Goal: Task Accomplishment & Management: Manage account settings

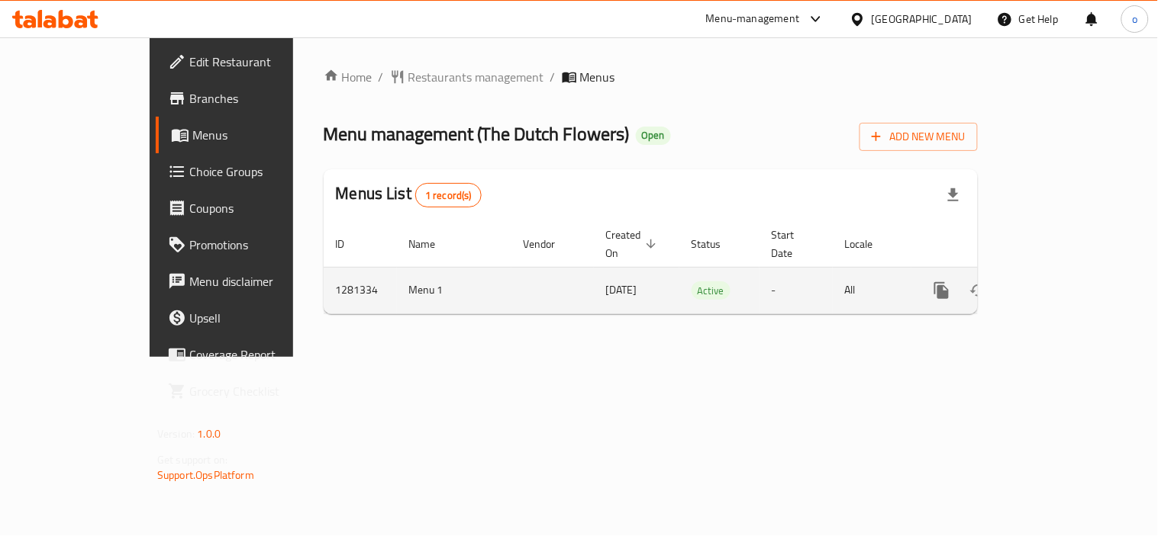
click at [1070, 272] on link "enhanced table" at bounding box center [1051, 290] width 37 height 37
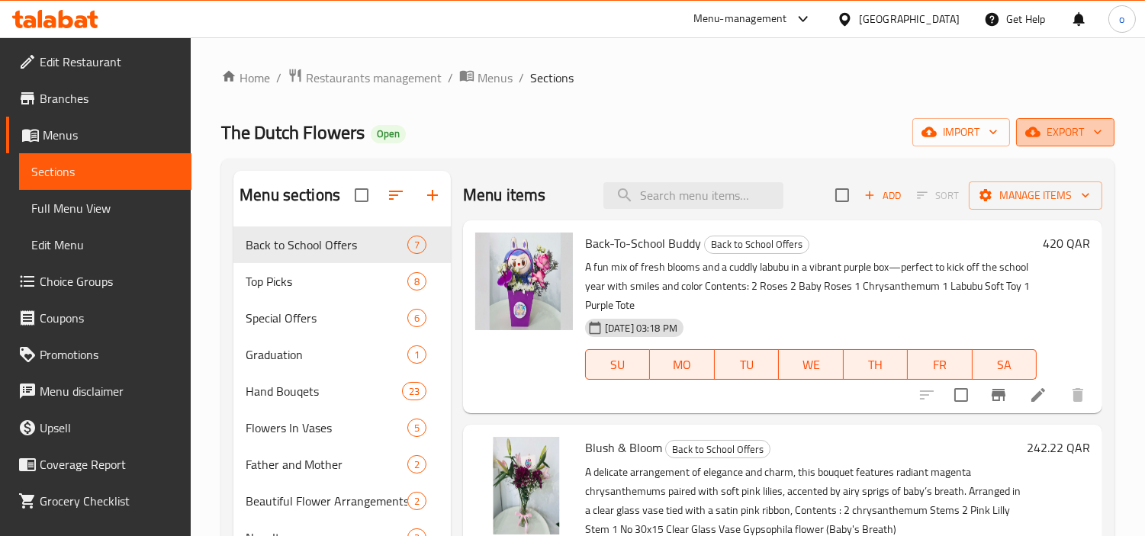
click at [1093, 121] on button "export" at bounding box center [1065, 132] width 98 height 28
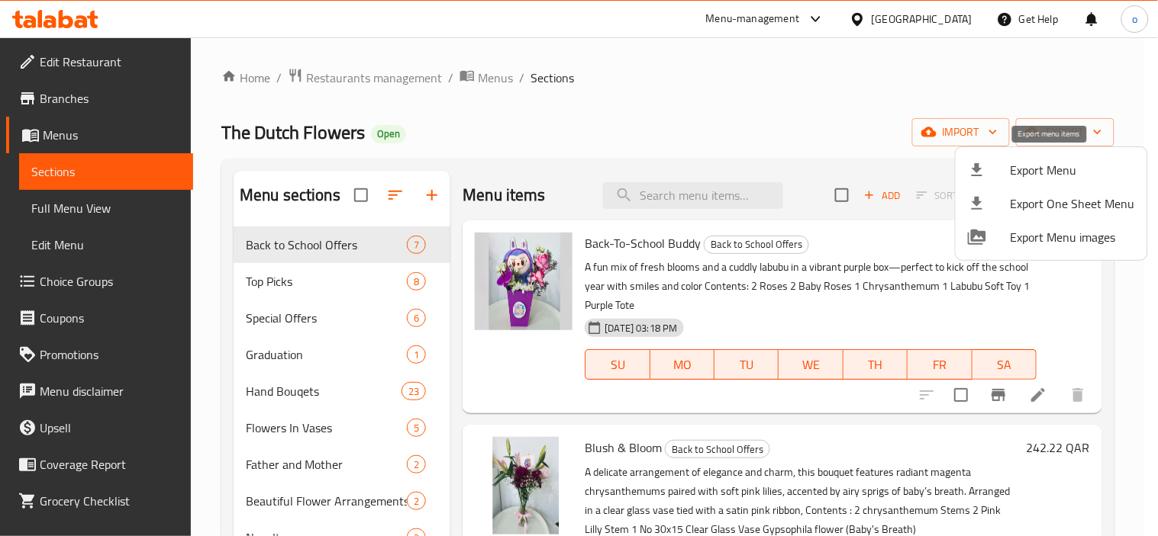
click at [1039, 174] on span "Export Menu" at bounding box center [1072, 170] width 124 height 18
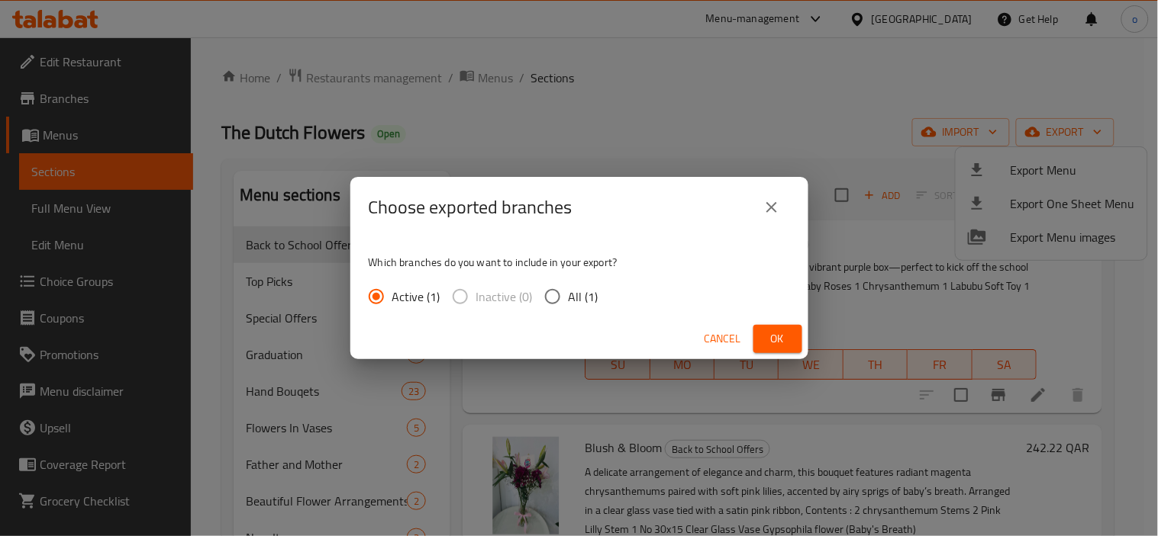
click at [558, 301] on input "All (1)" at bounding box center [552, 297] width 32 height 32
radio input "true"
click at [751, 340] on div "Cancel Ok" at bounding box center [579, 339] width 458 height 40
click at [760, 340] on button "Ok" at bounding box center [777, 339] width 49 height 28
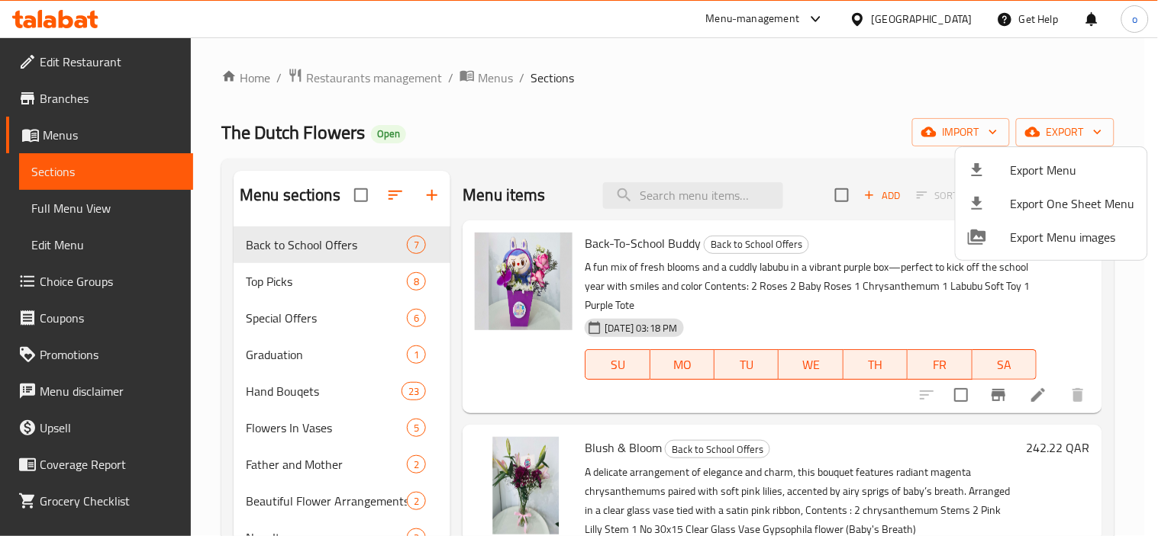
click at [727, 86] on div at bounding box center [579, 268] width 1158 height 536
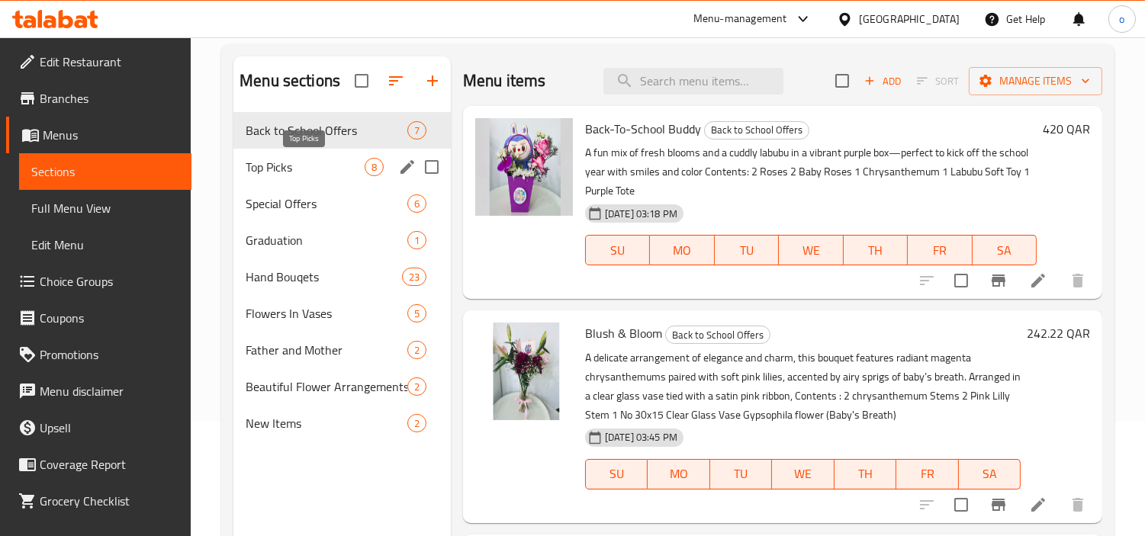
scroll to position [85, 0]
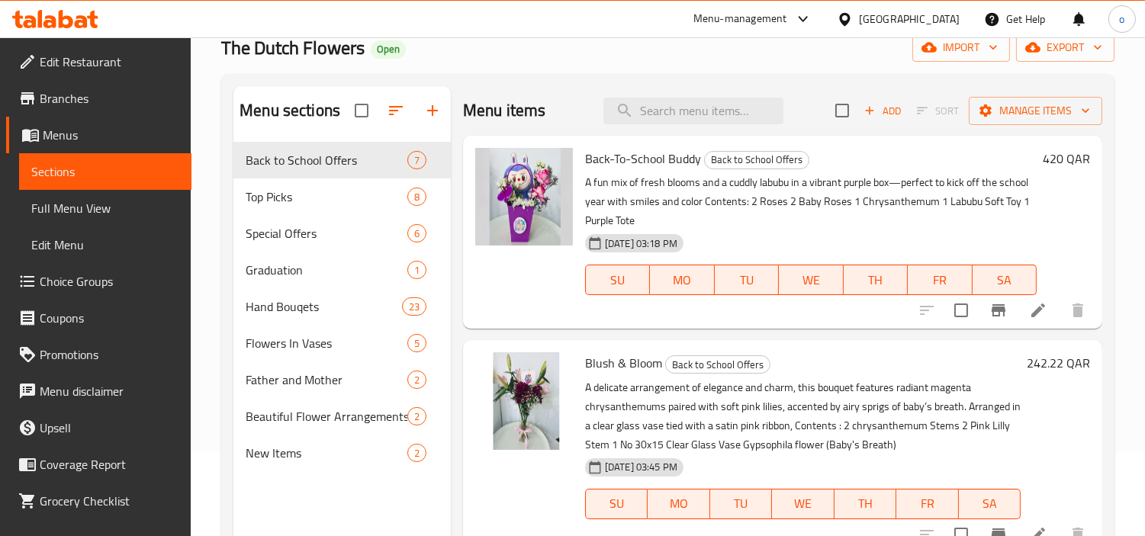
click at [273, 501] on div "Menu sections Back to School Offers 7 Top Picks 8 Special Offers 6 Graduation 1…" at bounding box center [342, 354] width 217 height 536
click at [438, 108] on icon "button" at bounding box center [433, 110] width 18 height 18
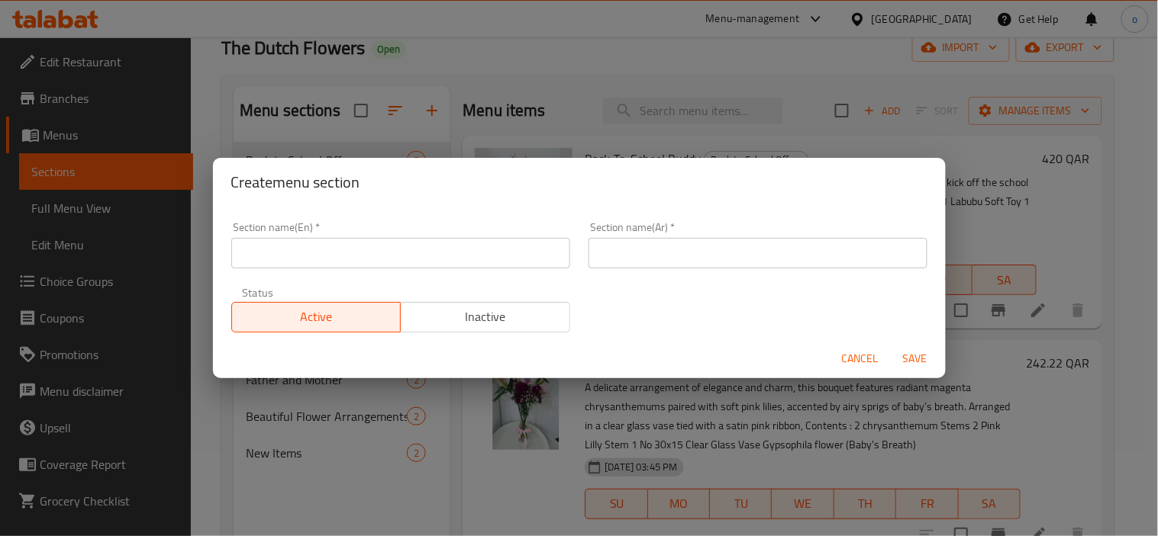
click at [385, 279] on div "Status Active Inactive" at bounding box center [400, 310] width 357 height 64
click at [384, 269] on div "Section name(En)   * Section name(En) *" at bounding box center [400, 245] width 357 height 65
click at [237, 246] on input "text" at bounding box center [400, 253] width 339 height 31
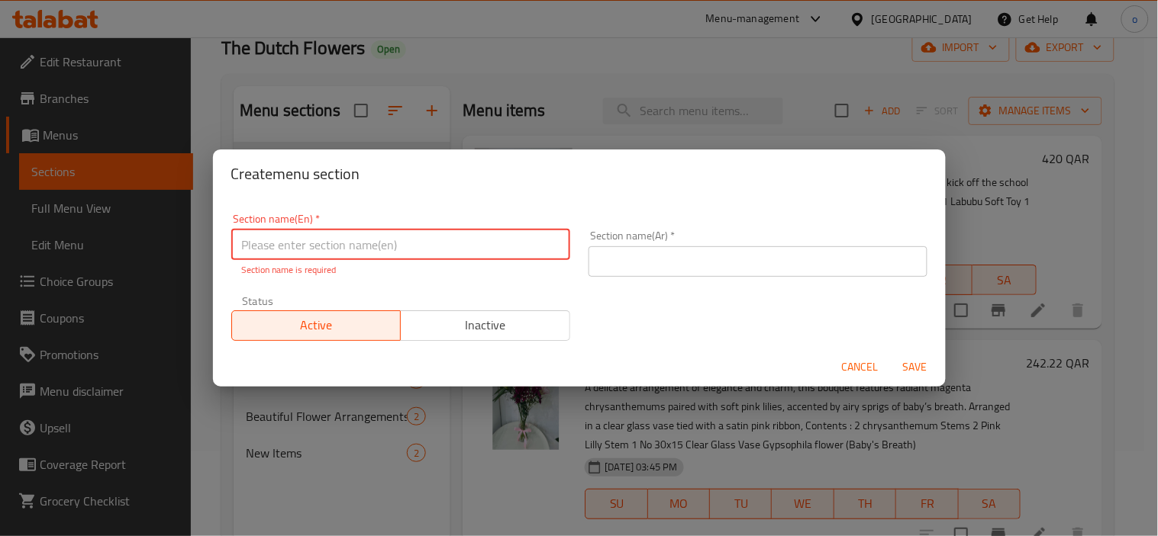
click at [270, 240] on input "text" at bounding box center [400, 245] width 339 height 31
paste input "Teachers day"
click at [328, 255] on input "Teachers day" at bounding box center [400, 245] width 339 height 31
drag, startPoint x: 346, startPoint y: 247, endPoint x: 220, endPoint y: 240, distance: 126.1
click at [220, 240] on div "Section name(En)   * Teachers day Section name(En) * Section name is required S…" at bounding box center [579, 272] width 733 height 149
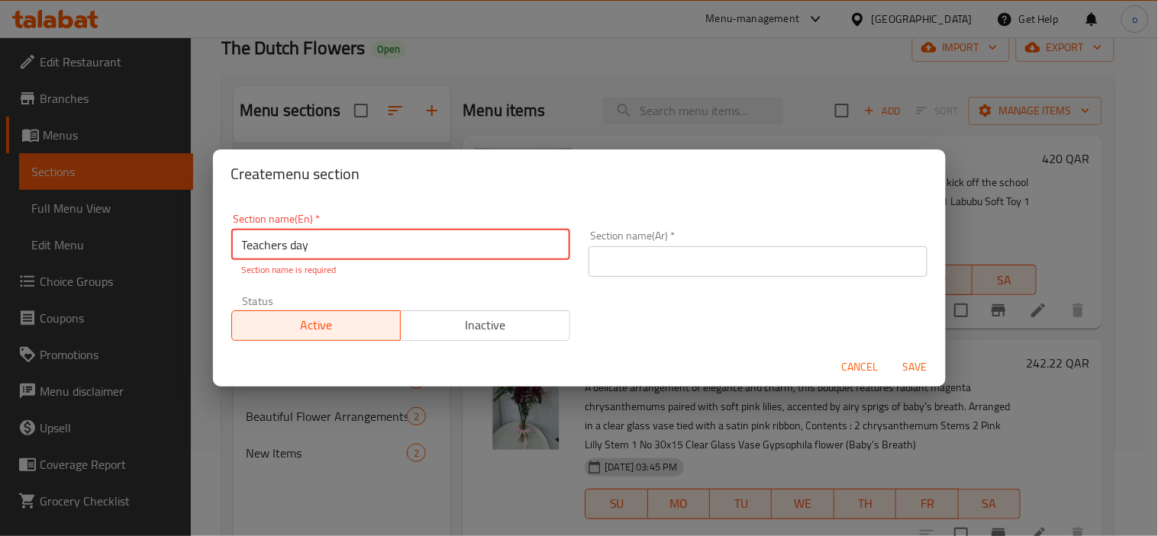
type input "Teachers day"
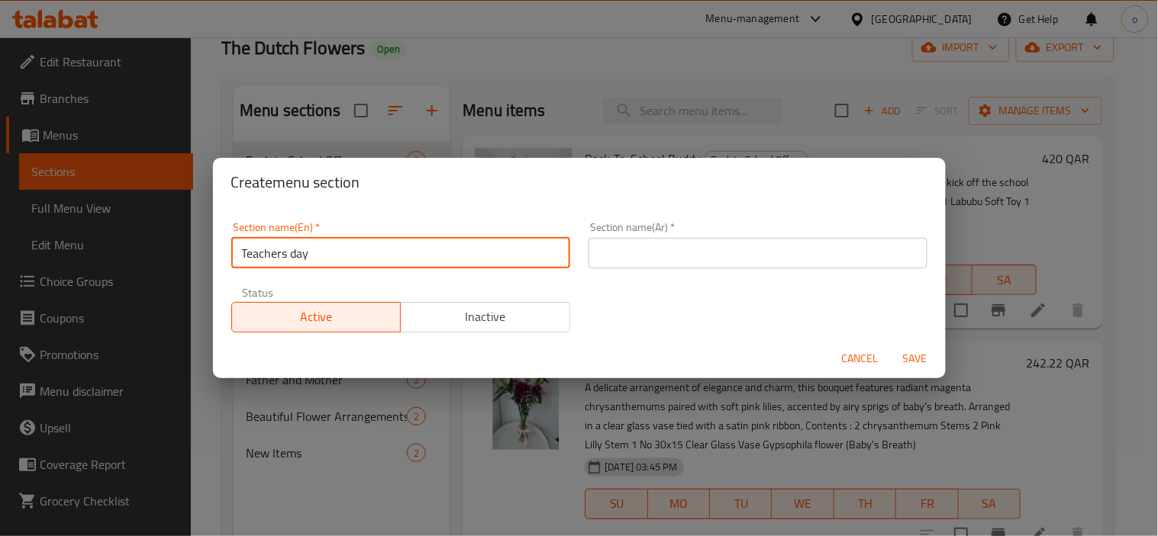
click at [642, 243] on input "text" at bounding box center [757, 253] width 339 height 31
paste input "[DATE]"
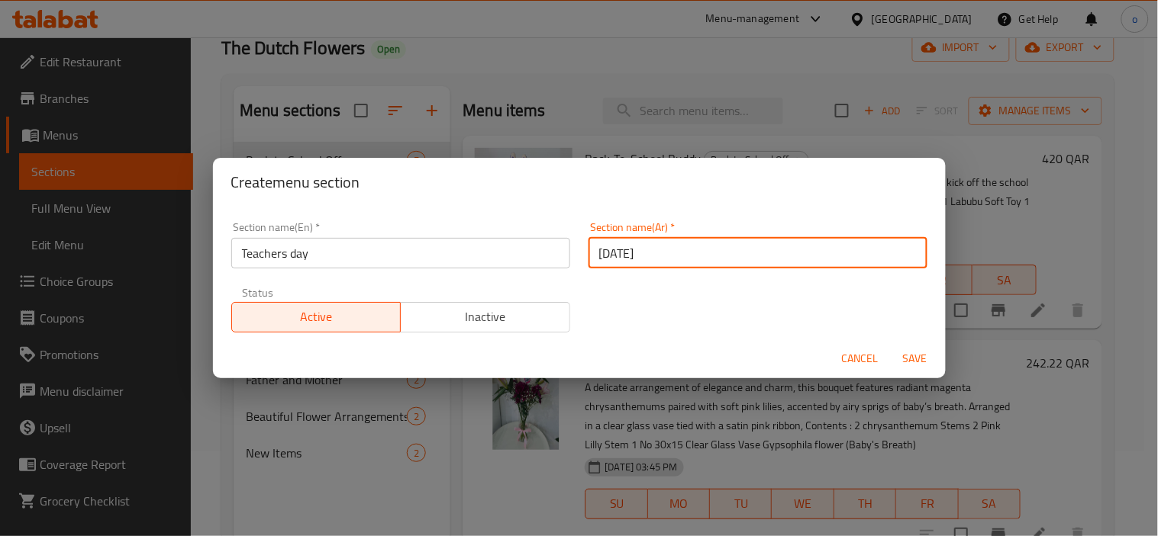
type input "[DATE]"
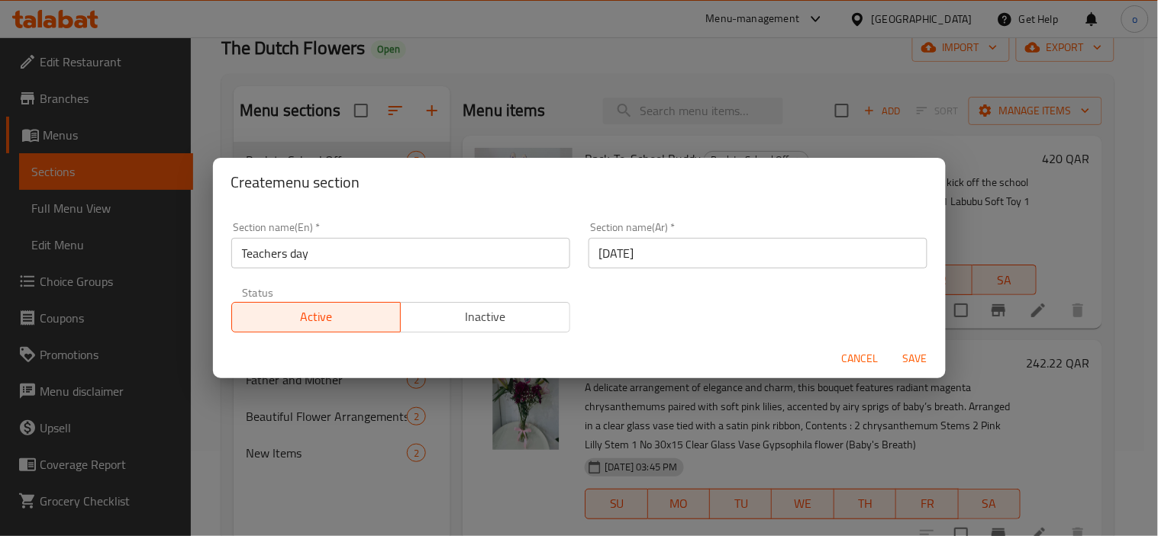
click at [619, 304] on div "Section name(En)   * Teachers day Section name(En) * Section name(Ar)   * [DATE…" at bounding box center [579, 277] width 714 height 129
click at [923, 369] on button "Save" at bounding box center [915, 359] width 49 height 28
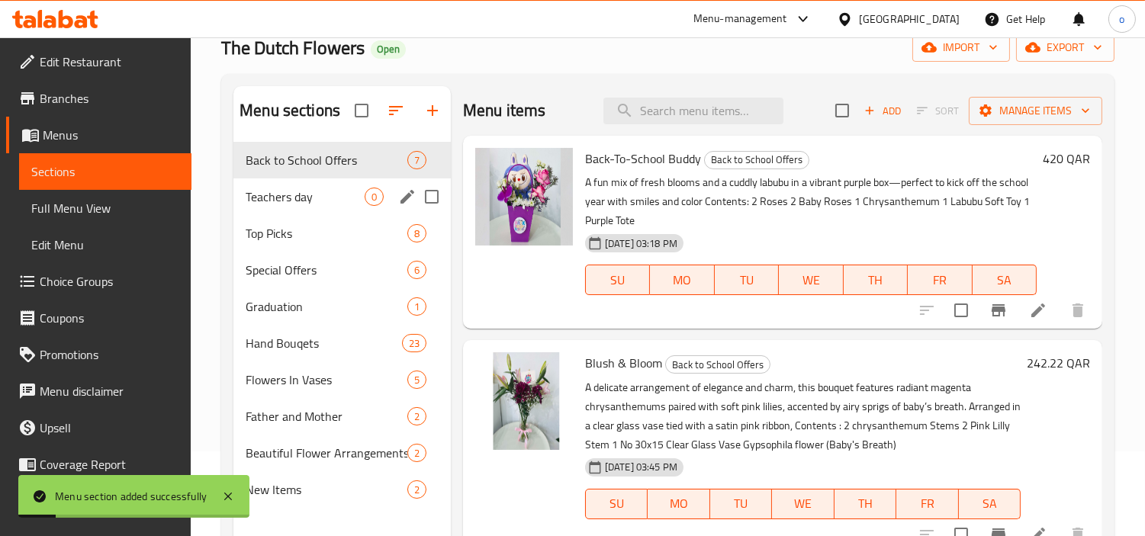
click at [299, 193] on span "Teachers day" at bounding box center [305, 197] width 119 height 18
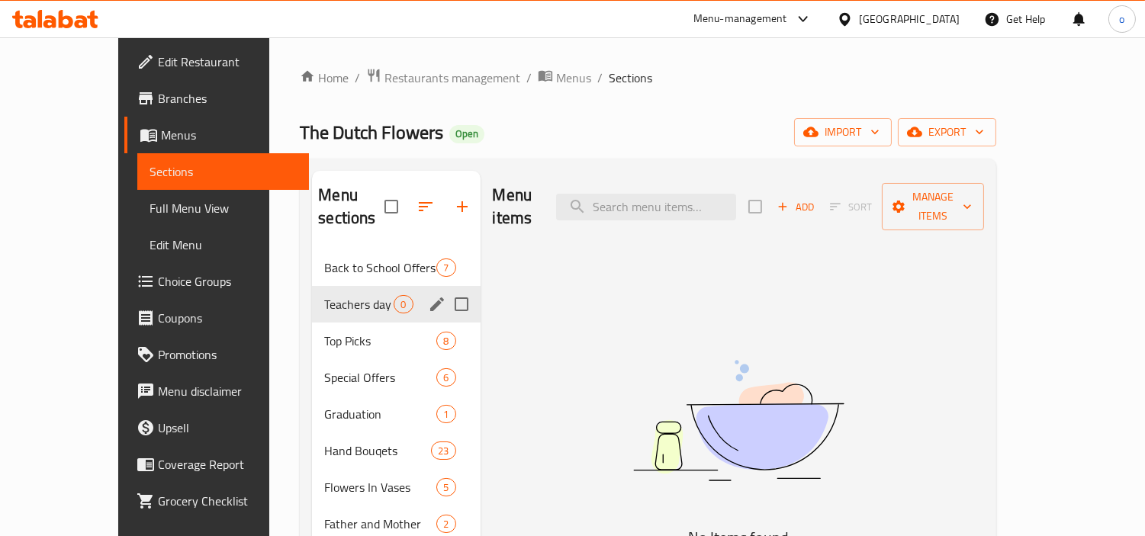
click at [345, 295] on span "Teachers day" at bounding box center [358, 304] width 69 height 18
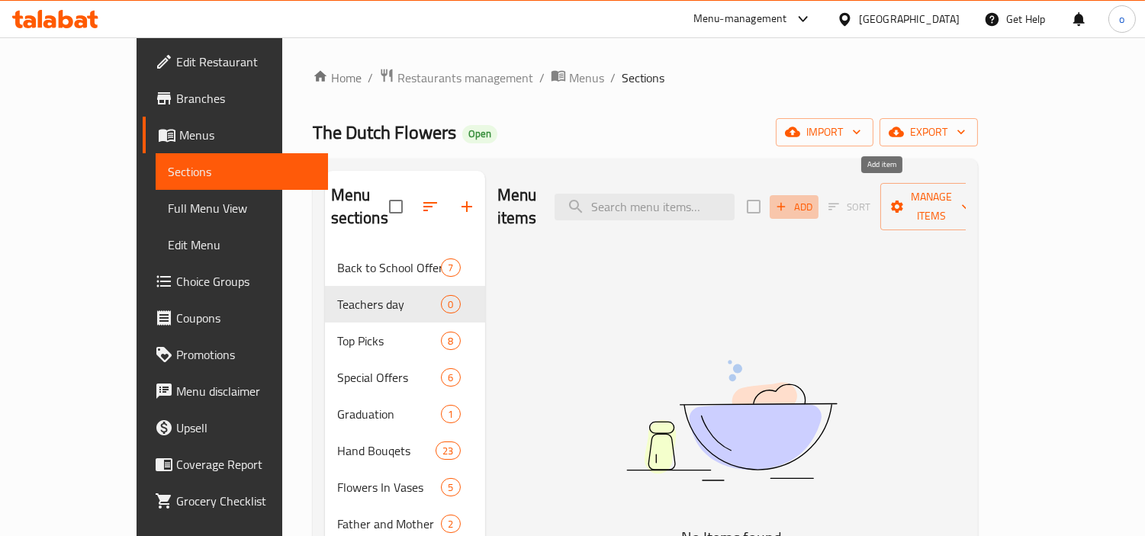
click at [815, 200] on span "Add" at bounding box center [794, 207] width 41 height 18
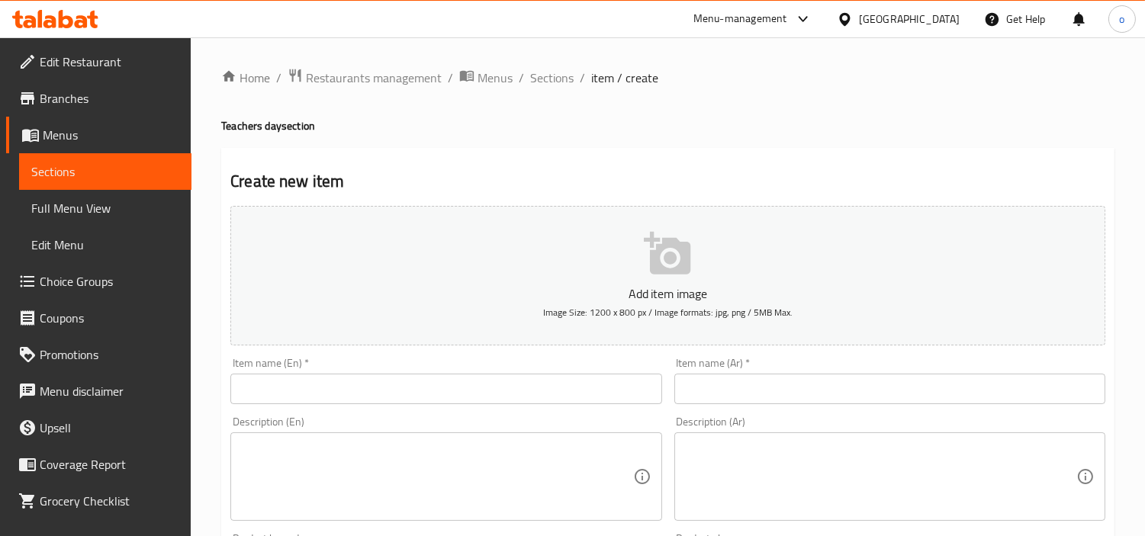
drag, startPoint x: 443, startPoint y: 386, endPoint x: 384, endPoint y: 401, distance: 61.4
click at [443, 386] on input "text" at bounding box center [445, 389] width 431 height 31
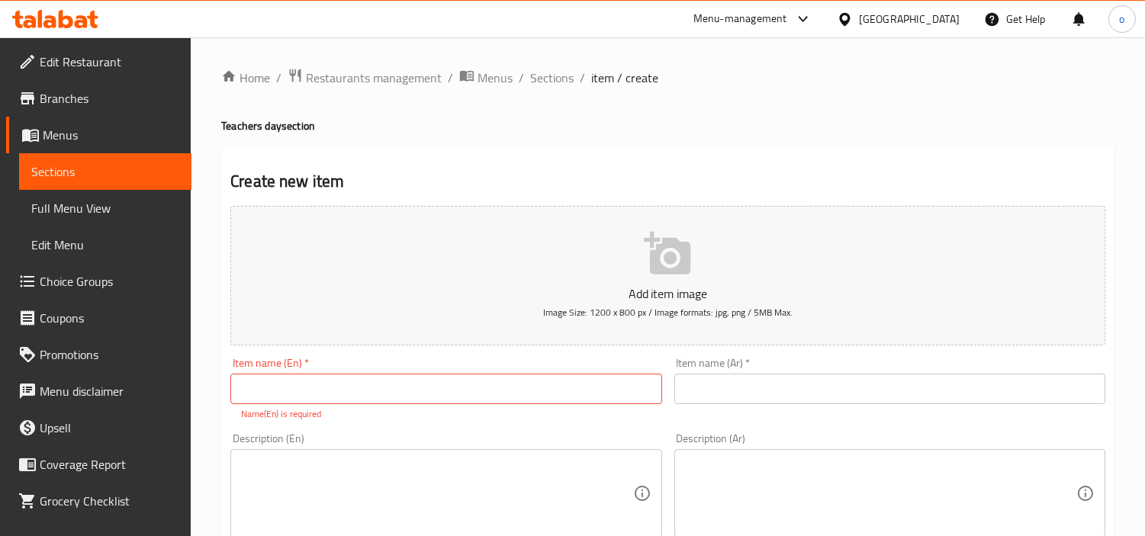
click at [455, 372] on div "Item name (En)   * Item name (En) * Name(En) is required" at bounding box center [445, 389] width 431 height 63
click at [443, 389] on input "text" at bounding box center [445, 389] width 431 height 31
paste input "Big Heart Teacher Flower Tote"
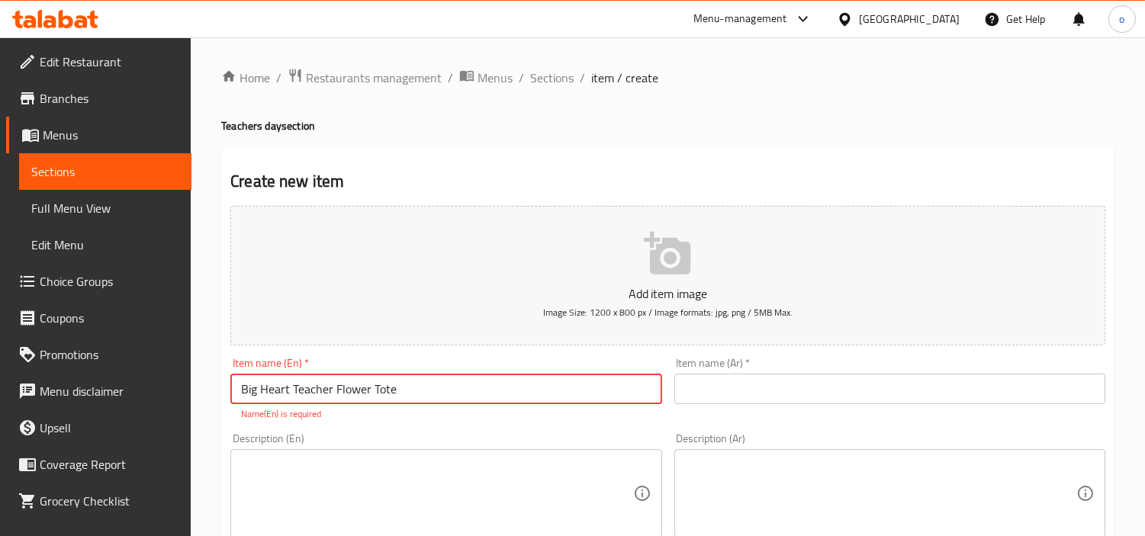
click at [443, 389] on input "Big Heart Teacher Flower Tote" at bounding box center [445, 389] width 431 height 31
click at [360, 387] on input "Big Heart Teacher Flower Tote" at bounding box center [445, 389] width 431 height 31
type input "Big Heart Teacher Flower Tote"
drag, startPoint x: 406, startPoint y: 391, endPoint x: 196, endPoint y: 390, distance: 209.8
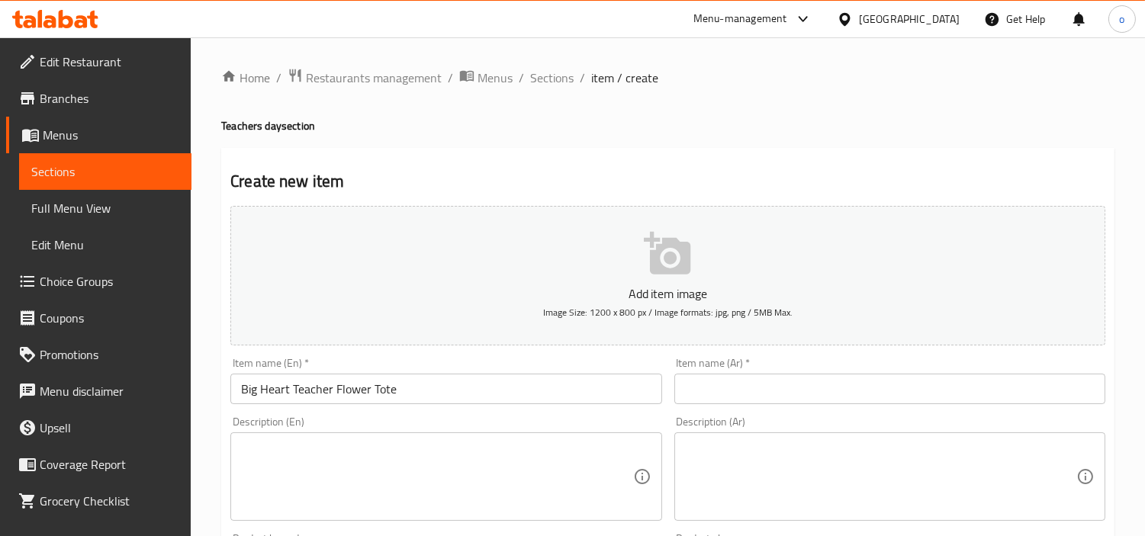
drag, startPoint x: 771, startPoint y: 371, endPoint x: 767, endPoint y: 382, distance: 12.3
click at [771, 371] on div "Item name (Ar)   * Item name (Ar) *" at bounding box center [890, 381] width 431 height 47
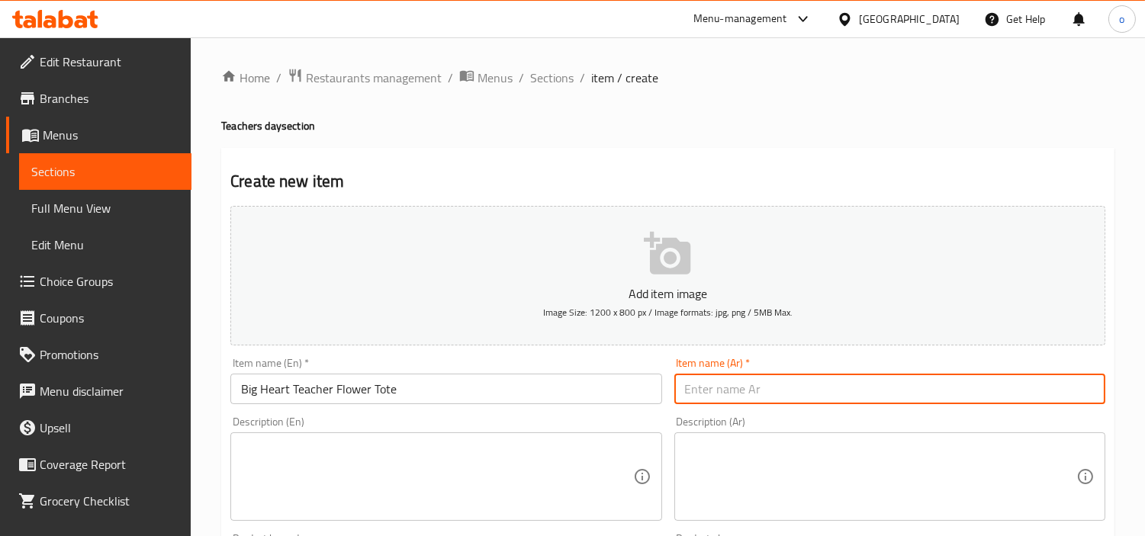
click at [766, 384] on input "text" at bounding box center [890, 389] width 431 height 31
paste input "حقيبة مدرسية كبيرة القلب على شكل زهرة"
click at [896, 383] on input "حقيبة مدرسية كبيرة القلب على شكل زهرة" at bounding box center [890, 389] width 431 height 31
click at [840, 395] on input "مدرسية كبيرة القلب على شكل زهرة" at bounding box center [890, 389] width 431 height 31
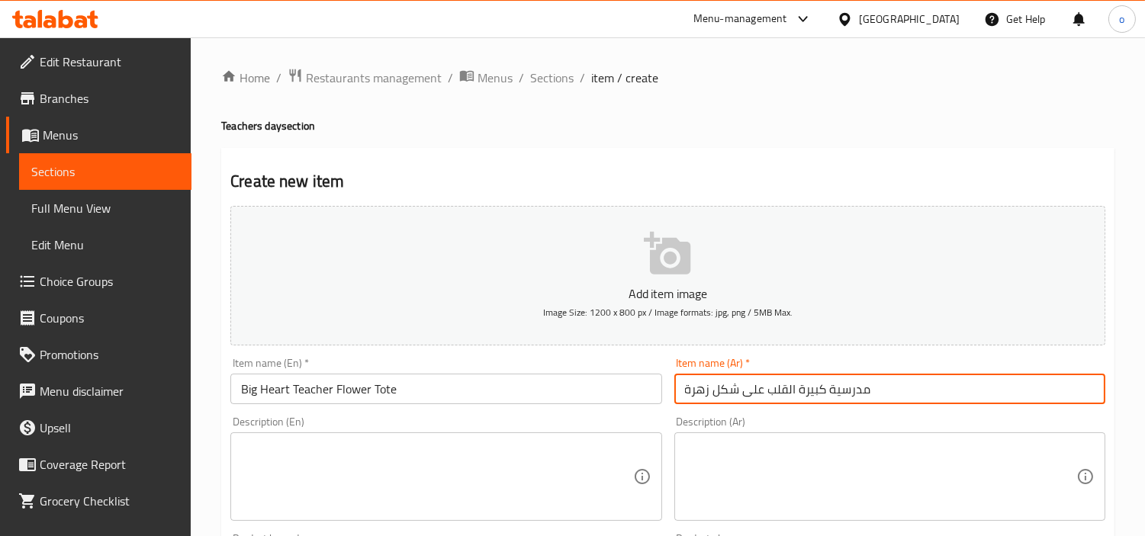
click at [840, 395] on input "مدرسية كبيرة القلب على شكل زهرة" at bounding box center [890, 389] width 431 height 31
type input "مدرسية كبيرة القلب على شكل زهرة"
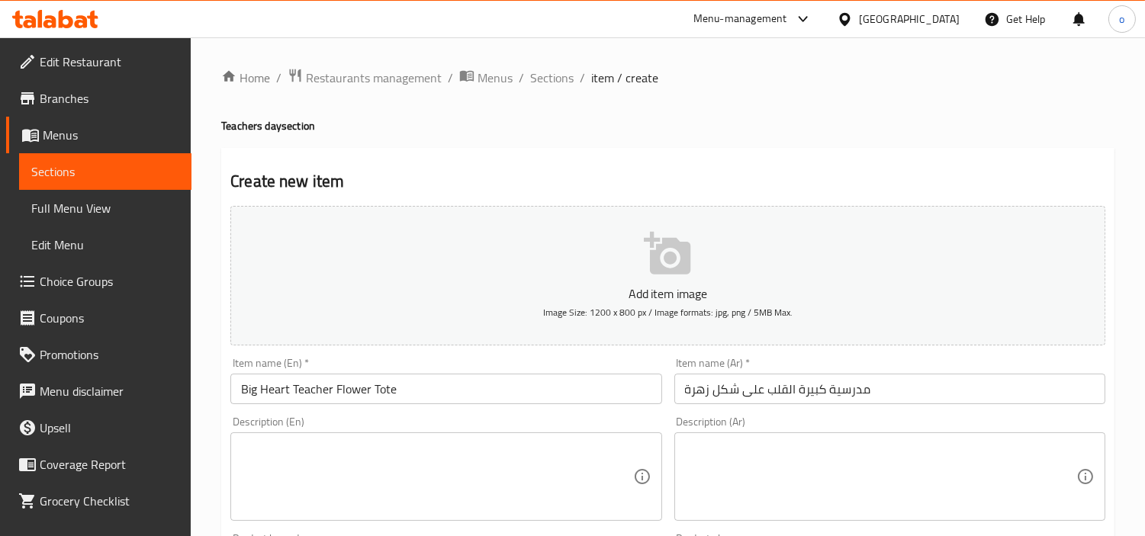
click at [401, 393] on input "Big Heart Teacher Flower Tote" at bounding box center [445, 389] width 431 height 31
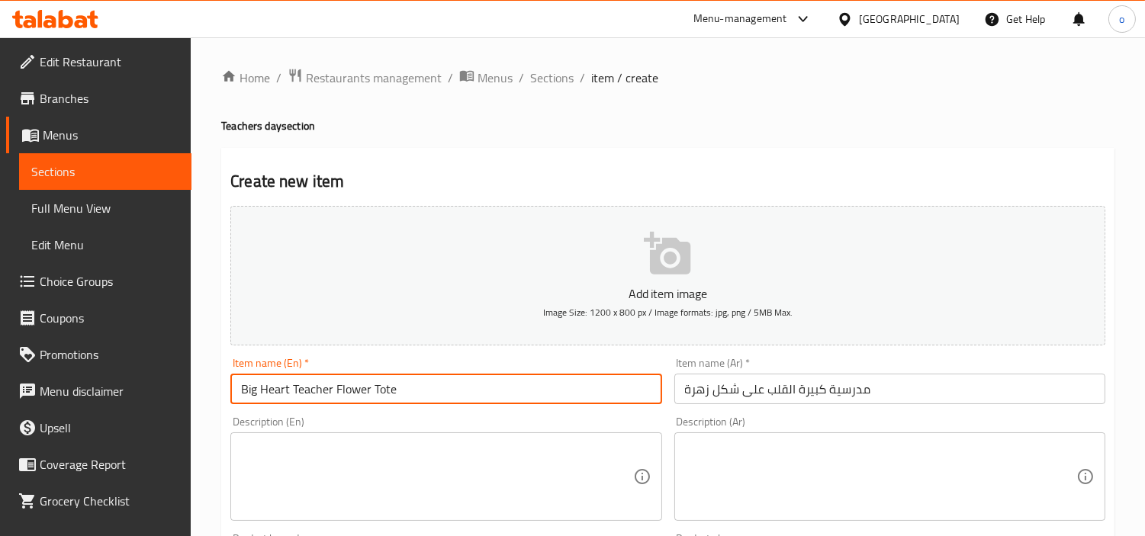
drag, startPoint x: 416, startPoint y: 395, endPoint x: 112, endPoint y: 391, distance: 303.7
click at [766, 392] on input "مدرسية كبيرة القلب على شكل زهرة" at bounding box center [890, 389] width 431 height 31
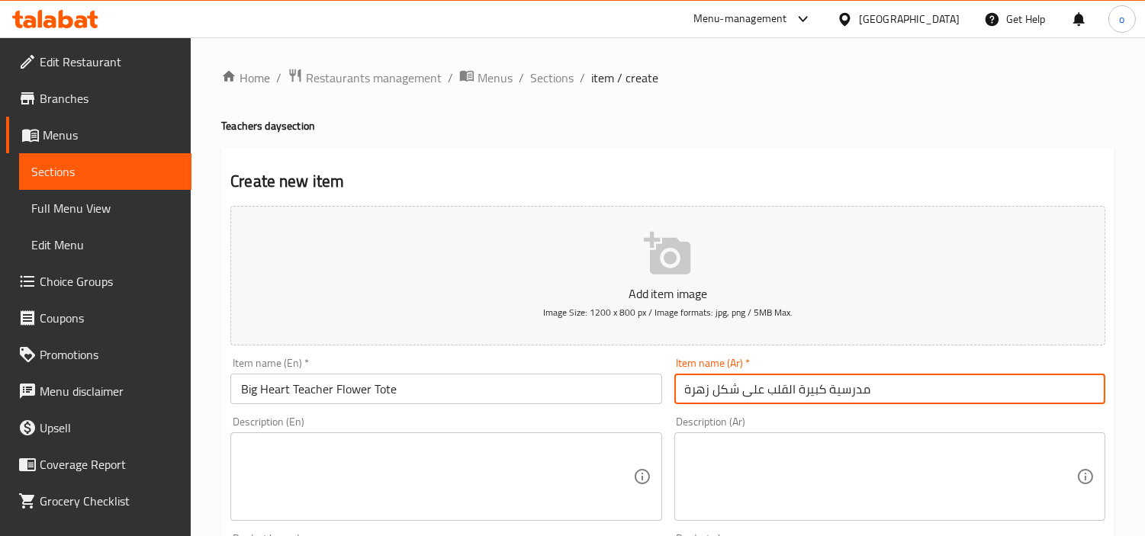
click at [766, 392] on input "مدرسية كبيرة القلب على شكل زهرة" at bounding box center [890, 389] width 431 height 31
click at [395, 395] on input "Big Heart Teacher Flower Tote" at bounding box center [445, 389] width 431 height 31
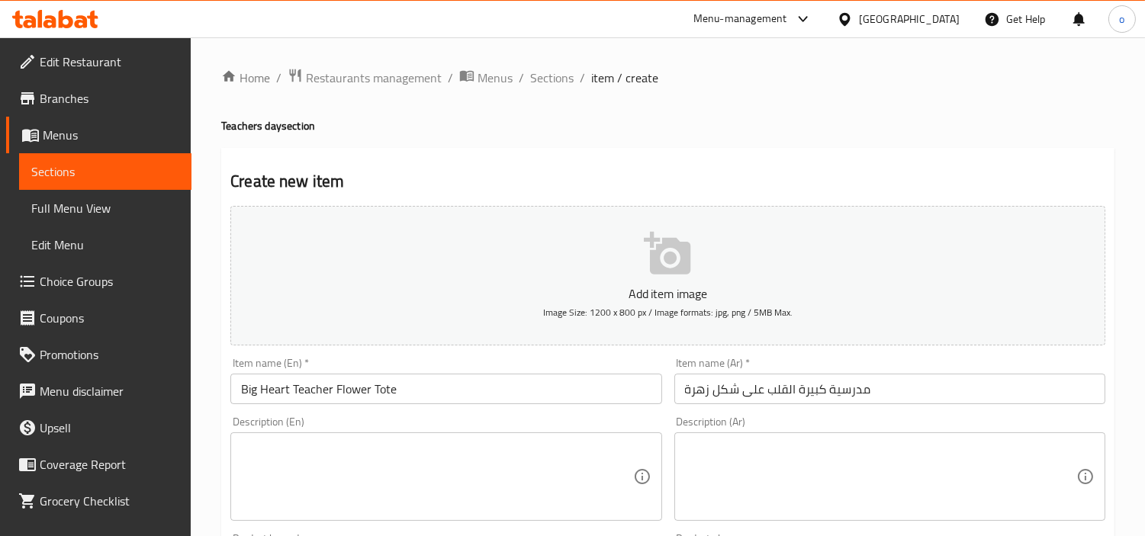
click at [756, 391] on input "مدرسية كبيرة القلب على شكل زهرة" at bounding box center [890, 389] width 431 height 31
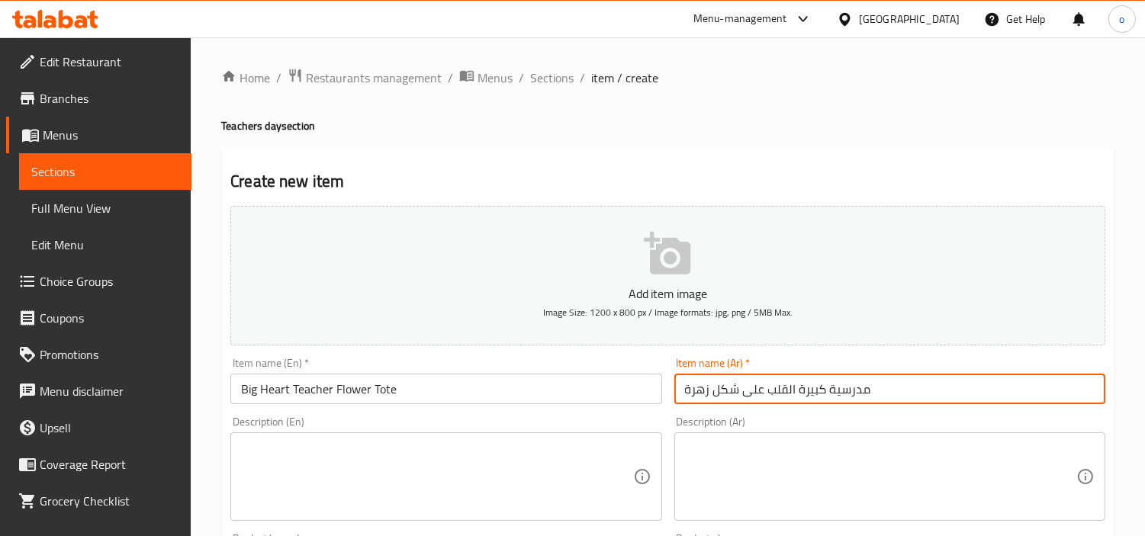
click at [756, 391] on input "مدرسية كبيرة القلب على شكل زهرة" at bounding box center [890, 389] width 431 height 31
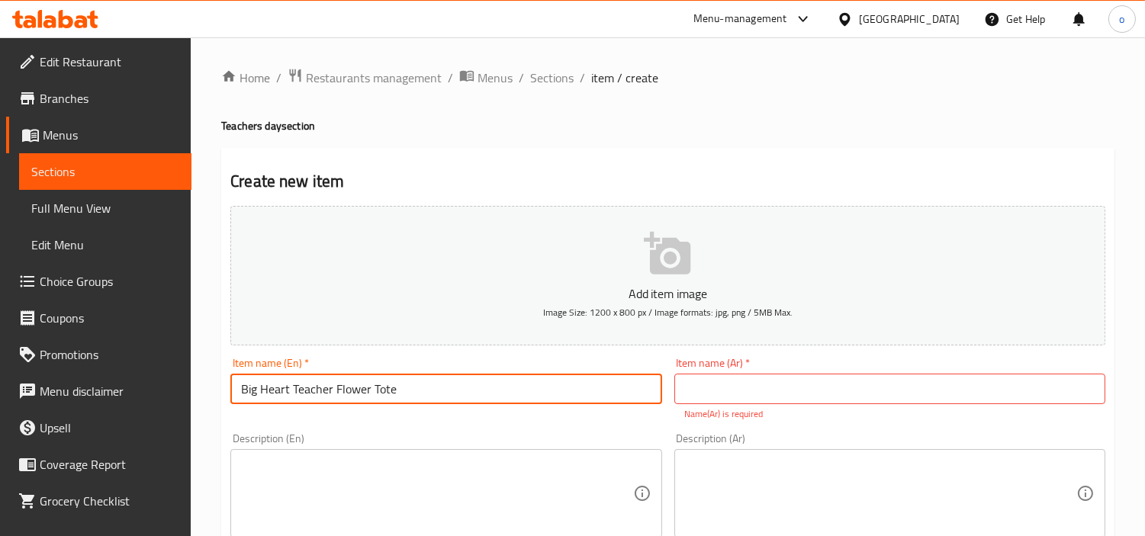
drag, startPoint x: 372, startPoint y: 393, endPoint x: 217, endPoint y: 383, distance: 155.2
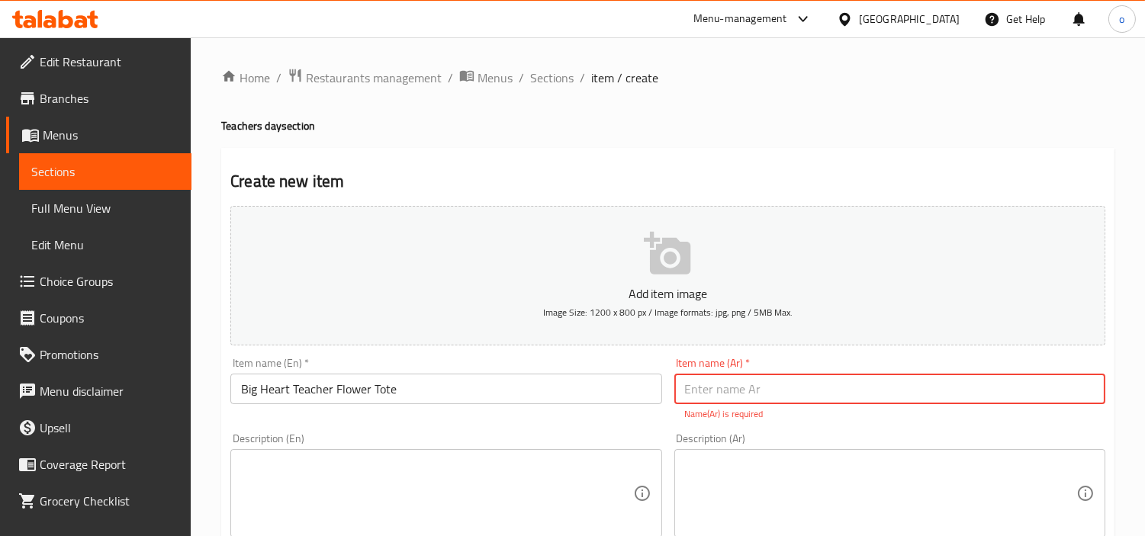
click at [837, 390] on input "text" at bounding box center [890, 389] width 431 height 31
paste input "زهرة المعلم ذات القلب الكبير"
click at [920, 398] on input "زهرة المعلم ذات القلب الكبير" at bounding box center [890, 389] width 431 height 31
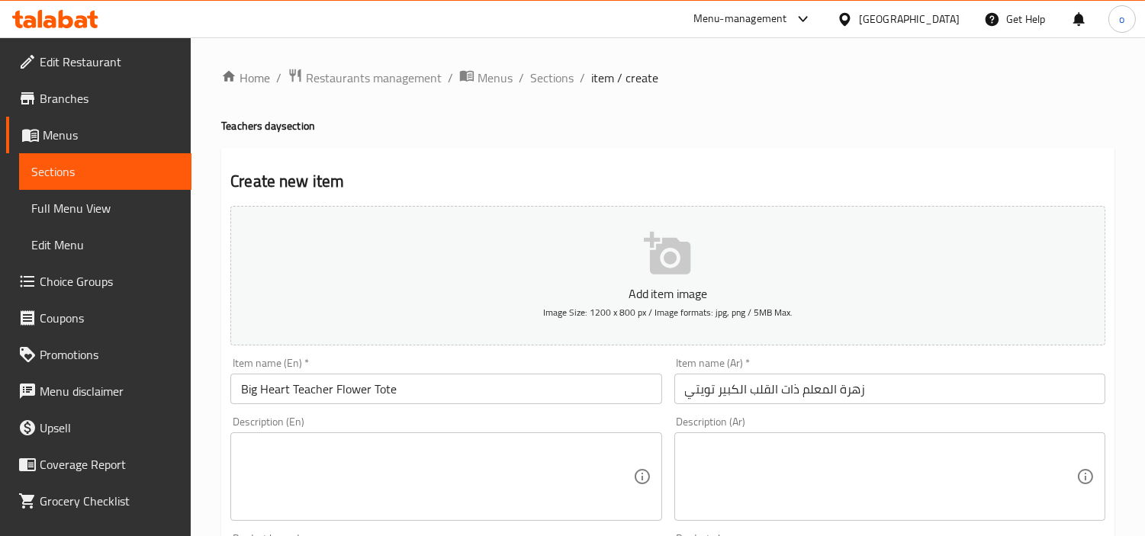
click at [787, 450] on div "Description (Ar)" at bounding box center [890, 477] width 431 height 89
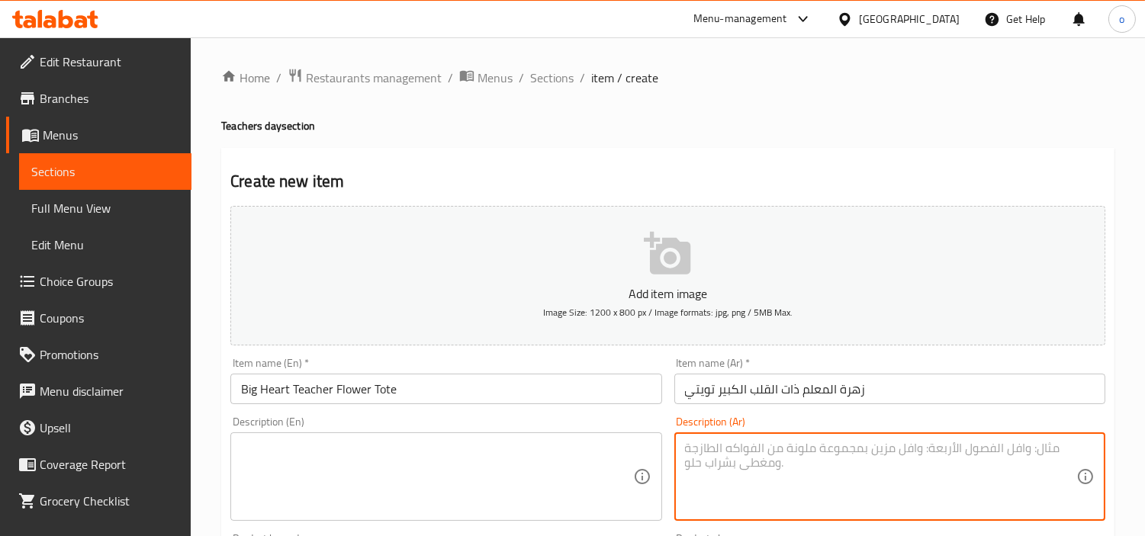
click at [695, 397] on input "زهرة المعلم ذات القلب الكبير تويتي" at bounding box center [890, 389] width 431 height 31
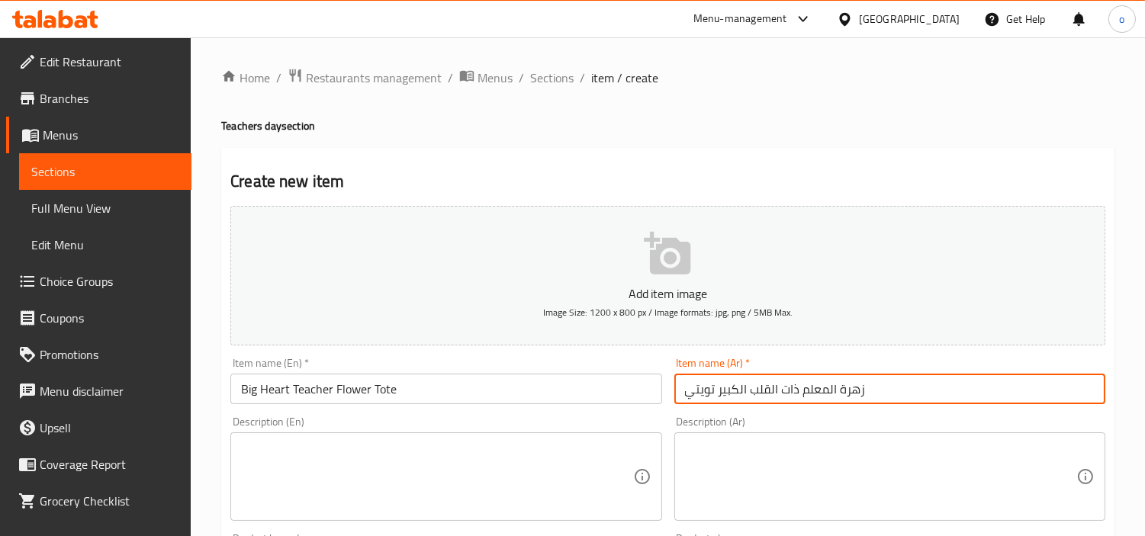
click at [695, 397] on input "زهرة المعلم ذات القلب الكبير تويتي" at bounding box center [890, 389] width 431 height 31
click at [878, 389] on input "زهرة المعلم ذات القلب الكبير" at bounding box center [890, 389] width 431 height 31
click at [1095, 395] on input "زهرة المعلم ذات القلب الكبير" at bounding box center [890, 389] width 431 height 31
paste input "تويتي"
click at [1074, 406] on div "Item name (Ar)   * تويتي زهرة المعلم ذات القلب الكبير Item name (Ar) *" at bounding box center [889, 381] width 443 height 59
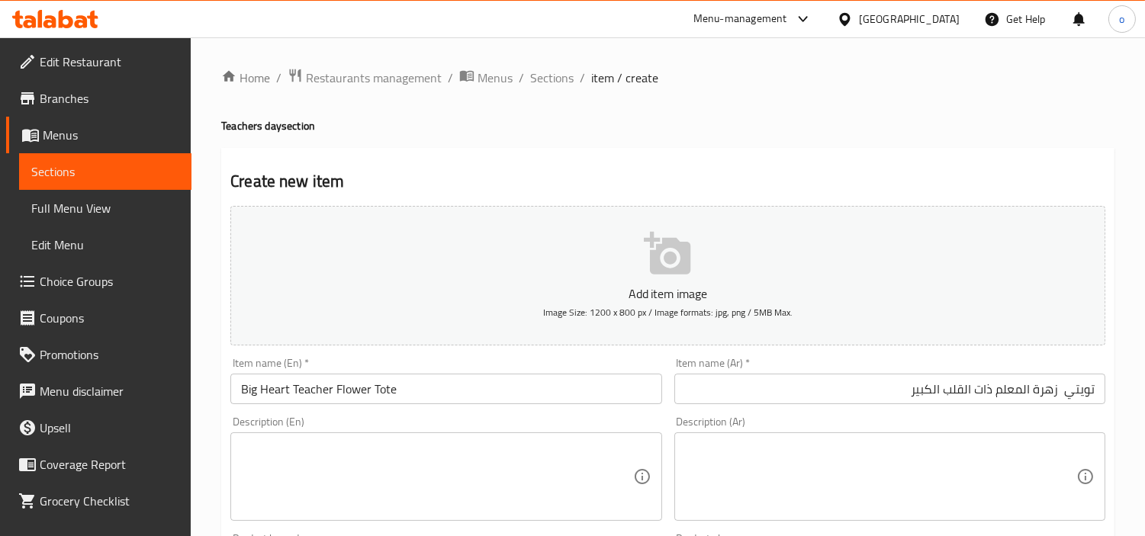
click at [1058, 390] on input "تويتي زهرة المعلم ذات القلب الكبير" at bounding box center [890, 389] width 431 height 31
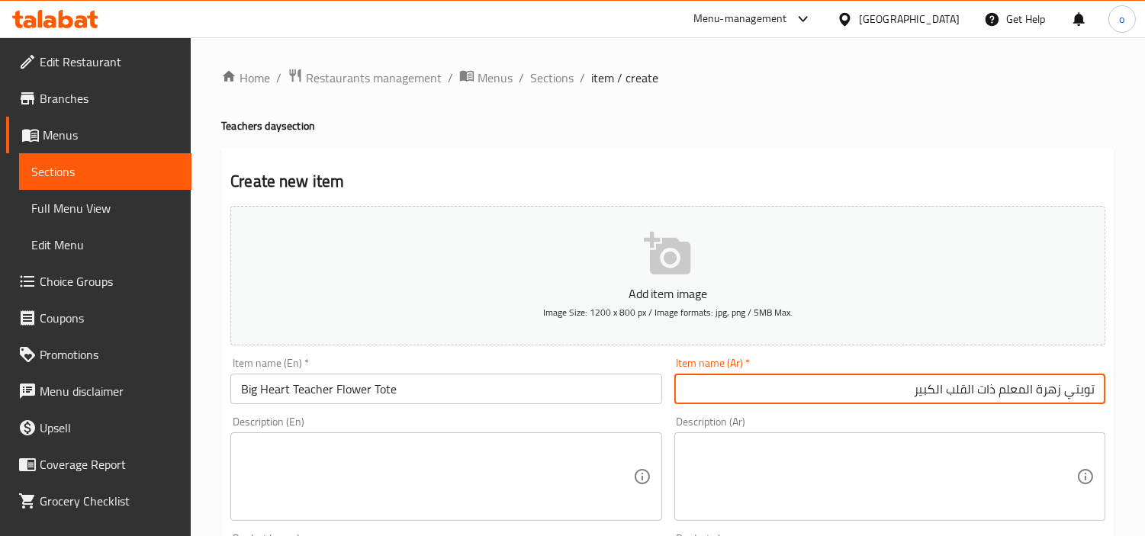
click at [1064, 413] on div "Description (Ar) Description (Ar)" at bounding box center [889, 469] width 443 height 117
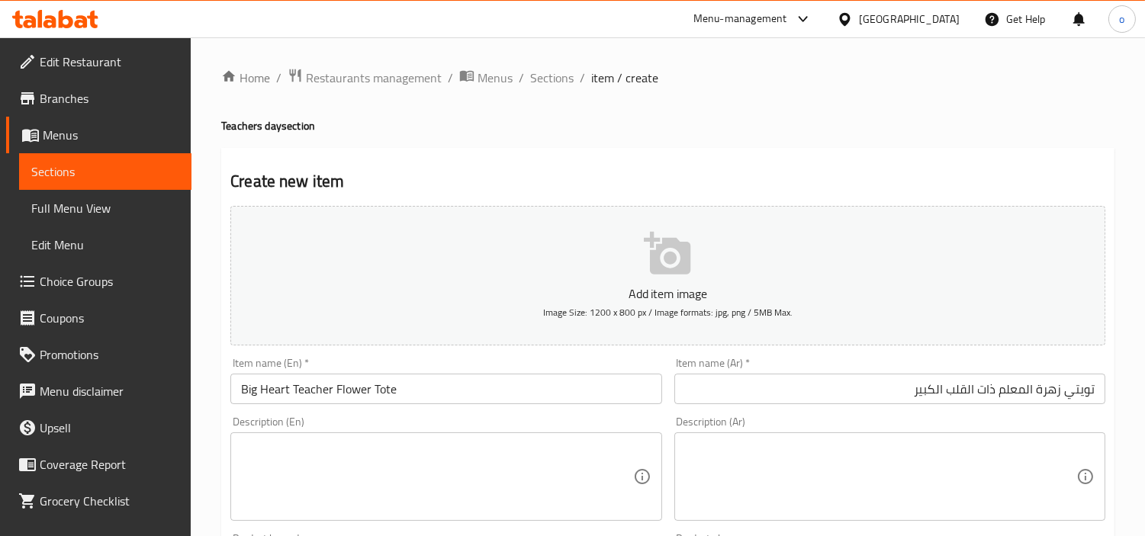
click at [1048, 397] on input "تويتي زهرة المعلم ذات القلب الكبير" at bounding box center [890, 389] width 431 height 31
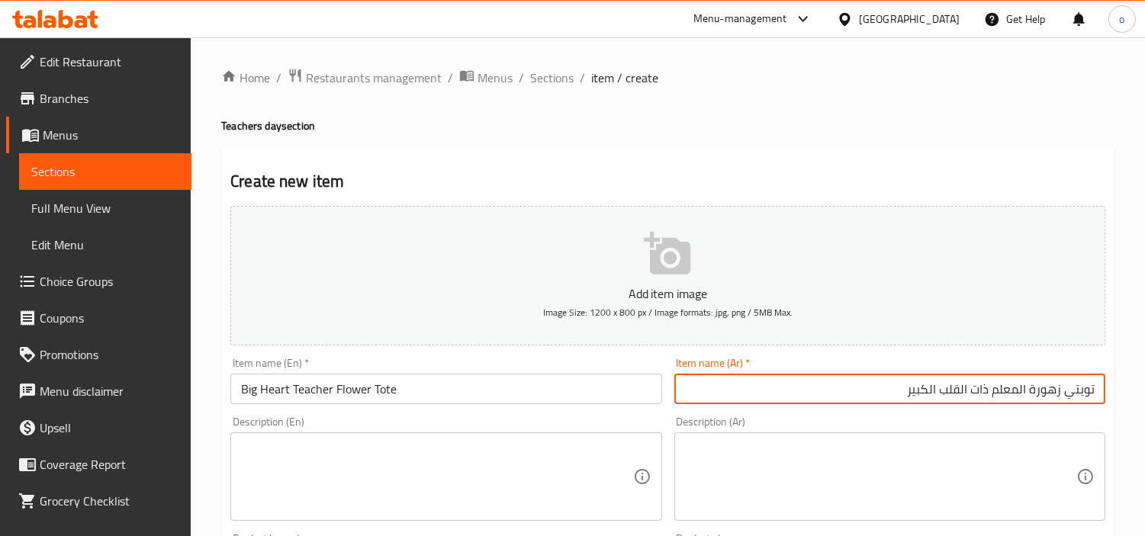
click at [1029, 392] on input "تويتي زهورة المعلم ذات القلب الكبير" at bounding box center [890, 389] width 431 height 31
click at [1030, 392] on input "تويتي زهورة المعلم ذات القلب الكبير" at bounding box center [890, 389] width 431 height 31
type input "تويتي زهور المعلم ذات القلب الكبير"
click at [884, 425] on div "Description (Ar) Description (Ar)" at bounding box center [890, 469] width 431 height 105
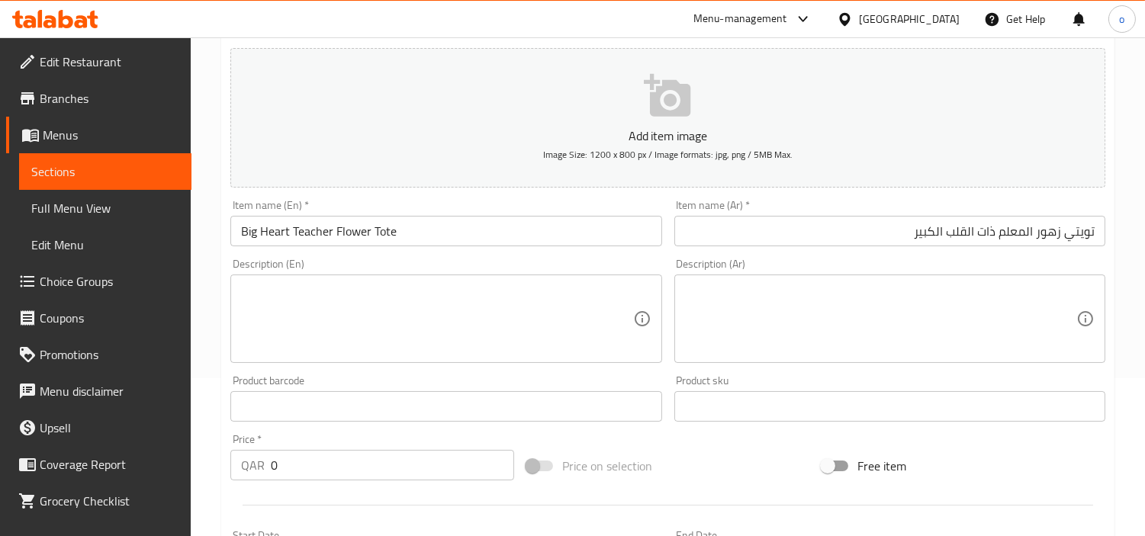
scroll to position [169, 0]
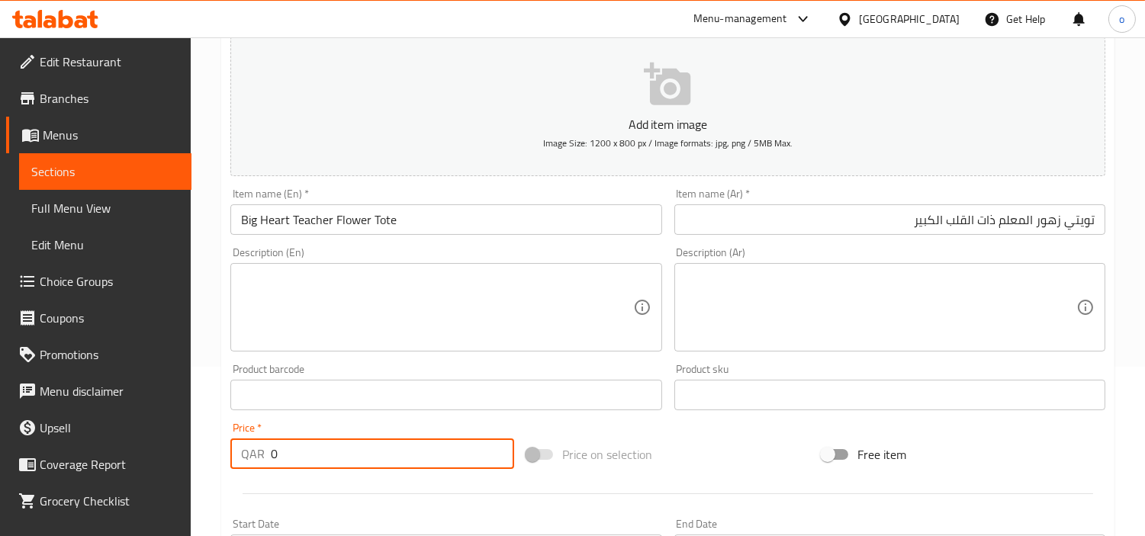
drag, startPoint x: 304, startPoint y: 456, endPoint x: 229, endPoint y: 462, distance: 75.1
click at [229, 462] on div "Price   * QAR 0 Price *" at bounding box center [372, 446] width 296 height 59
paste input "200.0"
type input "200.00"
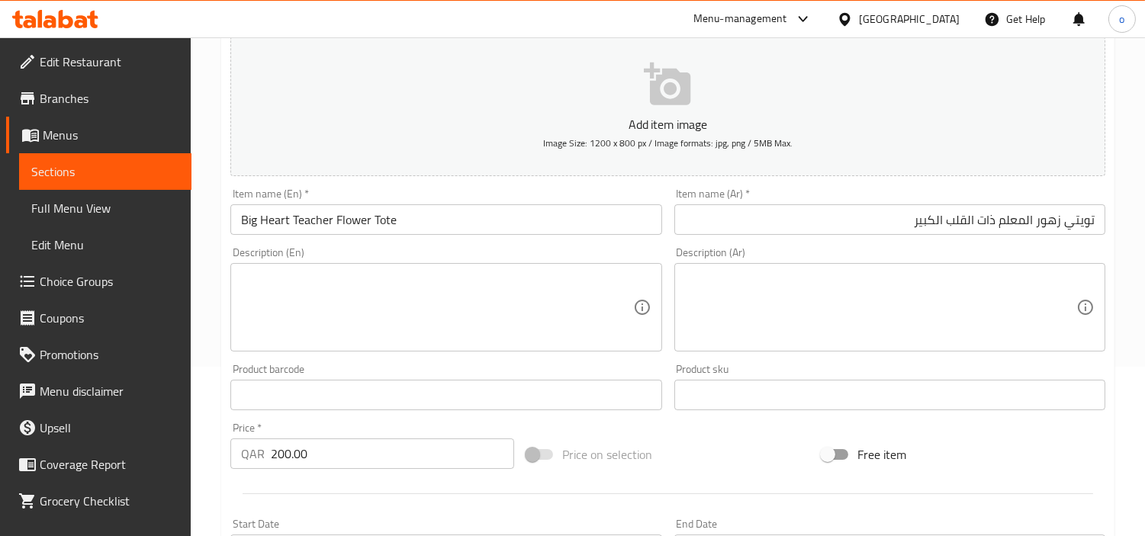
click at [315, 487] on div at bounding box center [667, 493] width 887 height 37
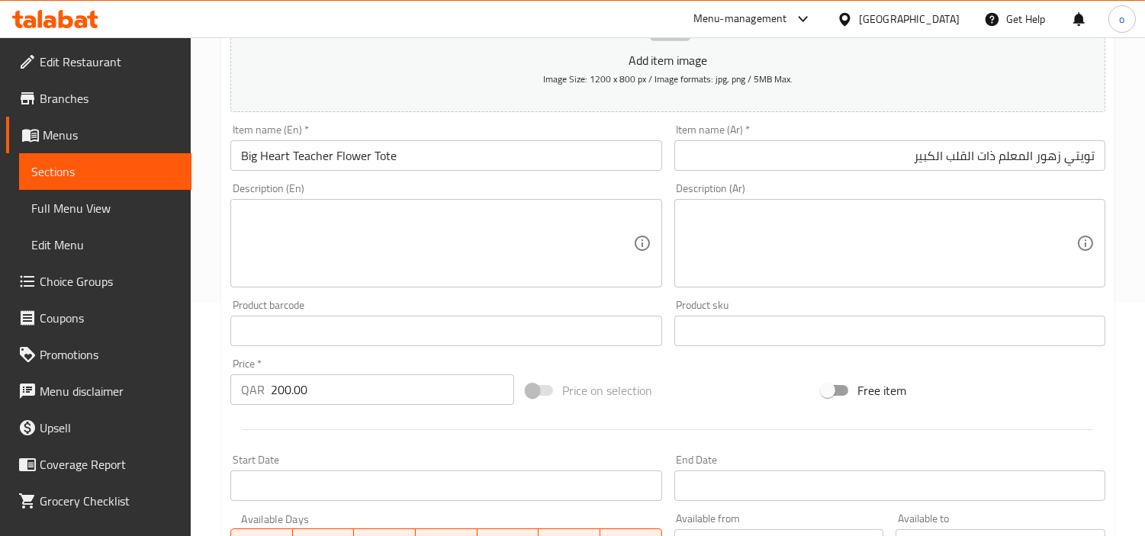
scroll to position [539, 0]
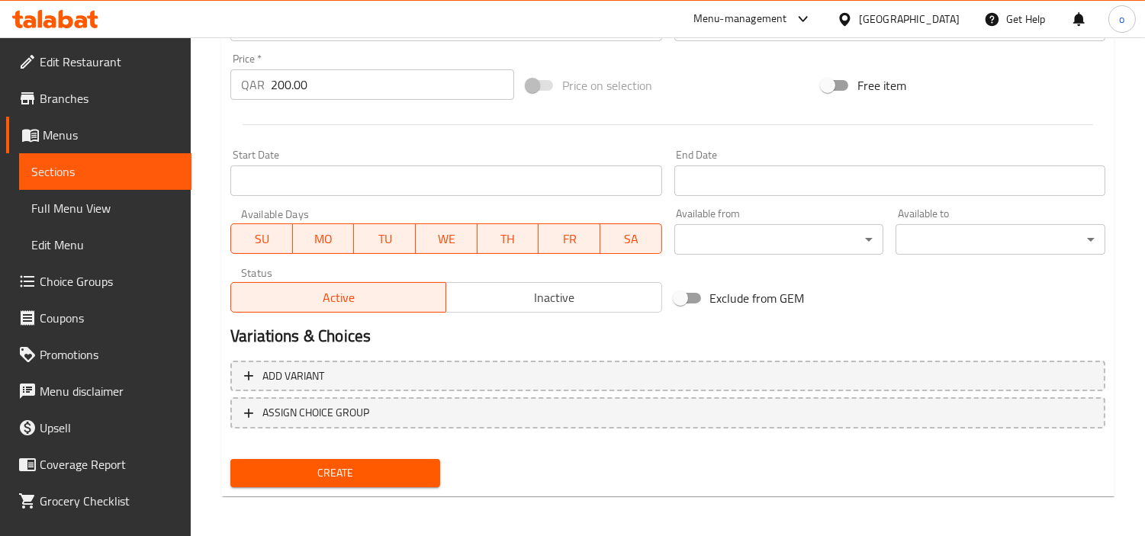
click at [317, 459] on button "Create" at bounding box center [335, 473] width 210 height 28
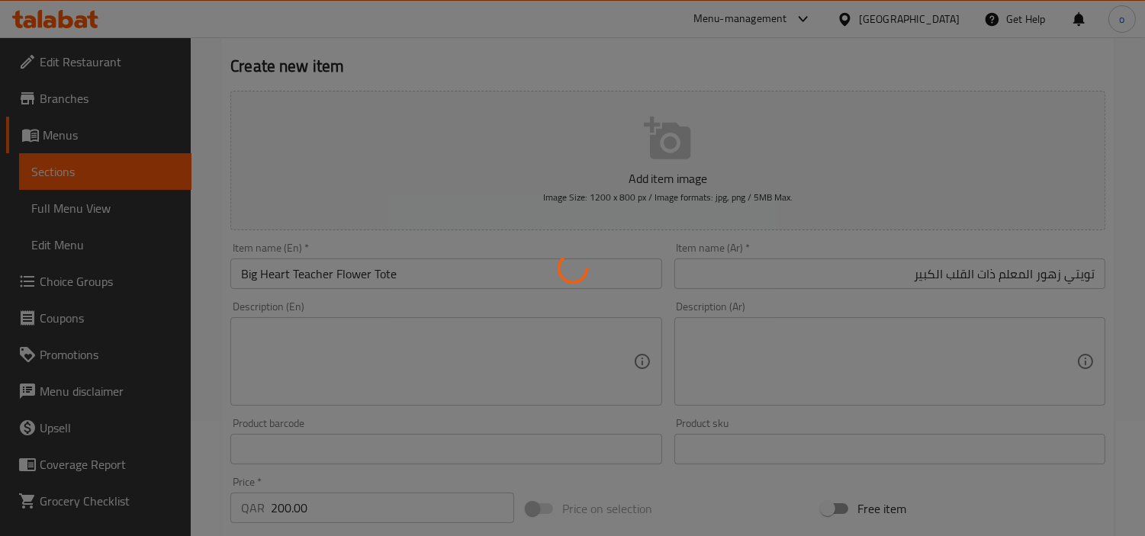
type input "0"
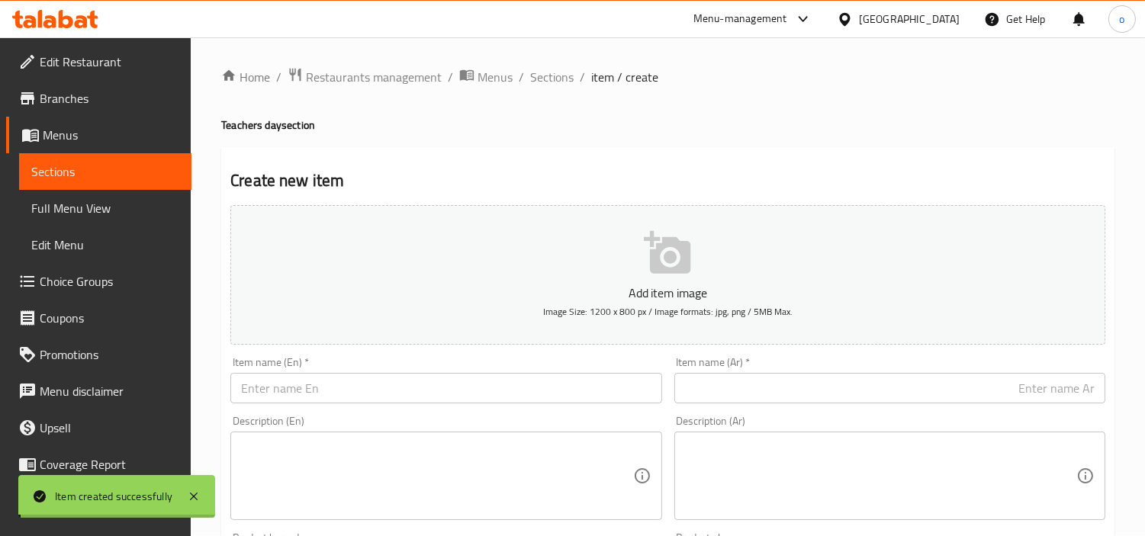
scroll to position [0, 0]
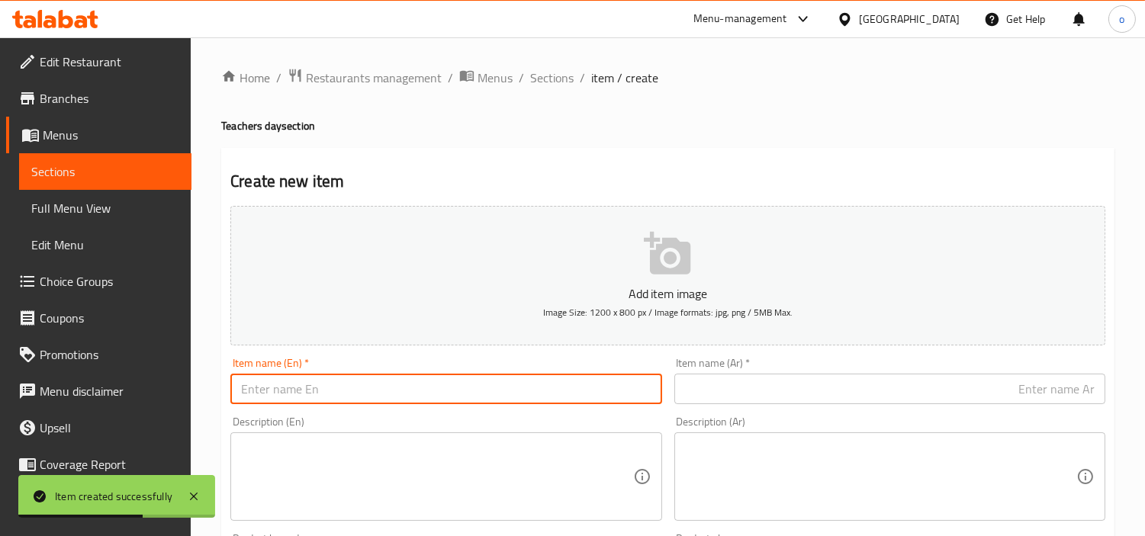
click at [337, 384] on input "text" at bounding box center [445, 389] width 431 height 31
paste input "Teacher’s Bloom Bag"
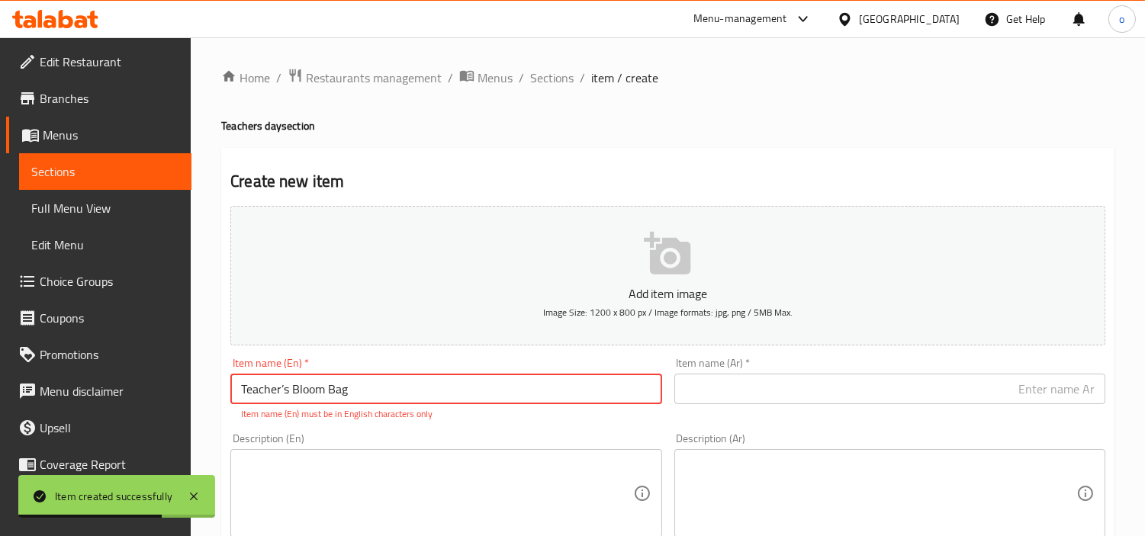
click at [347, 437] on div "Description (En) Description (En)" at bounding box center [445, 485] width 431 height 105
click at [287, 393] on input "Teacher’s Bloom Bag" at bounding box center [445, 389] width 431 height 31
click at [285, 393] on input "Teacher’s Bloom Bag" at bounding box center [445, 389] width 431 height 31
click at [286, 399] on input "Teacher’s Bloom Bag" at bounding box center [445, 389] width 431 height 31
click at [286, 388] on input "Teacher’s Bloom Bag" at bounding box center [445, 389] width 431 height 31
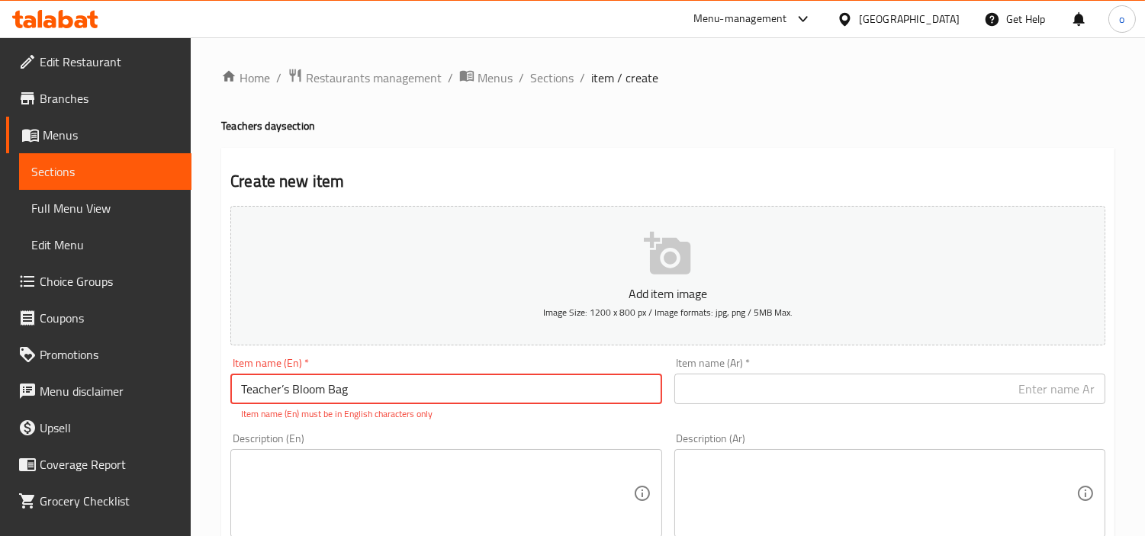
click at [283, 393] on input "Teacher’s Bloom Bag" at bounding box center [445, 389] width 431 height 31
type input "Teachers Bloom Bag"
click at [287, 420] on div "Description (En) Description (En)" at bounding box center [445, 469] width 431 height 105
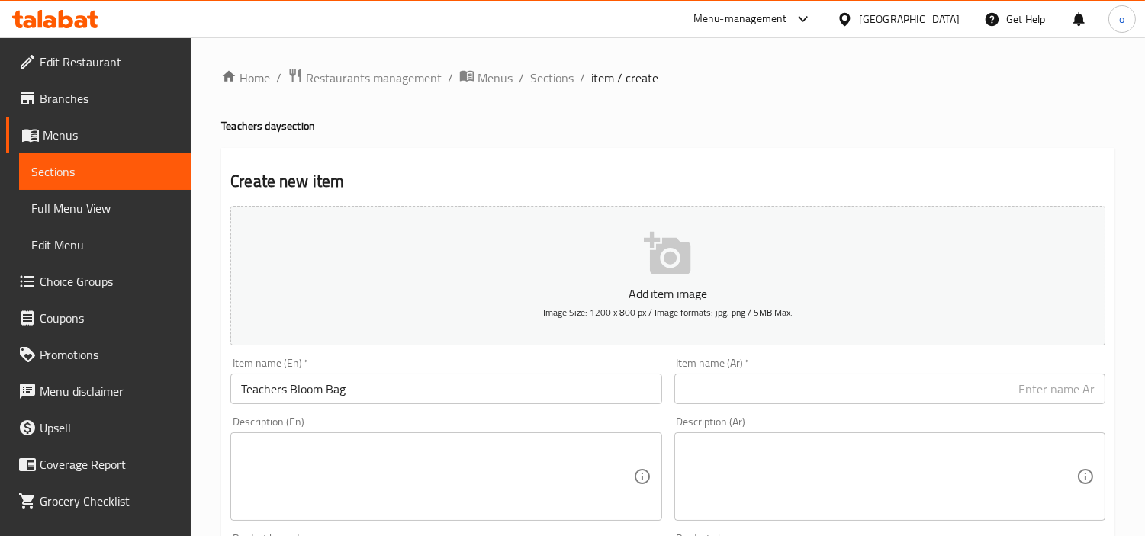
click at [781, 382] on input "text" at bounding box center [890, 389] width 431 height 31
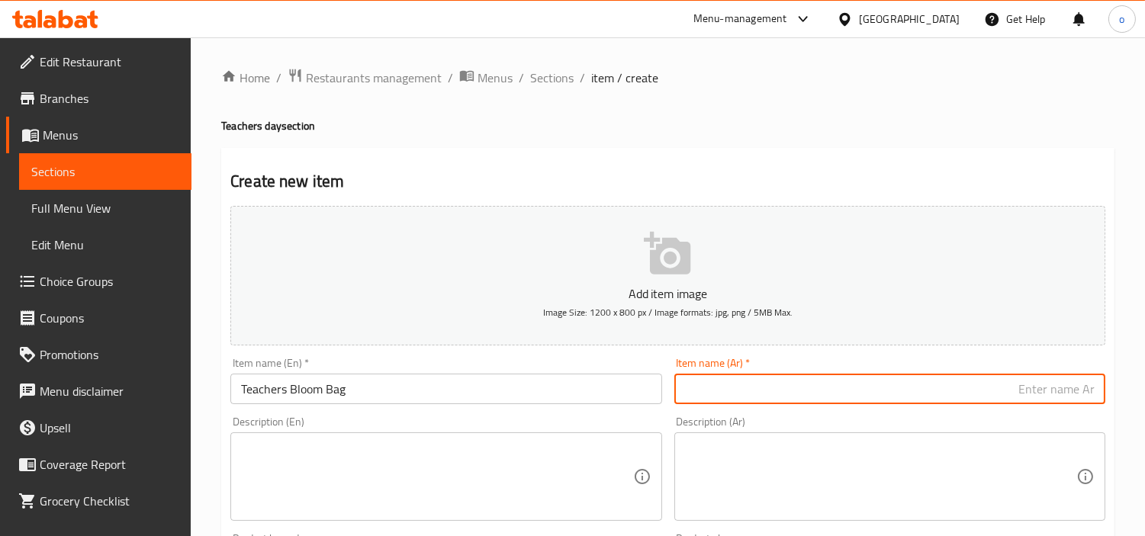
paste input "حقيبة إزهار المعلم"
type input "حقيبة إزهار المعلم"
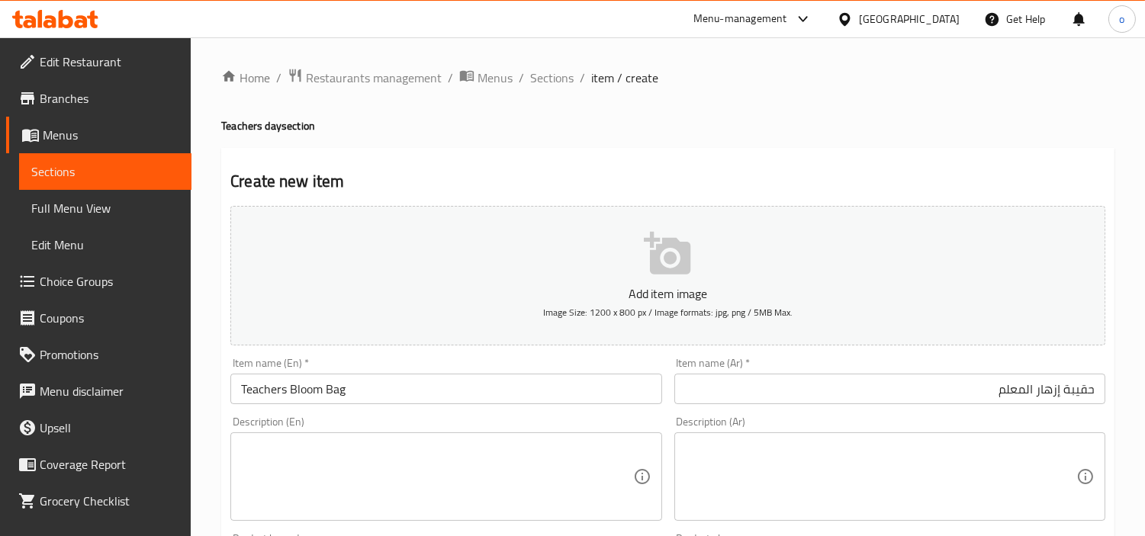
click at [739, 412] on div "Description (Ar) Description (Ar)" at bounding box center [889, 469] width 443 height 117
click at [319, 385] on input "Teachers Bloom Bag" at bounding box center [445, 389] width 431 height 31
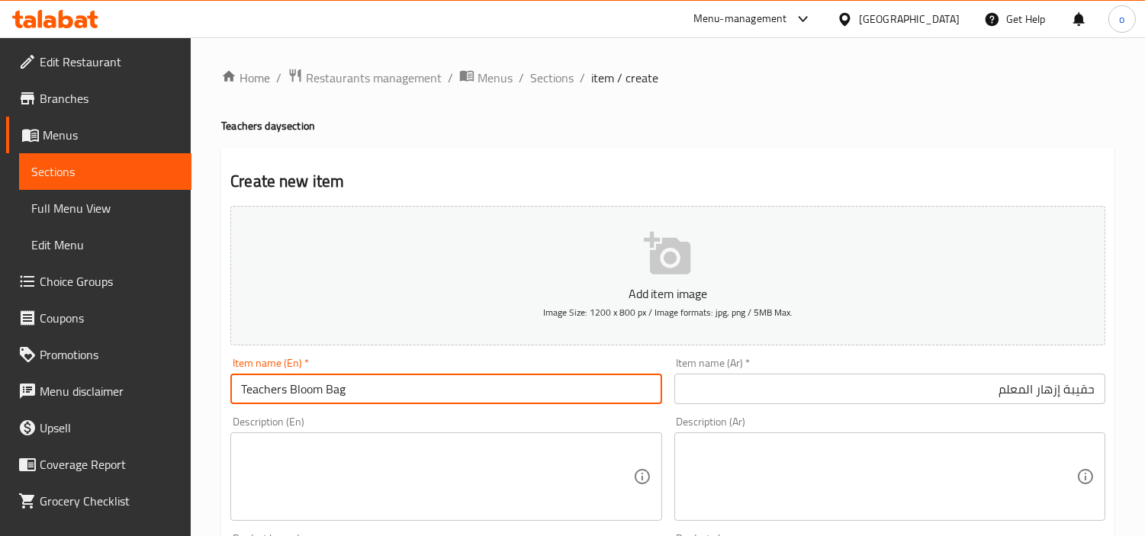
click at [319, 385] on input "Teachers Bloom Bag" at bounding box center [445, 389] width 431 height 31
click at [310, 385] on input "Teachers Bloom Bag" at bounding box center [445, 389] width 431 height 31
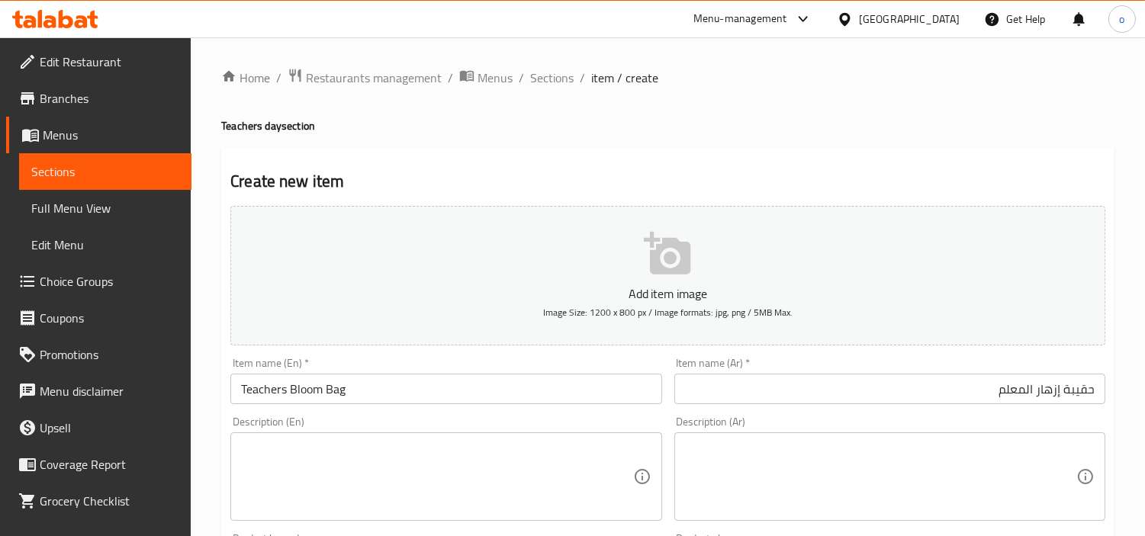
click at [1043, 382] on input "حقيبة إزهار المعلم" at bounding box center [890, 389] width 431 height 31
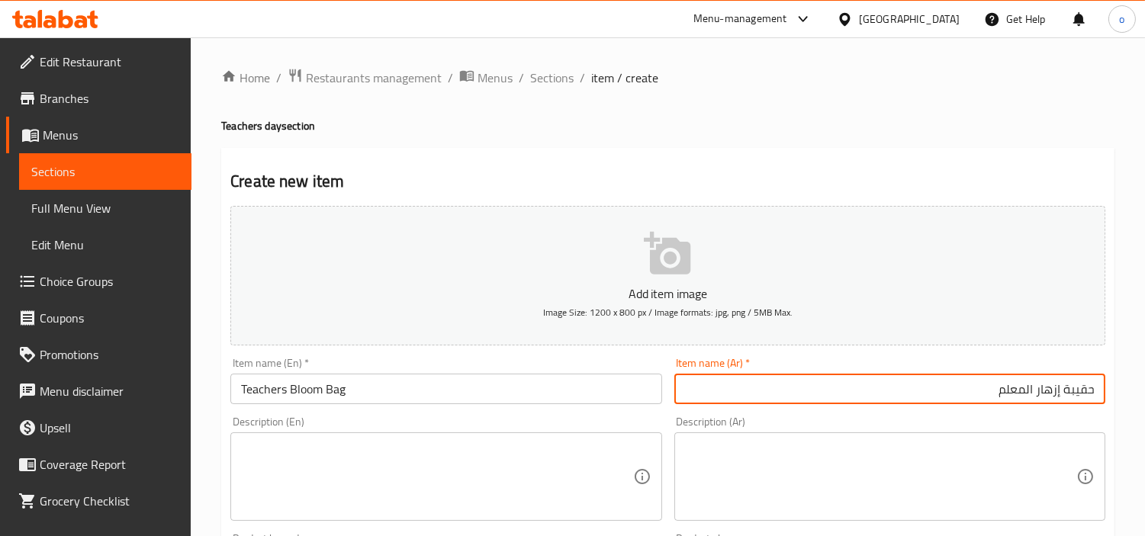
click at [1043, 382] on input "حقيبة إزهار المعلم" at bounding box center [890, 389] width 431 height 31
click at [955, 430] on div "Description (Ar) Description (Ar)" at bounding box center [890, 469] width 431 height 105
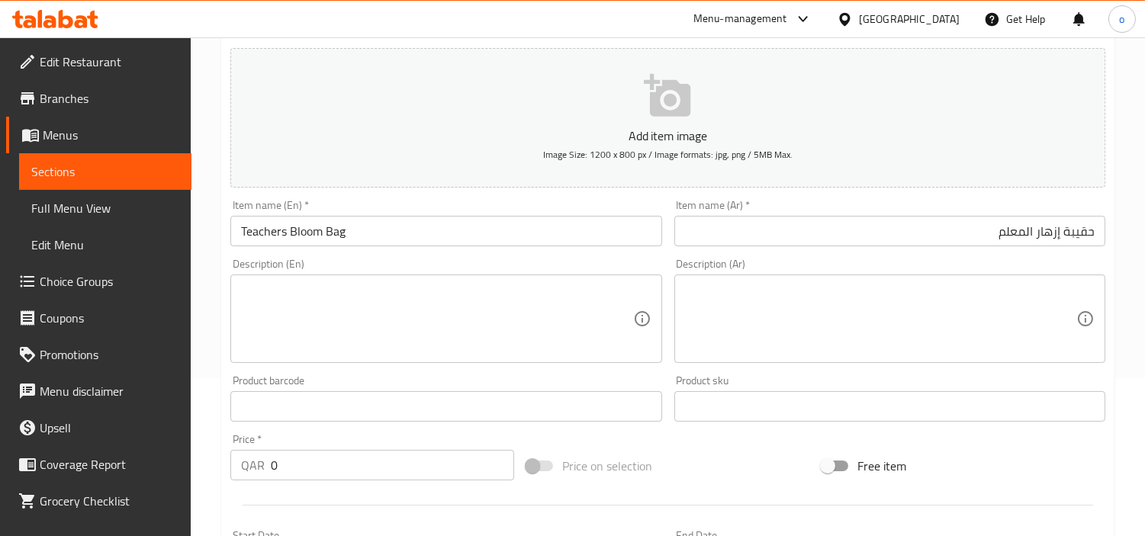
scroll to position [254, 0]
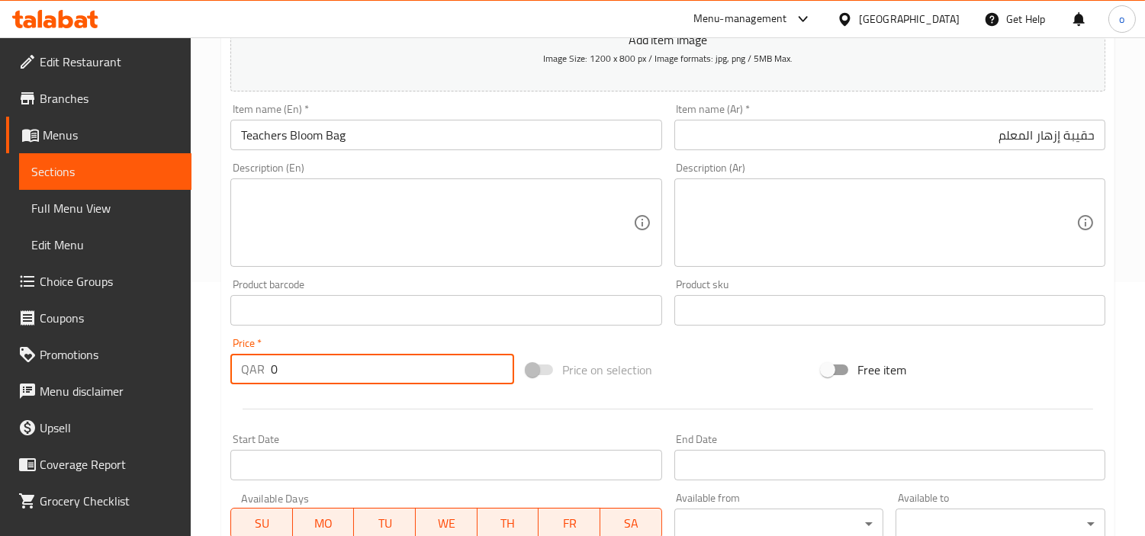
drag, startPoint x: 286, startPoint y: 380, endPoint x: 250, endPoint y: 395, distance: 38.7
click at [244, 378] on div "QAR 0 Price *" at bounding box center [372, 369] width 284 height 31
paste input "240.0"
type input "240.00"
click at [310, 424] on div at bounding box center [667, 409] width 887 height 37
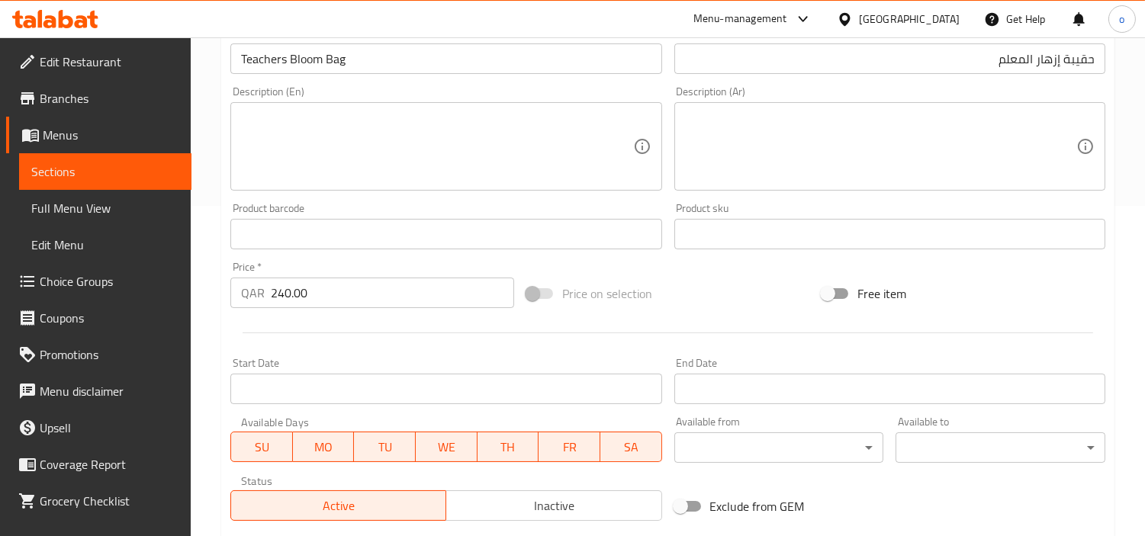
scroll to position [539, 0]
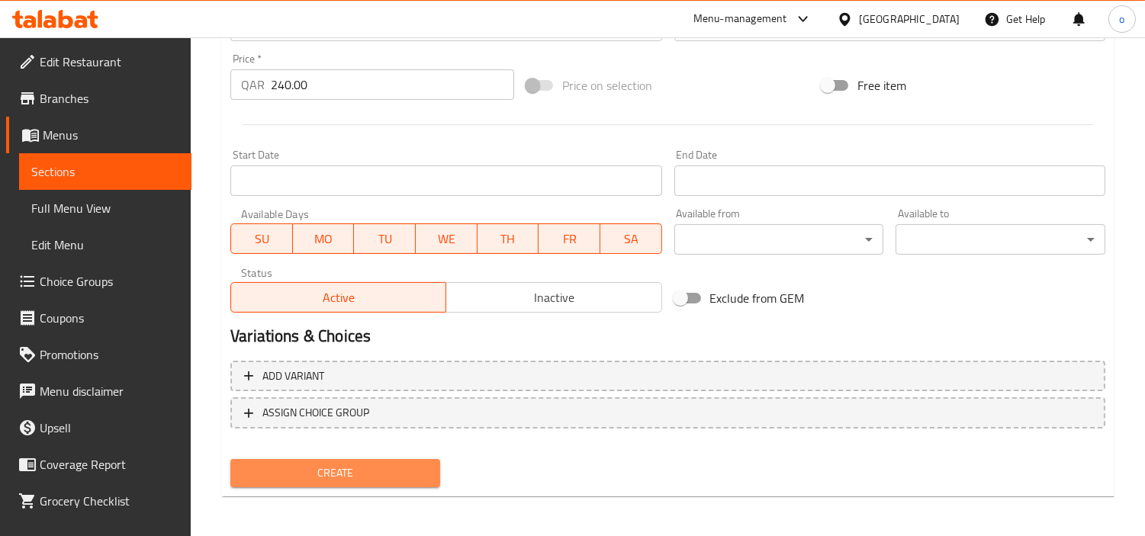
click at [338, 470] on span "Create" at bounding box center [335, 473] width 185 height 19
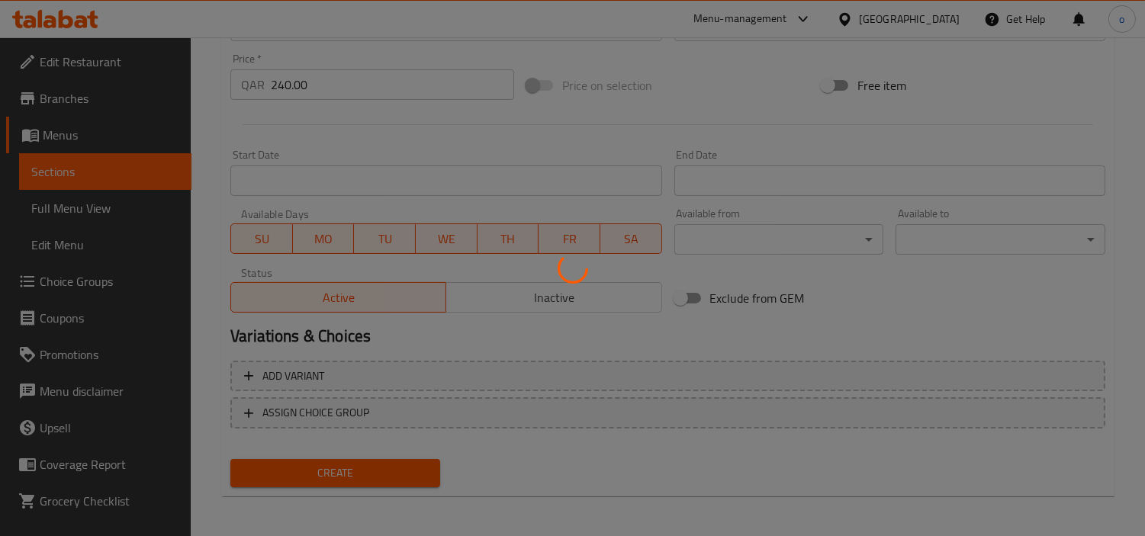
type input "0"
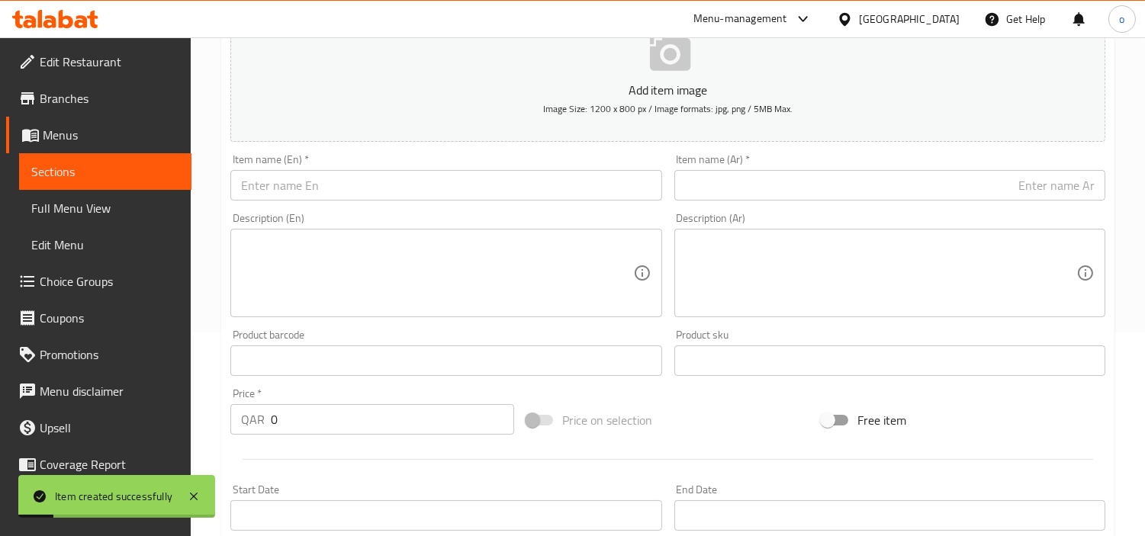
scroll to position [200, 0]
click at [344, 199] on input "text" at bounding box center [445, 189] width 431 height 31
paste input "Teacher Appreciation"
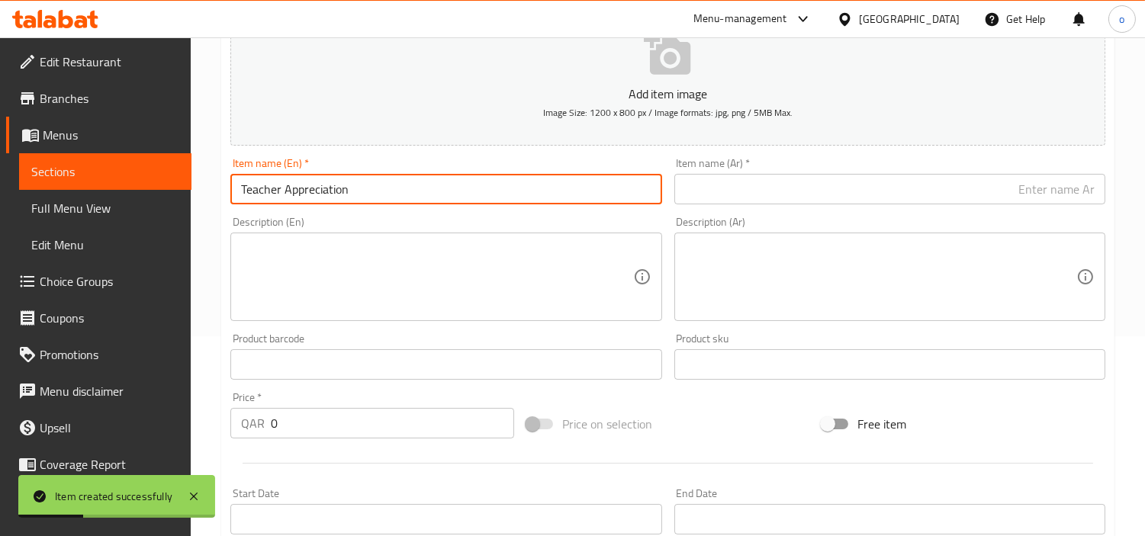
type input "Teacher Appreciation"
click at [336, 220] on div "Description (En) Description (En)" at bounding box center [445, 269] width 431 height 105
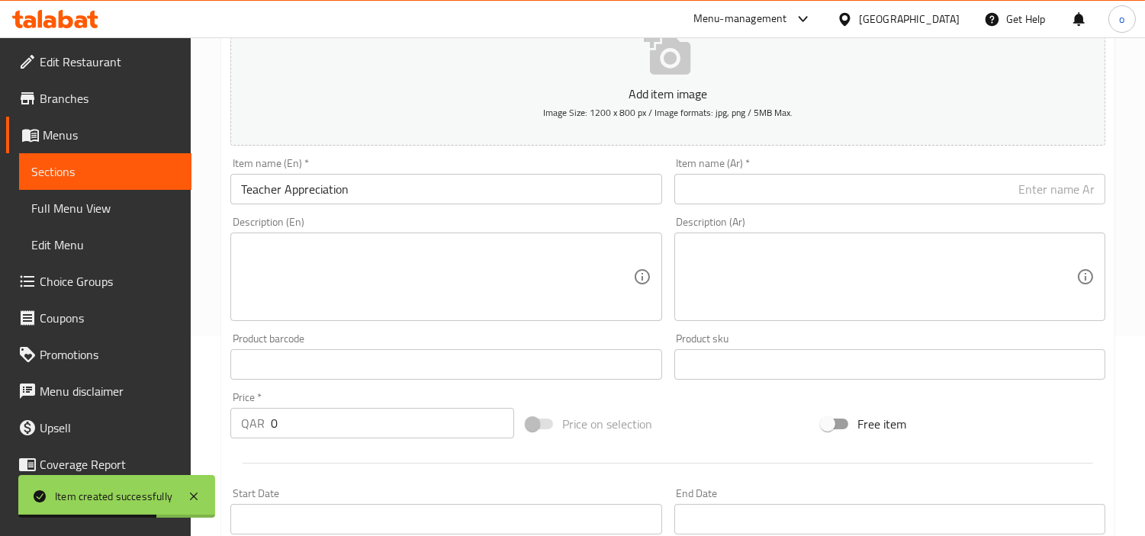
click at [768, 205] on input "text" at bounding box center [890, 189] width 431 height 31
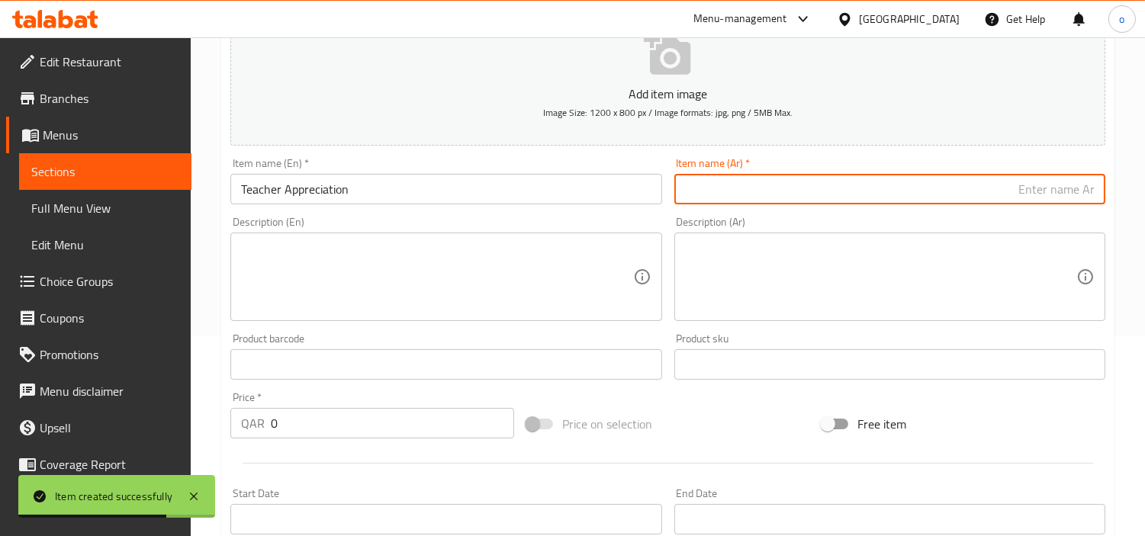
click at [768, 200] on input "text" at bounding box center [890, 189] width 431 height 31
paste input "تقدير المعلم"
type input "تقدير المعلم"
click at [764, 209] on div "Item name (Ar)   * تقدير المعلم Item name (Ar) *" at bounding box center [889, 181] width 443 height 59
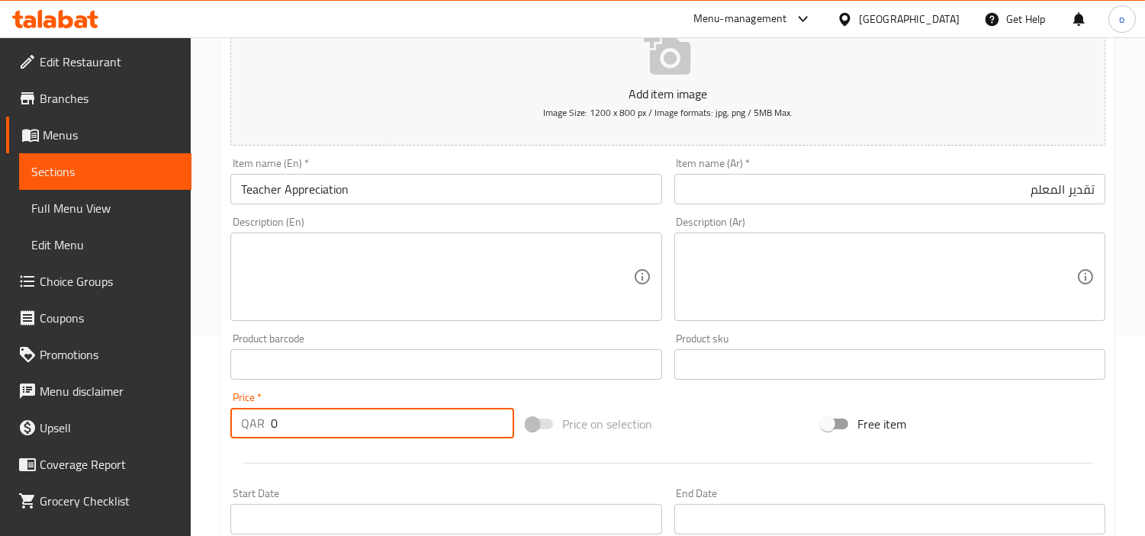
drag, startPoint x: 272, startPoint y: 411, endPoint x: 230, endPoint y: 412, distance: 42.0
click at [230, 412] on div "QAR 0 Price *" at bounding box center [372, 423] width 284 height 31
paste input "240.0"
type input "240.00"
click at [313, 446] on div at bounding box center [667, 463] width 887 height 37
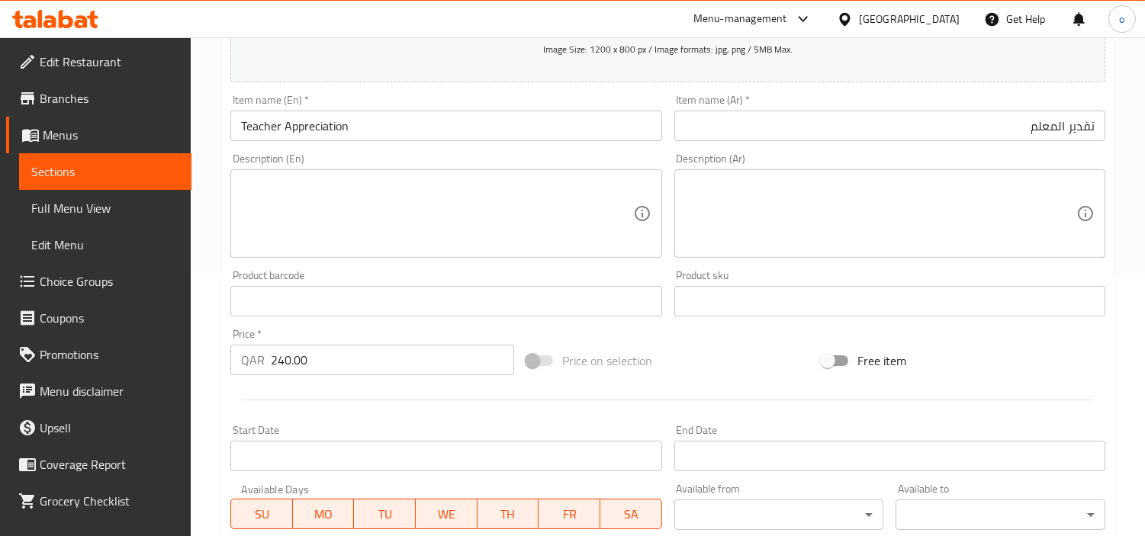
scroll to position [539, 0]
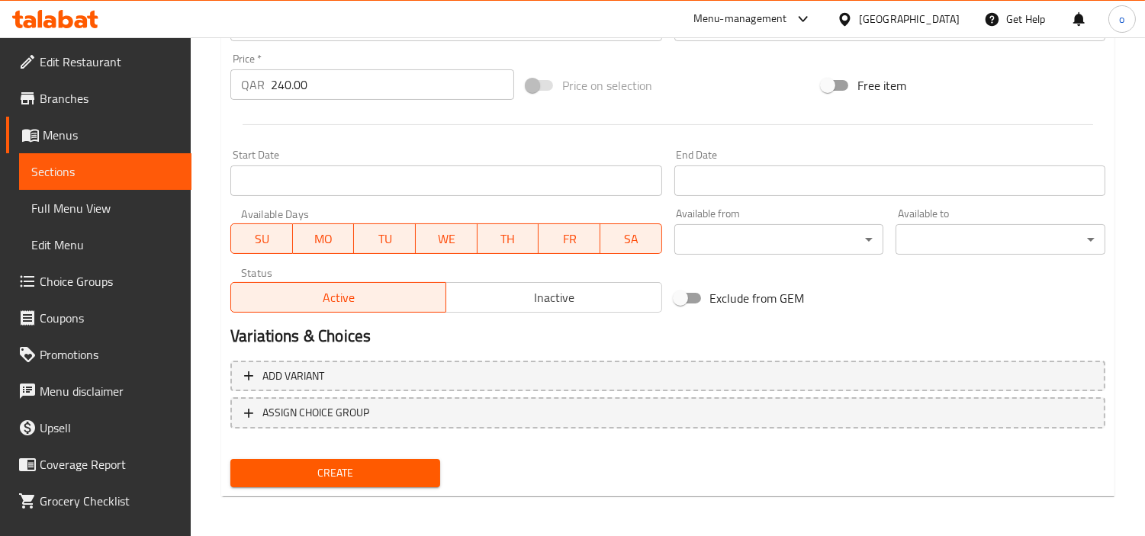
click at [359, 467] on span "Create" at bounding box center [335, 473] width 185 height 19
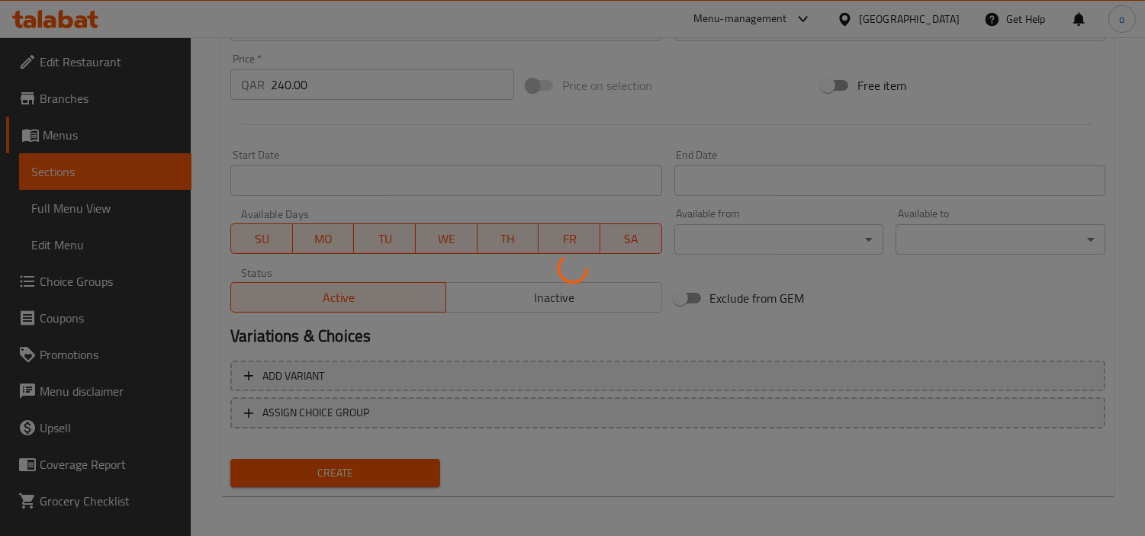
type input "0"
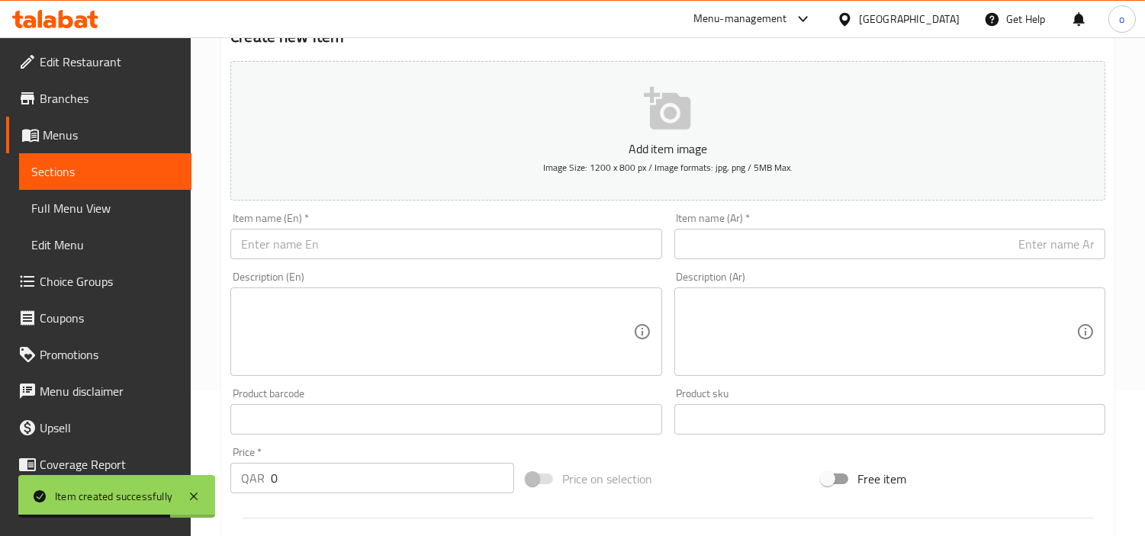
scroll to position [115, 0]
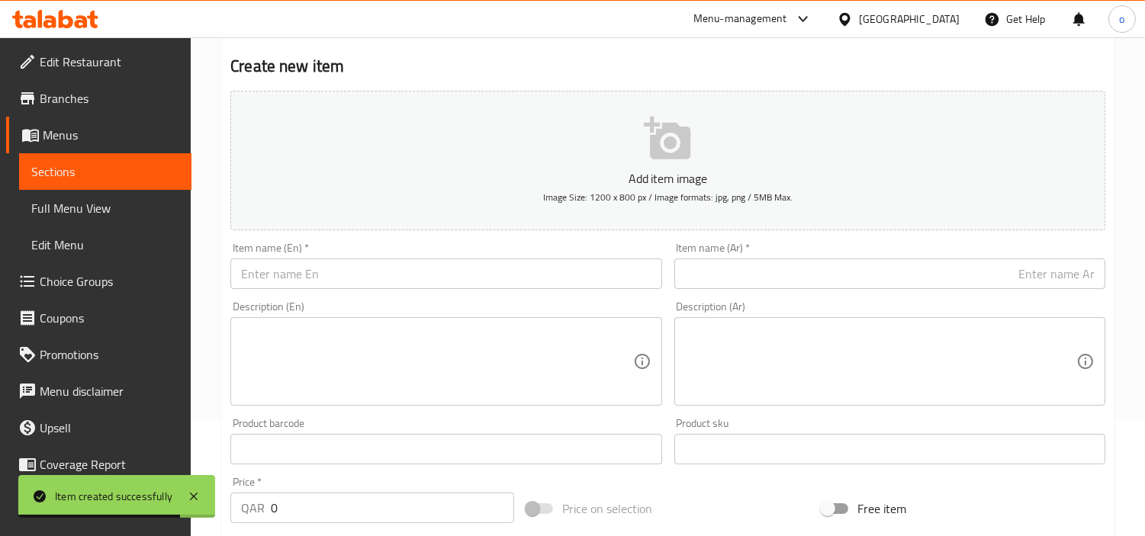
click at [369, 292] on div "Item name (En)   * Item name (En) *" at bounding box center [445, 266] width 443 height 59
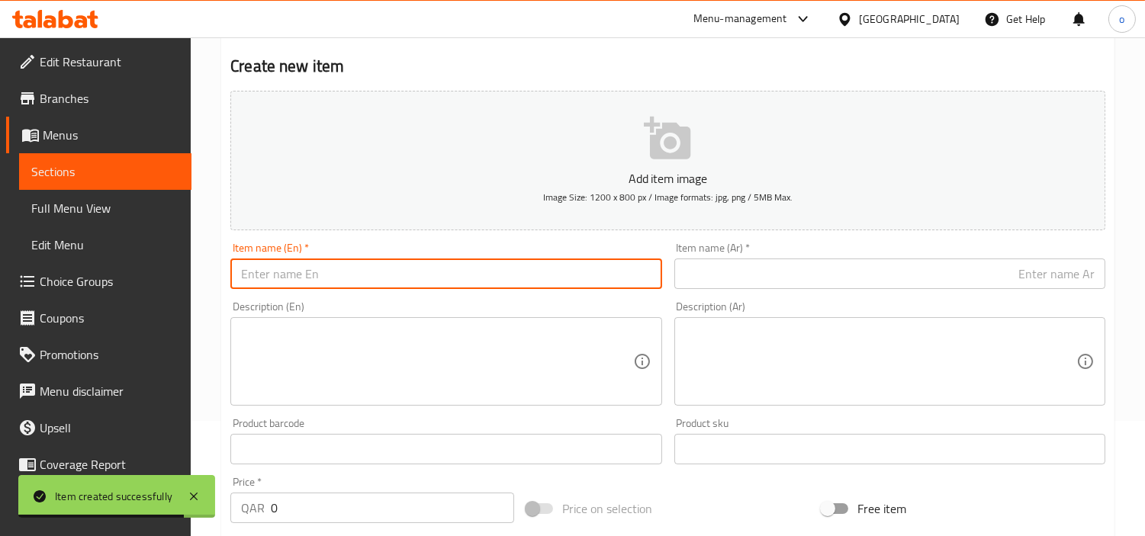
click at [357, 273] on input "text" at bounding box center [445, 274] width 431 height 31
paste input "Teachers Day Gift 01"
type input "Teachers Day Gift 01"
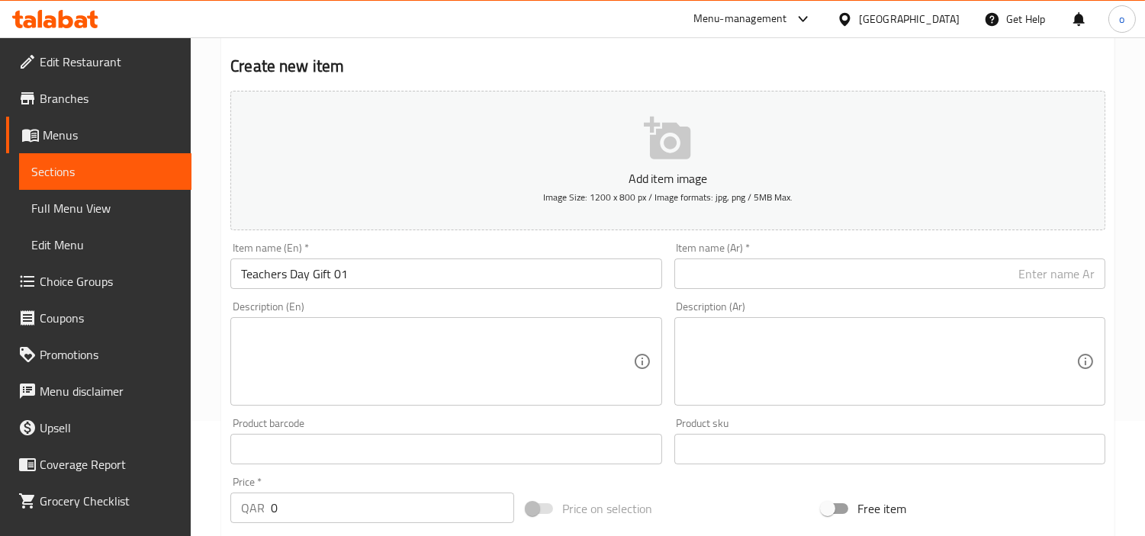
click at [726, 268] on input "text" at bounding box center [890, 274] width 431 height 31
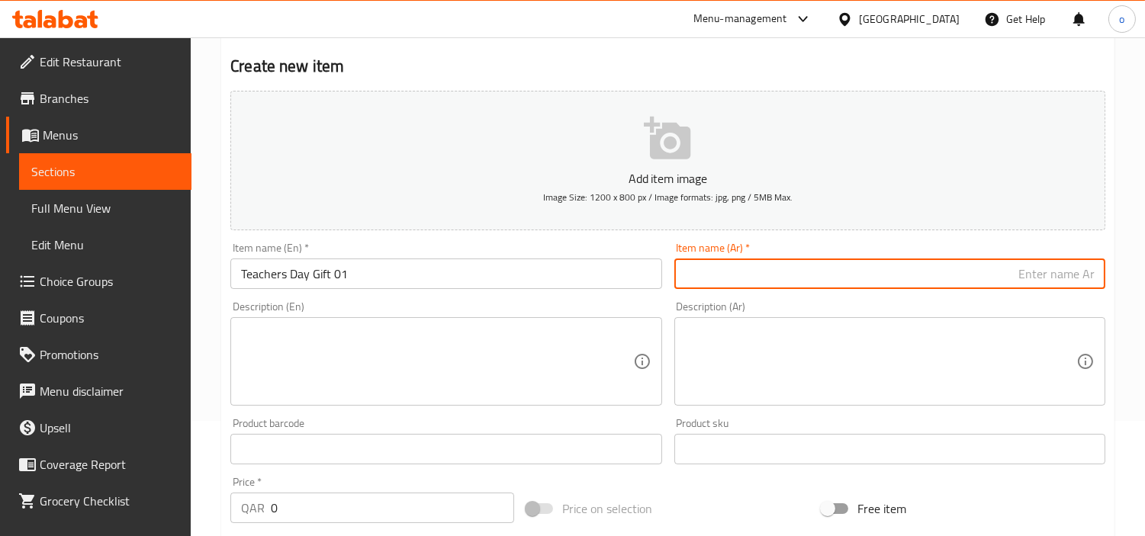
paste input "هدية [DATE] ٠١"
type input "هدية [DATE] ٠١"
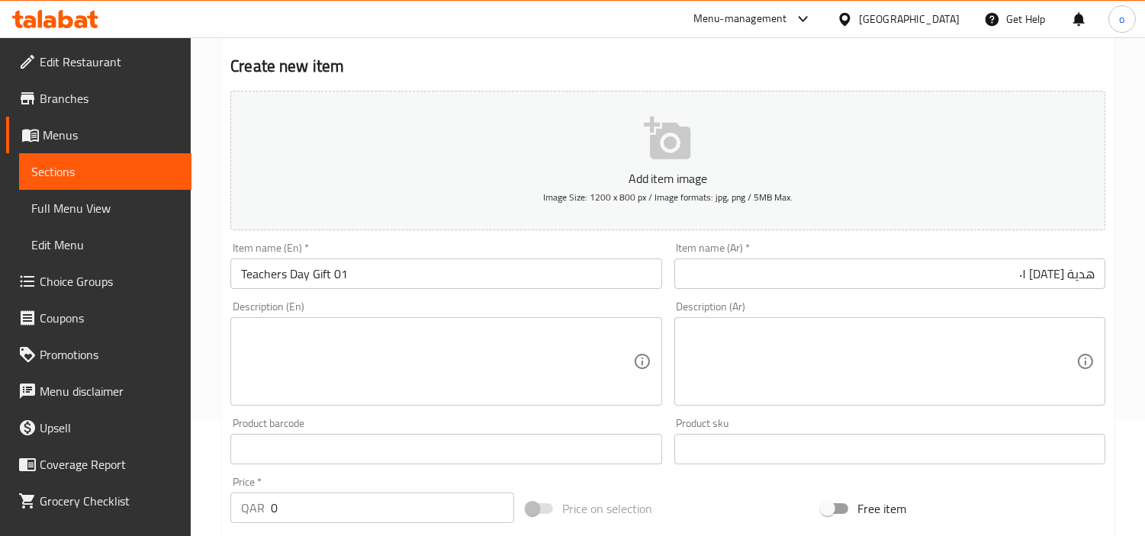
scroll to position [200, 0]
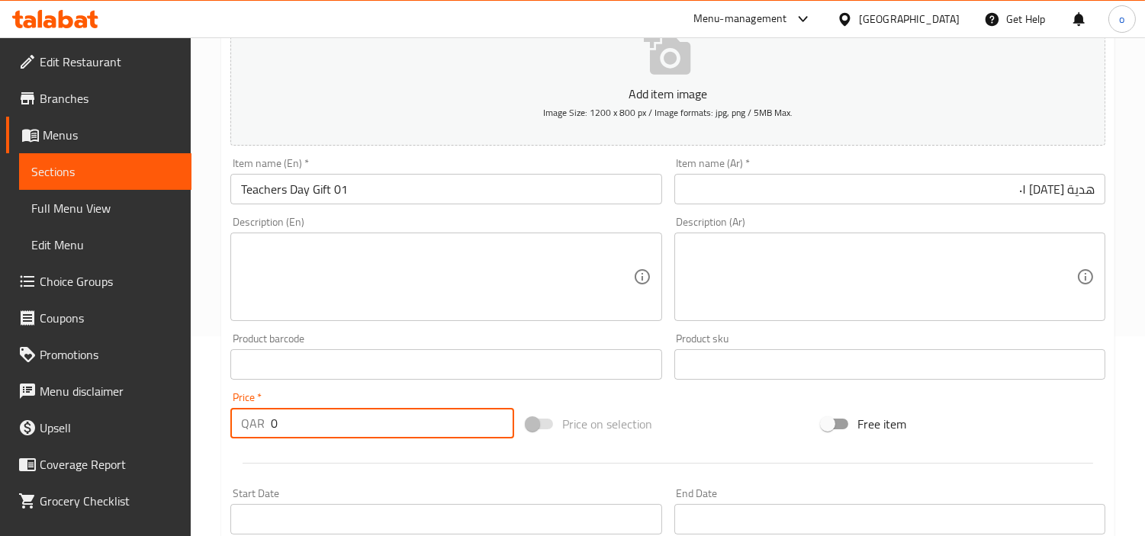
paste input "240.0"
drag, startPoint x: 234, startPoint y: 420, endPoint x: 215, endPoint y: 420, distance: 18.3
click at [187, 414] on div "Edit Restaurant Branches Menus Sections Full Menu View Edit Menu Choice Groups …" at bounding box center [572, 357] width 1145 height 1041
type input "240.00"
click at [305, 454] on div at bounding box center [667, 463] width 887 height 37
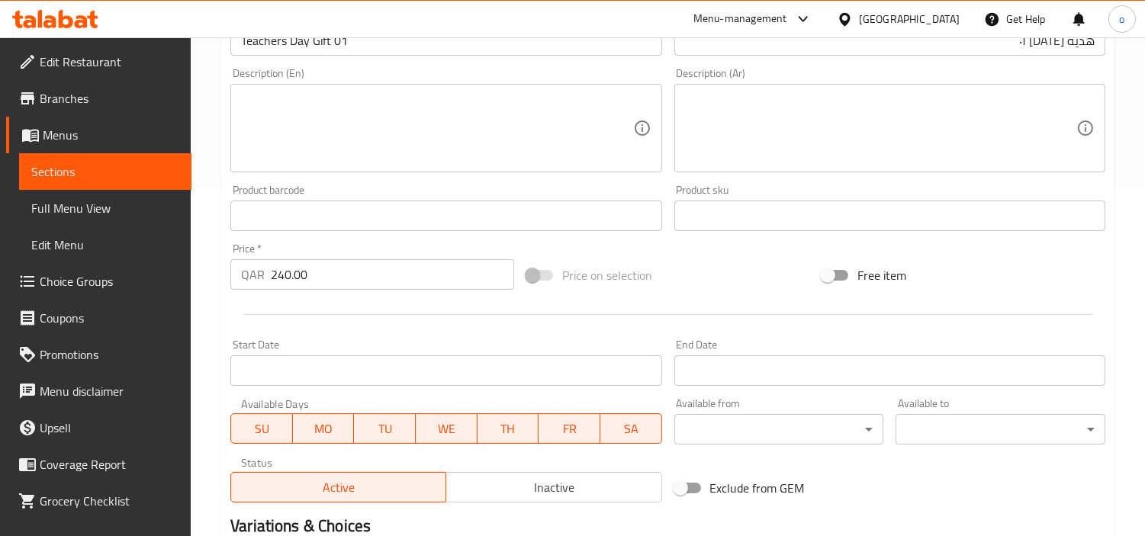
scroll to position [539, 0]
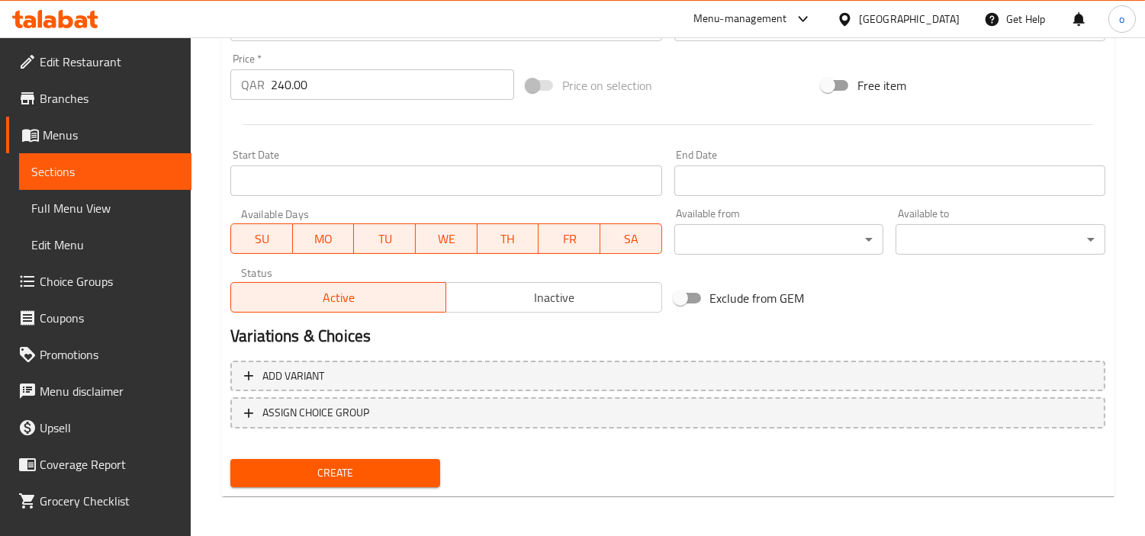
click at [331, 454] on div "Create" at bounding box center [335, 473] width 222 height 40
click at [310, 464] on span "Create" at bounding box center [335, 473] width 185 height 19
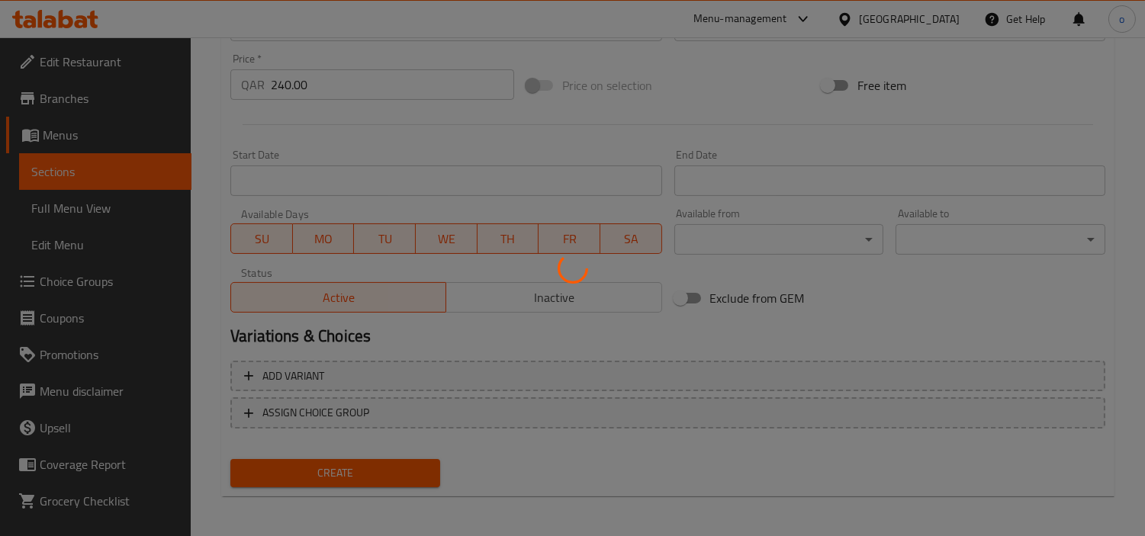
type input "0"
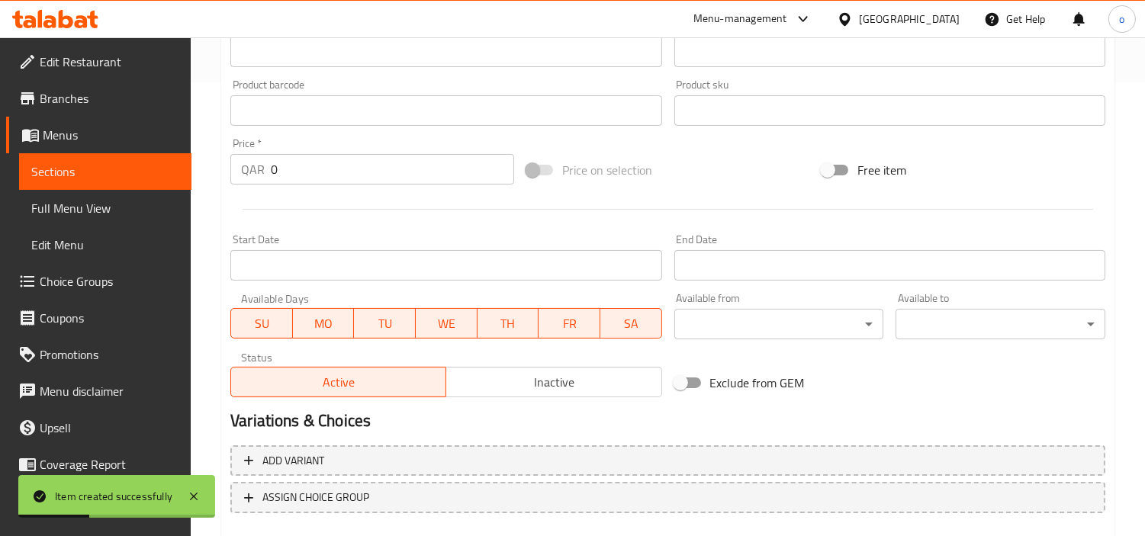
scroll to position [285, 0]
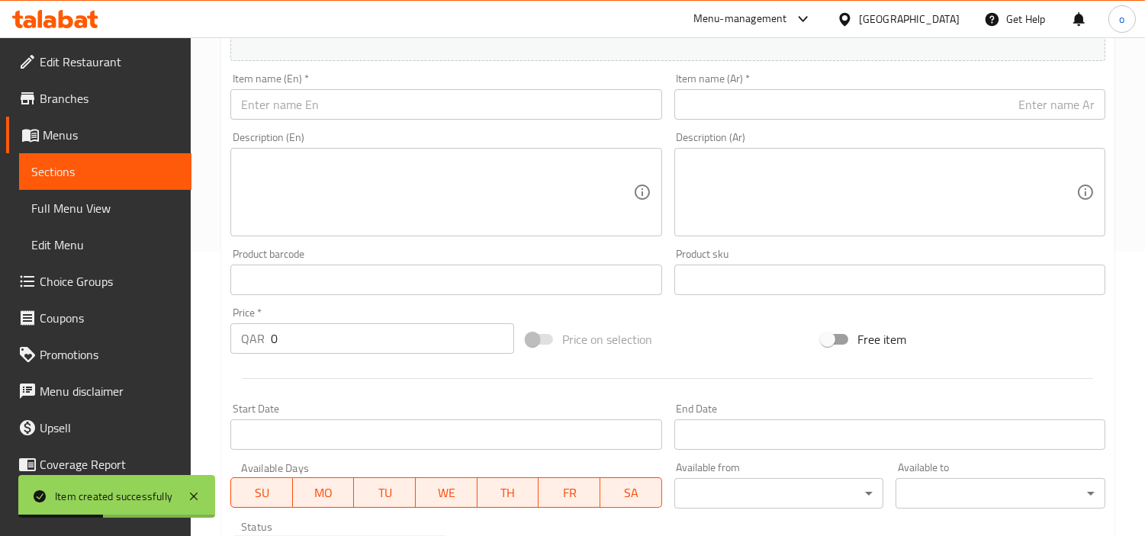
click at [330, 108] on input "text" at bounding box center [445, 104] width 431 height 31
paste input "Teachers Day Gift 02"
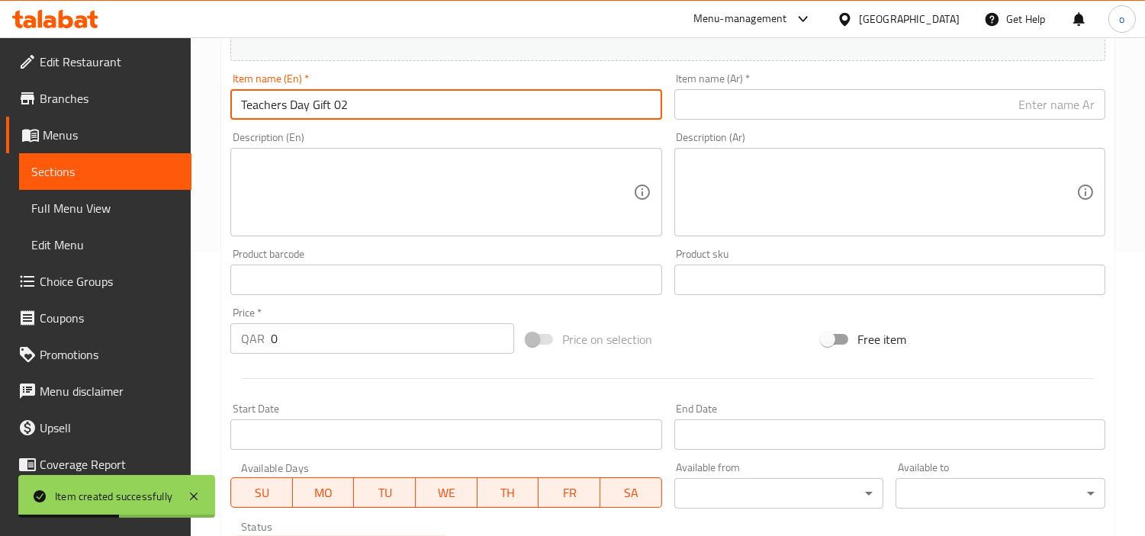
click at [330, 108] on input "Teachers Day Gift 02" at bounding box center [445, 104] width 431 height 31
type input "Teachers Day Gift 02"
click at [329, 125] on div "Item name (En)   * Teachers Day Gift 02 Item name (En) *" at bounding box center [445, 96] width 443 height 59
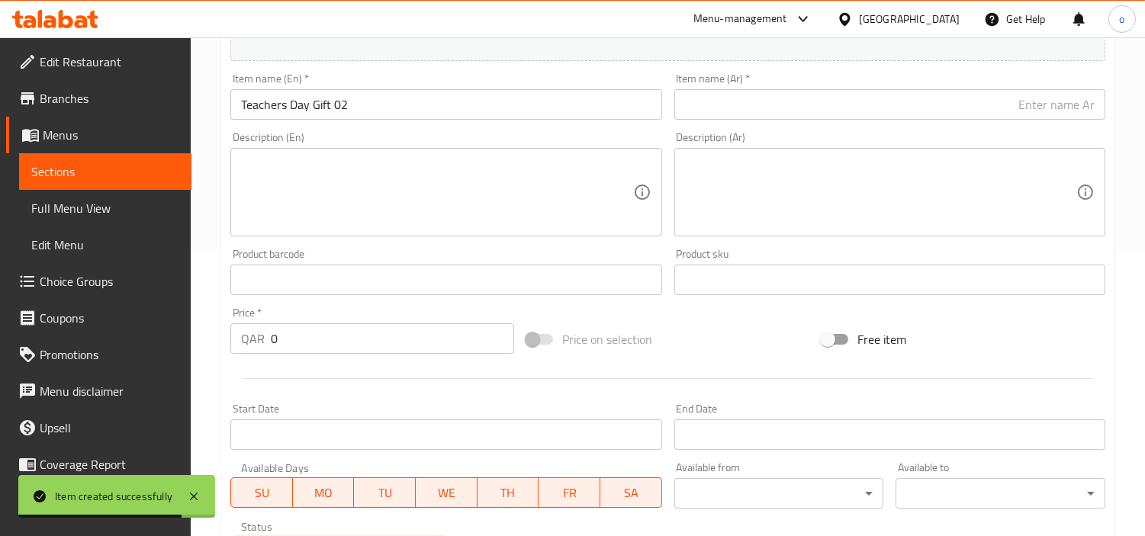
click at [794, 107] on input "text" at bounding box center [890, 104] width 431 height 31
paste input "هدية [DATE] ٠٢"
click at [781, 128] on div "Description (Ar) Description (Ar)" at bounding box center [889, 184] width 443 height 117
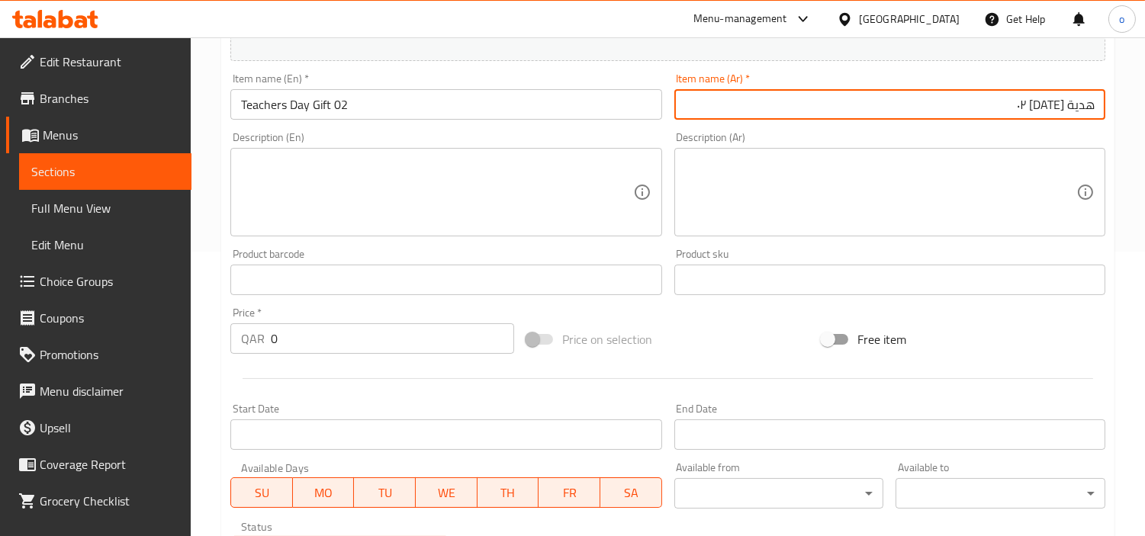
click at [1003, 108] on input "هدية [DATE] ٠٢" at bounding box center [890, 104] width 431 height 31
click at [998, 108] on input "هدية [DATE] ٠٢" at bounding box center [890, 104] width 431 height 31
click at [1006, 107] on input "هدية [DATE] ٠٢" at bounding box center [890, 104] width 431 height 31
type input "هدية [DATE] ٠2"
click at [956, 134] on div "Description (Ar) Description (Ar)" at bounding box center [890, 184] width 431 height 105
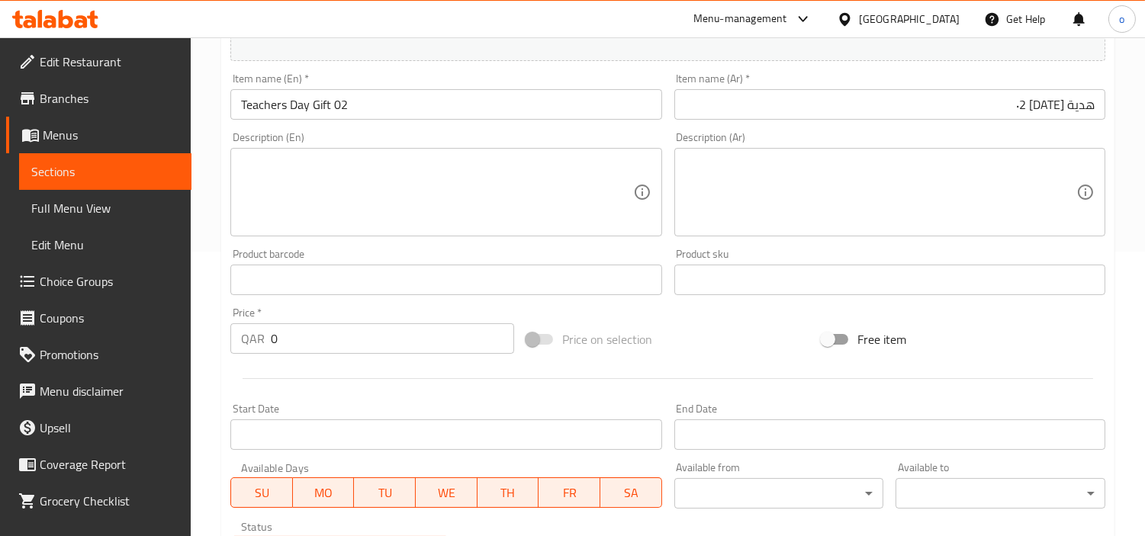
drag, startPoint x: 275, startPoint y: 323, endPoint x: 230, endPoint y: 323, distance: 44.3
click at [230, 323] on div "Price   * QAR 0 Price *" at bounding box center [372, 331] width 284 height 47
click at [273, 341] on input "0" at bounding box center [392, 339] width 243 height 31
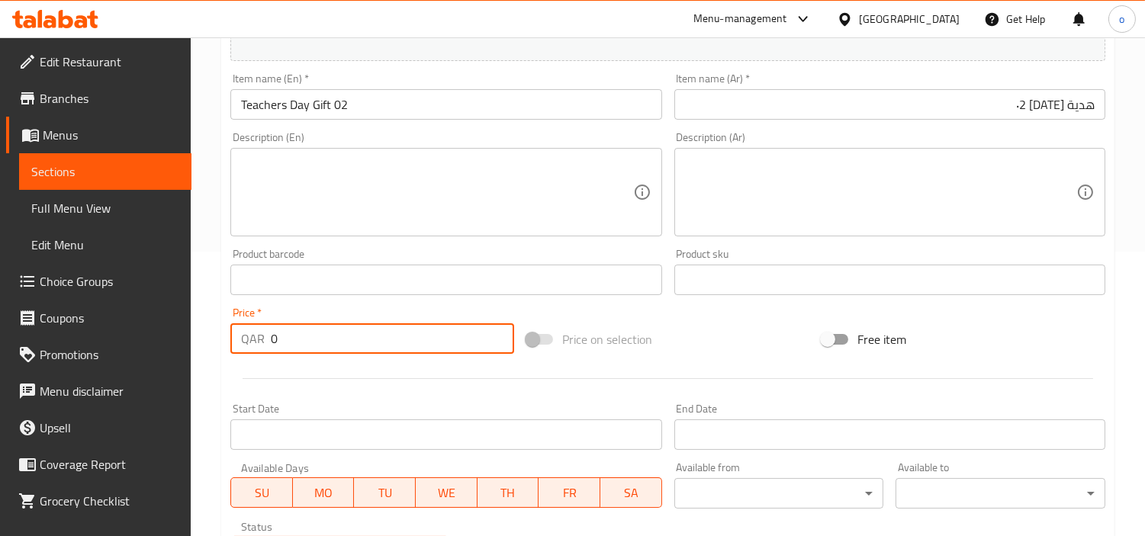
drag, startPoint x: 308, startPoint y: 343, endPoint x: 231, endPoint y: 341, distance: 77.1
click at [231, 341] on div "QAR 0 Price *" at bounding box center [372, 339] width 284 height 31
paste input "150.0"
type input "150.00"
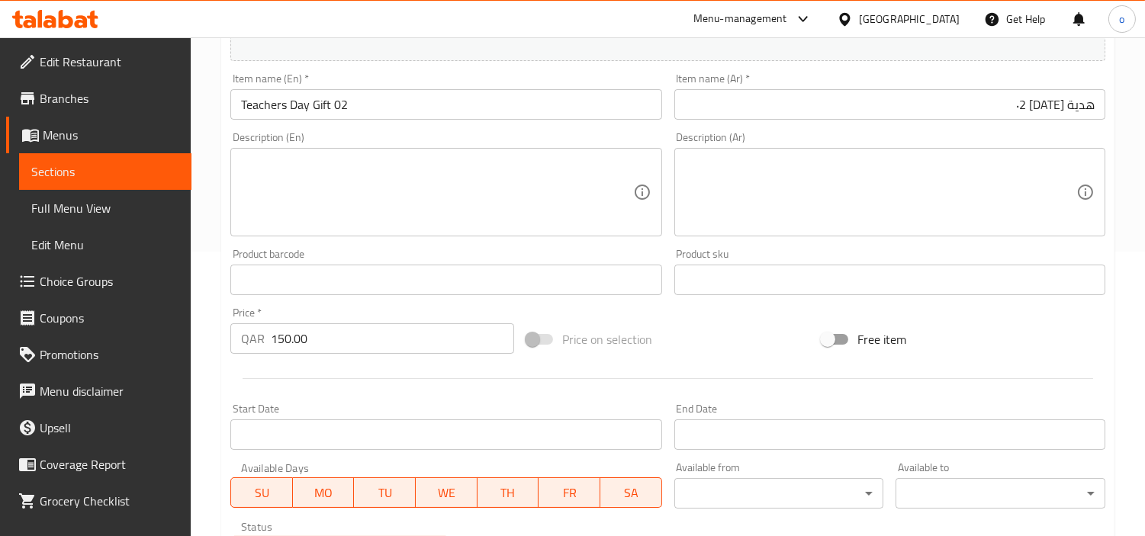
click at [281, 391] on div at bounding box center [667, 378] width 887 height 37
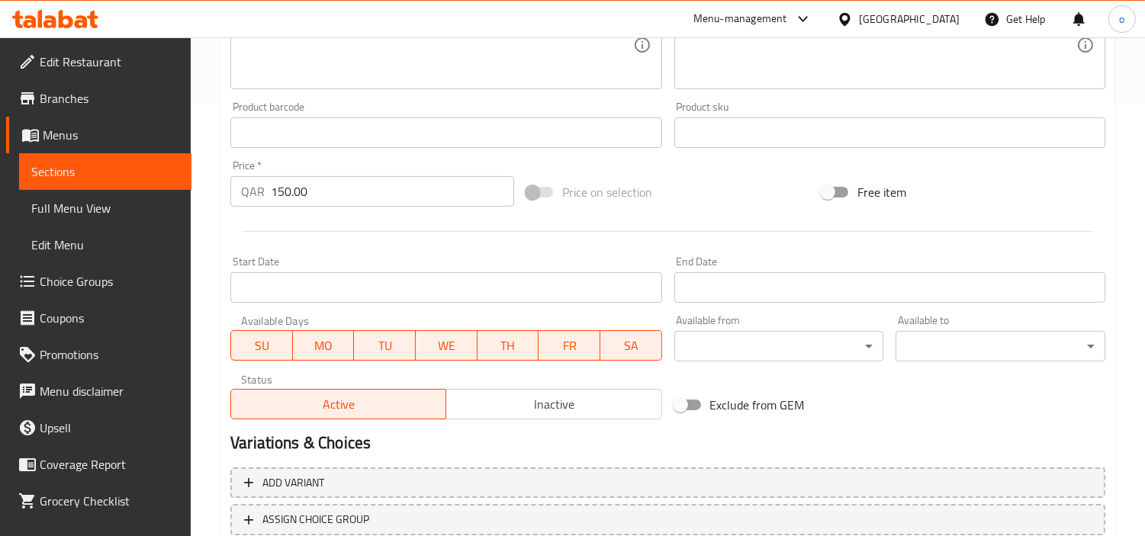
scroll to position [539, 0]
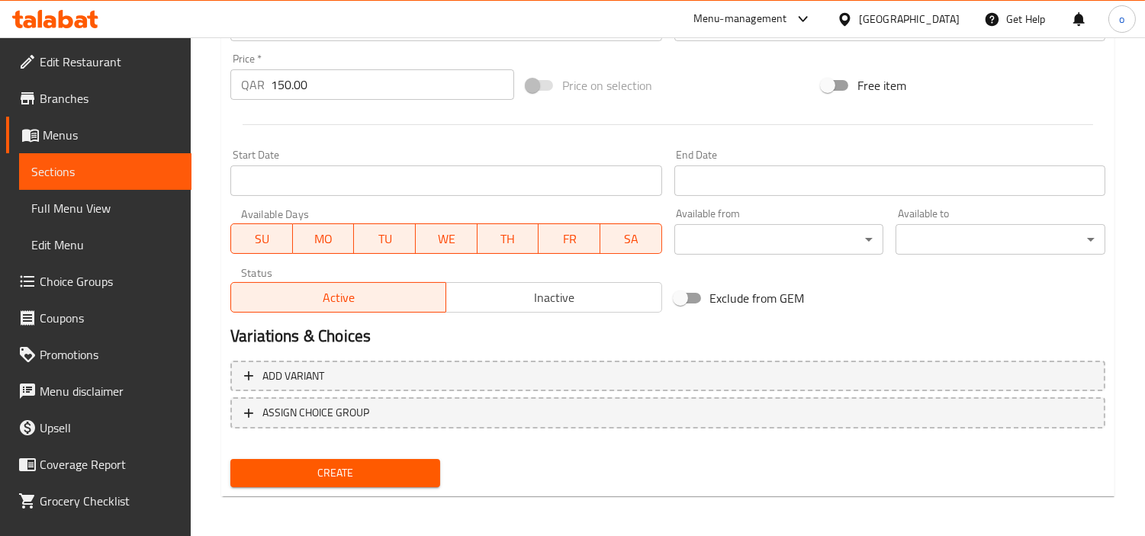
click at [315, 473] on span "Create" at bounding box center [335, 473] width 185 height 19
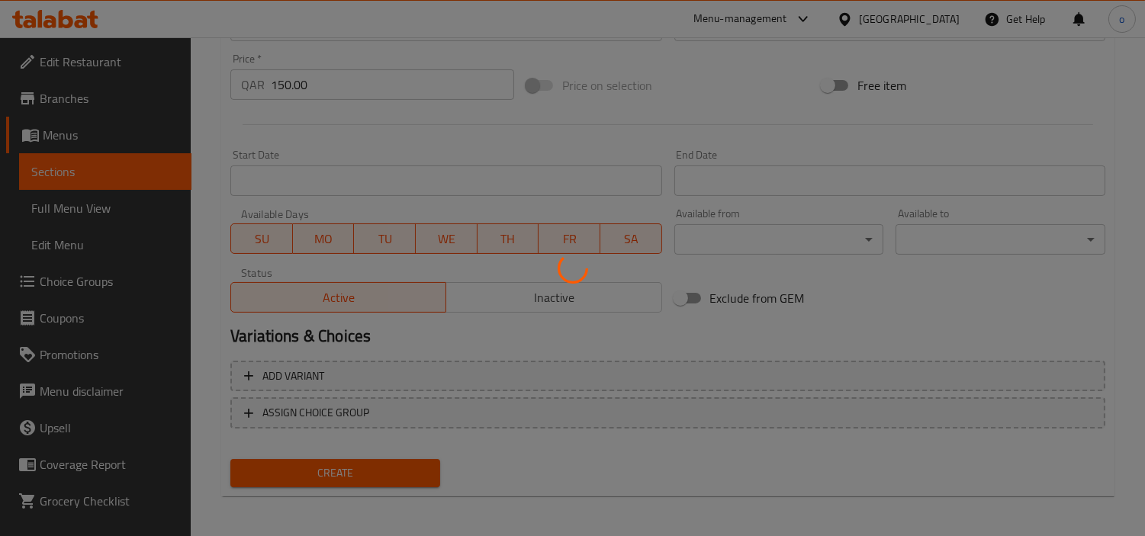
type input "0"
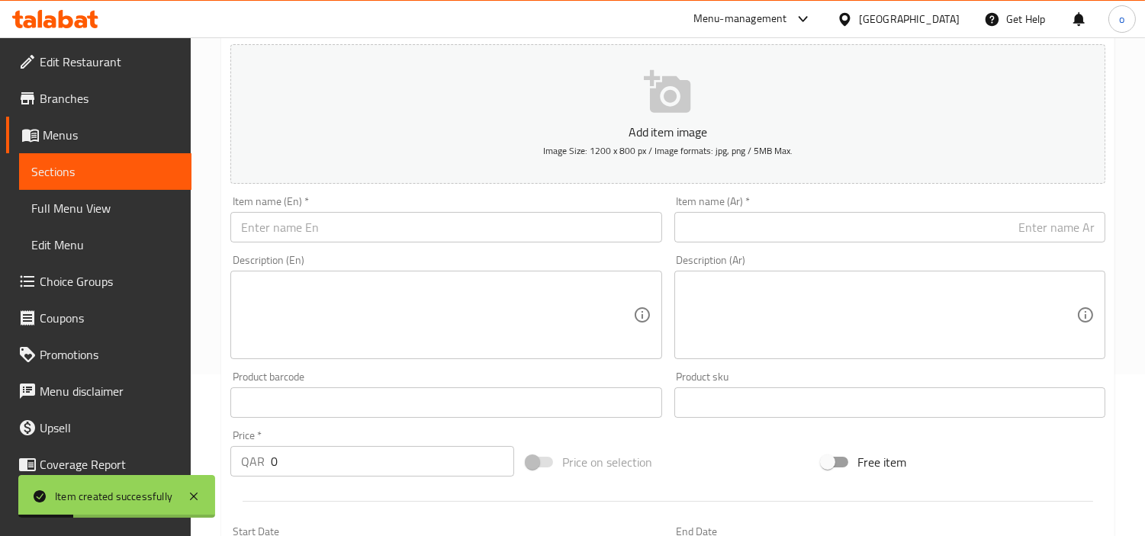
scroll to position [115, 0]
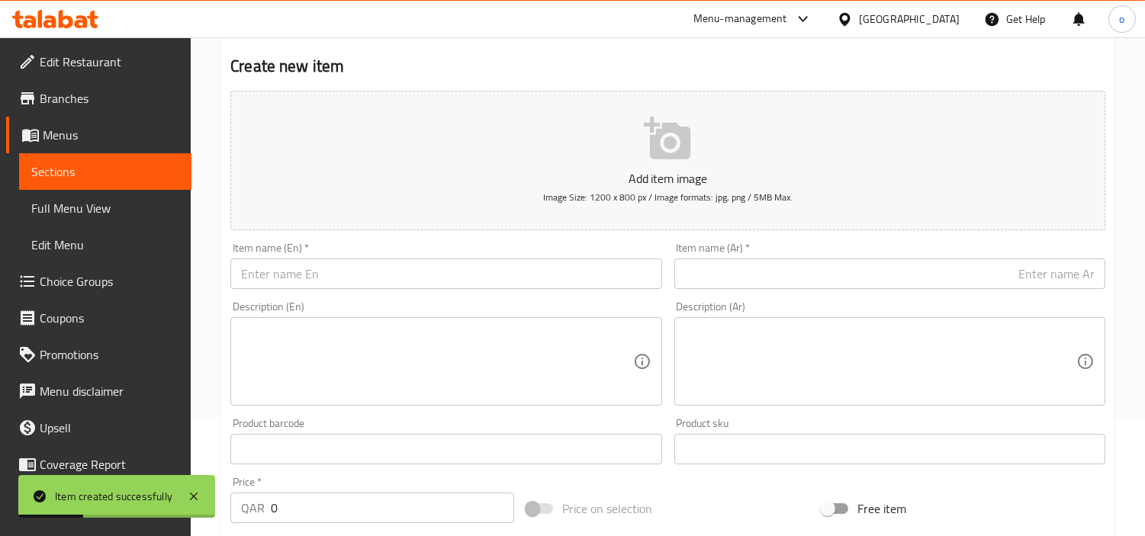
click at [309, 285] on input "text" at bounding box center [445, 274] width 431 height 31
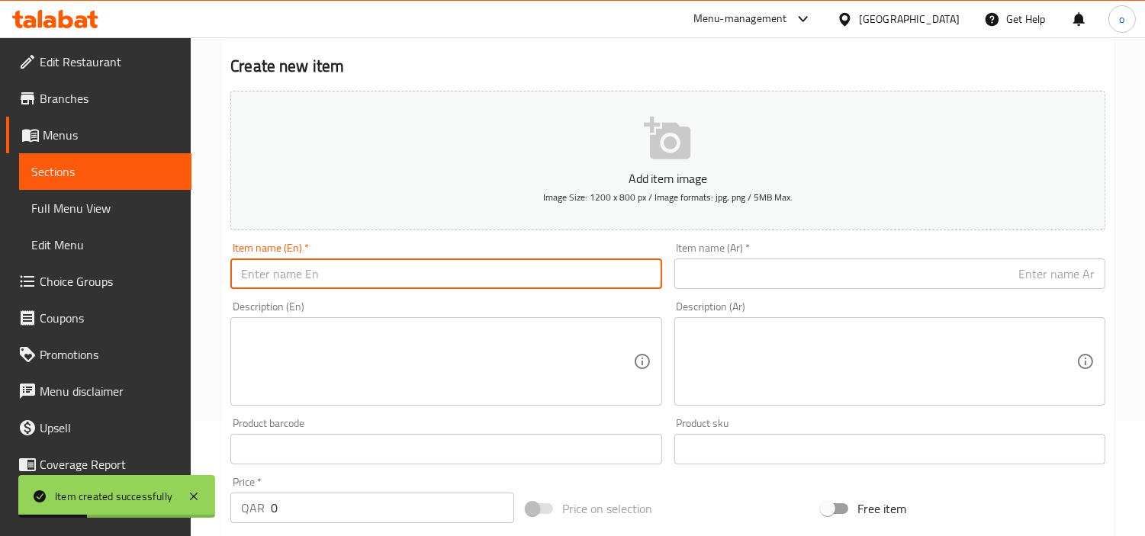
paste input "Teachers Day Gift 03"
type input "Teachers Day Gift 03"
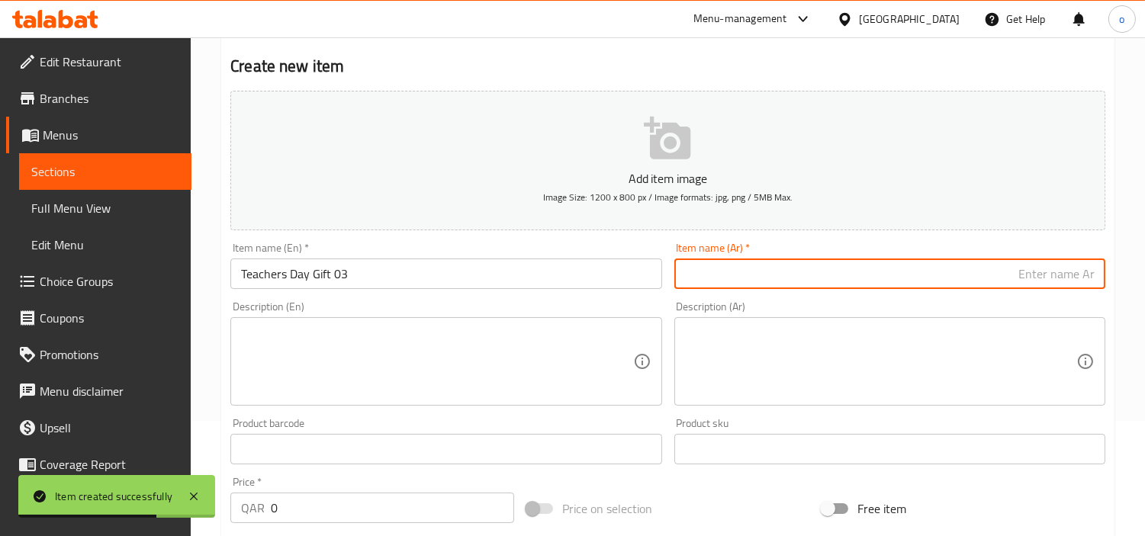
click at [746, 273] on input "text" at bounding box center [890, 274] width 431 height 31
paste input "هدية [DATE] ٠٣"
click at [611, 318] on div "Description (En)" at bounding box center [445, 361] width 431 height 89
click at [1001, 272] on input "هدية [DATE] ٠٣" at bounding box center [890, 274] width 431 height 31
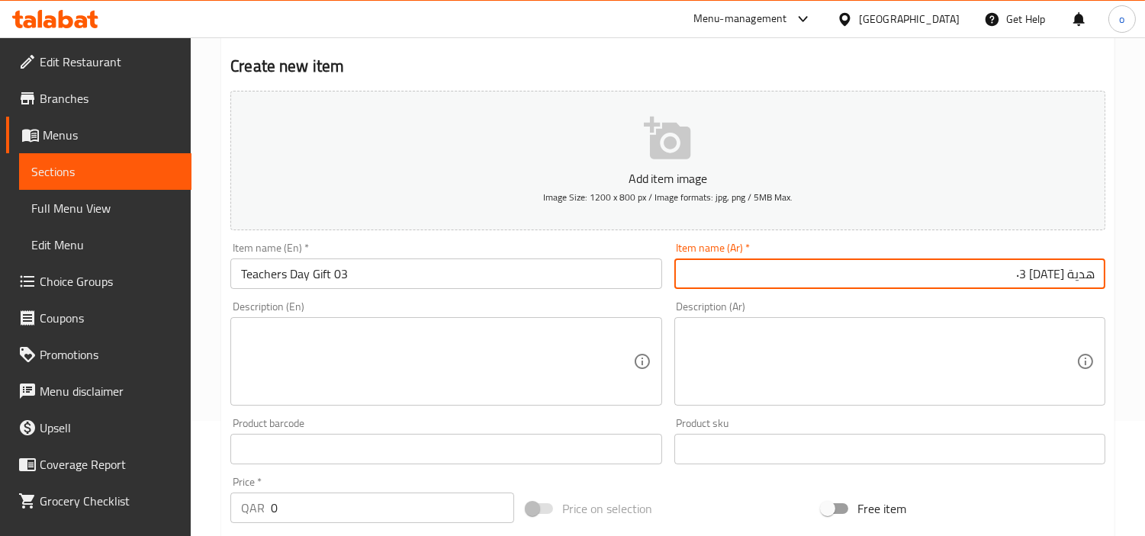
type input "هدية [DATE] ٠3"
click at [957, 299] on div "Description (Ar) Description (Ar)" at bounding box center [889, 353] width 443 height 117
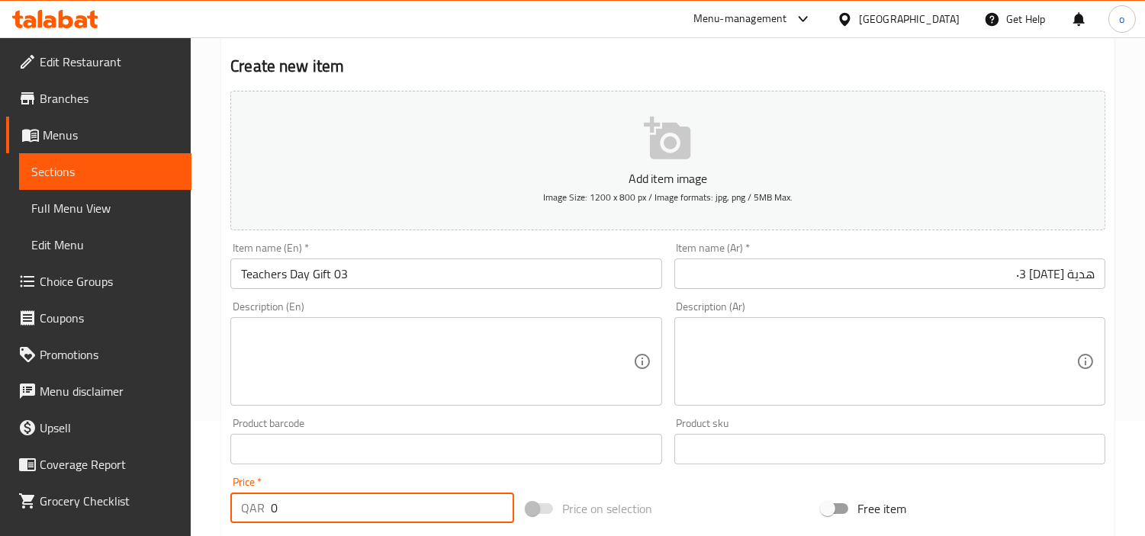
paste input "470.0"
drag, startPoint x: 295, startPoint y: 513, endPoint x: 214, endPoint y: 511, distance: 81.7
click at [214, 511] on div "Home / Restaurants management / Menus / Sections / item / create Teachers day s…" at bounding box center [668, 442] width 955 height 1041
type input "470.00"
click at [353, 473] on div "Price   * QAR 470.00 Price *" at bounding box center [372, 500] width 296 height 59
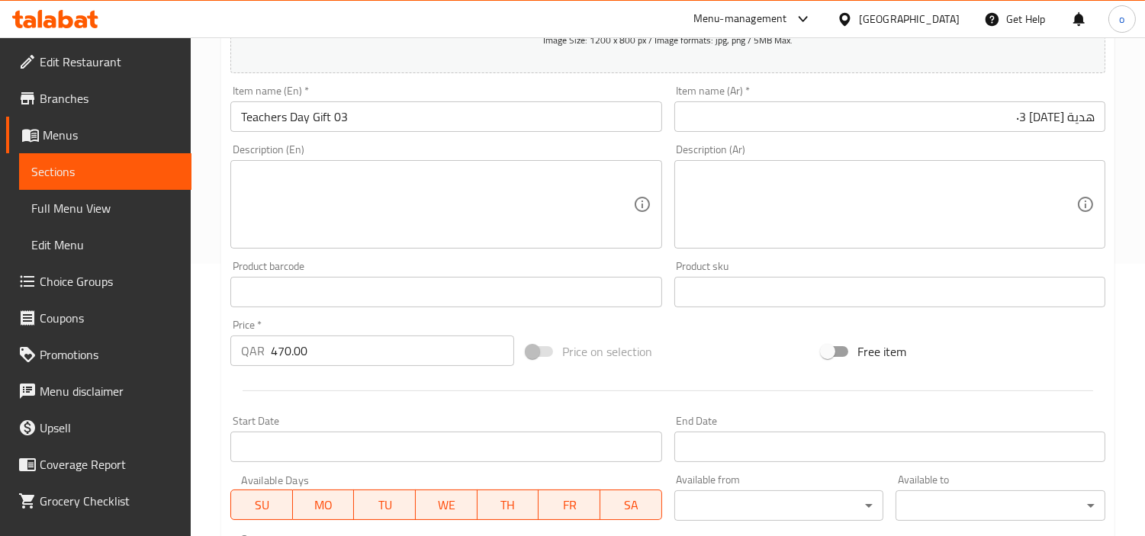
scroll to position [539, 0]
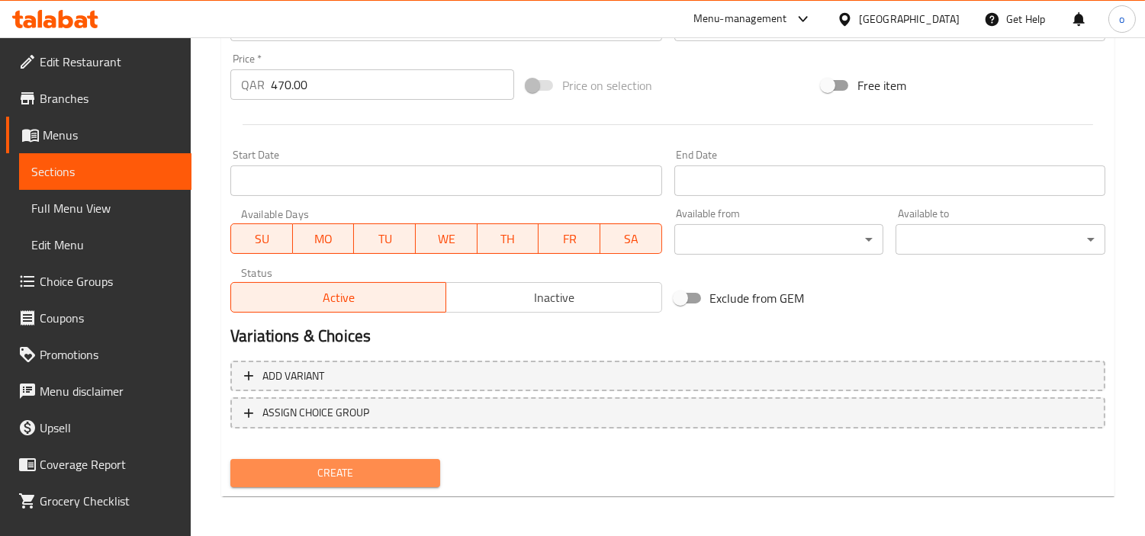
click at [340, 464] on span "Create" at bounding box center [335, 473] width 185 height 19
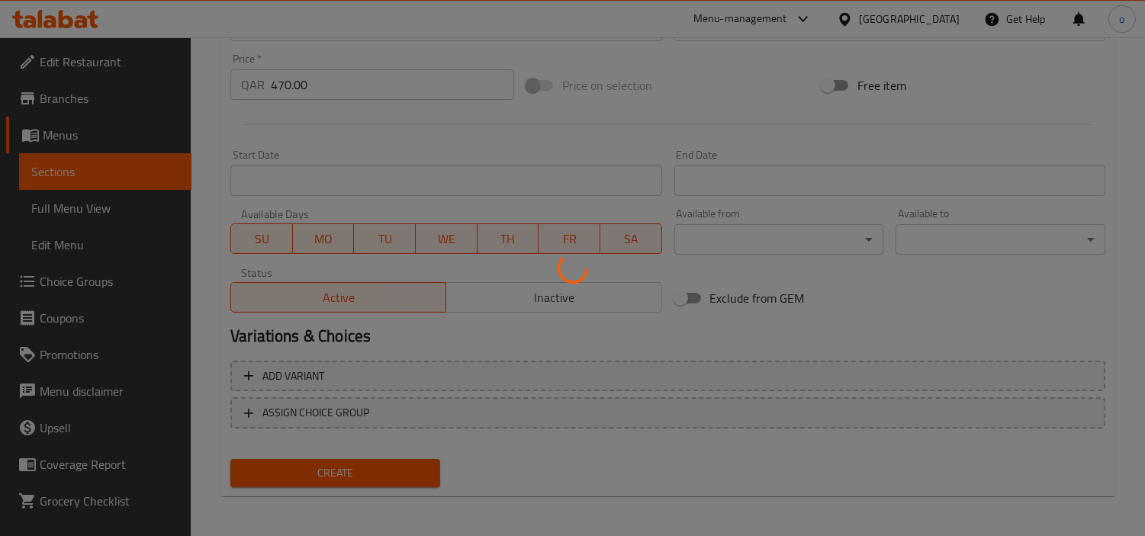
type input "0"
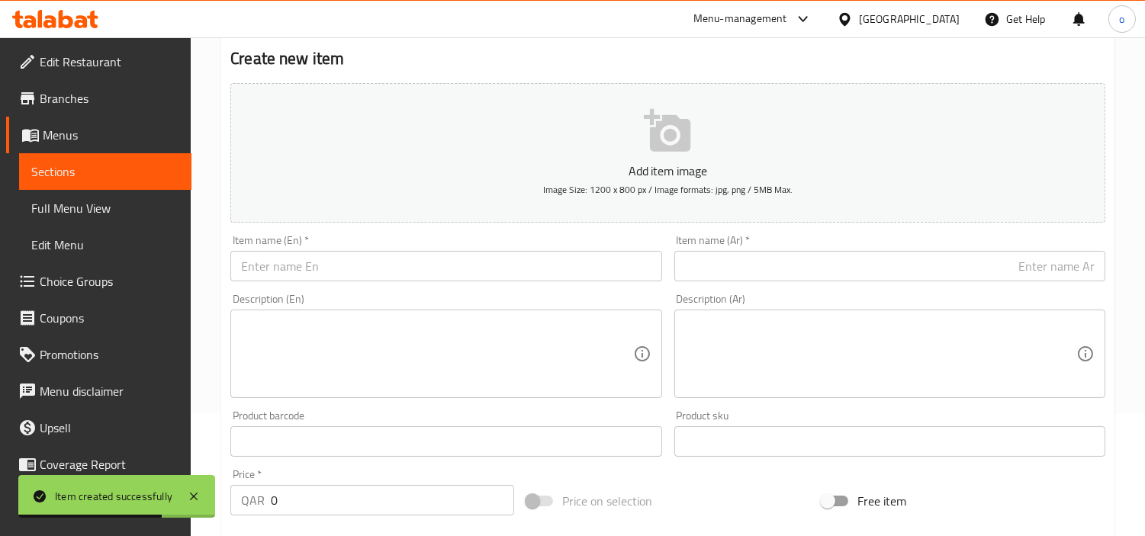
scroll to position [115, 0]
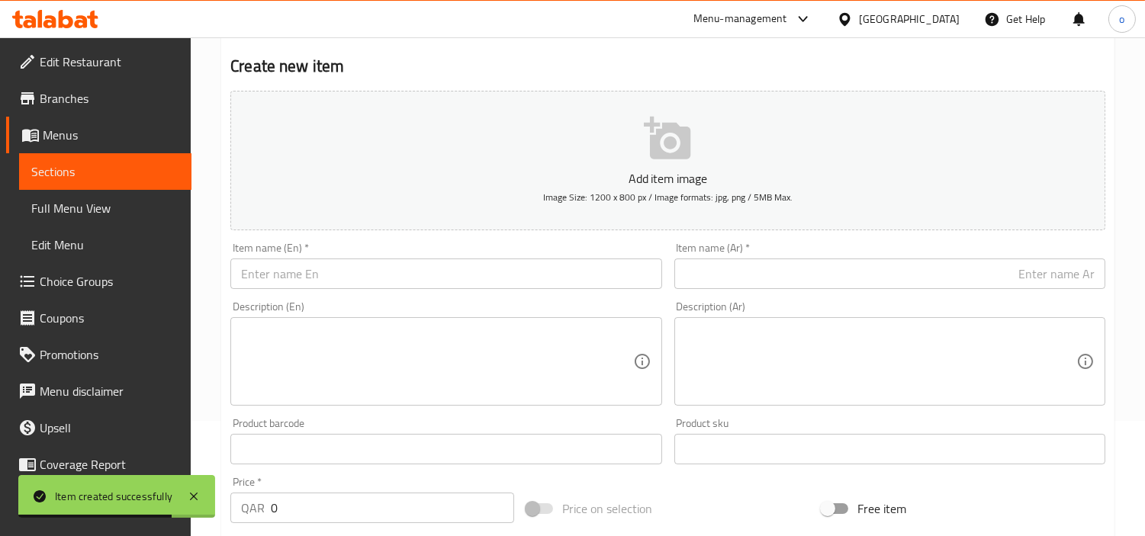
click at [398, 298] on div "Description (En) Description (En)" at bounding box center [445, 353] width 443 height 117
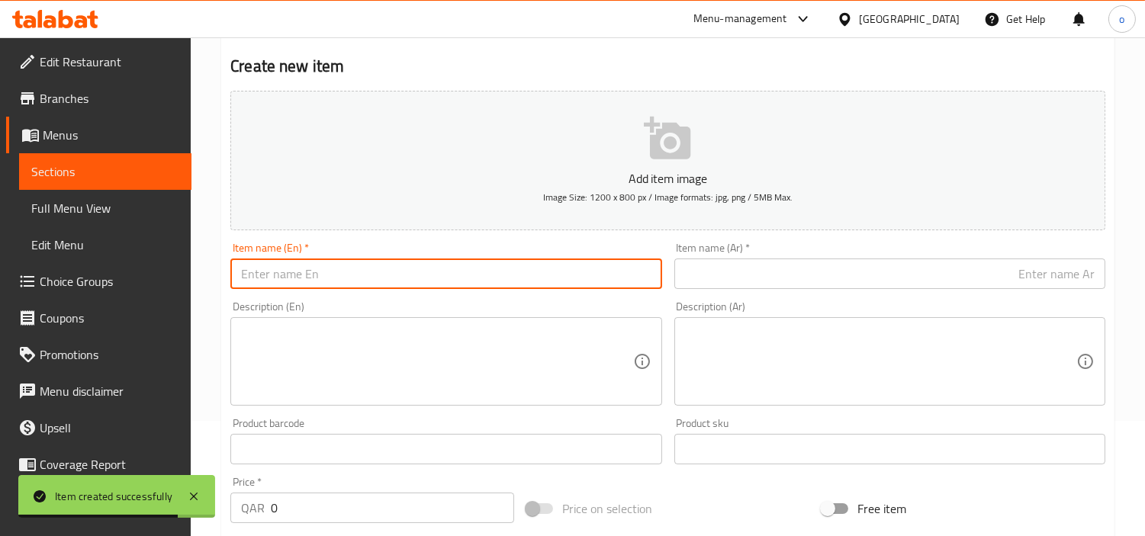
click at [399, 275] on input "text" at bounding box center [445, 274] width 431 height 31
paste input "Teachers Day Bouquet 01"
type input "Teachers Day Bouquet 01"
click at [389, 298] on div "Description (En) Description (En)" at bounding box center [445, 353] width 443 height 117
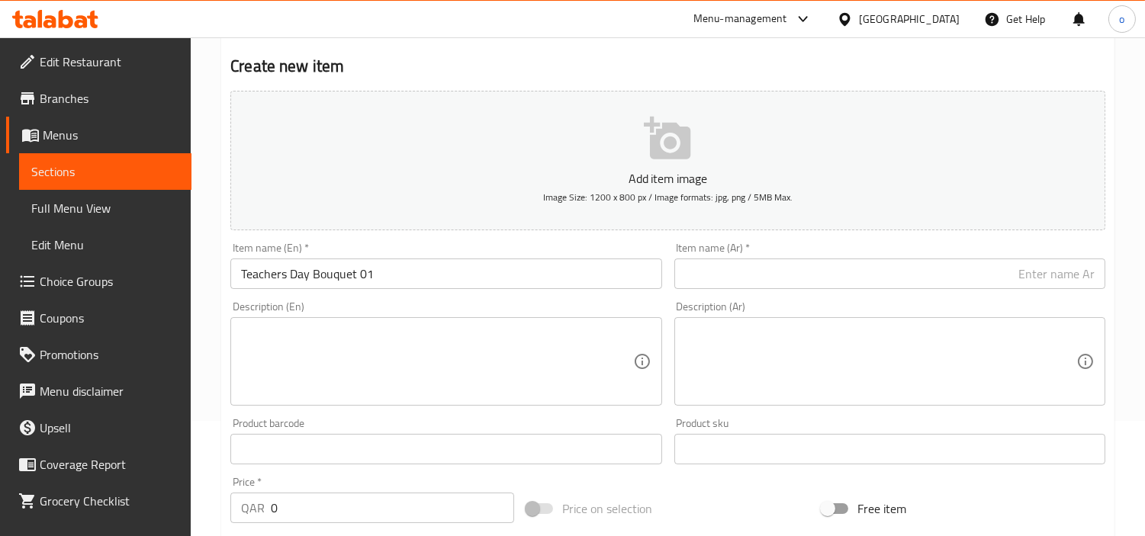
click at [931, 273] on input "text" at bounding box center [890, 274] width 431 height 31
paste input "باقة [DATE] ٠١"
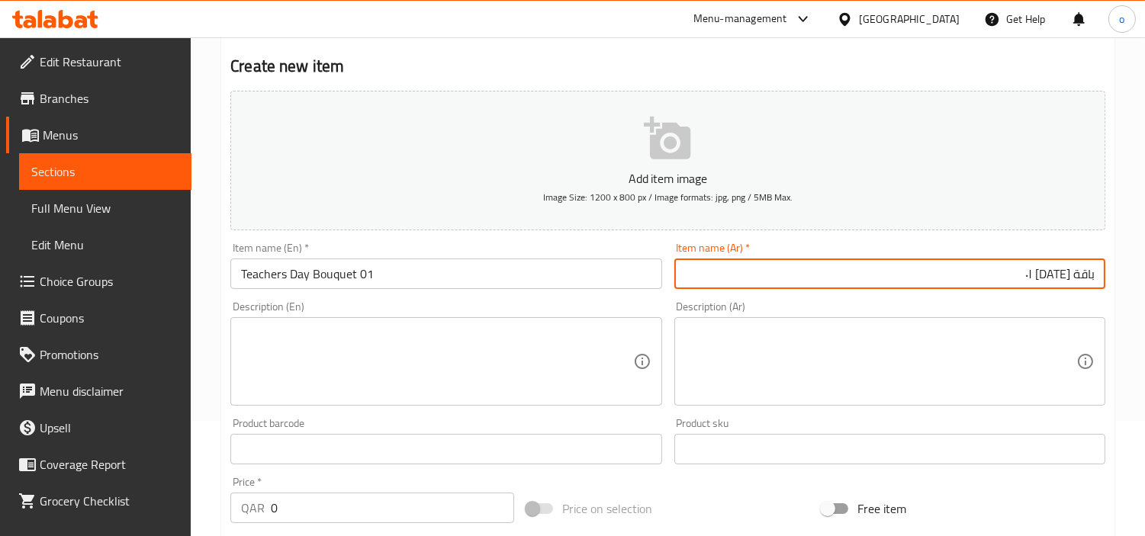
type input "باقة [DATE] ٠١"
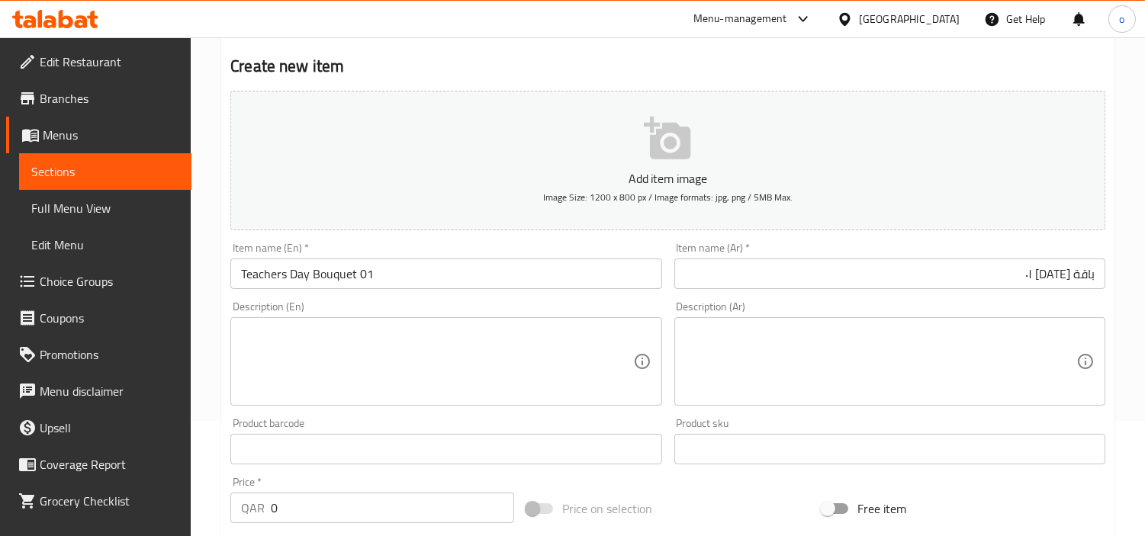
click at [874, 296] on div "Description (Ar) Description (Ar)" at bounding box center [889, 353] width 443 height 117
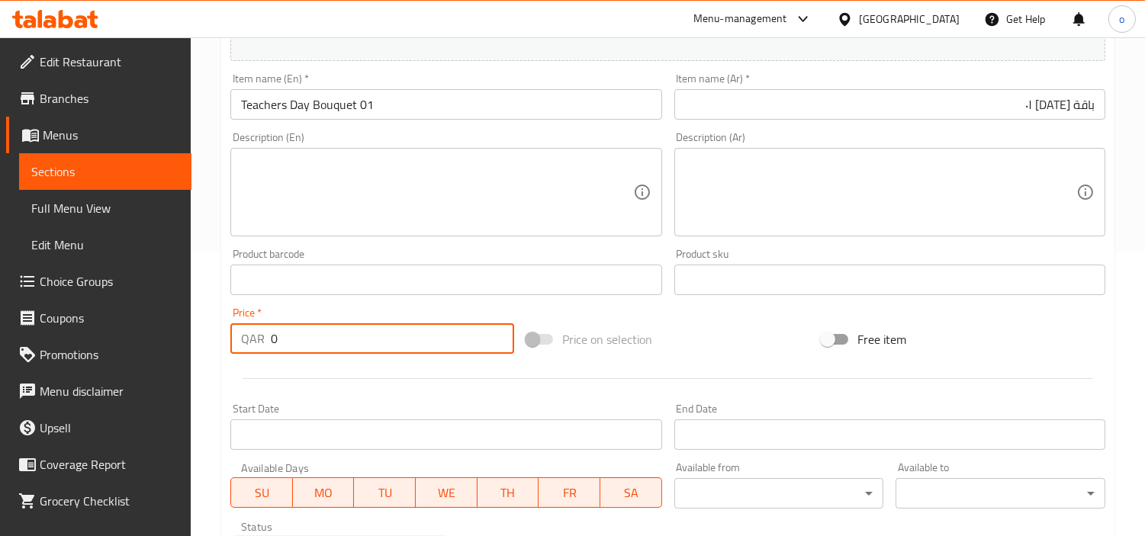
paste input "250.0"
drag, startPoint x: 295, startPoint y: 329, endPoint x: 215, endPoint y: 333, distance: 79.5
click at [215, 333] on div "Home / Restaurants management / Menus / Sections / item / create Teachers day s…" at bounding box center [668, 273] width 955 height 1041
type input "250.00"
click at [291, 391] on div at bounding box center [667, 378] width 887 height 37
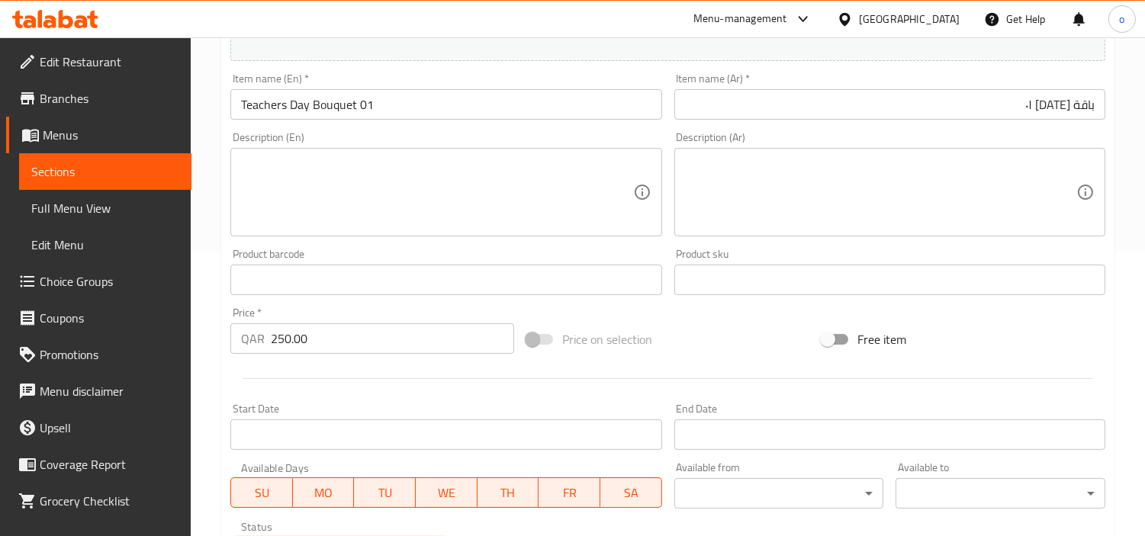
scroll to position [539, 0]
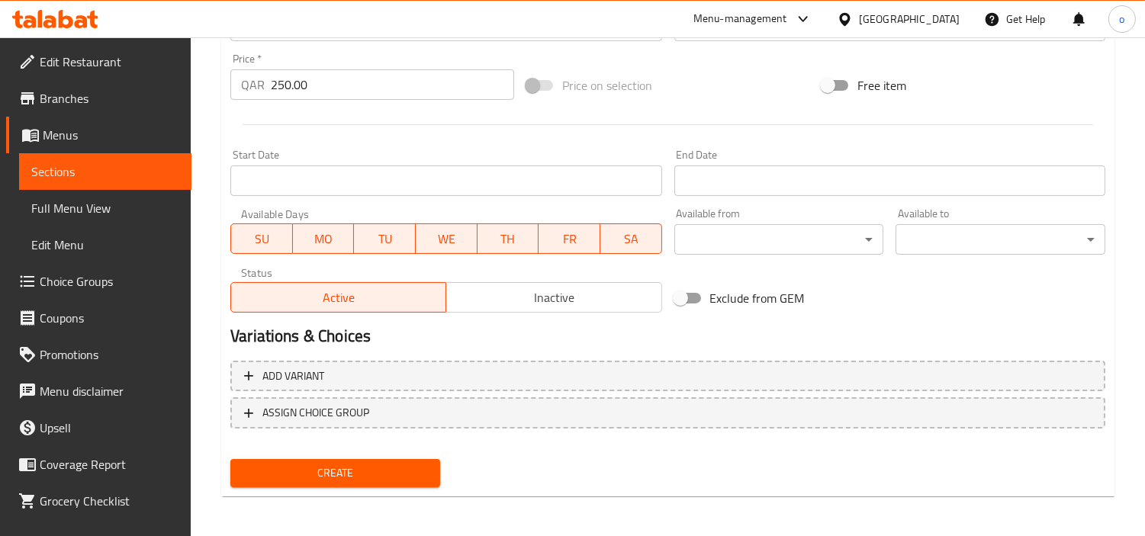
click at [359, 467] on span "Create" at bounding box center [335, 473] width 185 height 19
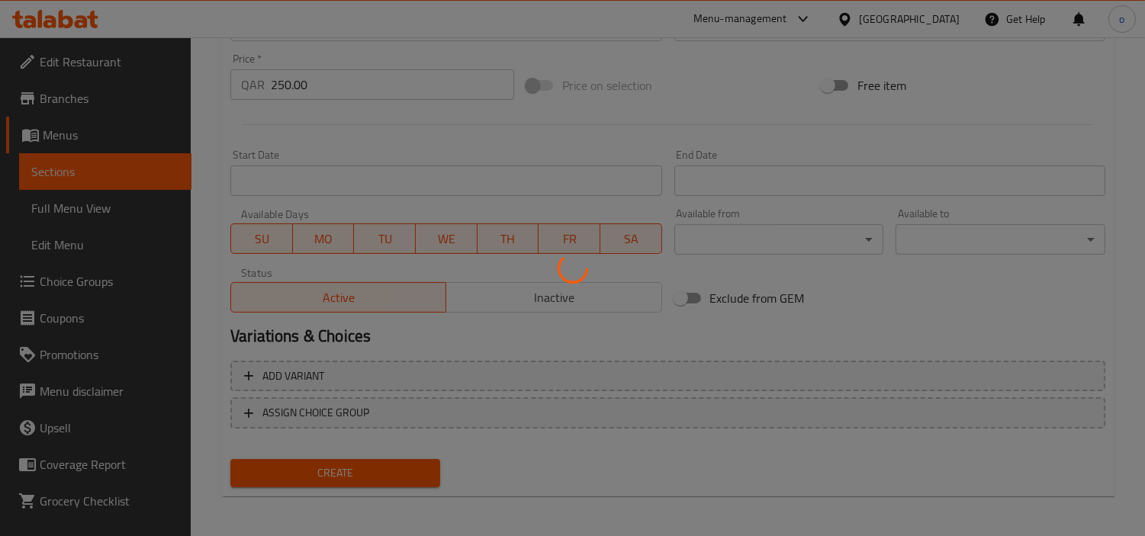
type input "0"
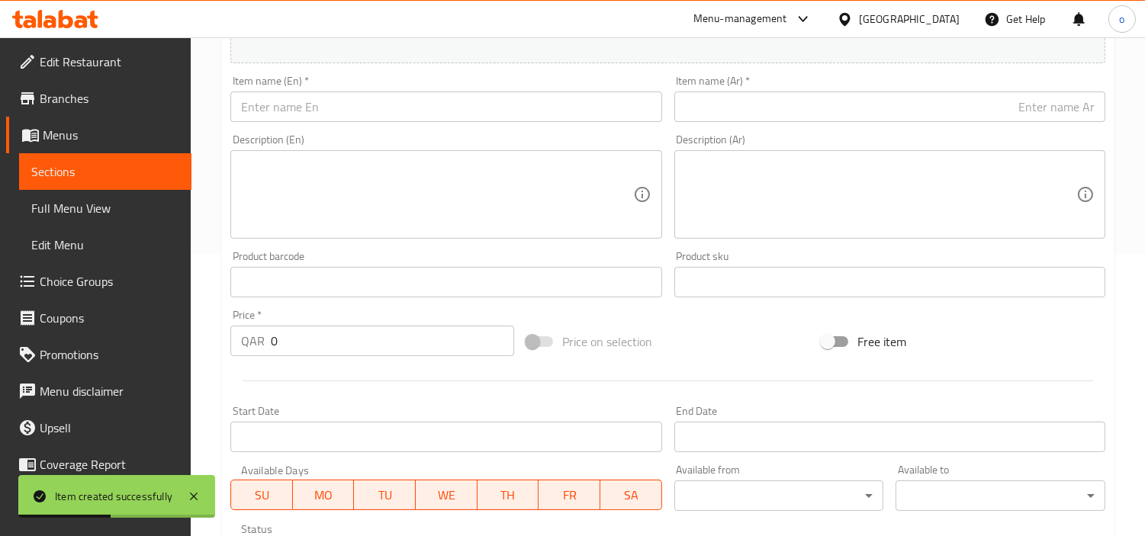
scroll to position [200, 0]
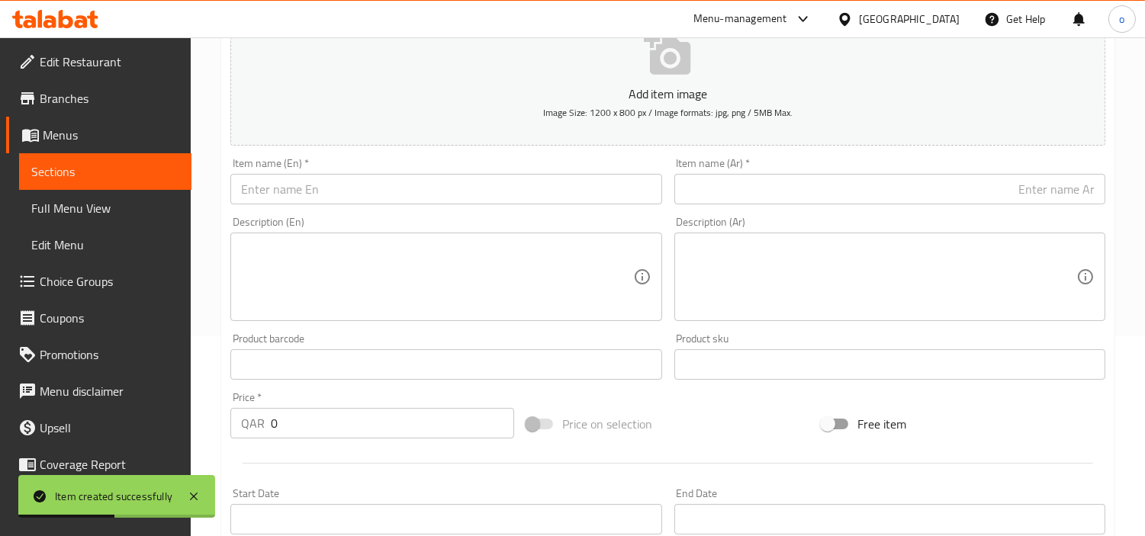
click at [318, 204] on input "text" at bounding box center [445, 189] width 431 height 31
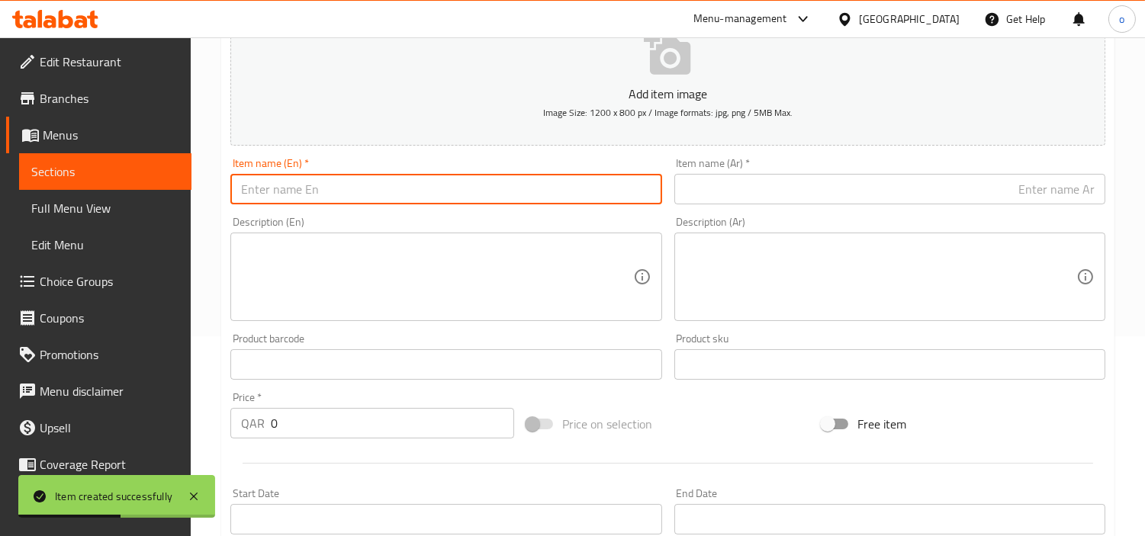
paste input "Teachers Day Bouquet 02"
type input "Teachers Day Bouquet 02"
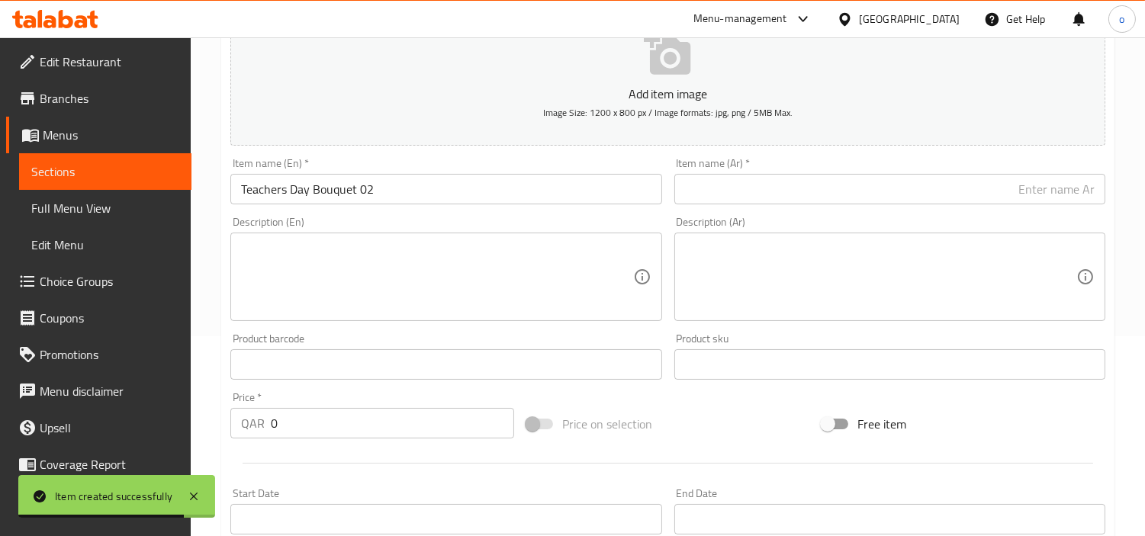
click at [759, 209] on div "Item name (Ar)   * Item name (Ar) *" at bounding box center [889, 181] width 443 height 59
click at [761, 200] on input "text" at bounding box center [890, 189] width 431 height 31
paste input "باقة [DATE] ٠٢"
click at [691, 219] on div "Description (Ar) Description (Ar)" at bounding box center [890, 269] width 431 height 105
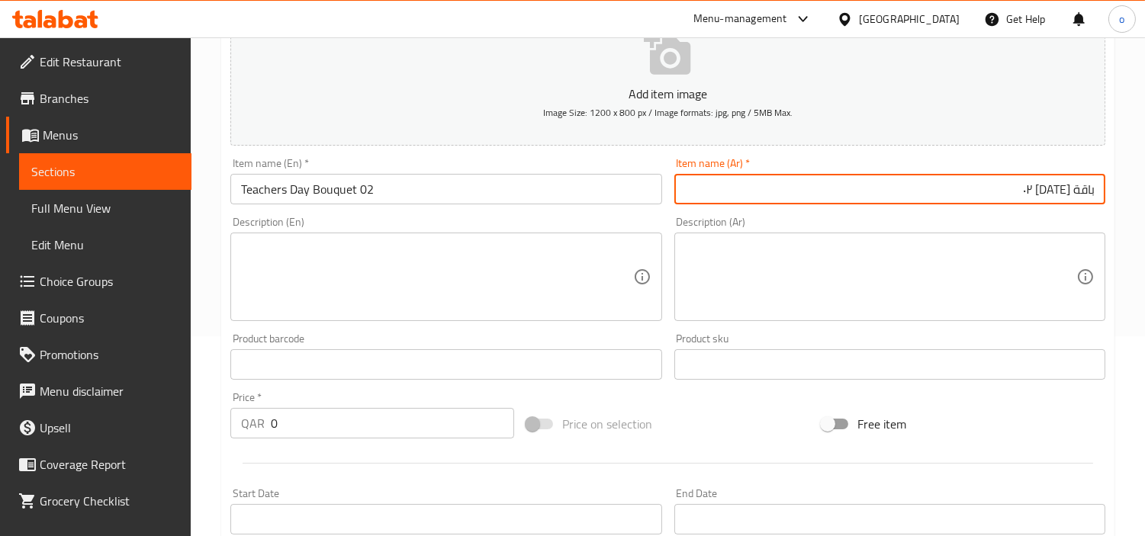
click at [1008, 195] on input "باقة [DATE] ٠٢" at bounding box center [890, 189] width 431 height 31
type input "باقة [DATE] ٠2"
click at [932, 207] on div "Item name (Ar)   * باقة [DATE] ٠2 Item name (Ar) *" at bounding box center [889, 181] width 443 height 59
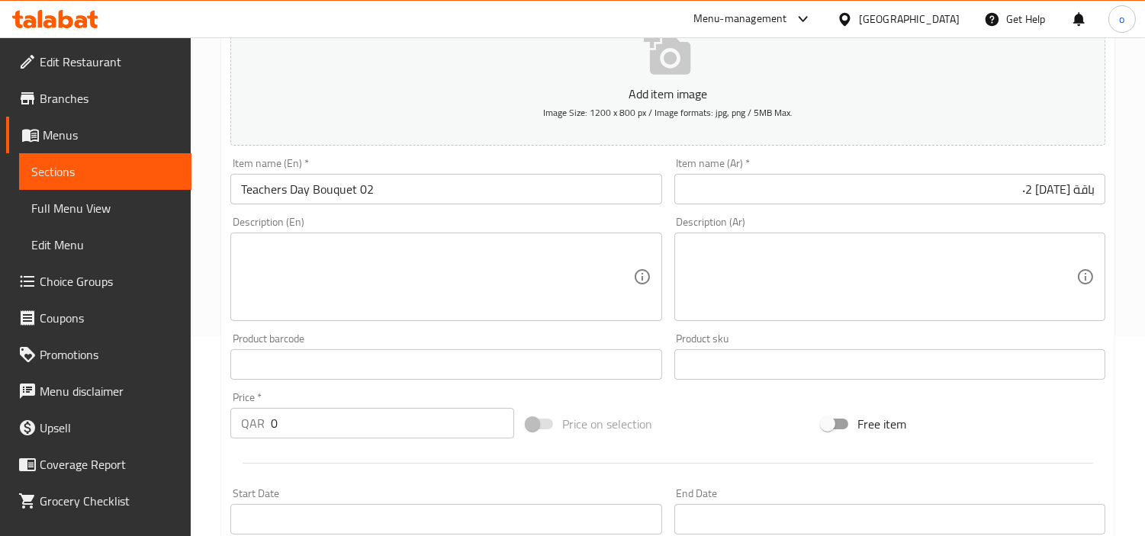
drag, startPoint x: 317, startPoint y: 410, endPoint x: 208, endPoint y: 416, distance: 108.5
click at [208, 416] on div "Home / Restaurants management / Menus / Sections / item / create Teachers day s…" at bounding box center [668, 357] width 955 height 1041
paste input "130.0"
type input "130.00"
click at [288, 441] on div "Price   * QAR 130.00 Price *" at bounding box center [372, 415] width 296 height 59
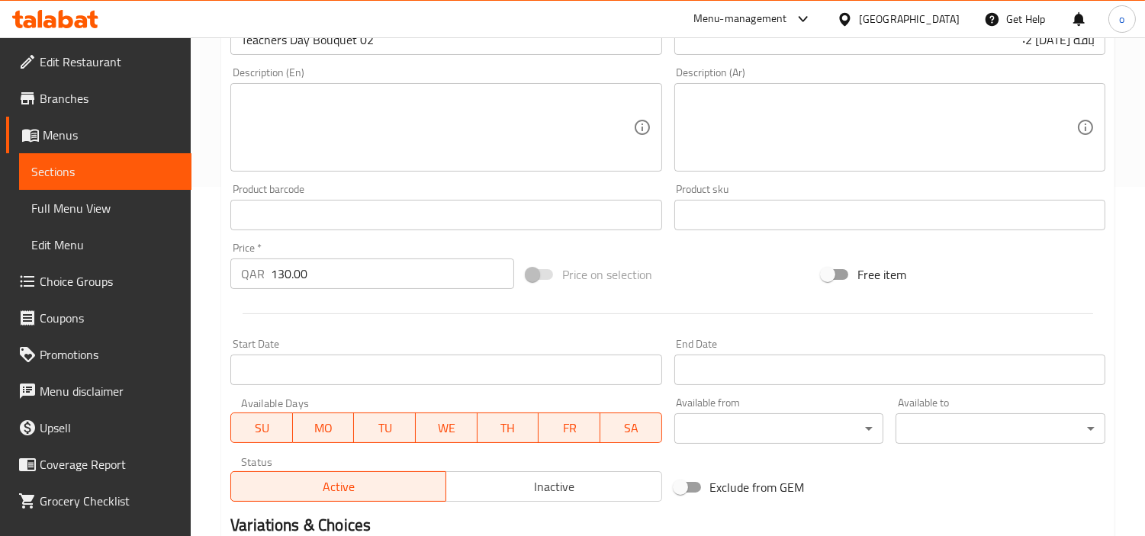
scroll to position [539, 0]
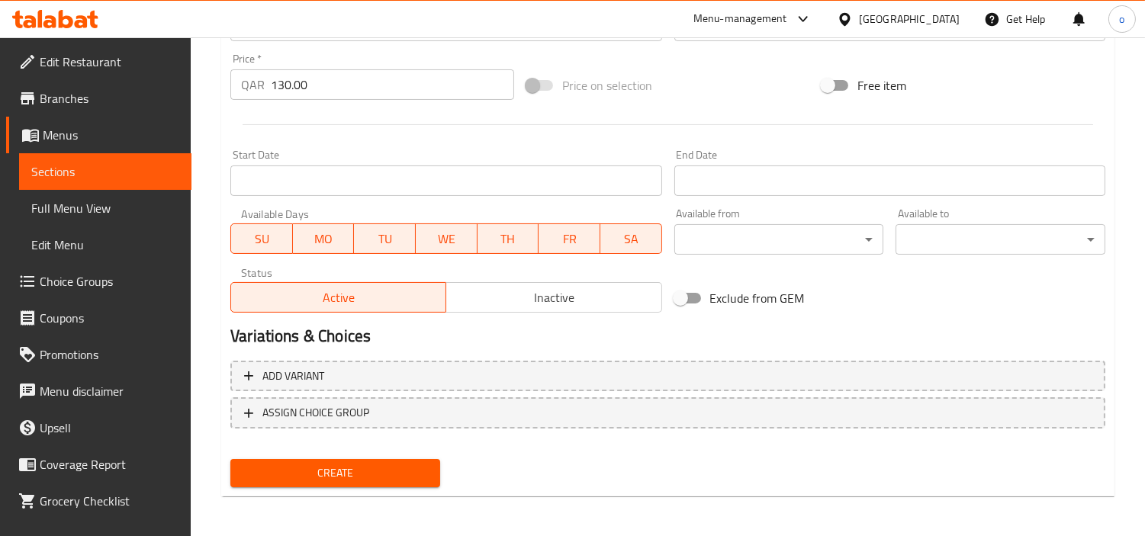
click at [288, 459] on button "Create" at bounding box center [335, 473] width 210 height 28
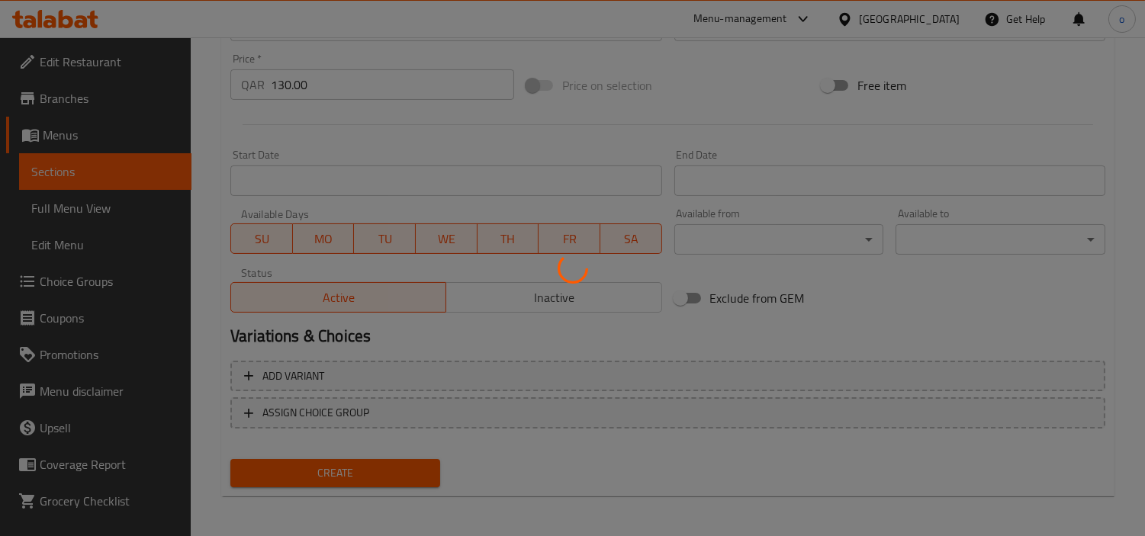
type input "0"
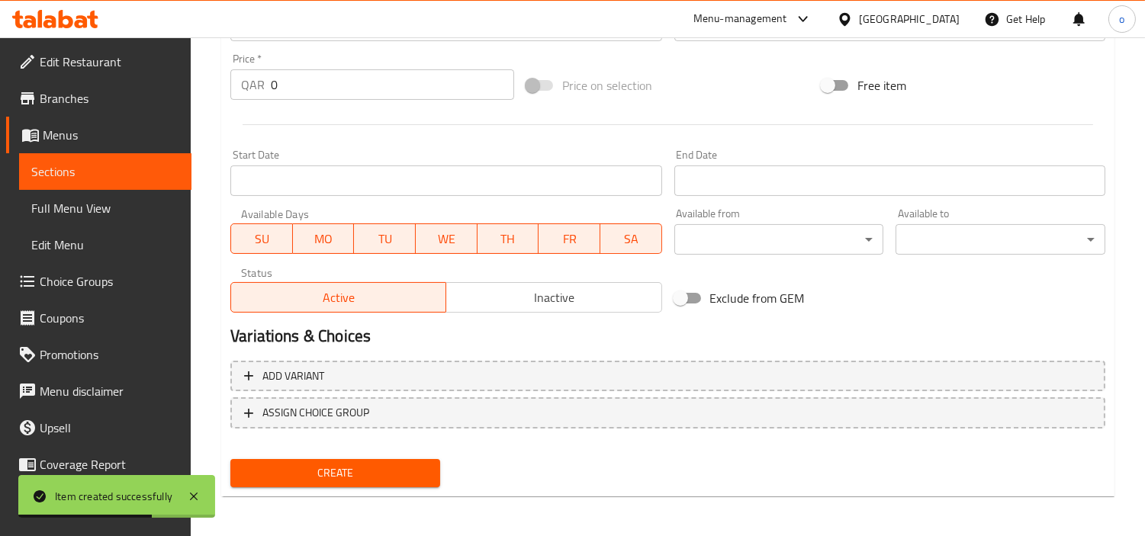
scroll to position [285, 0]
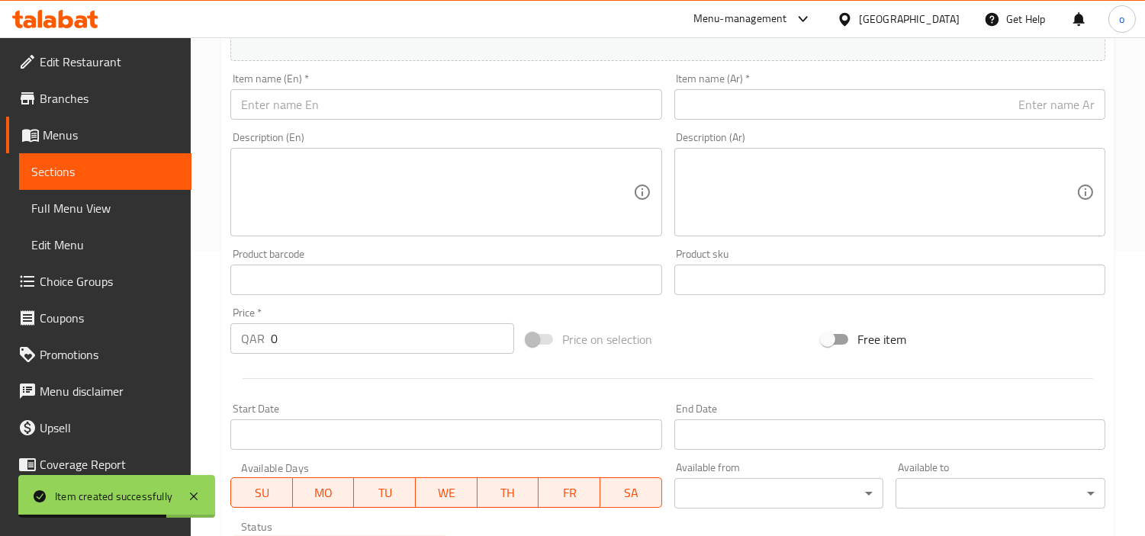
click at [287, 104] on input "text" at bounding box center [445, 104] width 431 height 31
paste input "Teachers Day Bouquet 03"
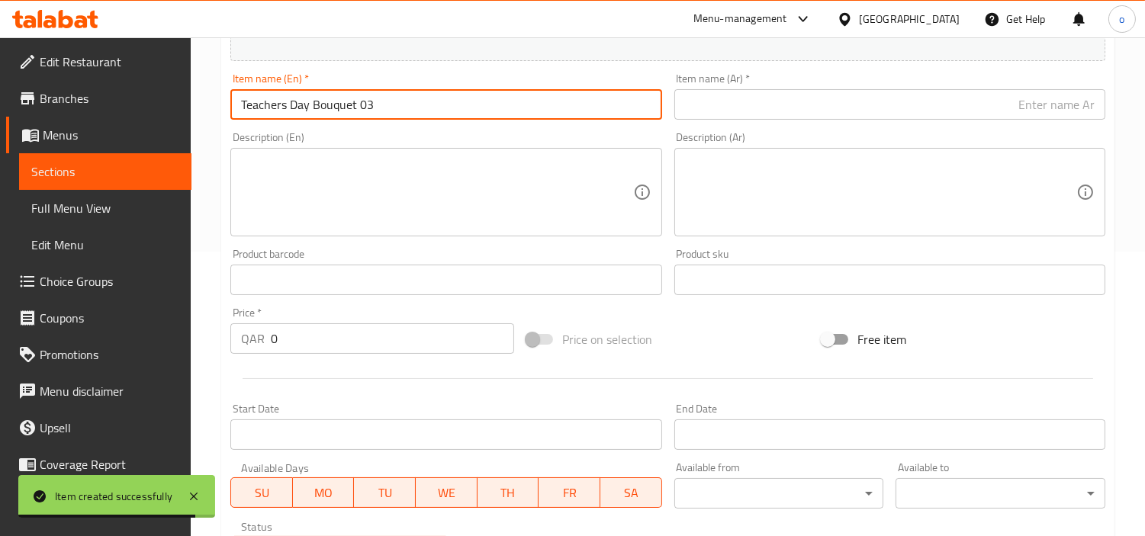
type input "Teachers Day Bouquet 03"
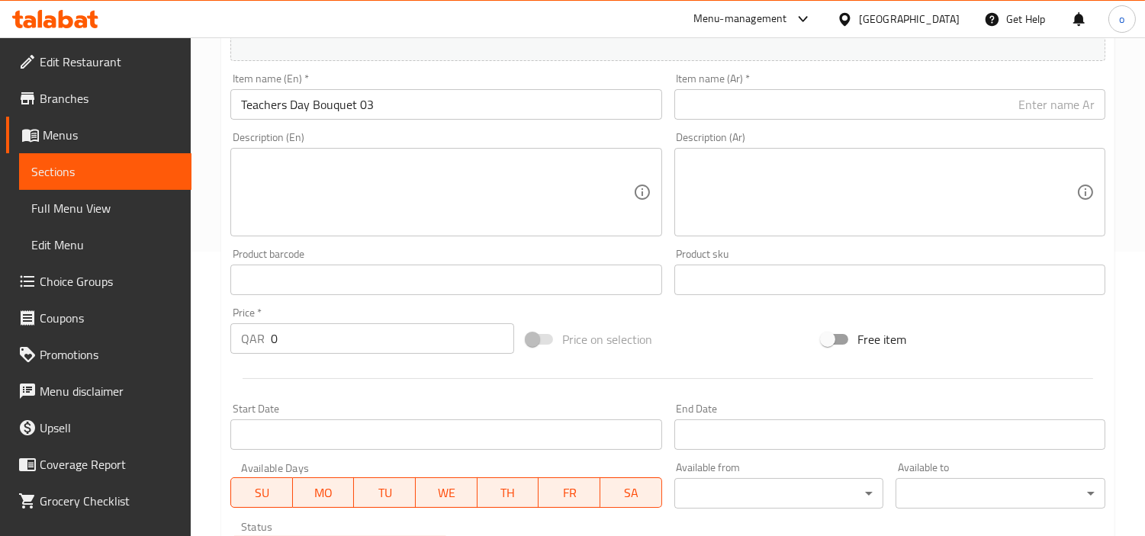
click at [766, 126] on div "Description (Ar) Description (Ar)" at bounding box center [889, 184] width 443 height 117
click at [767, 117] on input "text" at bounding box center [890, 104] width 431 height 31
paste input "باقة [DATE] ٠٣"
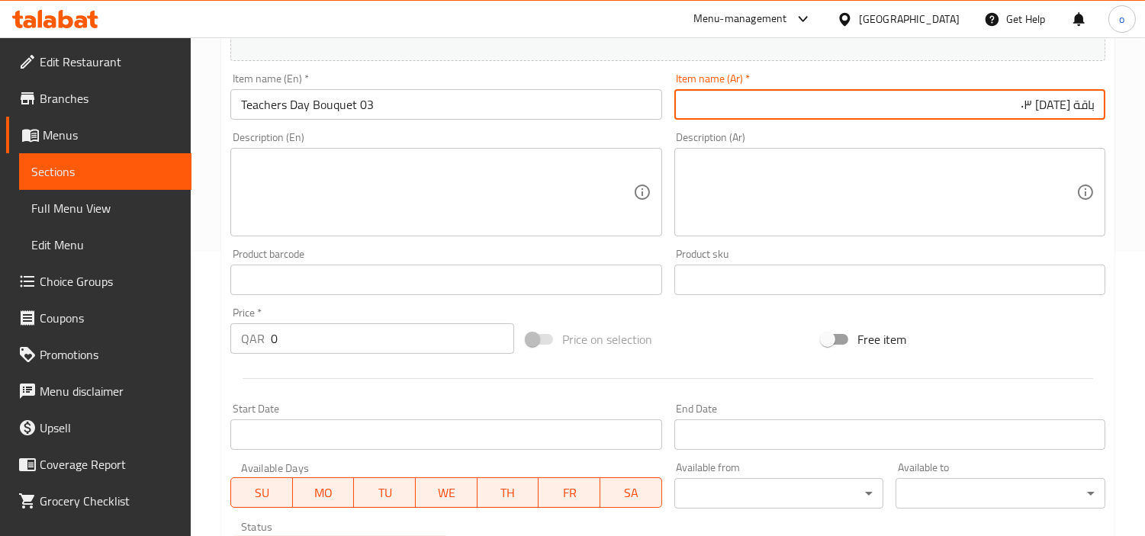
click at [1007, 107] on input "باقة [DATE] ٠٣" at bounding box center [890, 104] width 431 height 31
type input "باقة [DATE] ٠3"
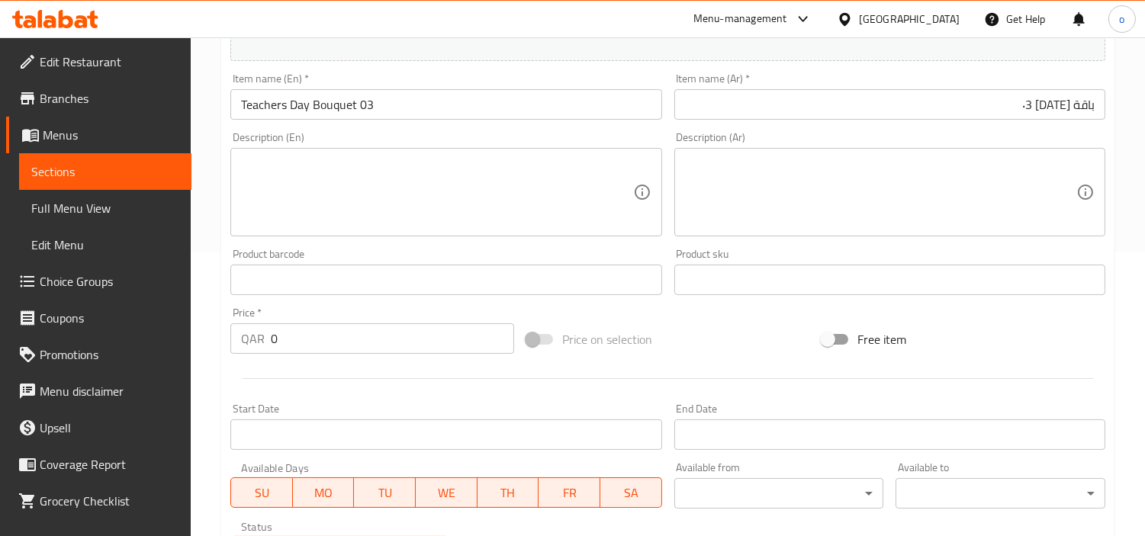
click at [287, 317] on div "Price   * QAR 0 Price *" at bounding box center [372, 331] width 284 height 47
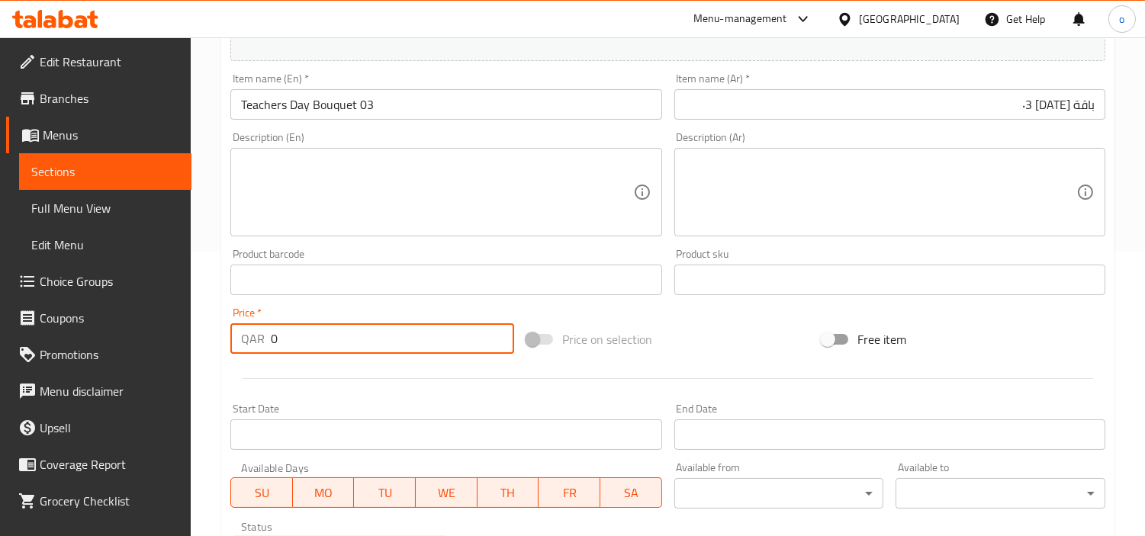
paste input "130.0"
drag, startPoint x: 282, startPoint y: 338, endPoint x: 250, endPoint y: 356, distance: 36.5
click at [250, 348] on div "QAR 0 Price *" at bounding box center [372, 339] width 284 height 31
type input "130.00"
click at [260, 371] on div at bounding box center [667, 378] width 887 height 37
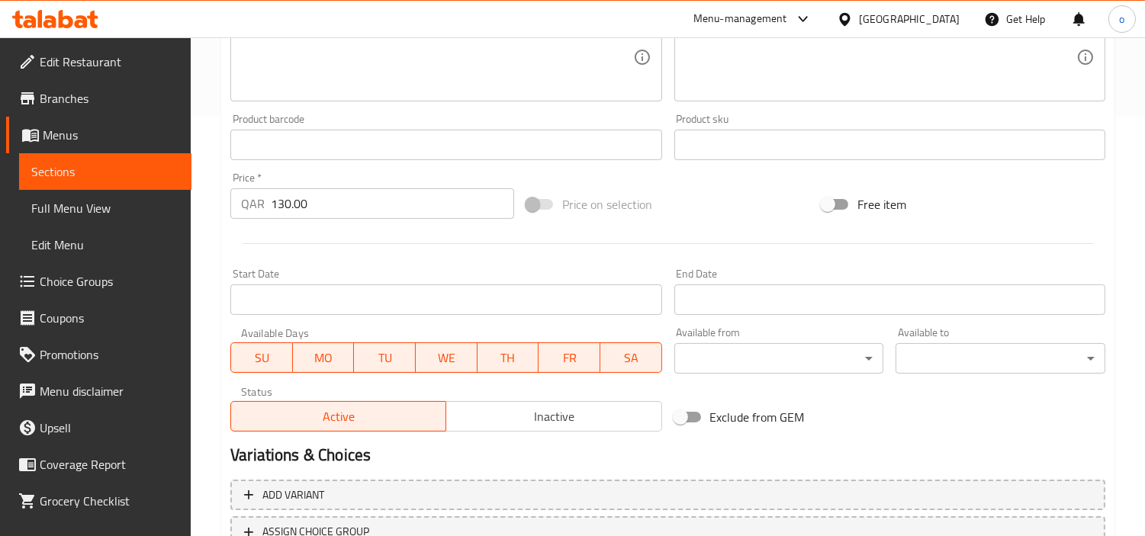
scroll to position [539, 0]
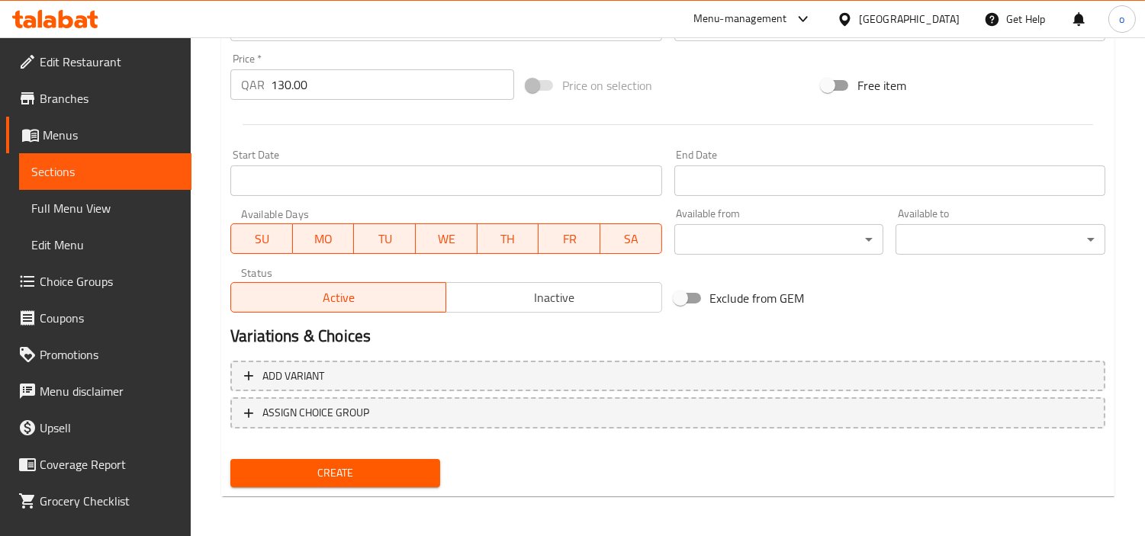
click at [299, 485] on div "Create" at bounding box center [335, 473] width 222 height 40
click at [307, 469] on span "Create" at bounding box center [335, 473] width 185 height 19
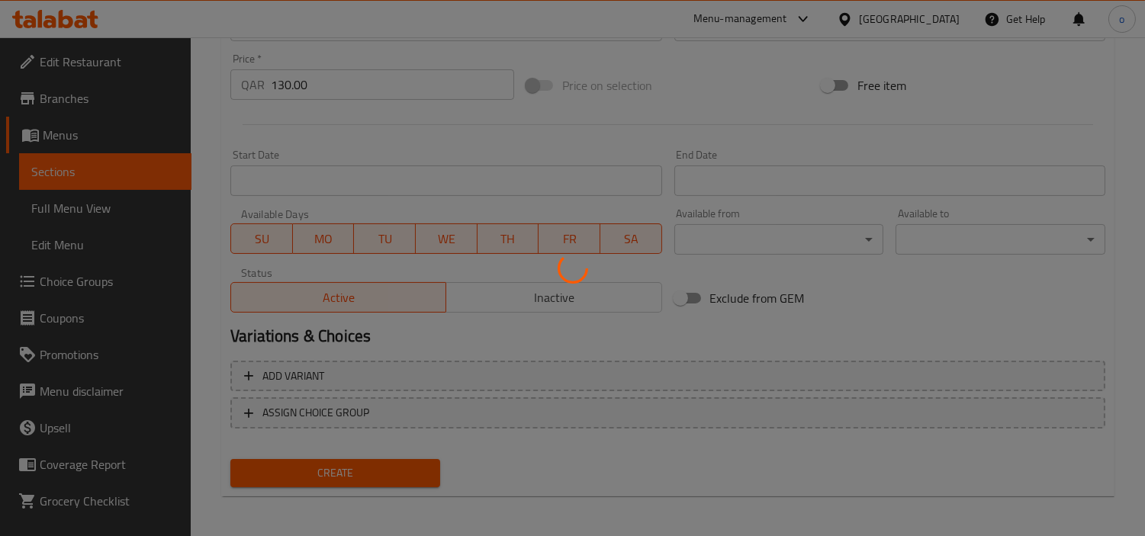
type input "0"
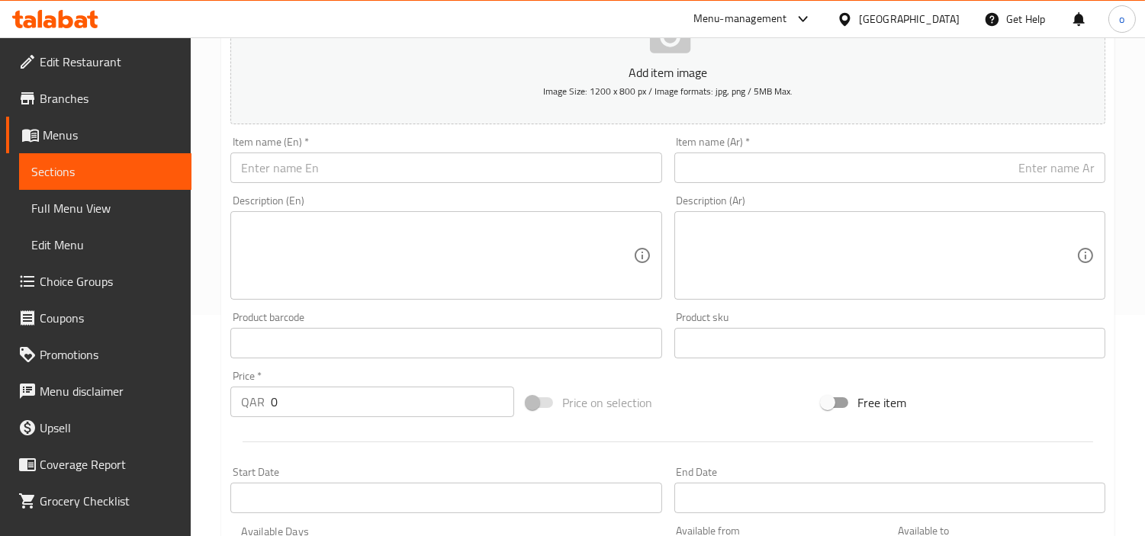
scroll to position [115, 0]
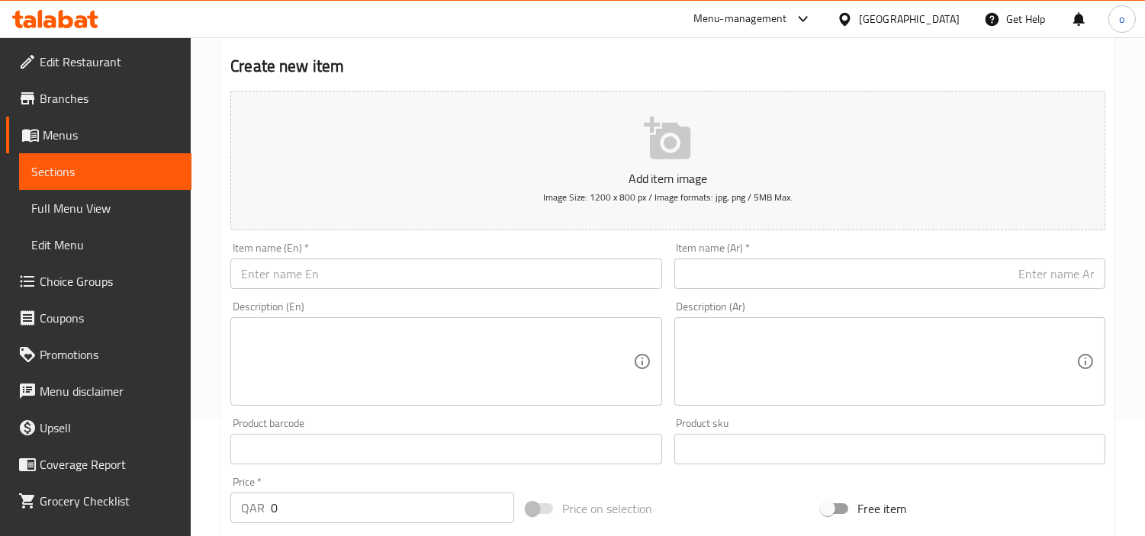
click at [338, 277] on input "text" at bounding box center [445, 274] width 431 height 31
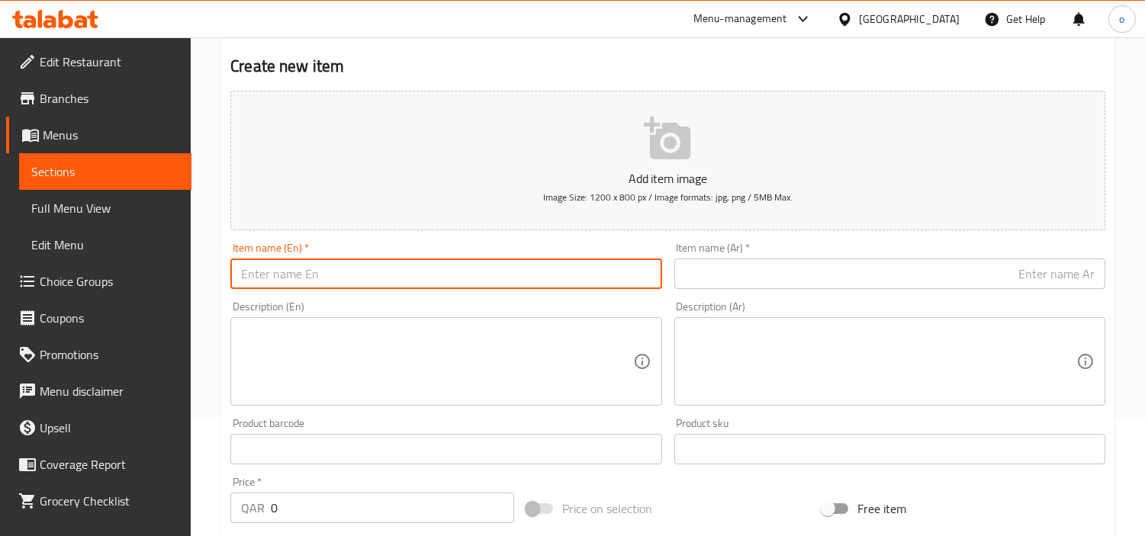
paste input "Teachers Day Bouquet 04"
type input "Teachers Day Bouquet 04"
click at [372, 303] on div "Description (En) Description (En)" at bounding box center [445, 353] width 431 height 105
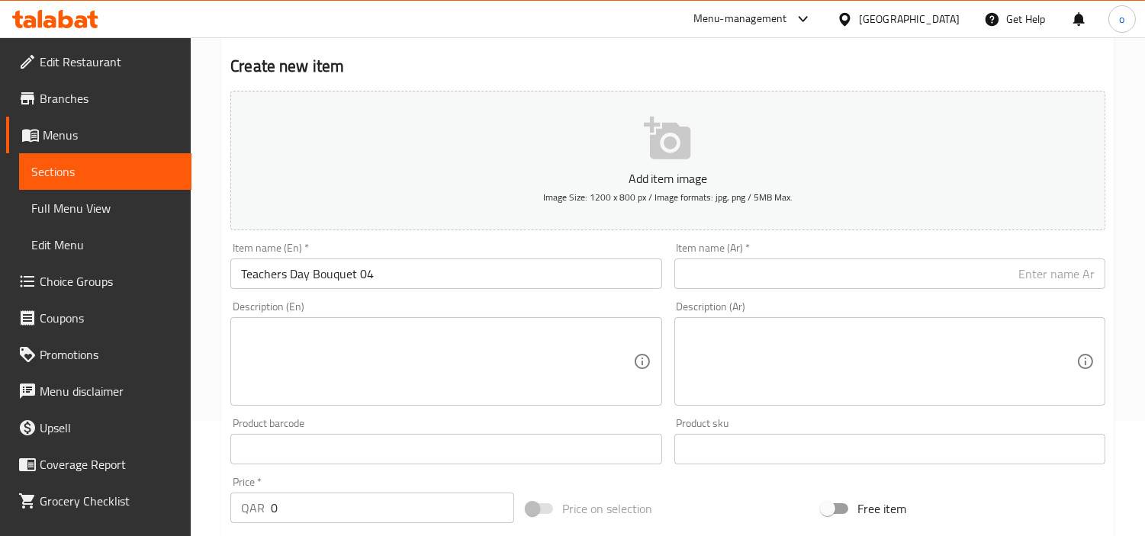
click at [1007, 276] on input "text" at bounding box center [890, 274] width 431 height 31
paste input "باقة [DATE] ٠٤"
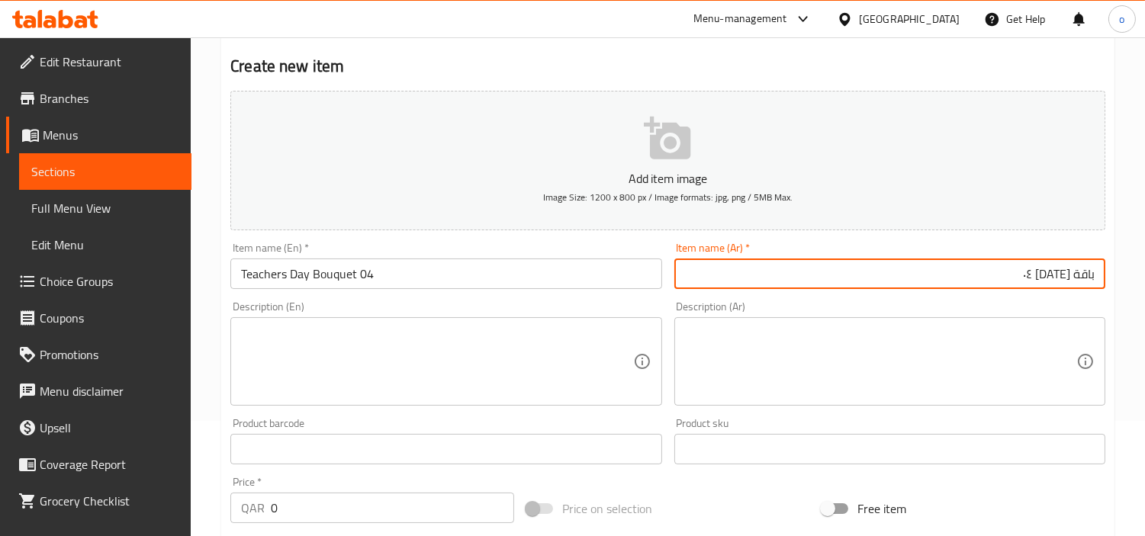
click at [1007, 273] on input "باقة [DATE] ٠٤" at bounding box center [890, 274] width 431 height 31
click at [1005, 288] on input "باقة [DATE] ٠٤" at bounding box center [890, 274] width 431 height 31
click at [1011, 276] on input "باقة [DATE] ٠٤" at bounding box center [890, 274] width 431 height 31
type input "باقة [DATE] ٠4"
click at [977, 308] on div "Description (Ar) Description (Ar)" at bounding box center [890, 353] width 431 height 105
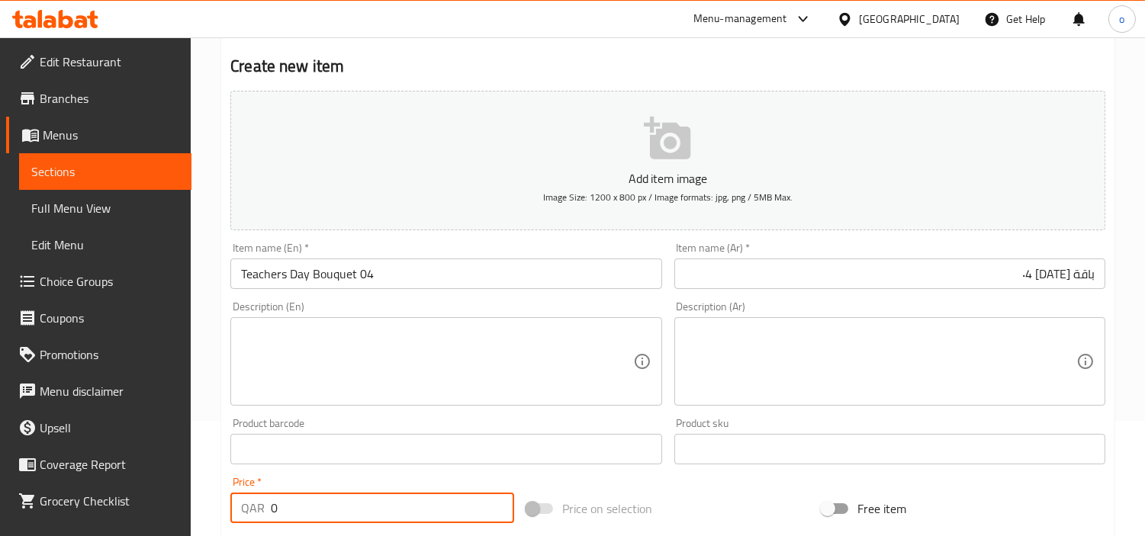
paste input "240.0"
drag, startPoint x: 305, startPoint y: 494, endPoint x: 163, endPoint y: 499, distance: 142.8
click at [163, 499] on div "Edit Restaurant Branches Menus Sections Full Menu View Edit Menu Choice Groups …" at bounding box center [572, 442] width 1145 height 1041
type input "240.00"
click at [337, 462] on input "text" at bounding box center [445, 449] width 431 height 31
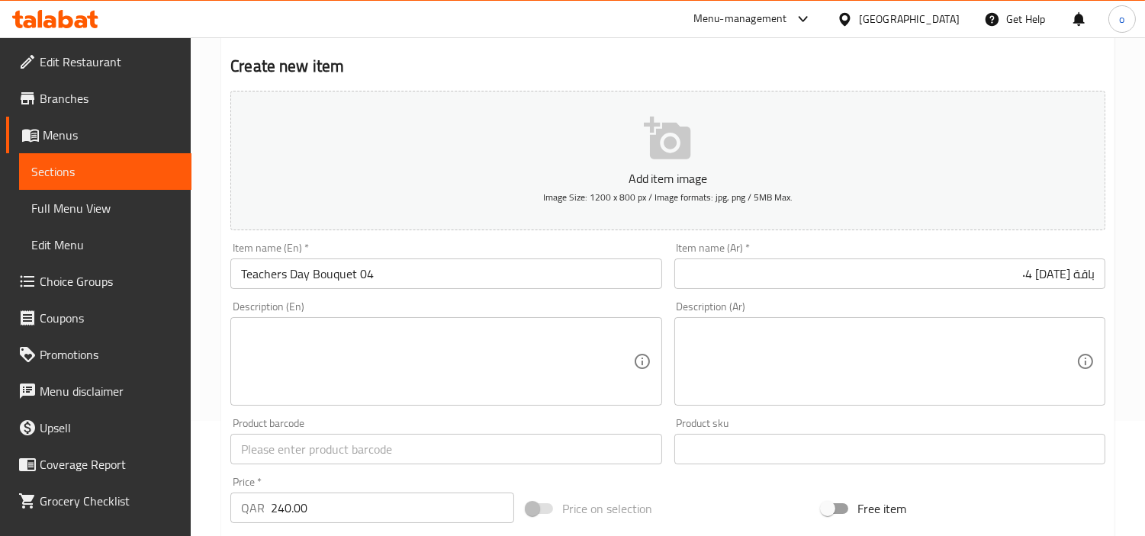
click at [266, 484] on div "Price   * QAR 240.00 Price *" at bounding box center [372, 500] width 284 height 47
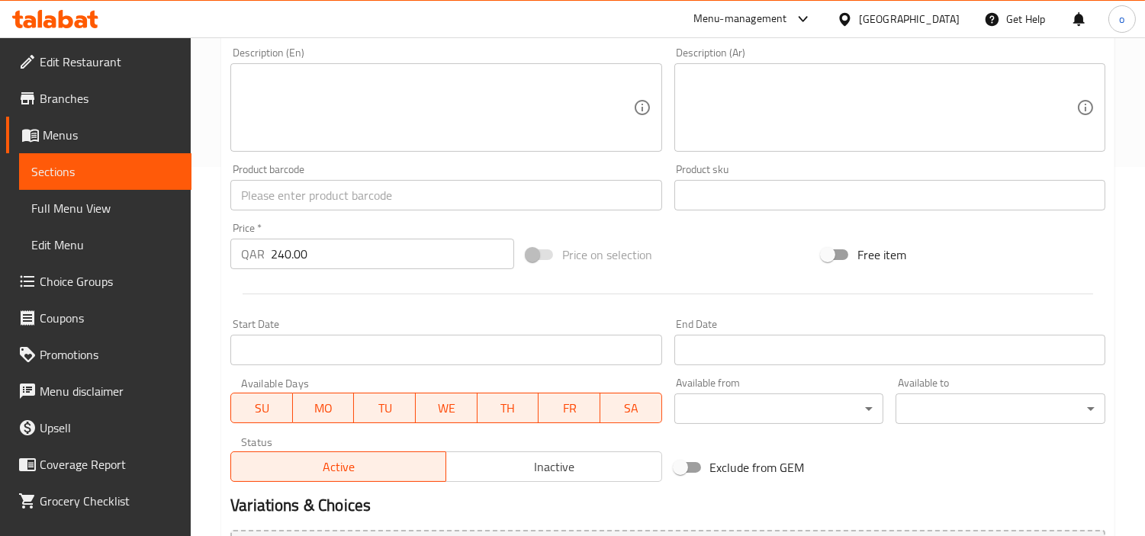
scroll to position [539, 0]
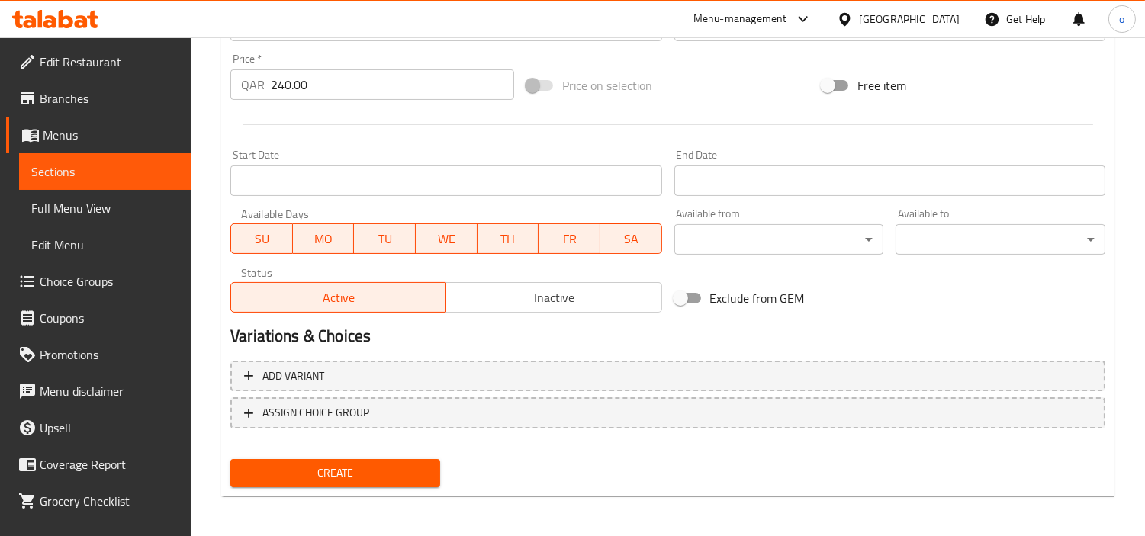
click at [271, 476] on span "Create" at bounding box center [335, 473] width 185 height 19
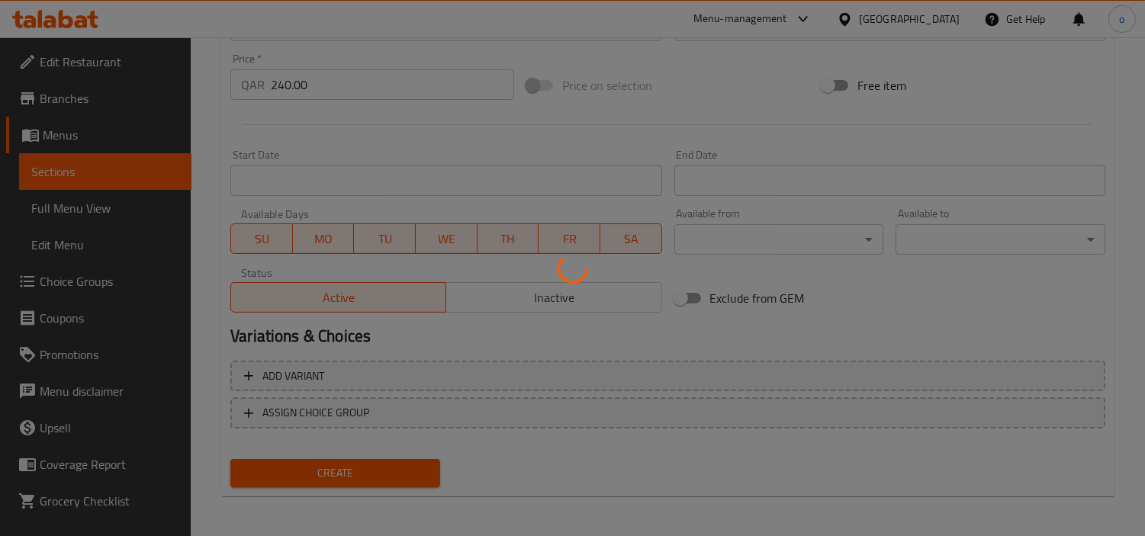
type input "0"
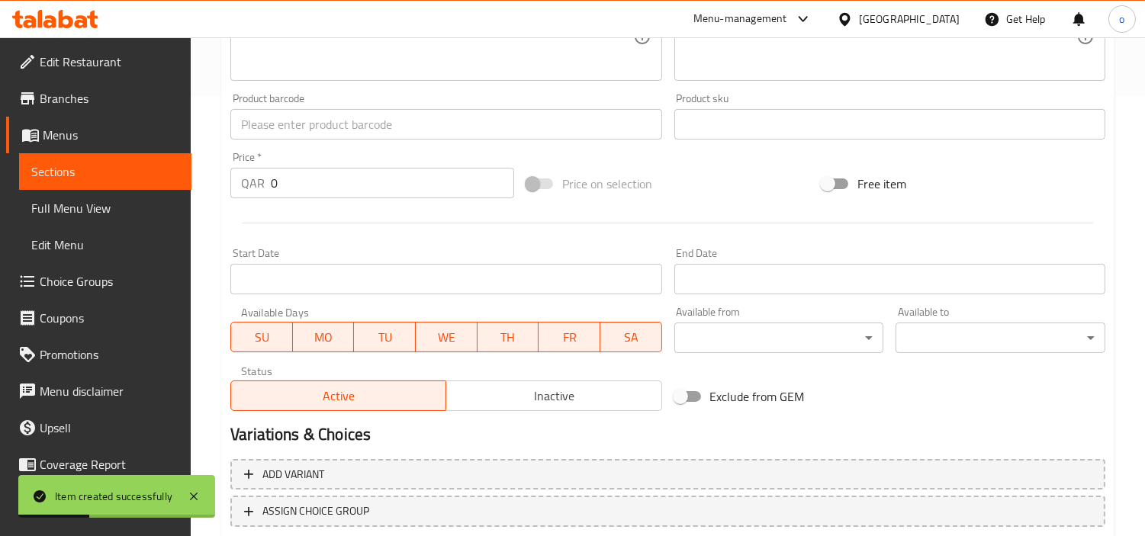
scroll to position [200, 0]
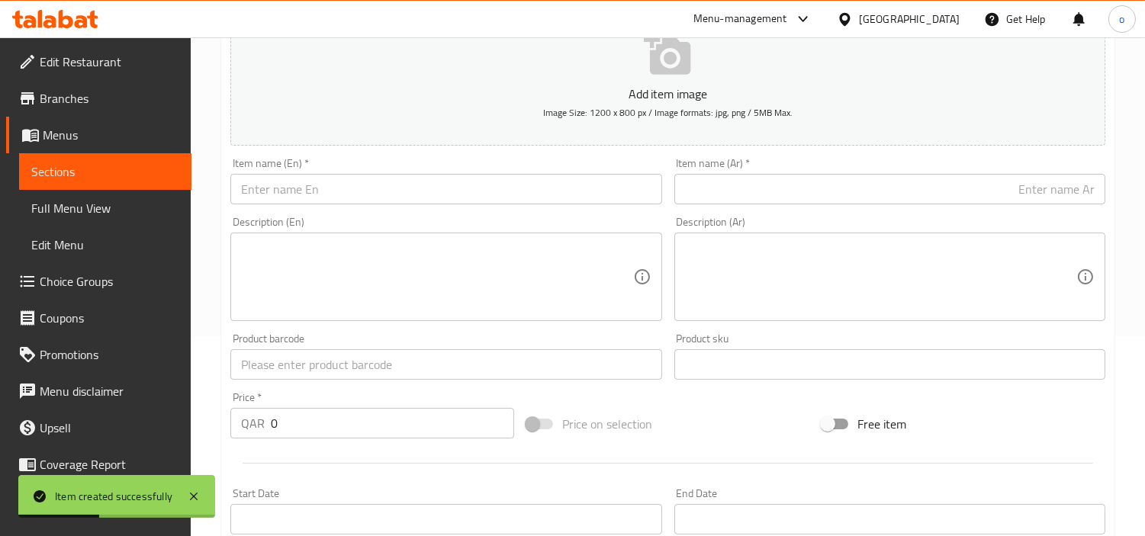
click at [313, 194] on input "text" at bounding box center [445, 189] width 431 height 31
paste input "Teachers Day Bouquet 05"
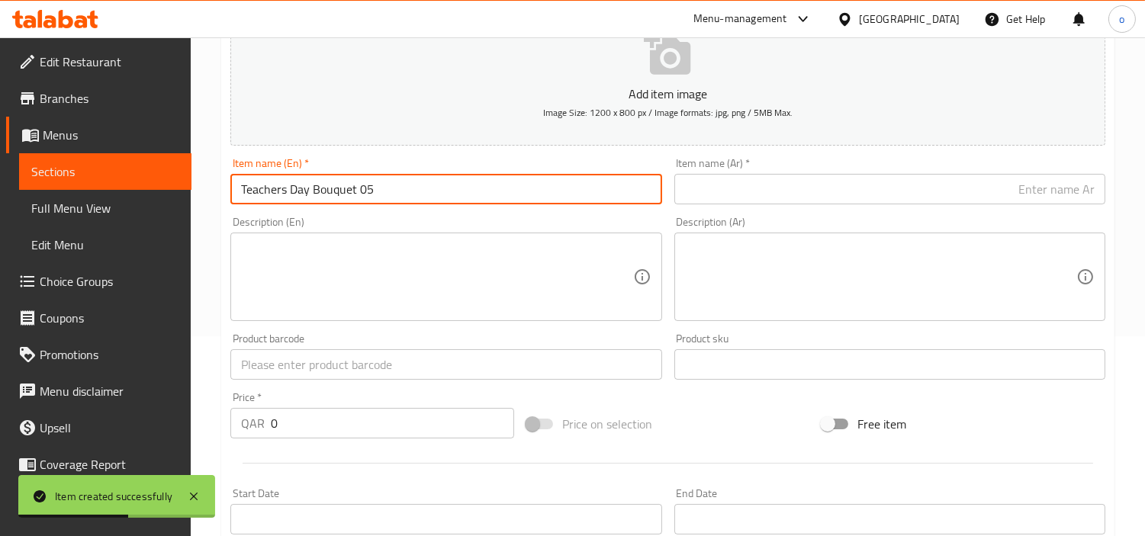
type input "Teachers Day Bouquet 05"
click at [628, 188] on input "Teachers Day Bouquet 05" at bounding box center [445, 189] width 431 height 31
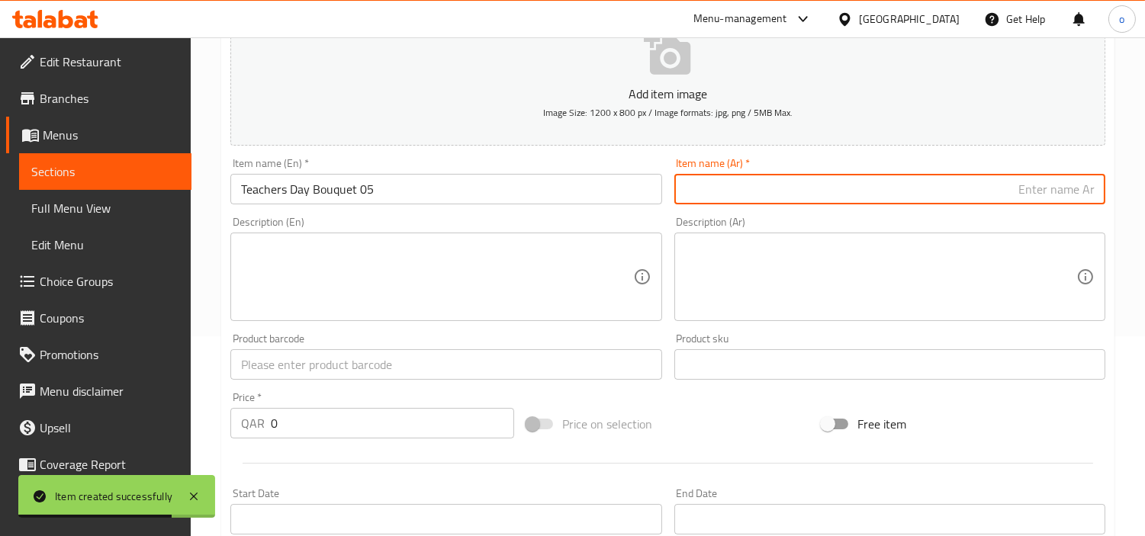
click at [728, 191] on input "text" at bounding box center [890, 189] width 431 height 31
paste input "باقة [DATE] ٠٥"
click at [639, 221] on div "Description (En) Description (En)" at bounding box center [445, 269] width 431 height 105
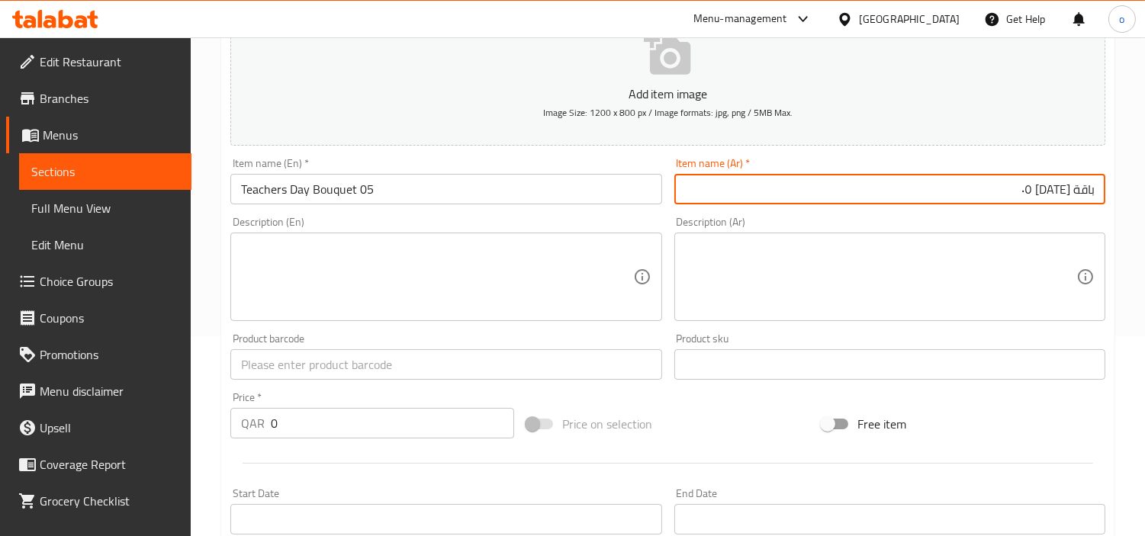
click at [1008, 189] on input "باقة [DATE] ٠٥" at bounding box center [890, 189] width 431 height 31
type input "باقة [DATE] ٠5"
click at [956, 211] on div "Description (Ar) Description (Ar)" at bounding box center [889, 269] width 443 height 117
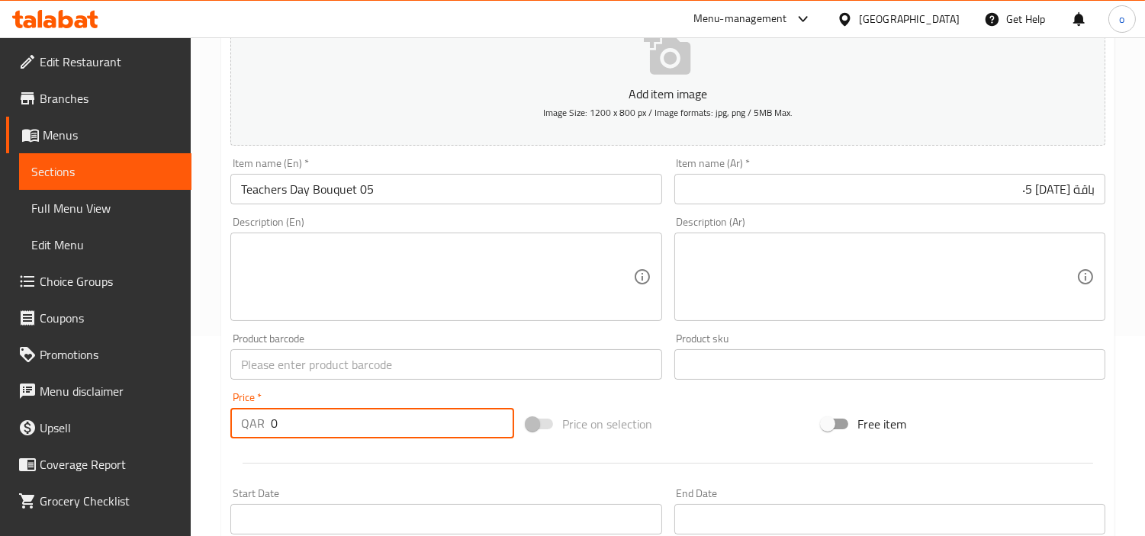
drag, startPoint x: 268, startPoint y: 429, endPoint x: 224, endPoint y: 430, distance: 43.5
click at [224, 429] on div "Price   * QAR 0 Price *" at bounding box center [372, 415] width 296 height 59
paste input "110.0"
type input "110.00"
click at [293, 455] on div at bounding box center [667, 463] width 887 height 37
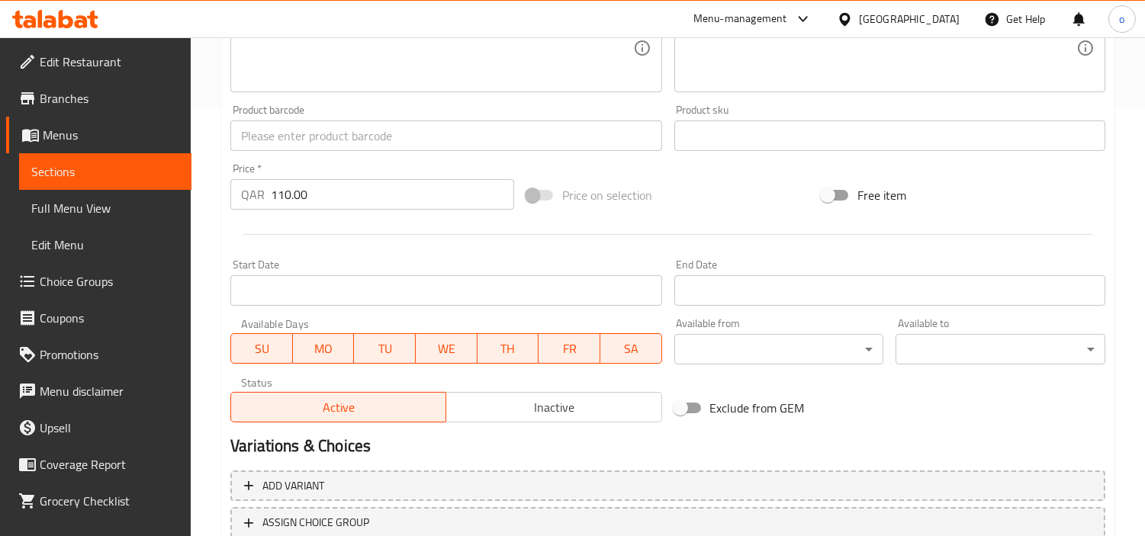
scroll to position [539, 0]
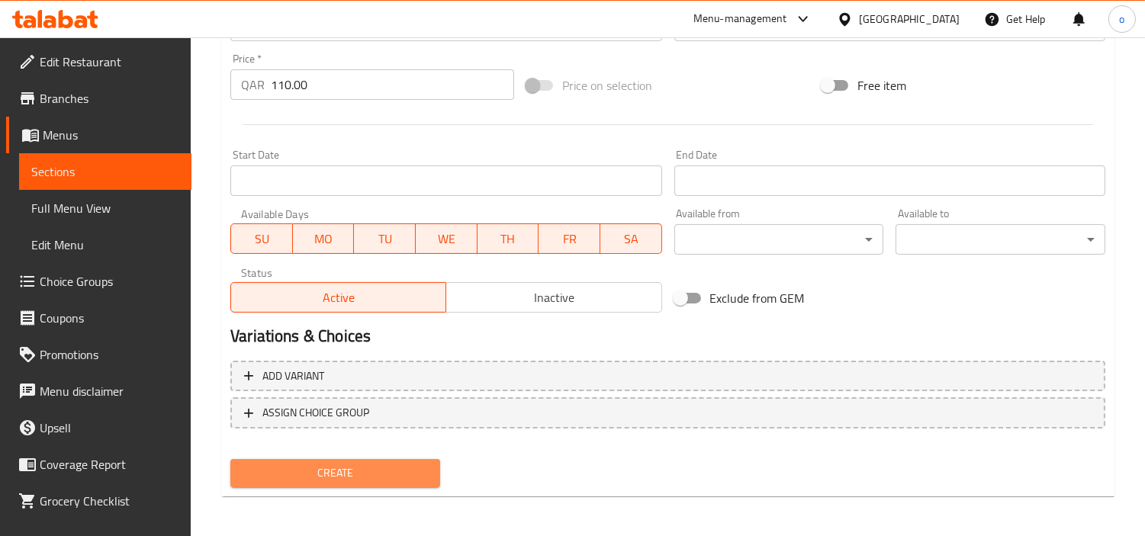
click at [316, 476] on span "Create" at bounding box center [335, 473] width 185 height 19
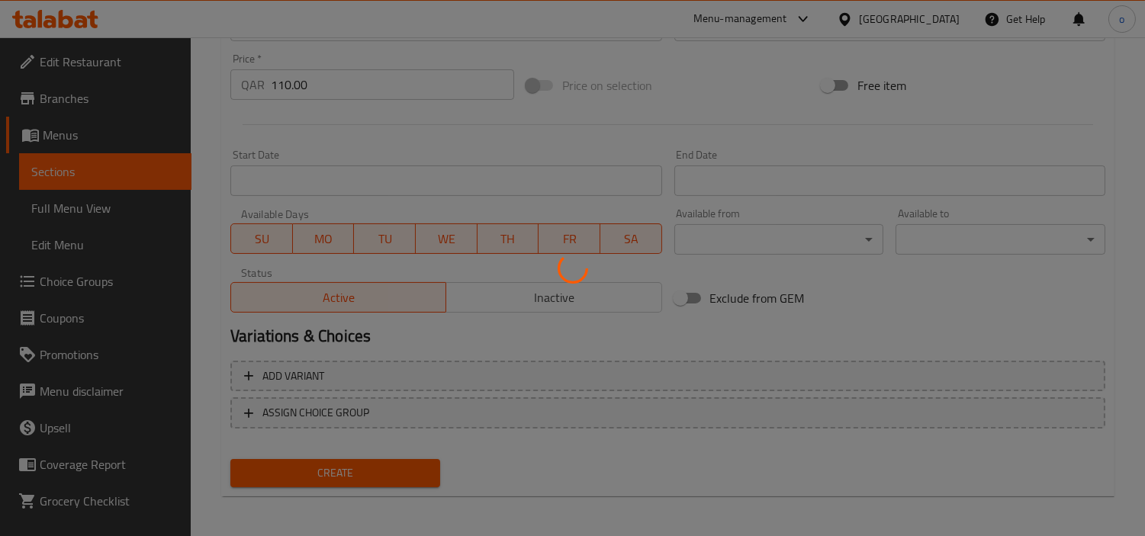
type input "0"
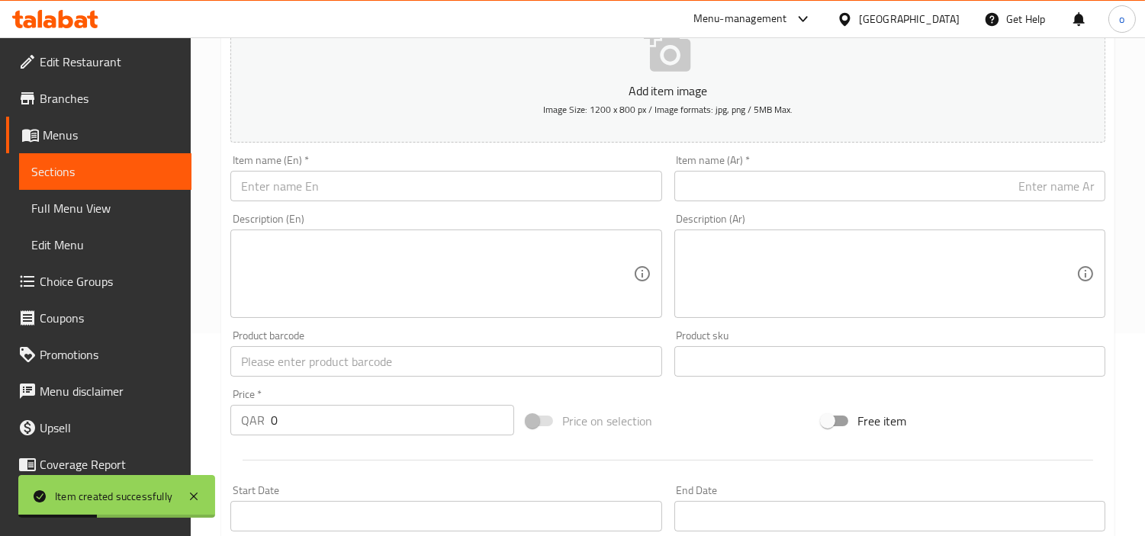
scroll to position [200, 0]
click at [357, 188] on input "text" at bounding box center [445, 189] width 431 height 31
paste input "Teachers Day Bouquet 06"
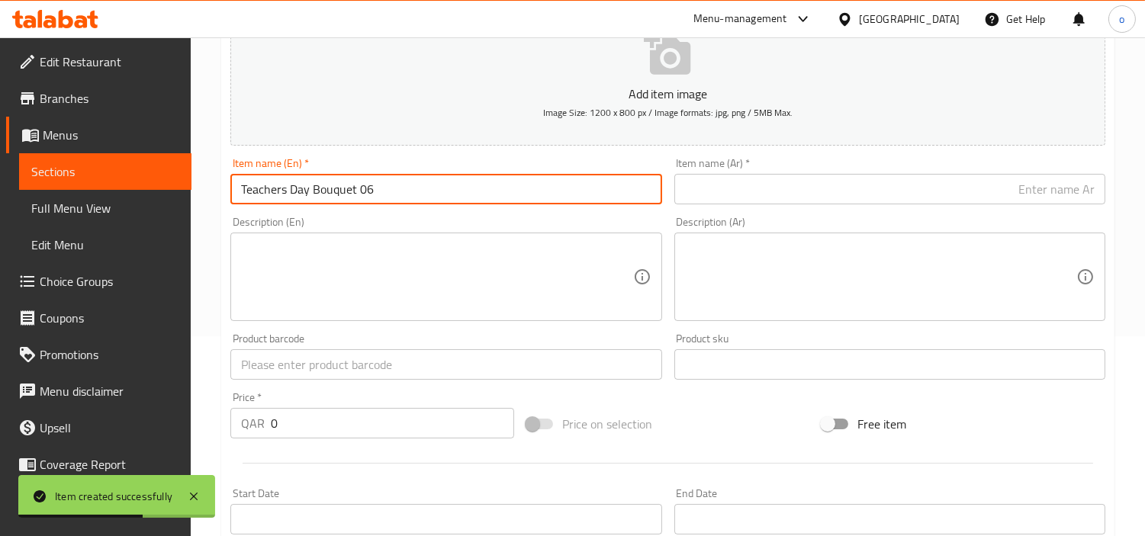
type input "Teachers Day Bouquet 06"
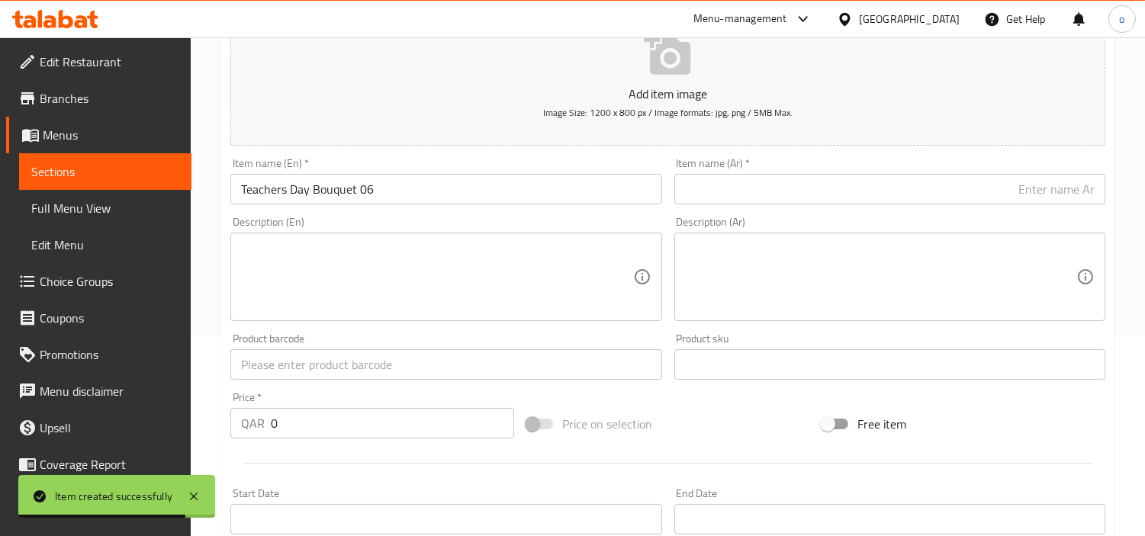
click at [881, 194] on input "text" at bounding box center [890, 189] width 431 height 31
paste input "باقة [DATE] ٠٦"
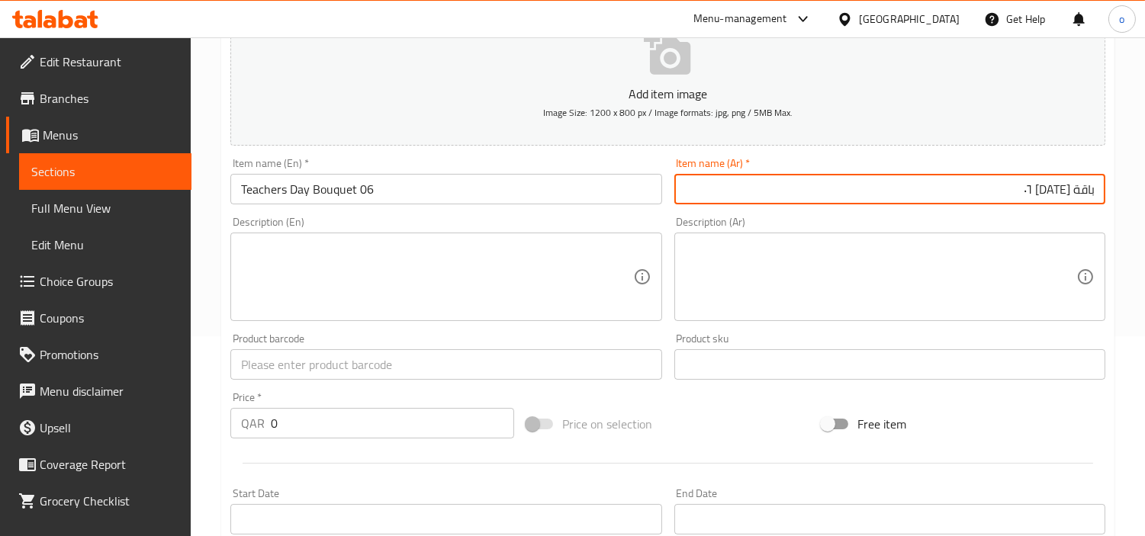
click at [1010, 192] on input "باقة [DATE] ٠٦" at bounding box center [890, 189] width 431 height 31
type input "باقة [DATE] ٠6"
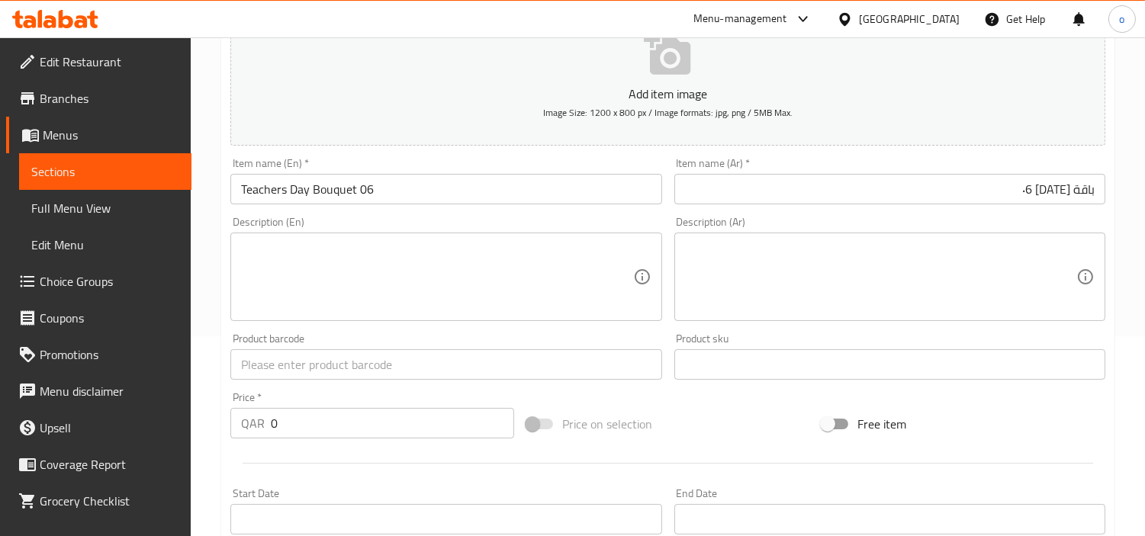
paste input "450.0"
click at [250, 435] on div "QAR 0 Price *" at bounding box center [372, 423] width 284 height 31
type input "450.00"
click at [295, 468] on div at bounding box center [667, 463] width 887 height 37
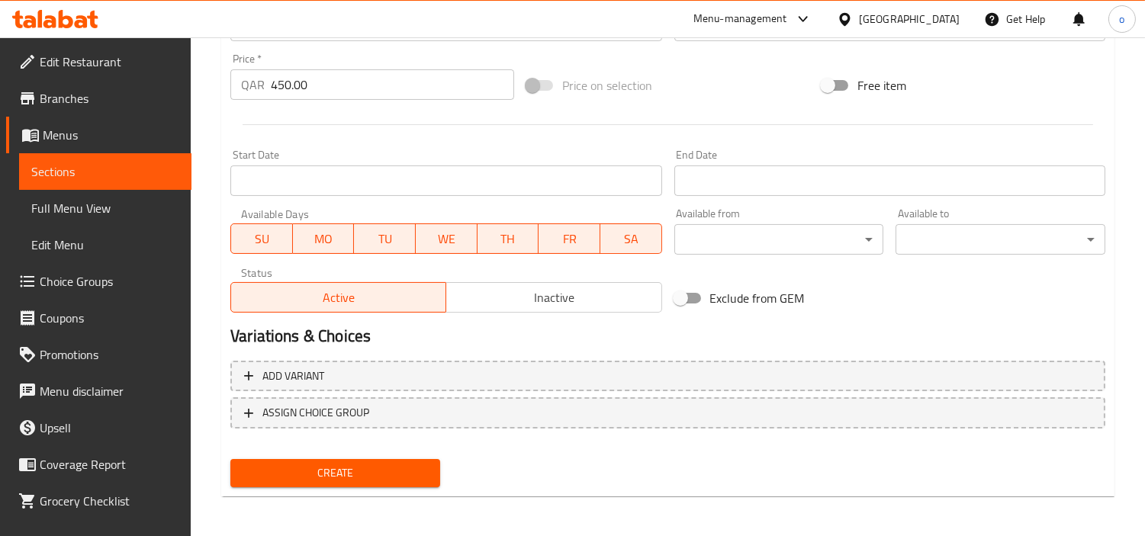
click at [300, 464] on span "Create" at bounding box center [335, 473] width 185 height 19
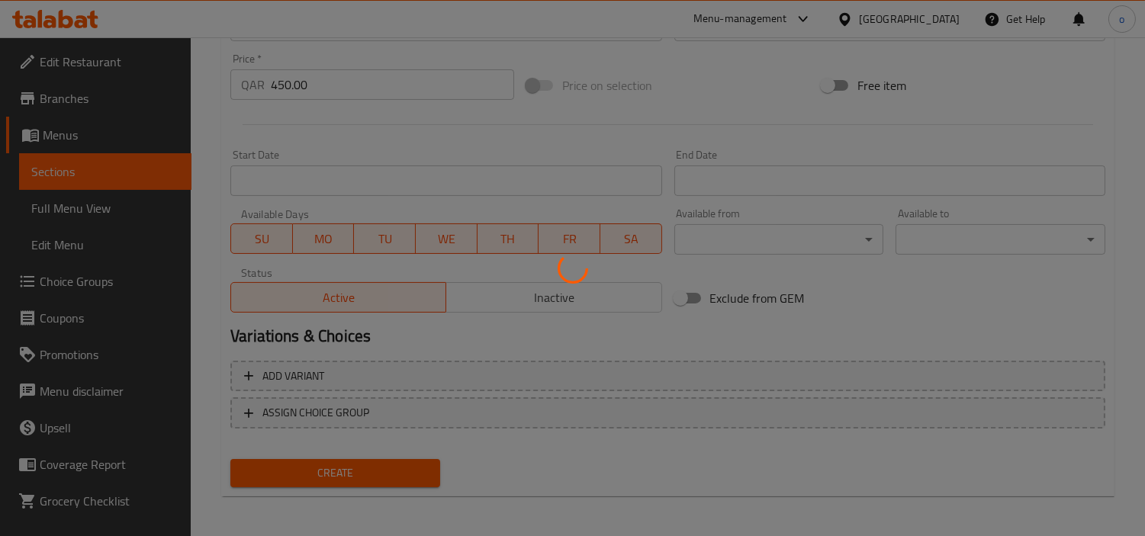
type input "0"
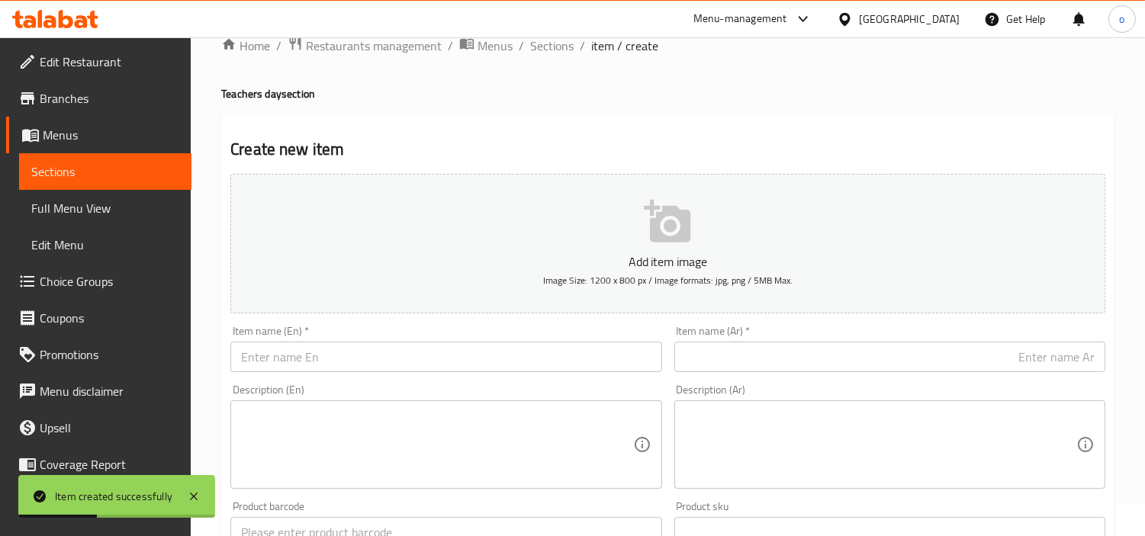
scroll to position [31, 0]
click at [369, 324] on div "Item name (En)   * Item name (En) *" at bounding box center [445, 350] width 443 height 59
click at [369, 340] on div "Item name (En)   * Item name (En) *" at bounding box center [445, 350] width 431 height 47
click at [366, 349] on input "text" at bounding box center [445, 358] width 431 height 31
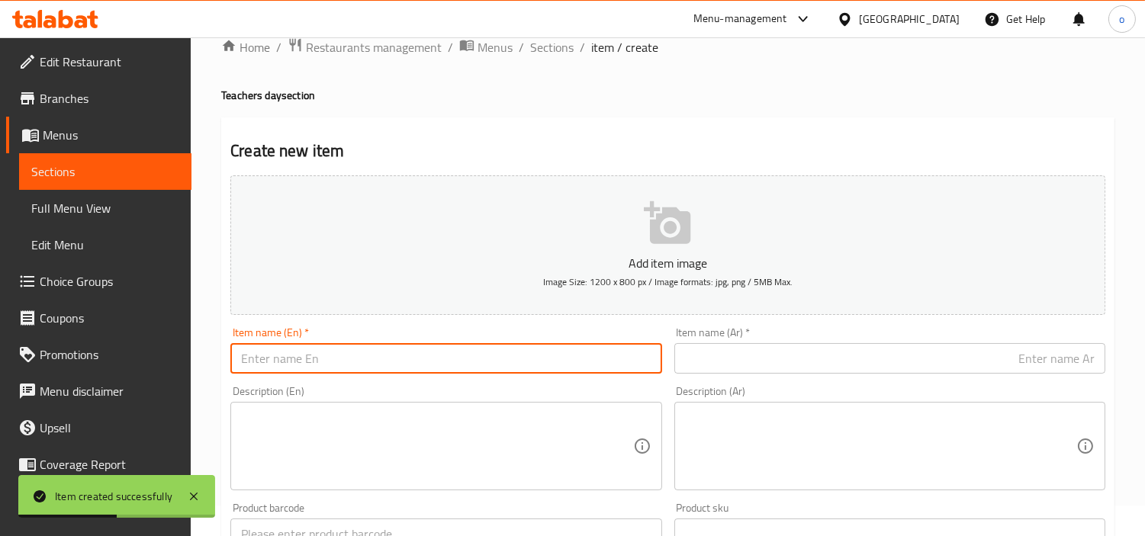
paste input "Teachers Day Bouquet 07"
type input "Teachers Day Bouquet 07"
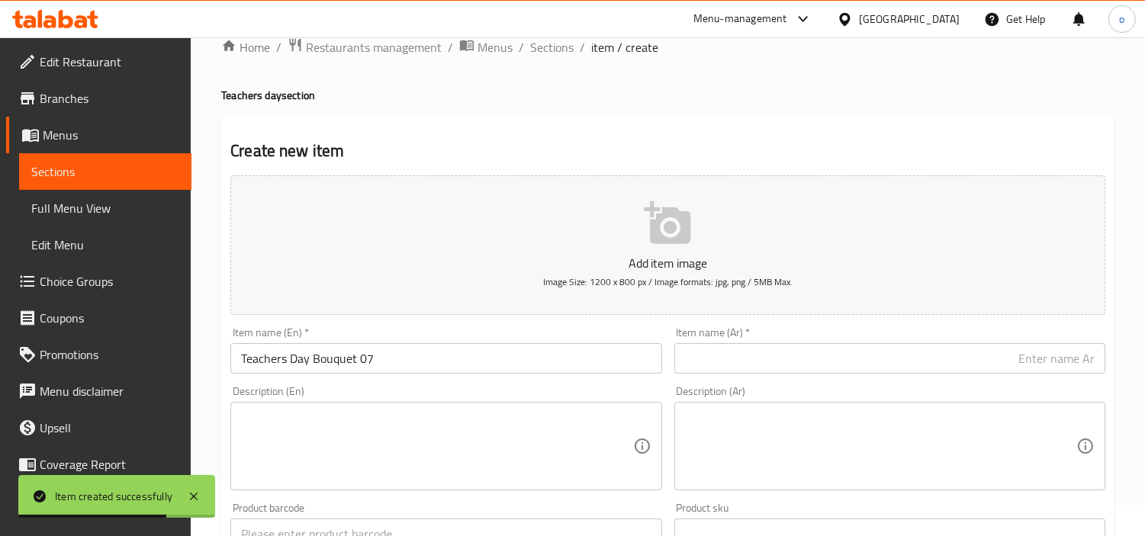
paste input "باقة [DATE] ٠٧"
click at [861, 362] on input "text" at bounding box center [890, 358] width 431 height 31
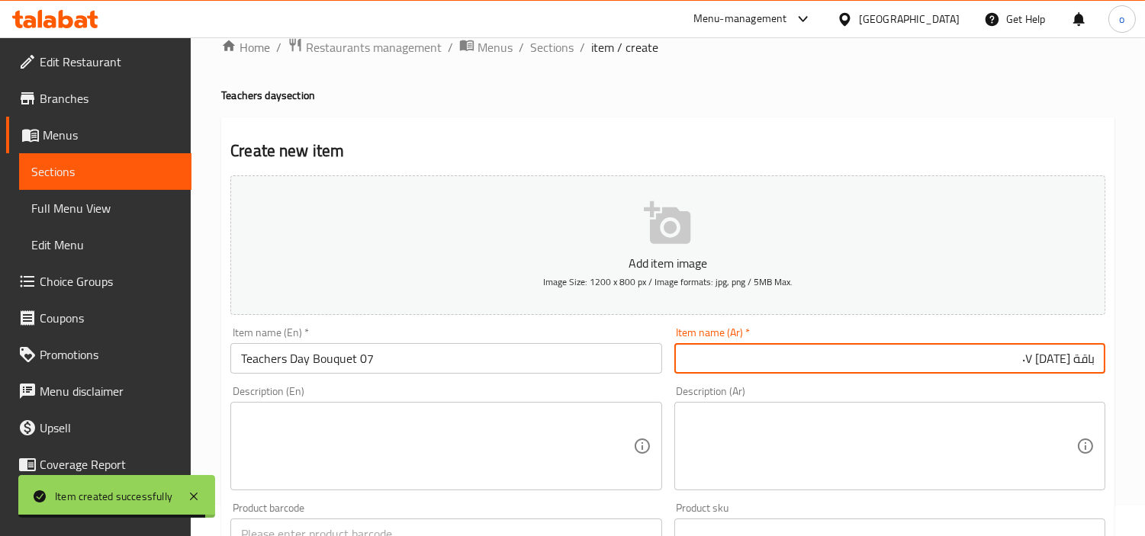
click at [1006, 362] on input "باقة [DATE] ٠٧" at bounding box center [890, 358] width 431 height 31
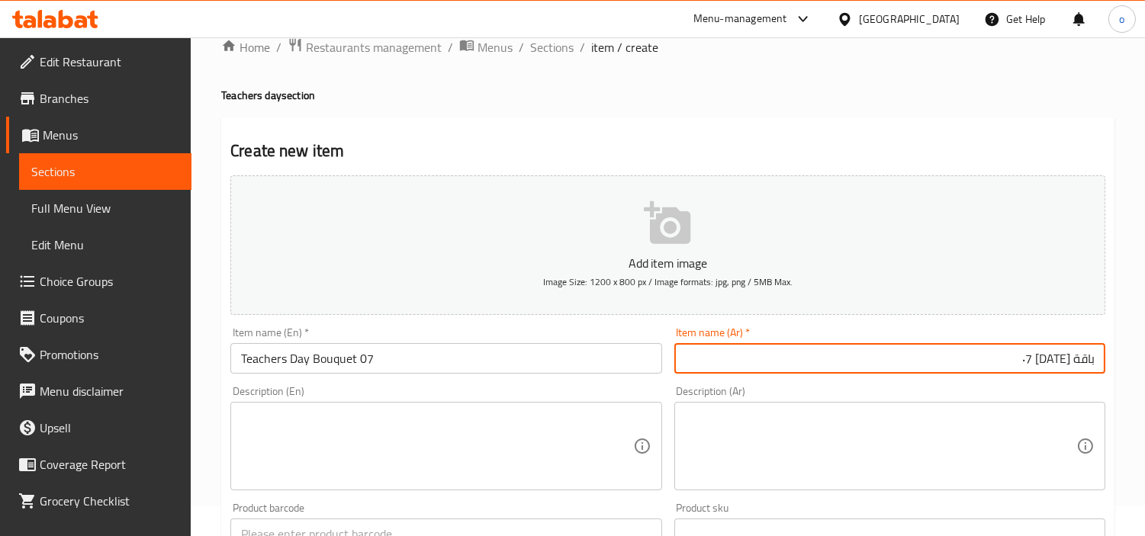
click at [952, 372] on input "باقة [DATE] ٠7" at bounding box center [890, 358] width 431 height 31
click at [860, 439] on textarea at bounding box center [880, 447] width 391 height 72
click at [974, 368] on input "باقة [DATE] ٠7" at bounding box center [890, 358] width 431 height 31
click at [987, 374] on input "باقة [DATE] 7" at bounding box center [890, 358] width 431 height 31
type input "باقة [DATE] 7"
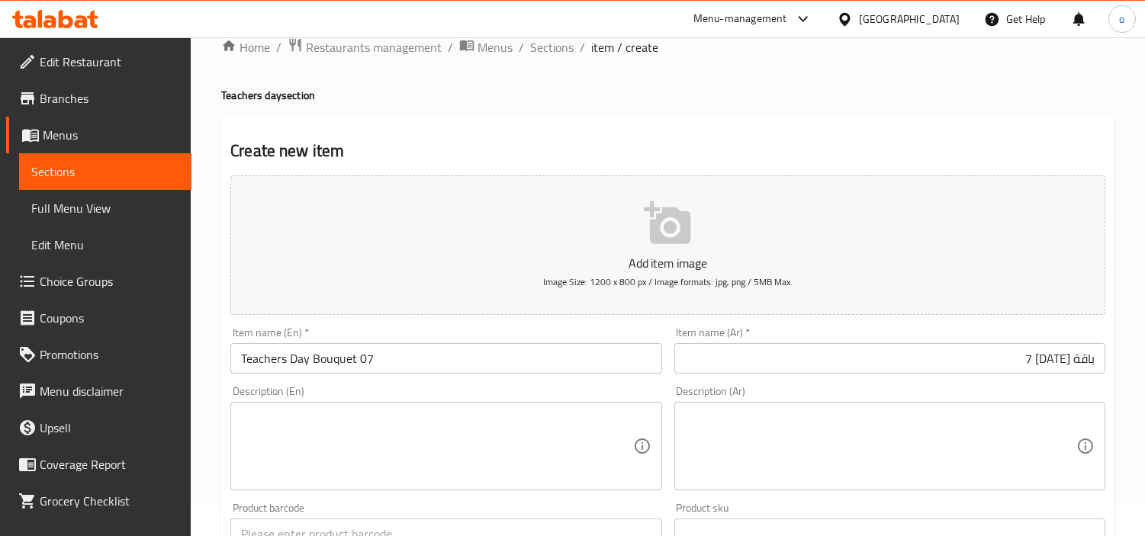
scroll to position [200, 0]
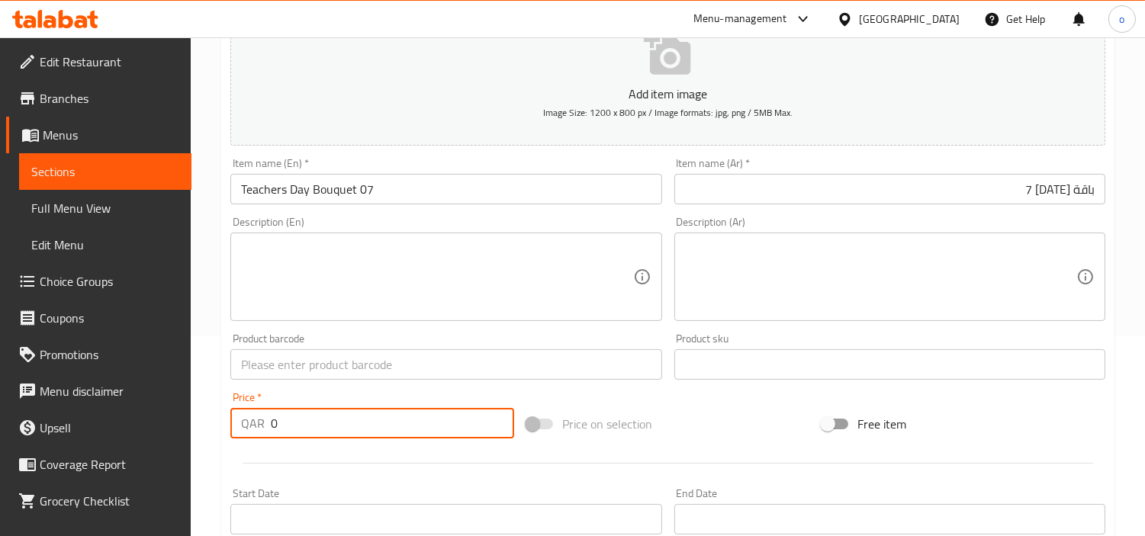
paste input "550.0"
drag, startPoint x: 282, startPoint y: 428, endPoint x: 255, endPoint y: 429, distance: 27.5
click at [255, 429] on div "QAR 550.00 Price *" at bounding box center [372, 423] width 284 height 31
type input "550.00"
click at [324, 471] on div at bounding box center [667, 463] width 887 height 37
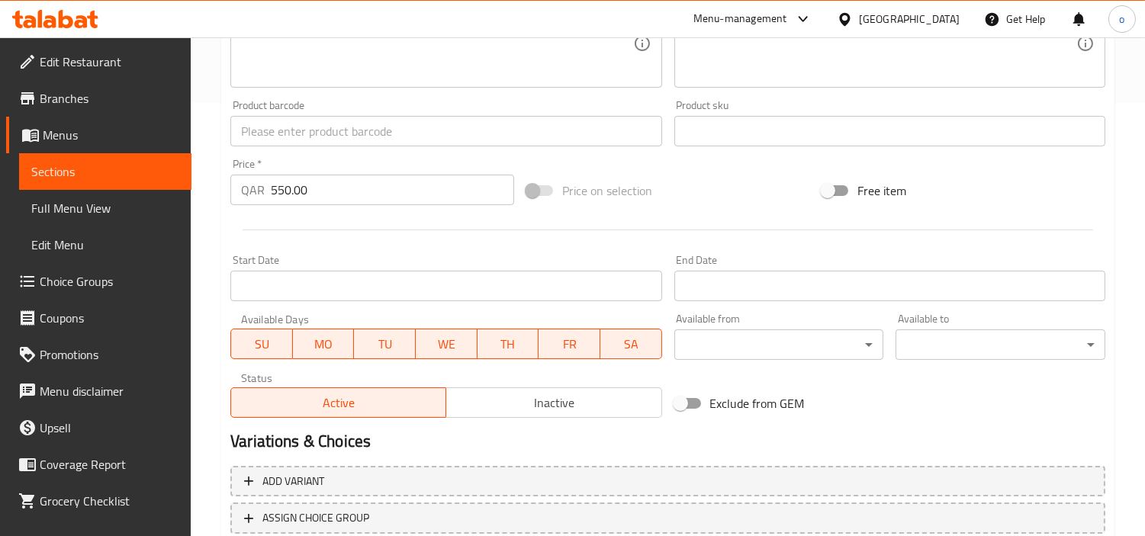
scroll to position [539, 0]
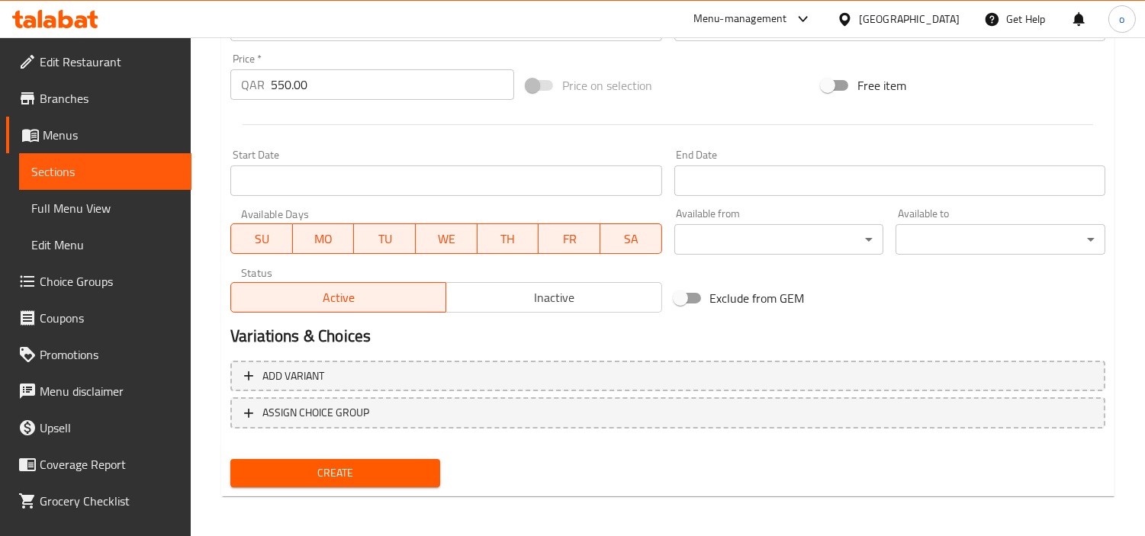
click at [324, 464] on span "Create" at bounding box center [335, 473] width 185 height 19
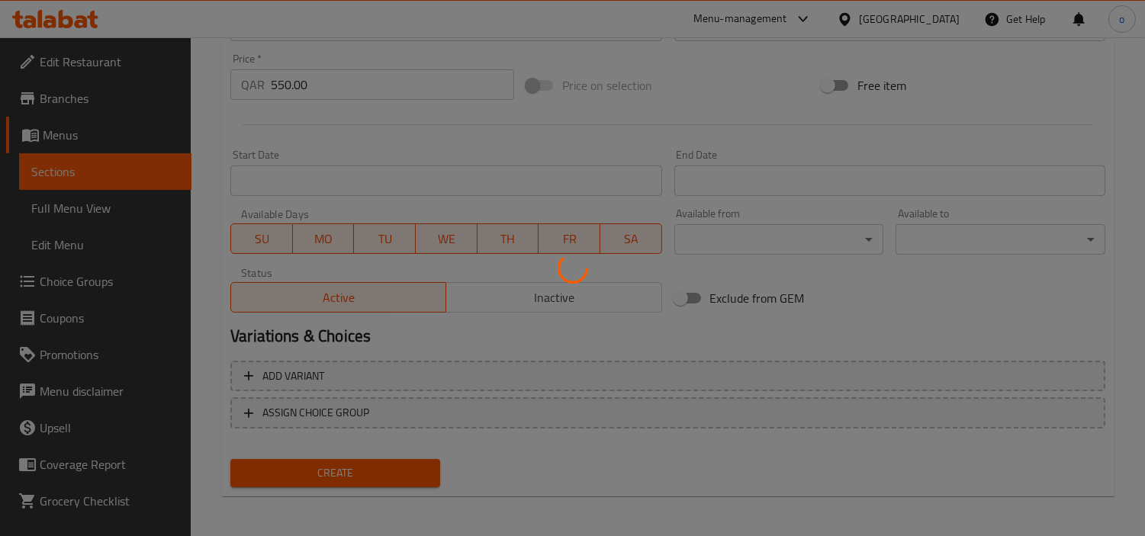
type input "0"
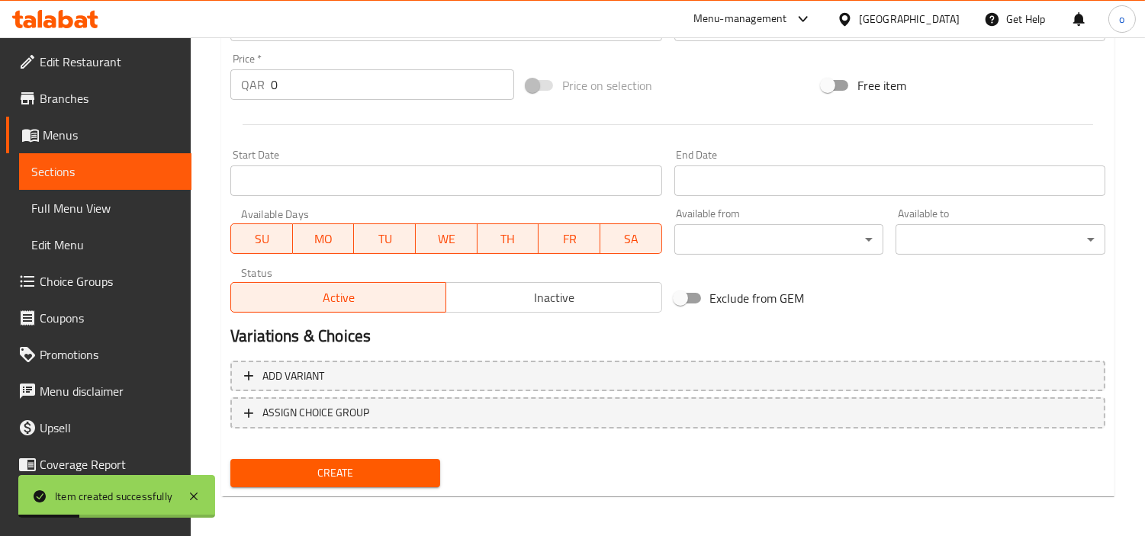
scroll to position [285, 0]
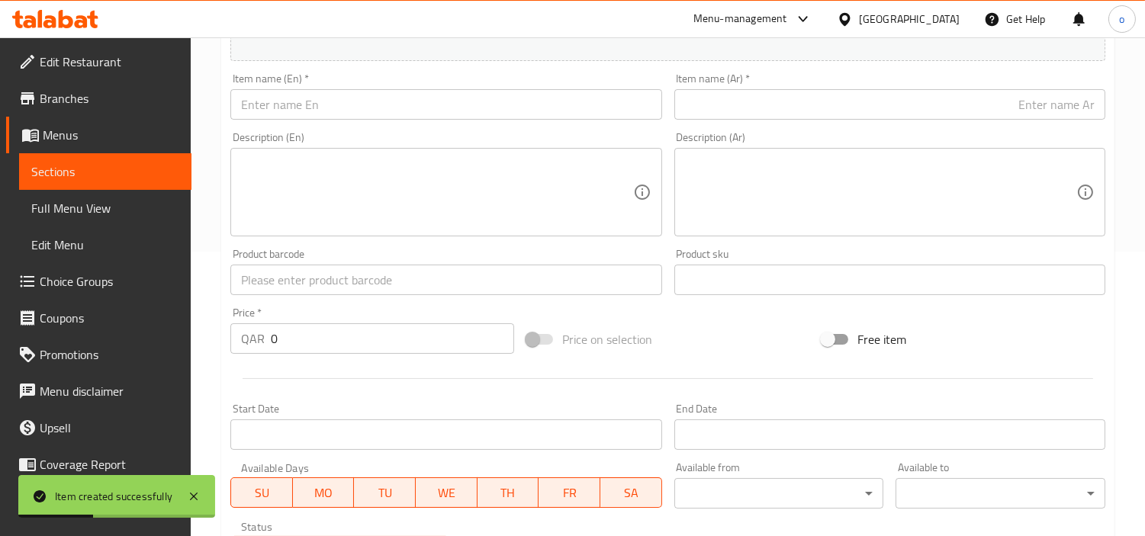
click at [321, 120] on input "text" at bounding box center [445, 104] width 431 height 31
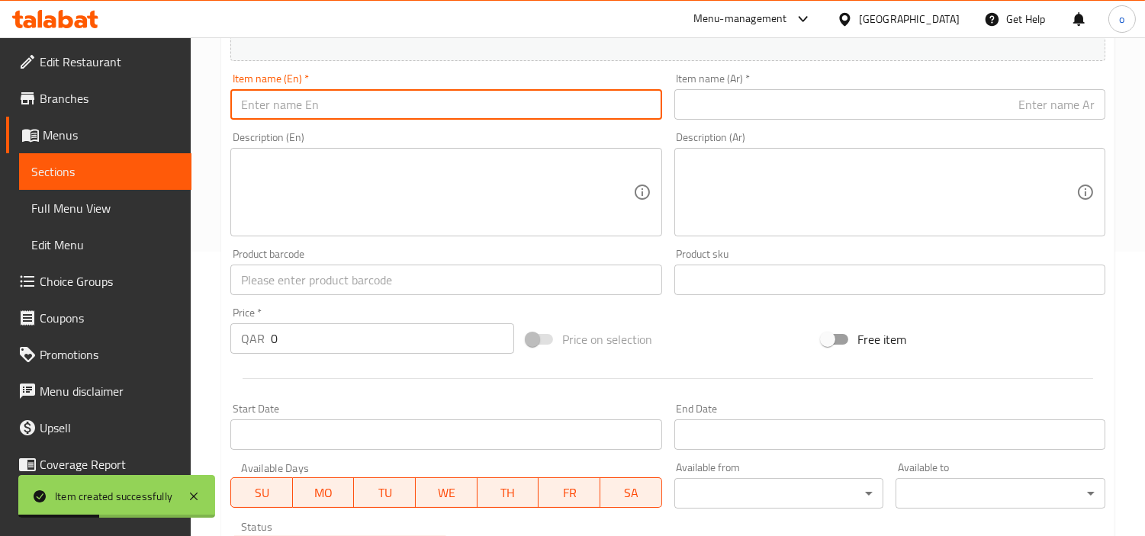
paste input "Teachers Day Bouquet 08"
type input "Teachers Day Bouquet 08"
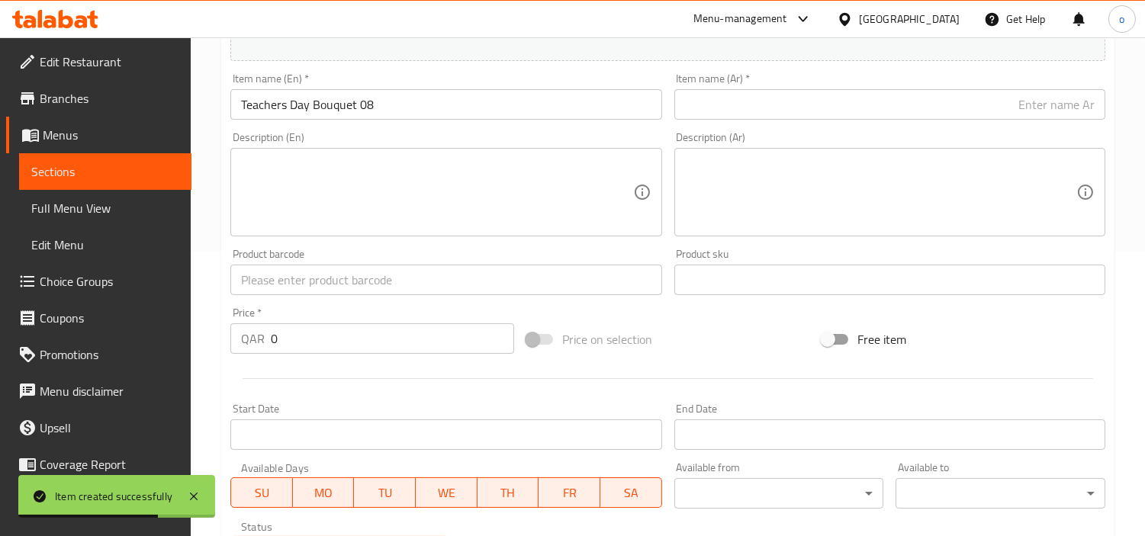
click at [900, 125] on div "Item name (Ar)   * Item name (Ar) *" at bounding box center [889, 96] width 443 height 59
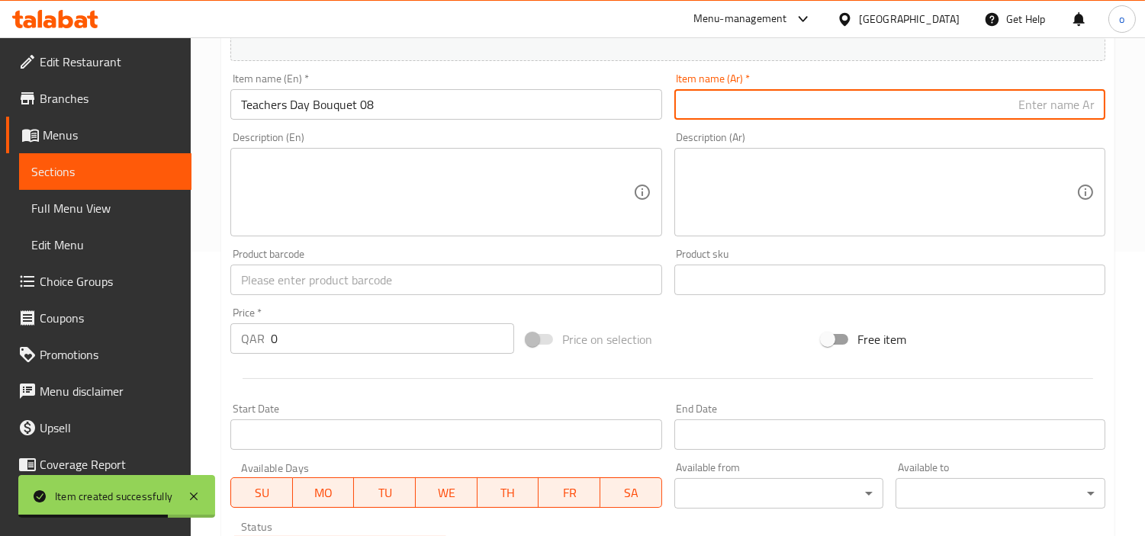
click at [898, 118] on input "text" at bounding box center [890, 104] width 431 height 31
paste input "باقة [DATE] ٠٨"
drag, startPoint x: 1013, startPoint y: 111, endPoint x: 1000, endPoint y: 111, distance: 13.7
click at [1000, 111] on input "باقة [DATE] ٠٨" at bounding box center [890, 104] width 431 height 31
type input "باقة [DATE] 8"
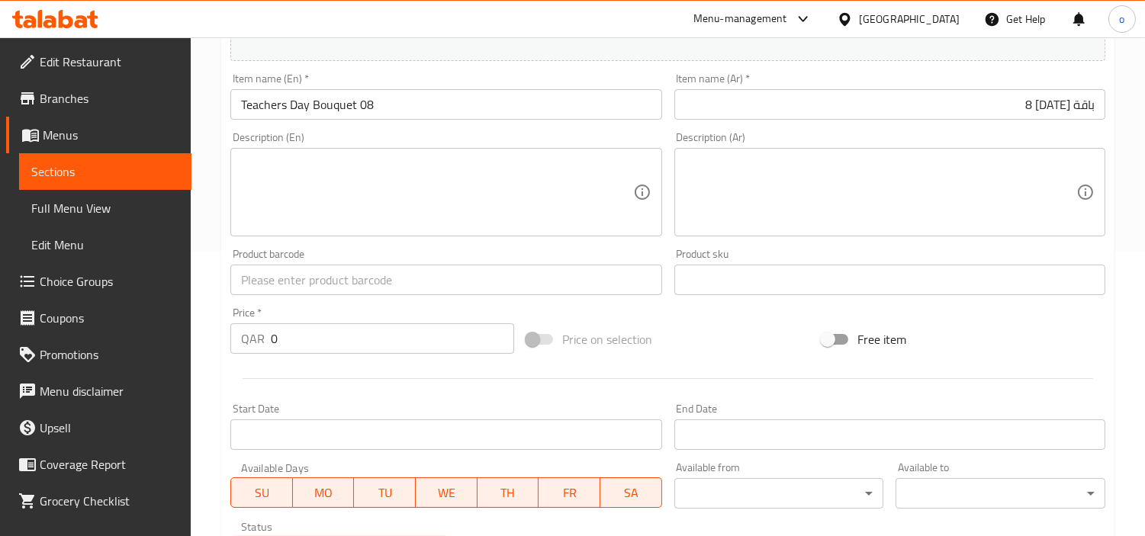
click at [960, 131] on div "Description (Ar) Description (Ar)" at bounding box center [889, 184] width 443 height 117
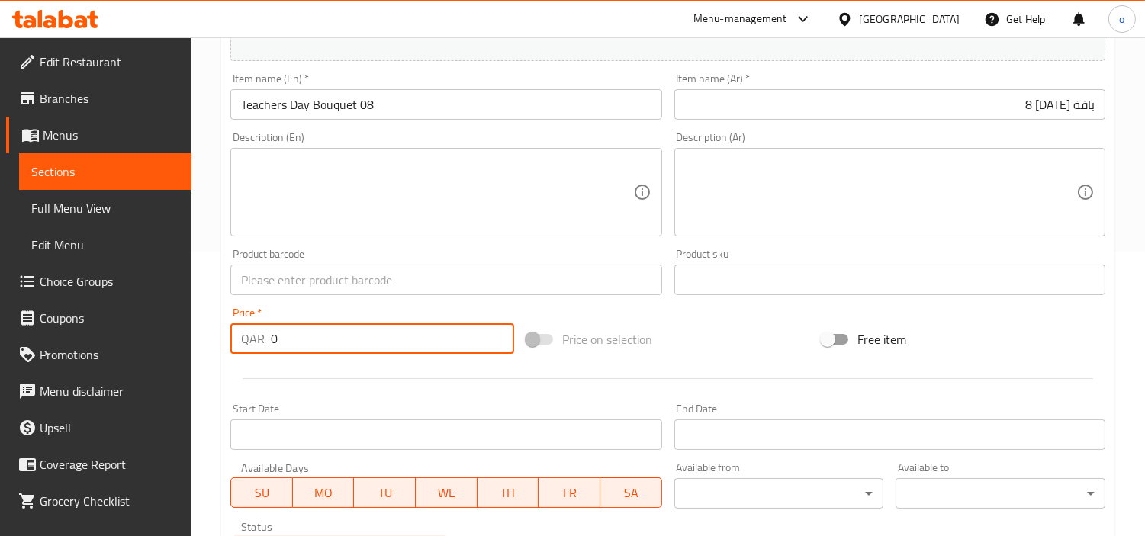
paste input "360.0"
drag, startPoint x: 288, startPoint y: 343, endPoint x: 244, endPoint y: 346, distance: 44.4
click at [244, 346] on div "QAR 360.00 Price *" at bounding box center [372, 339] width 284 height 31
type input "360.00"
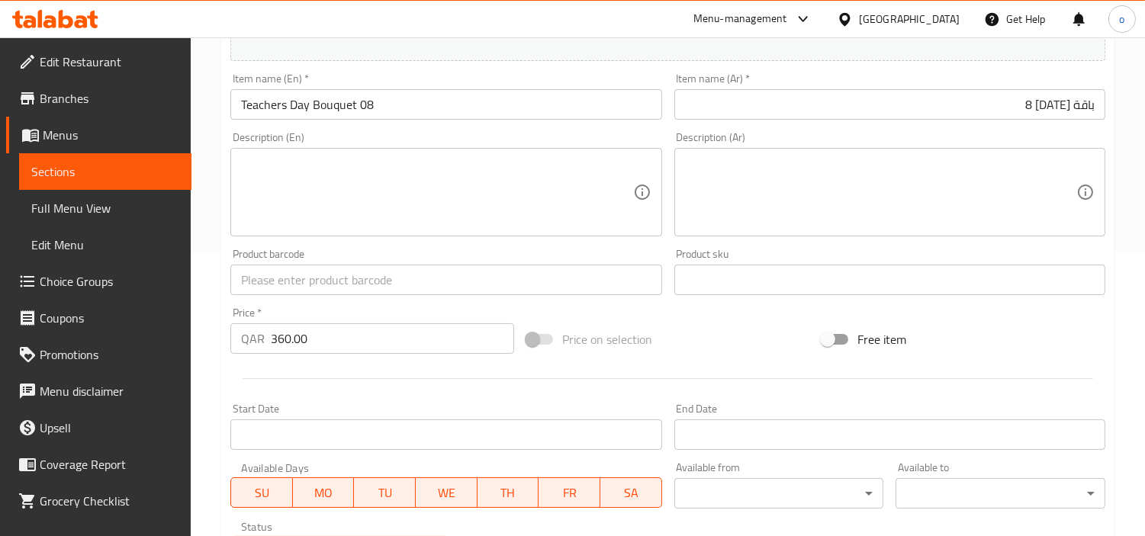
click at [317, 397] on div at bounding box center [667, 378] width 887 height 37
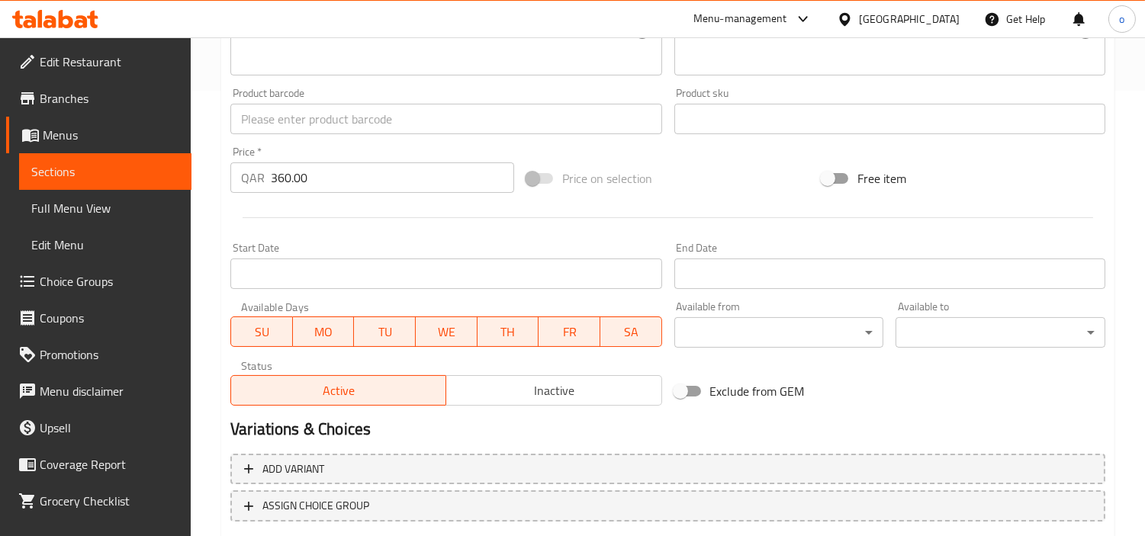
scroll to position [539, 0]
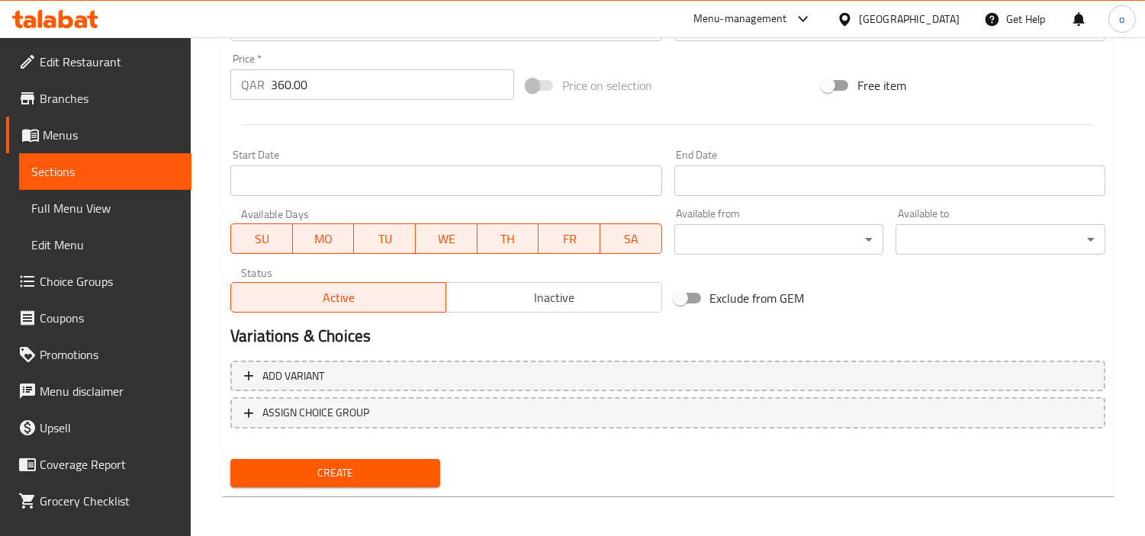
click at [344, 483] on button "Create" at bounding box center [335, 473] width 210 height 28
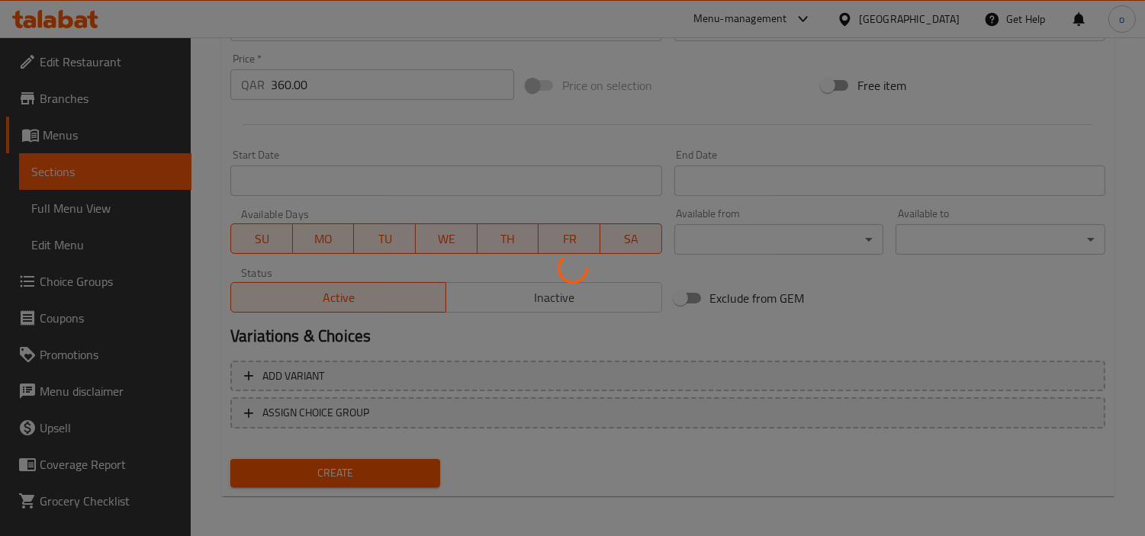
type input "0"
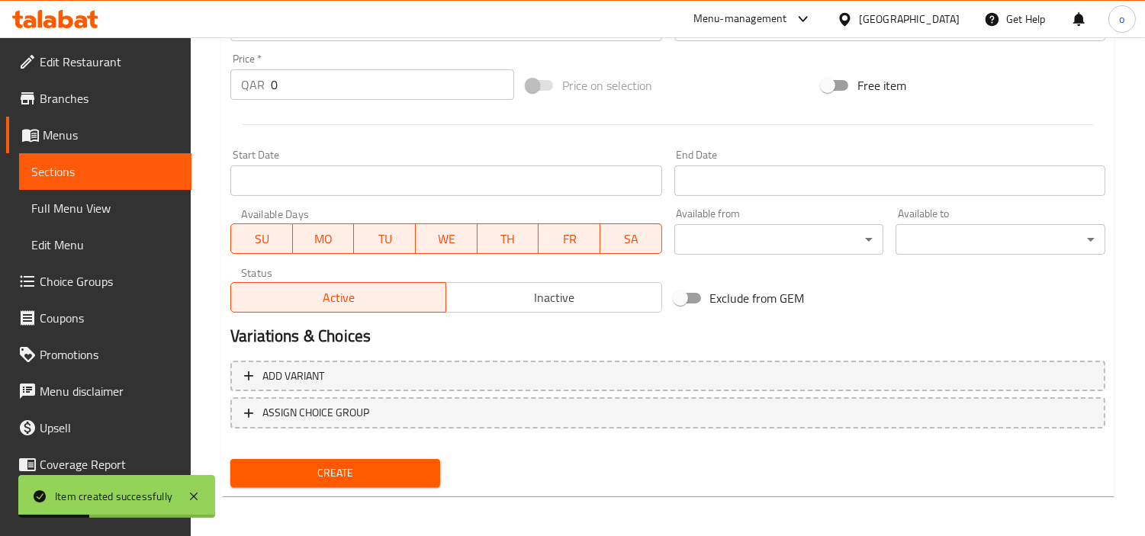
scroll to position [285, 0]
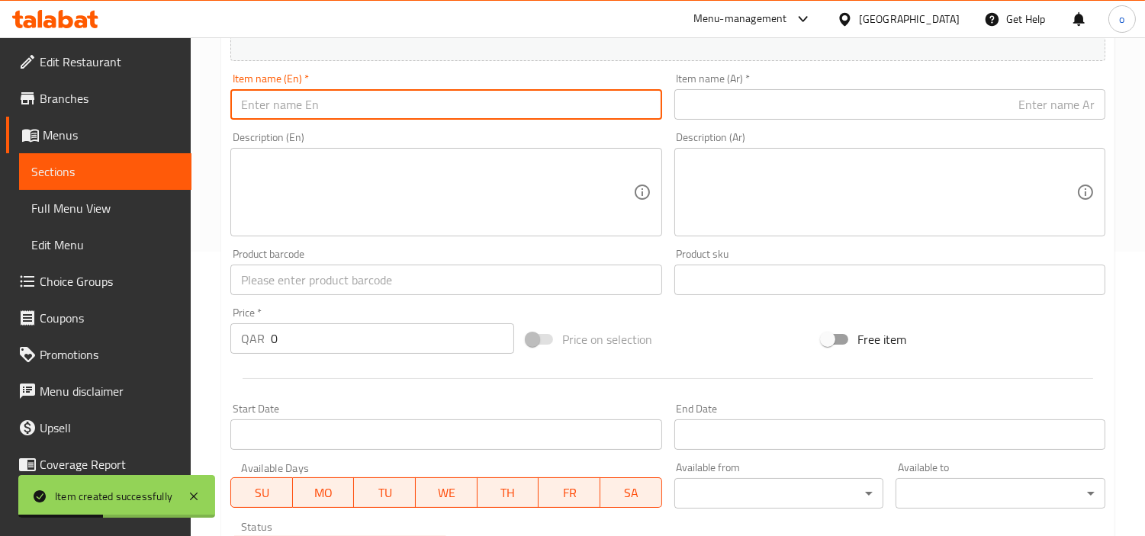
click at [325, 111] on input "text" at bounding box center [445, 104] width 431 height 31
paste input "Teachers Day Bouquet 09"
type input "Teachers Day Bouquet 09"
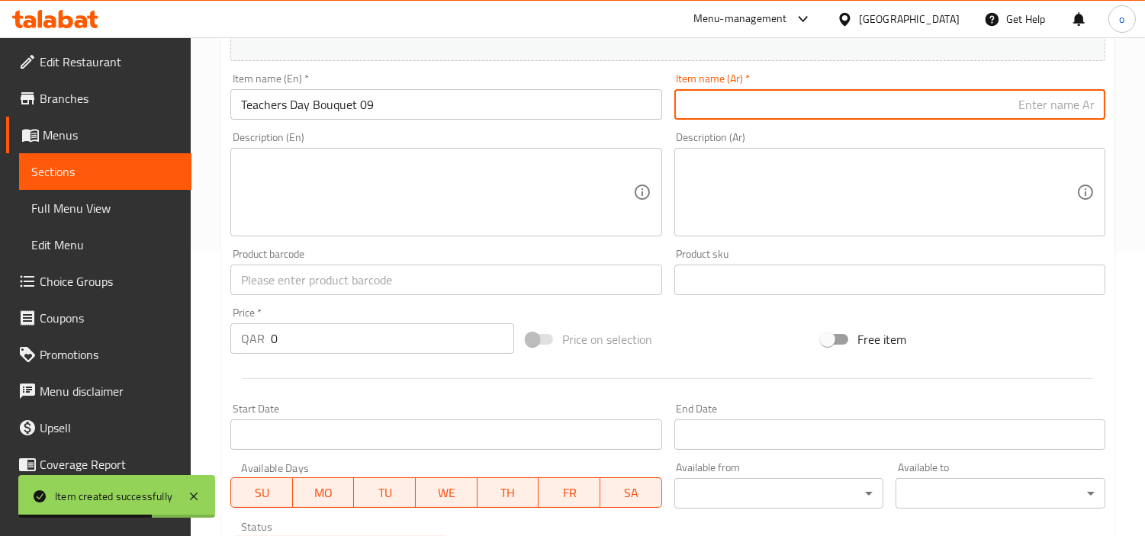
click at [903, 117] on input "text" at bounding box center [890, 104] width 431 height 31
paste input "باقة [DATE] ٠٩"
drag, startPoint x: 1012, startPoint y: 105, endPoint x: 986, endPoint y: 107, distance: 26.0
click at [986, 107] on input "باقة [DATE] ٠٩" at bounding box center [890, 104] width 431 height 31
type input "باقة [DATE] 9"
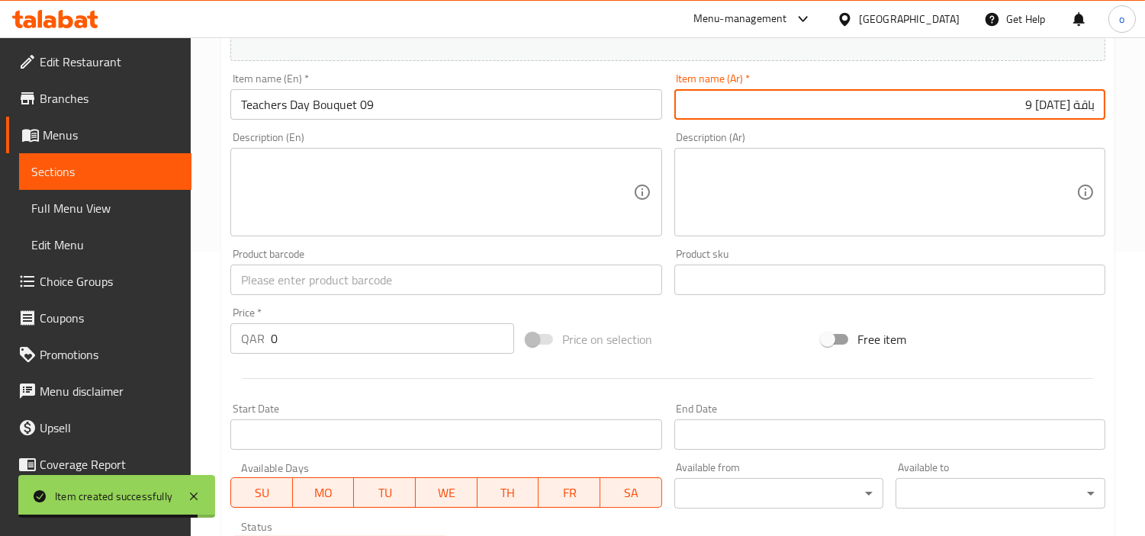
click at [950, 127] on div "Description (Ar) Description (Ar)" at bounding box center [889, 184] width 443 height 117
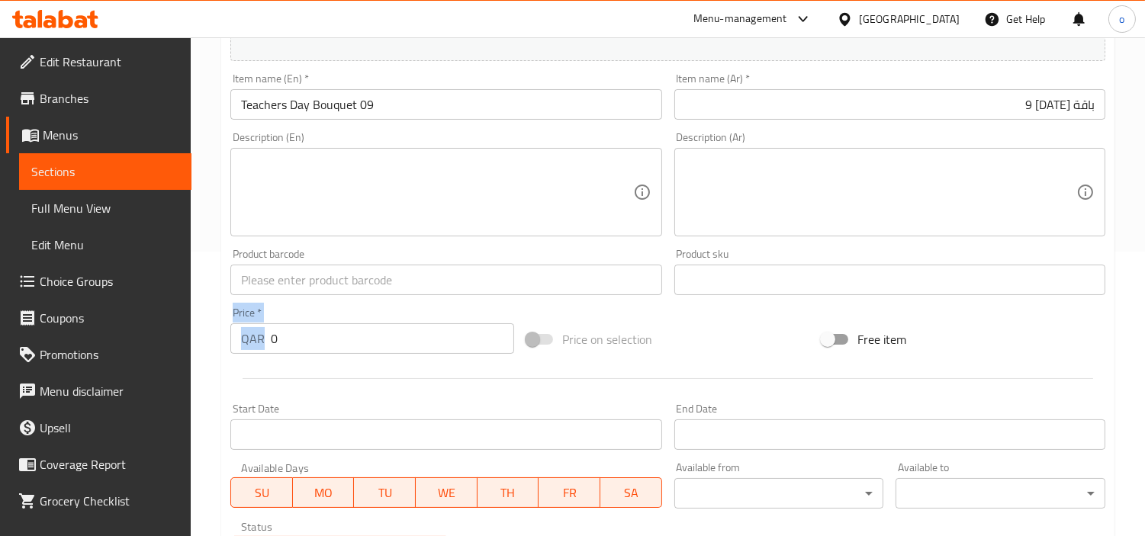
click at [230, 353] on div "Price   * QAR 0 Price *" at bounding box center [372, 330] width 296 height 59
click at [301, 348] on input "0" at bounding box center [392, 339] width 243 height 31
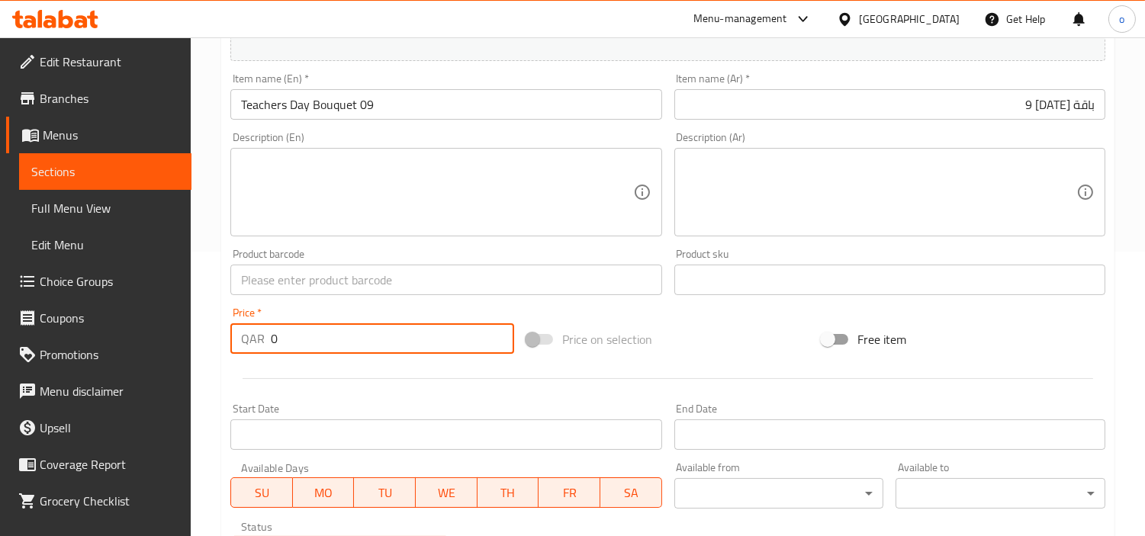
click at [288, 382] on div at bounding box center [667, 378] width 887 height 37
drag, startPoint x: 301, startPoint y: 346, endPoint x: 227, endPoint y: 342, distance: 74.9
click at [227, 342] on div "Price   * QAR 0 Price *" at bounding box center [372, 330] width 296 height 59
paste input "910.0"
type input "910.00"
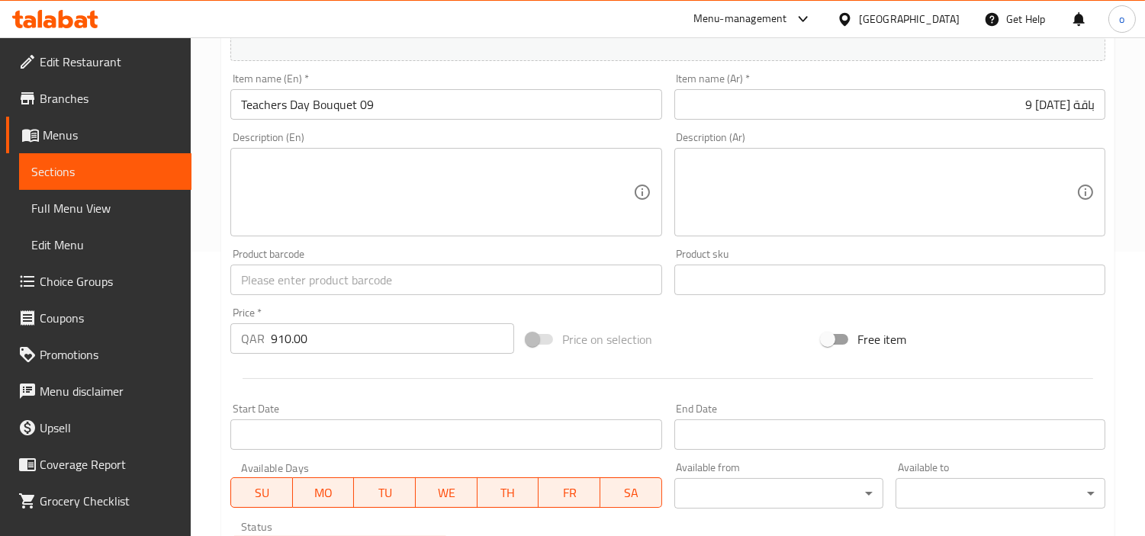
click at [272, 388] on div at bounding box center [667, 378] width 887 height 37
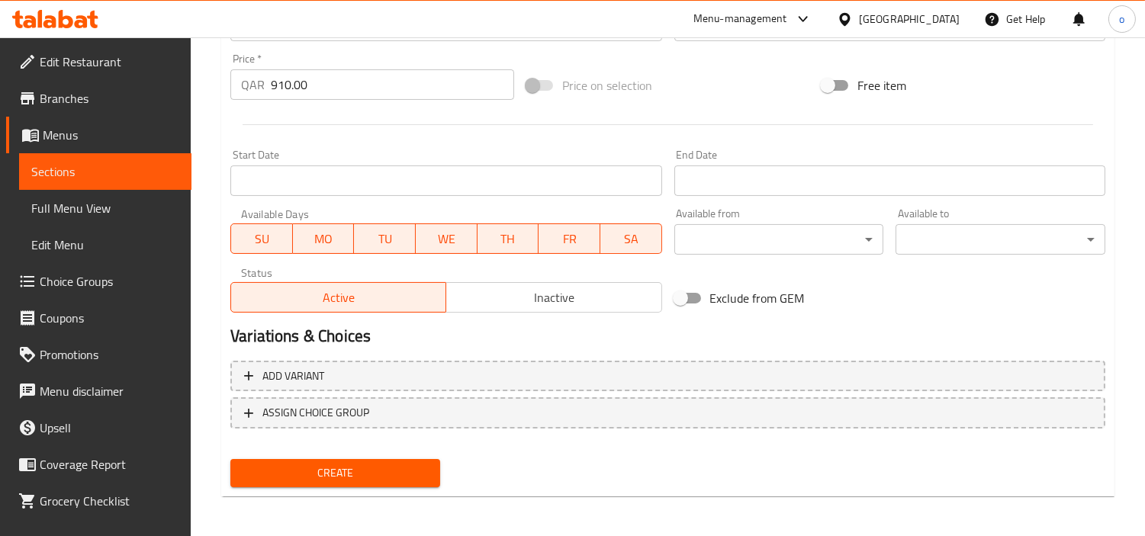
click at [324, 464] on span "Create" at bounding box center [335, 473] width 185 height 19
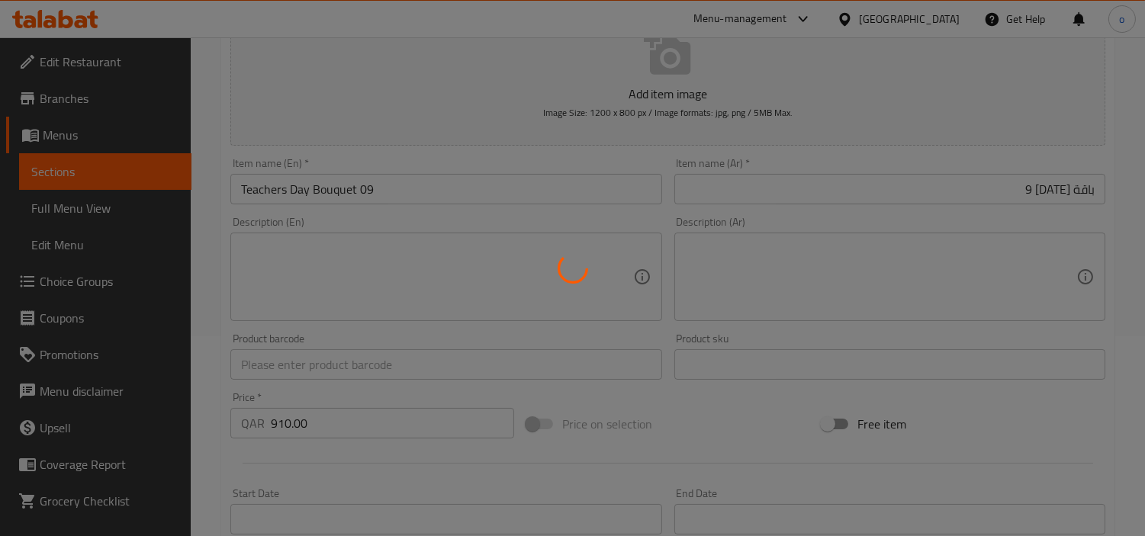
scroll to position [117, 0]
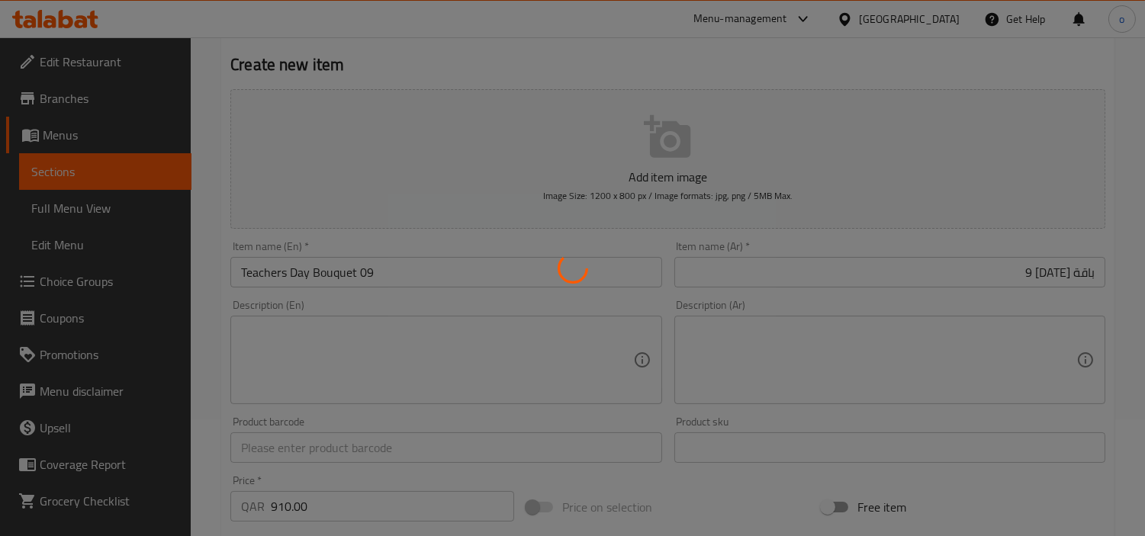
type input "0"
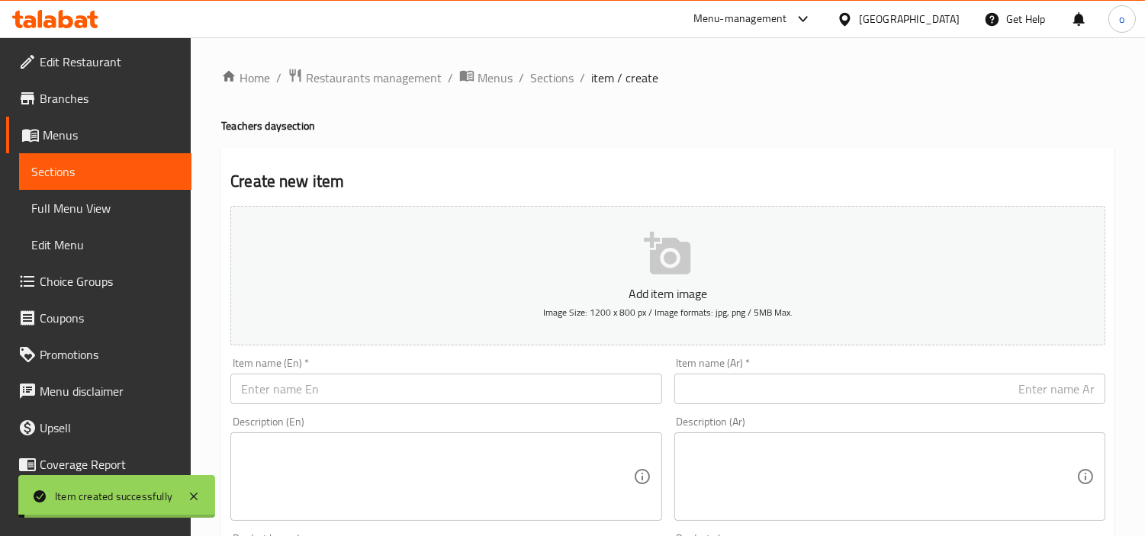
click at [542, 78] on span "Sections" at bounding box center [551, 78] width 43 height 18
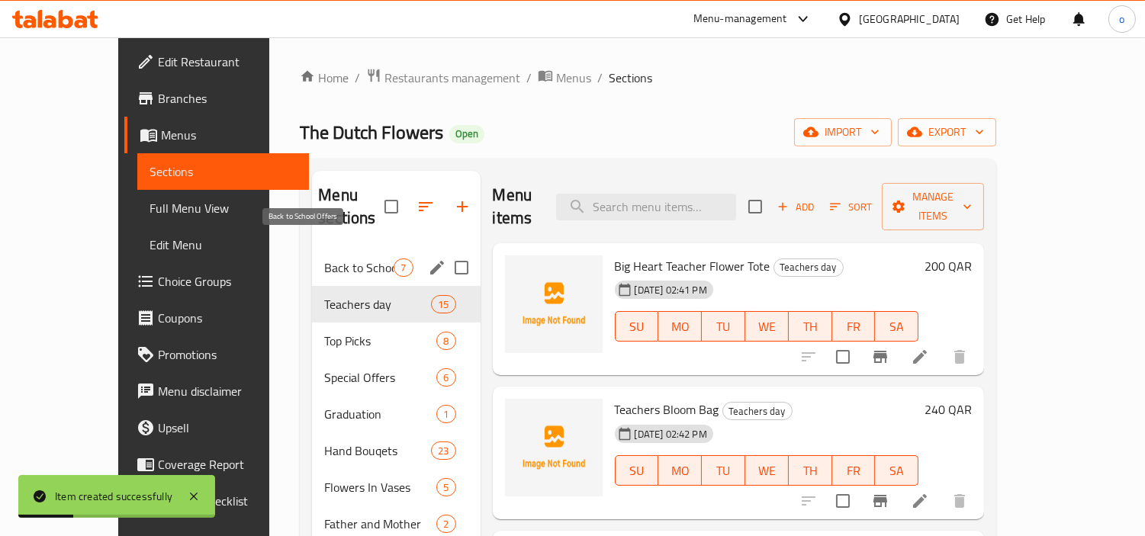
click at [324, 259] on span "Back to School Offers" at bounding box center [358, 268] width 69 height 18
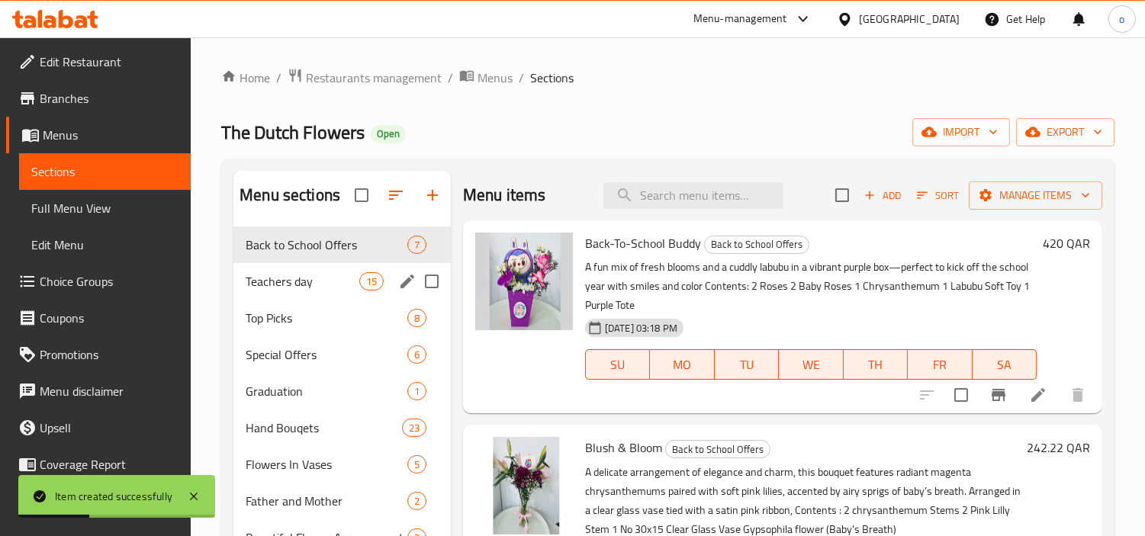
click at [310, 276] on span "Teachers day" at bounding box center [302, 281] width 113 height 18
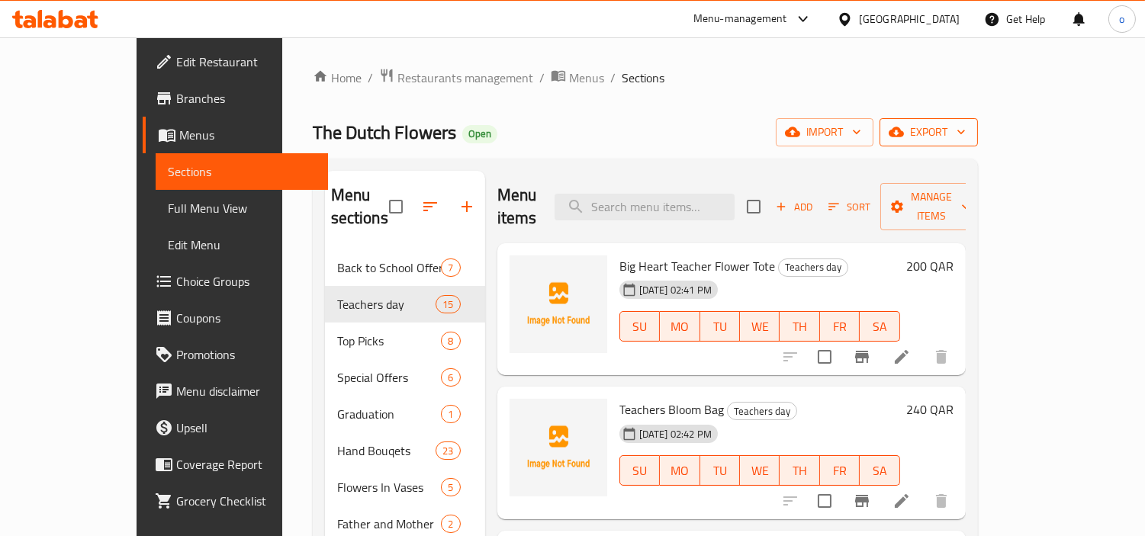
click at [978, 122] on button "export" at bounding box center [929, 132] width 98 height 28
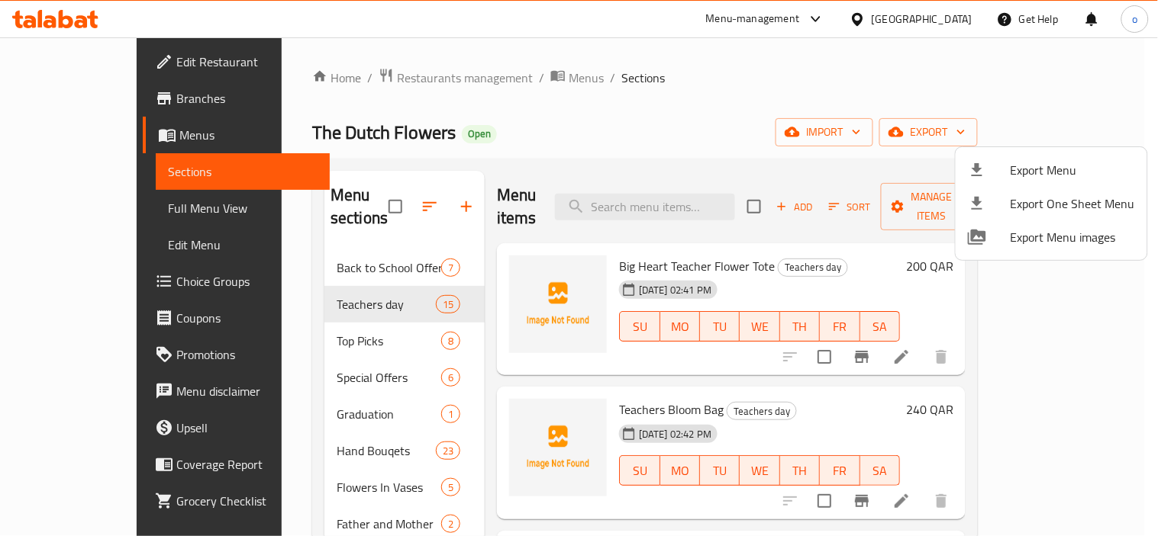
click at [1006, 171] on div at bounding box center [989, 170] width 43 height 18
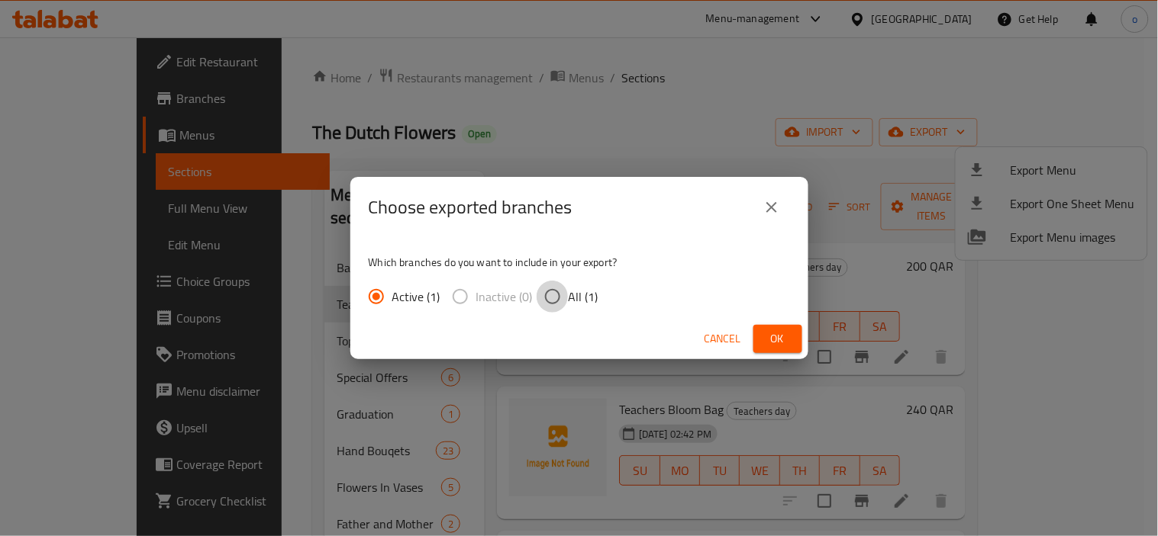
click at [536, 298] on input "All (1)" at bounding box center [552, 297] width 32 height 32
radio input "true"
click at [754, 334] on button "Ok" at bounding box center [777, 339] width 49 height 28
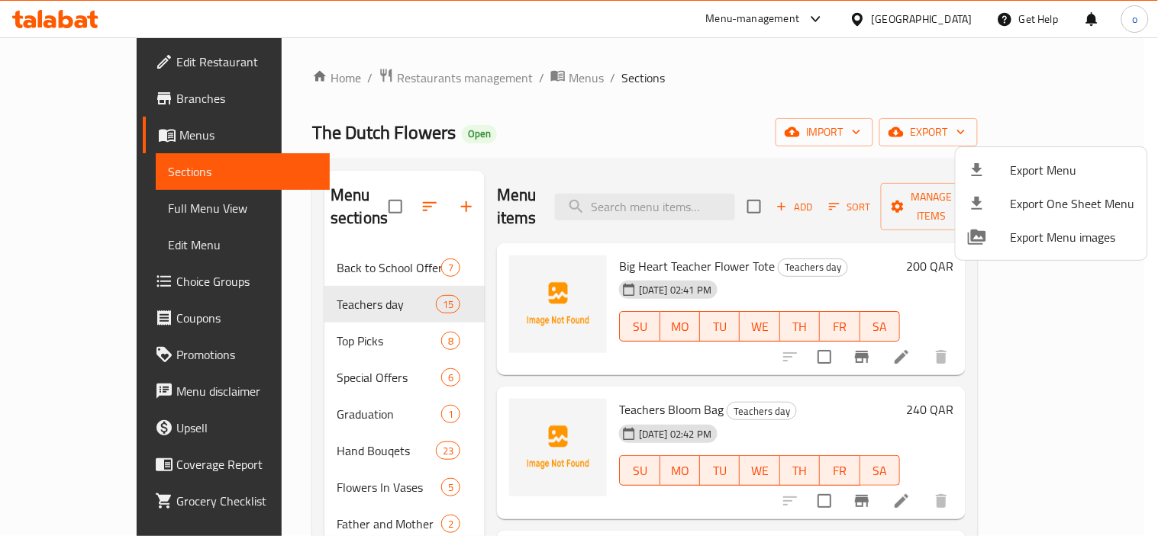
click at [607, 131] on div at bounding box center [579, 268] width 1158 height 536
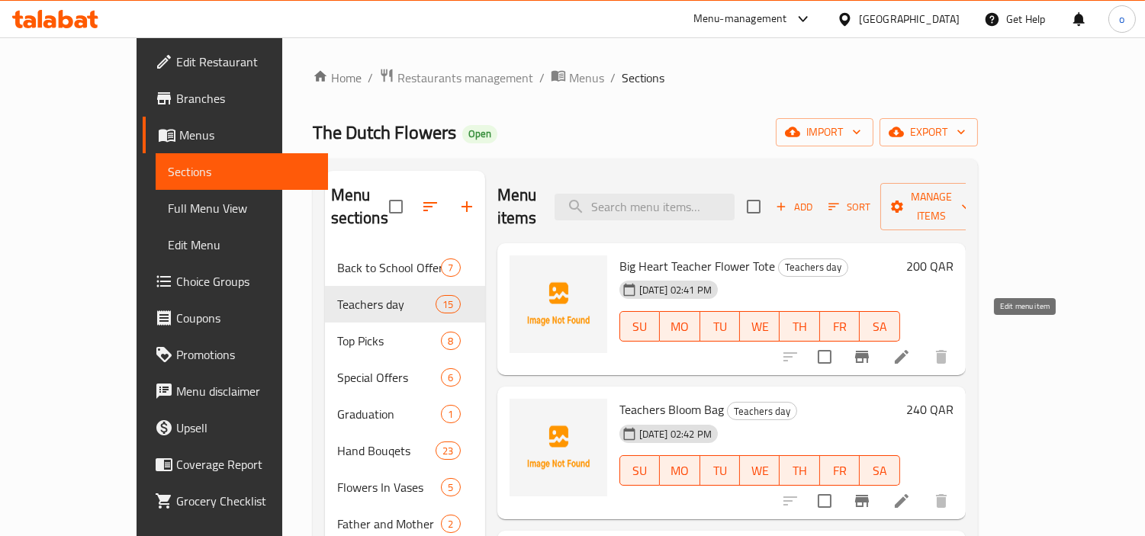
click at [909, 350] on icon at bounding box center [902, 357] width 14 height 14
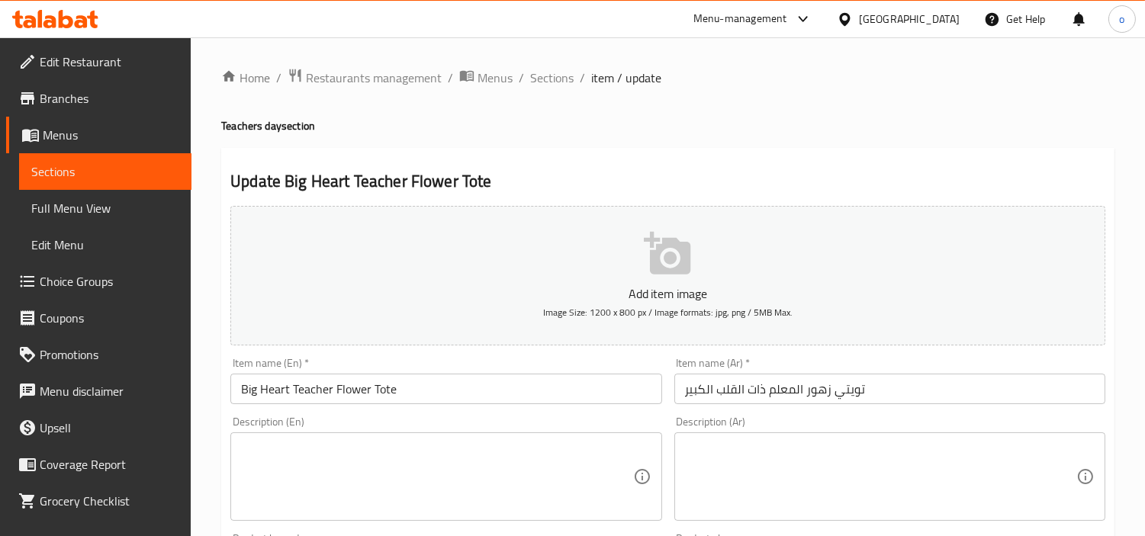
click at [618, 384] on input "Big Heart Teacher Flower Tote" at bounding box center [445, 389] width 431 height 31
click at [629, 418] on div "Description (En) Description (En)" at bounding box center [445, 469] width 431 height 105
click at [320, 422] on div "Description (En) Description (En)" at bounding box center [445, 469] width 431 height 105
click at [343, 415] on div "Description (En) Description (En)" at bounding box center [445, 469] width 443 height 117
click at [343, 402] on input "Big Heart Teacher Flower Tote" at bounding box center [445, 389] width 431 height 31
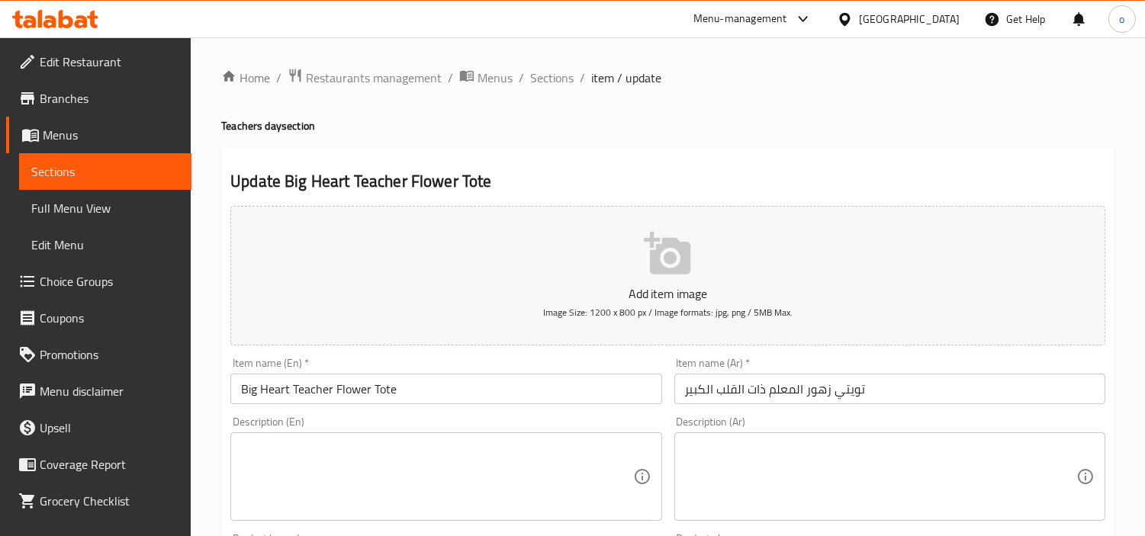
click at [404, 430] on div "Description (En) Description (En)" at bounding box center [445, 469] width 431 height 105
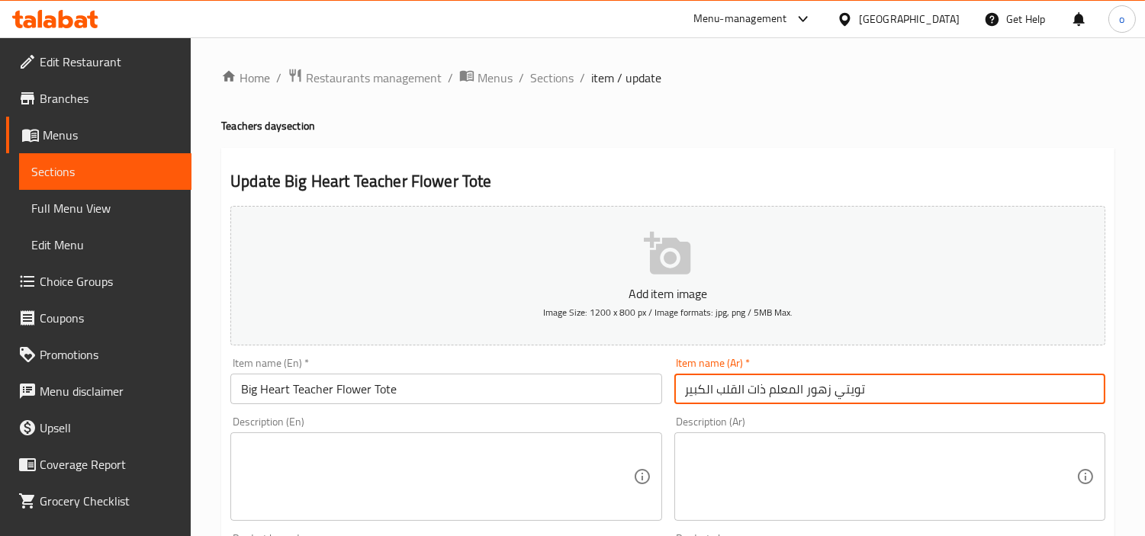
click at [849, 394] on input "تويتي زهور المعلم ذات القلب الكبير" at bounding box center [890, 389] width 431 height 31
type input "توتي زهور المعلم ذات القلب الكبير"
click at [819, 415] on div "Description (Ar) Description (Ar)" at bounding box center [889, 469] width 443 height 117
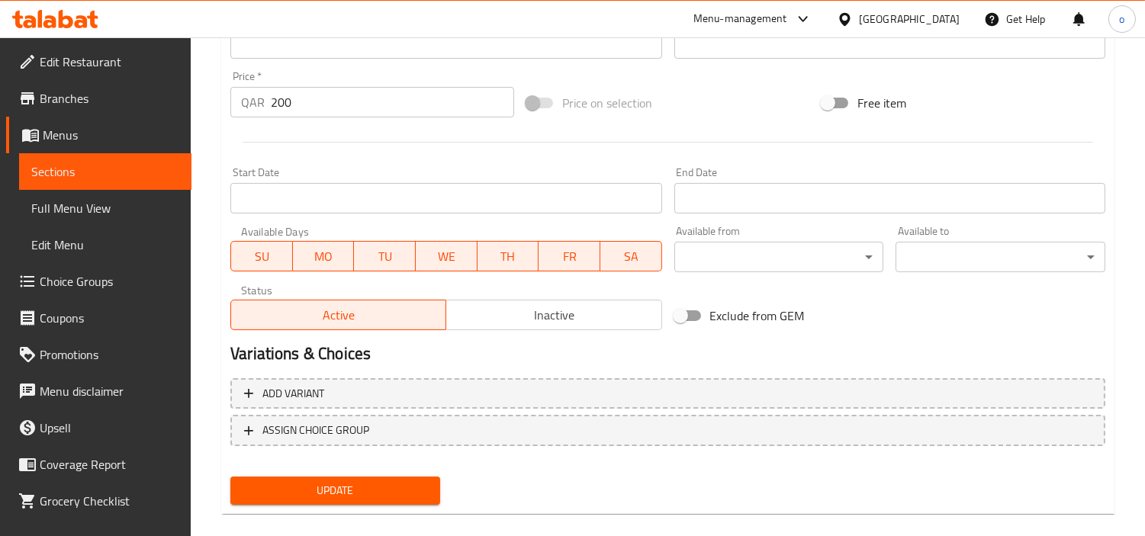
scroll to position [539, 0]
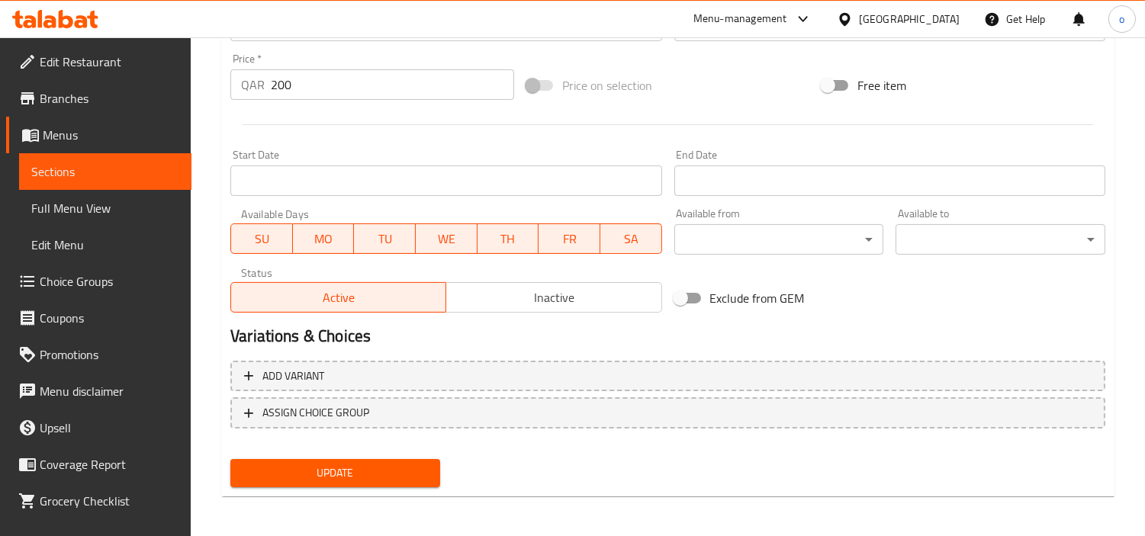
click at [368, 489] on div "Update" at bounding box center [335, 473] width 222 height 40
click at [371, 478] on span "Update" at bounding box center [335, 473] width 185 height 19
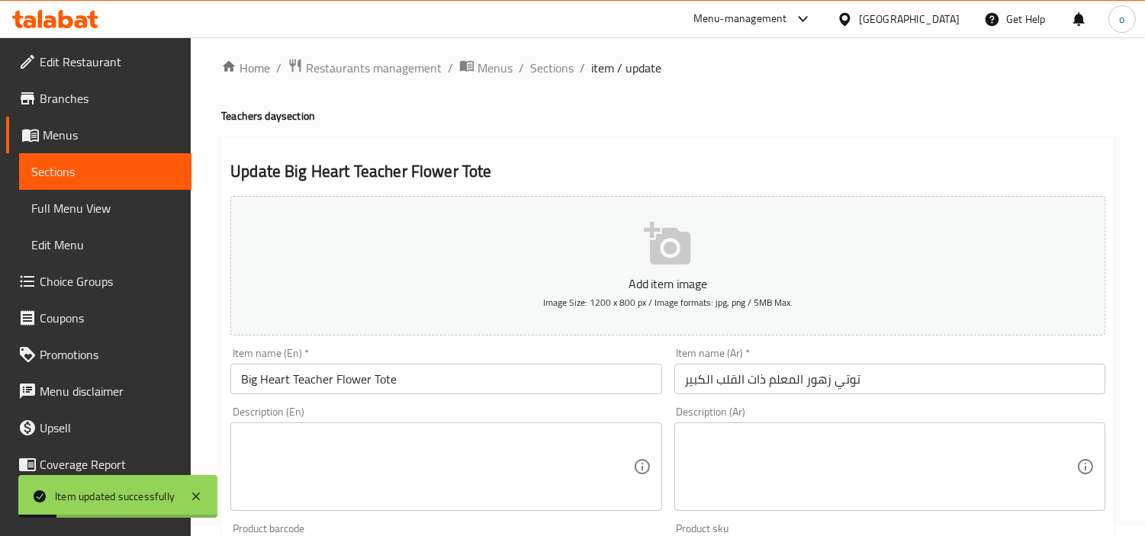
scroll to position [0, 0]
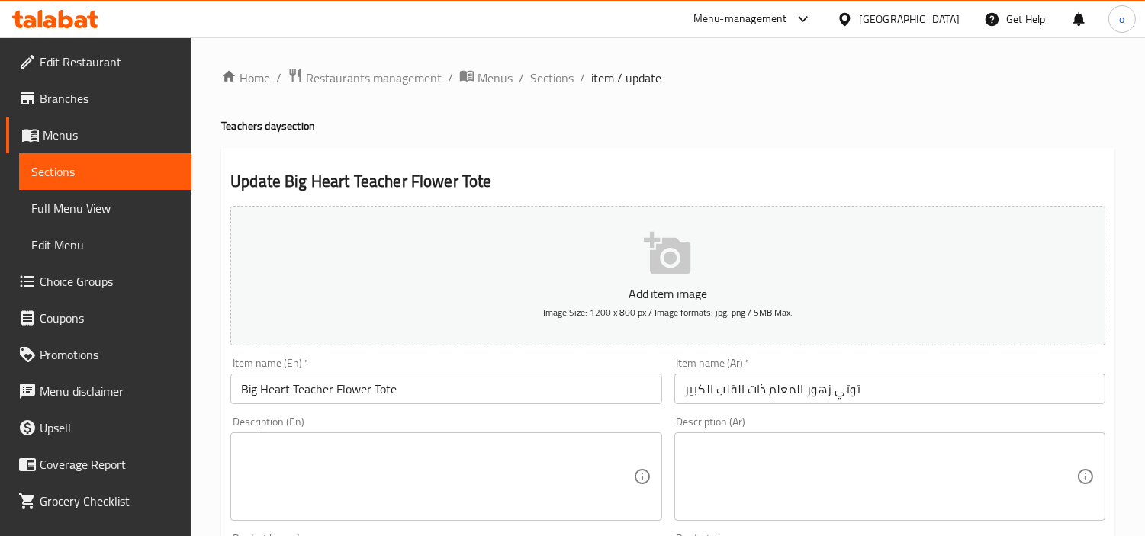
click at [543, 75] on span "Sections" at bounding box center [551, 78] width 43 height 18
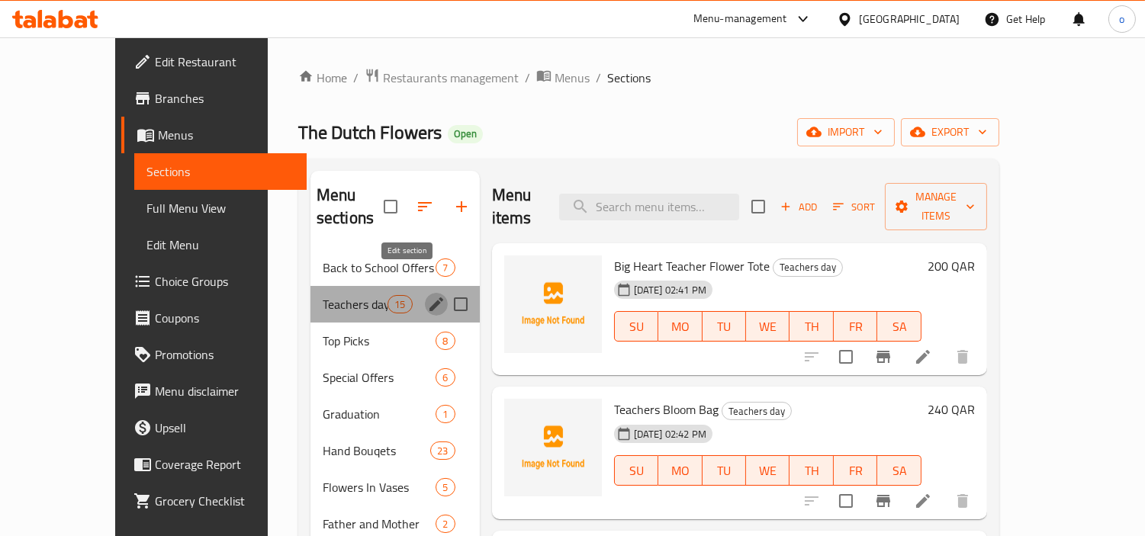
click at [430, 298] on icon "edit" at bounding box center [437, 305] width 14 height 14
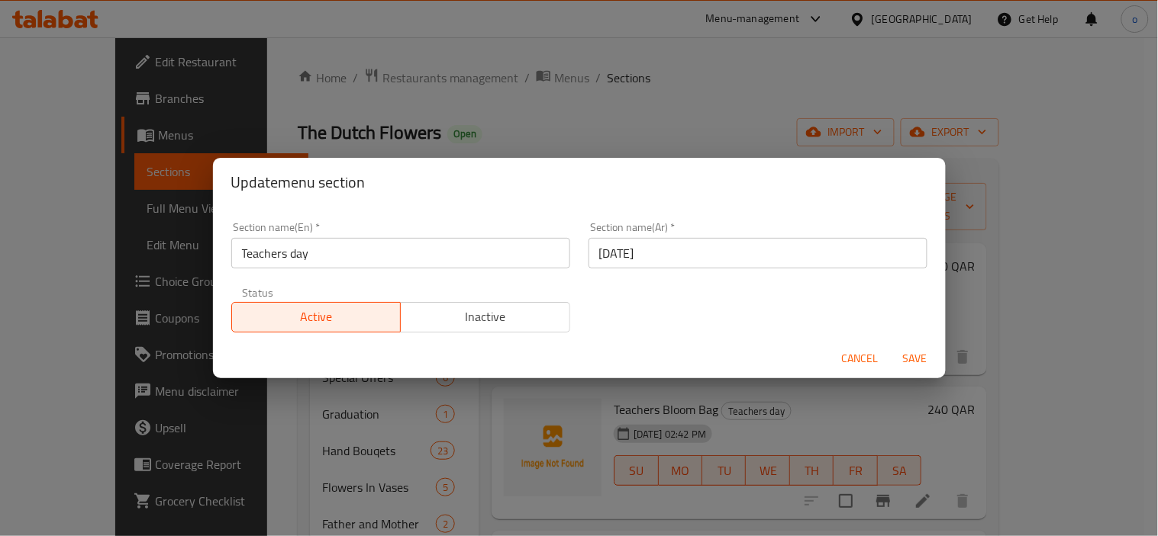
click at [539, 316] on span "Inactive" at bounding box center [485, 317] width 157 height 22
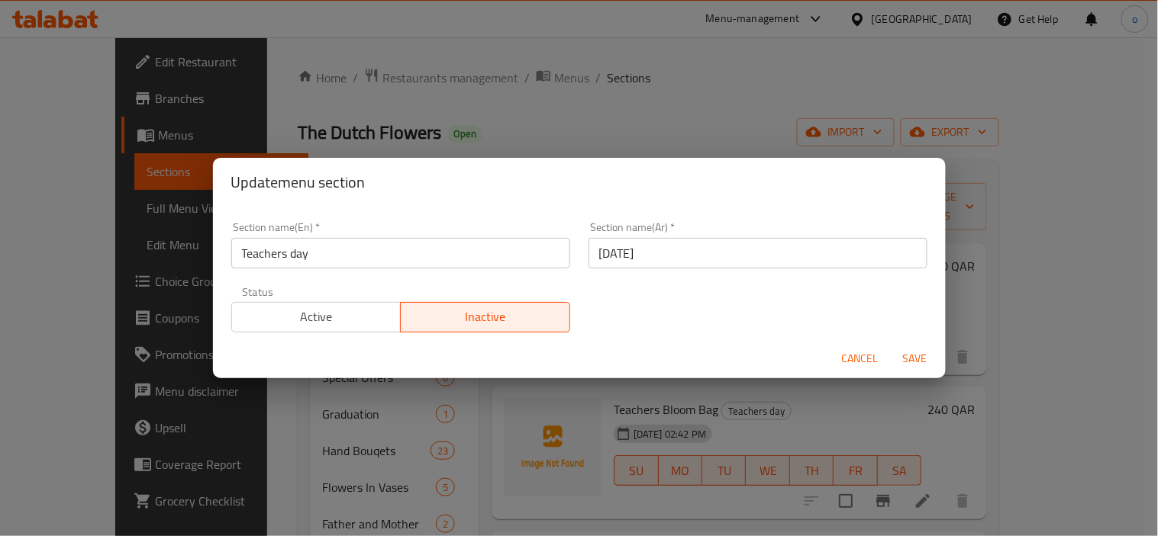
click at [911, 357] on span "Save" at bounding box center [915, 358] width 37 height 19
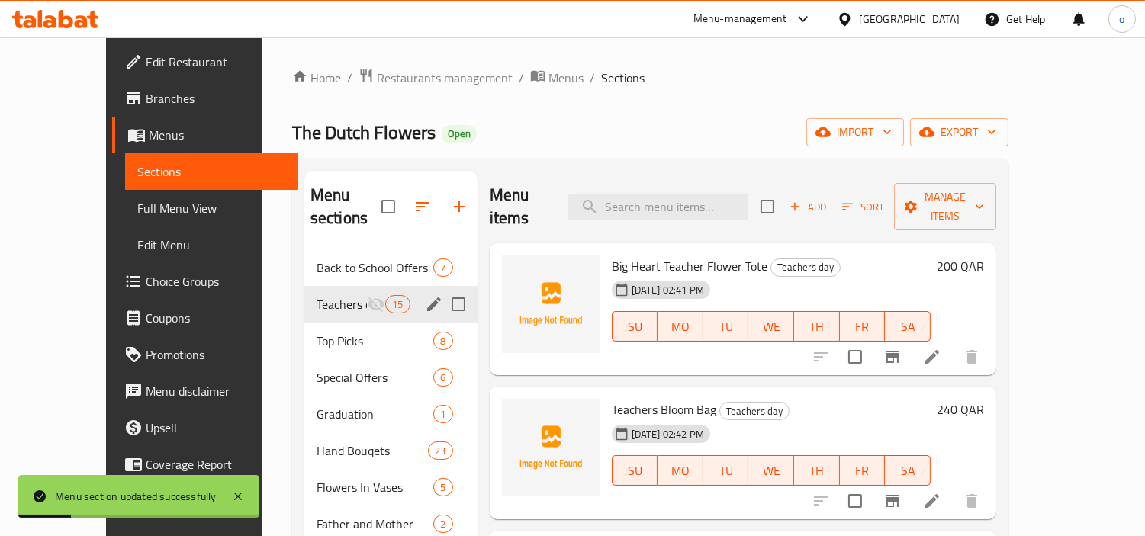
click at [612, 110] on div "Home / Restaurants management / Menus / Sections The Dutch Flowers Open import …" at bounding box center [650, 394] width 717 height 652
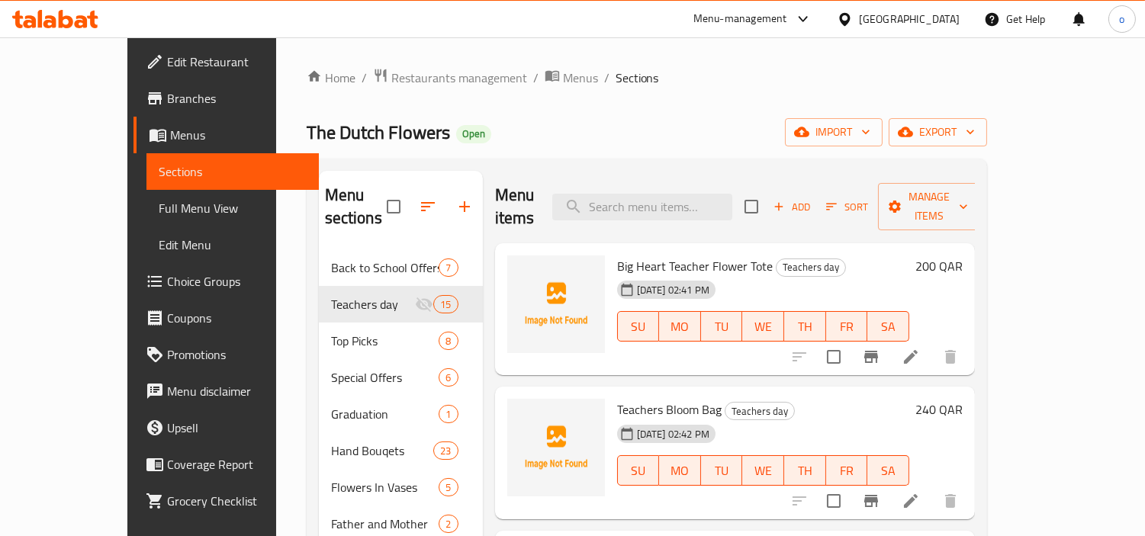
click at [695, 150] on div "Home / Restaurants management / Menus / Sections The Dutch Flowers Open import …" at bounding box center [647, 394] width 681 height 652
click at [624, 118] on div "The Dutch Flowers Open import export" at bounding box center [647, 132] width 681 height 28
click at [520, 153] on div "Home / Restaurants management / Menus / Sections The Dutch Flowers Open import …" at bounding box center [647, 394] width 681 height 652
click at [692, 194] on input "search" at bounding box center [642, 207] width 180 height 27
paste input "16752"
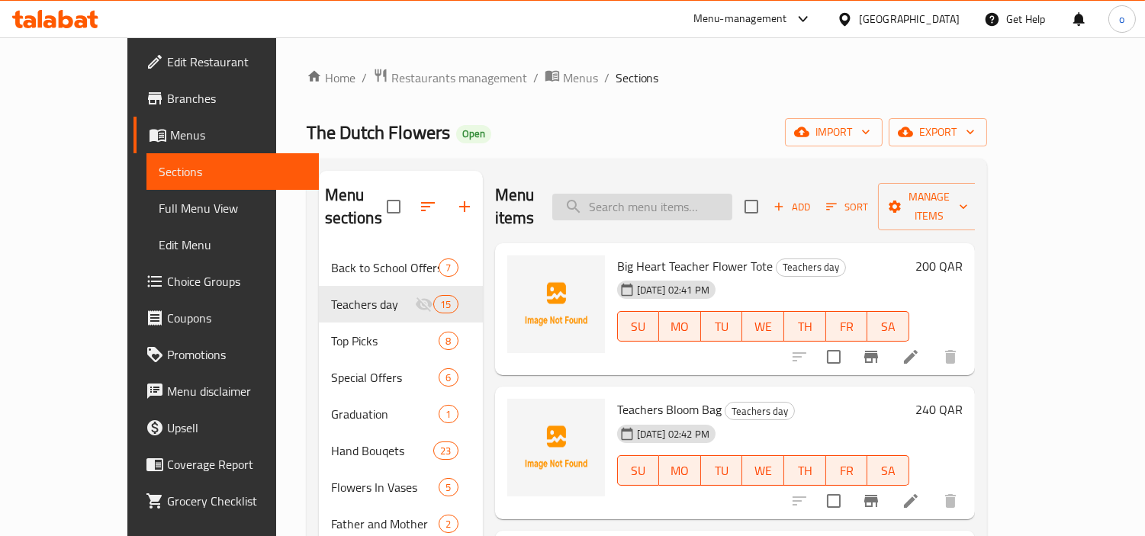
type input "16752"
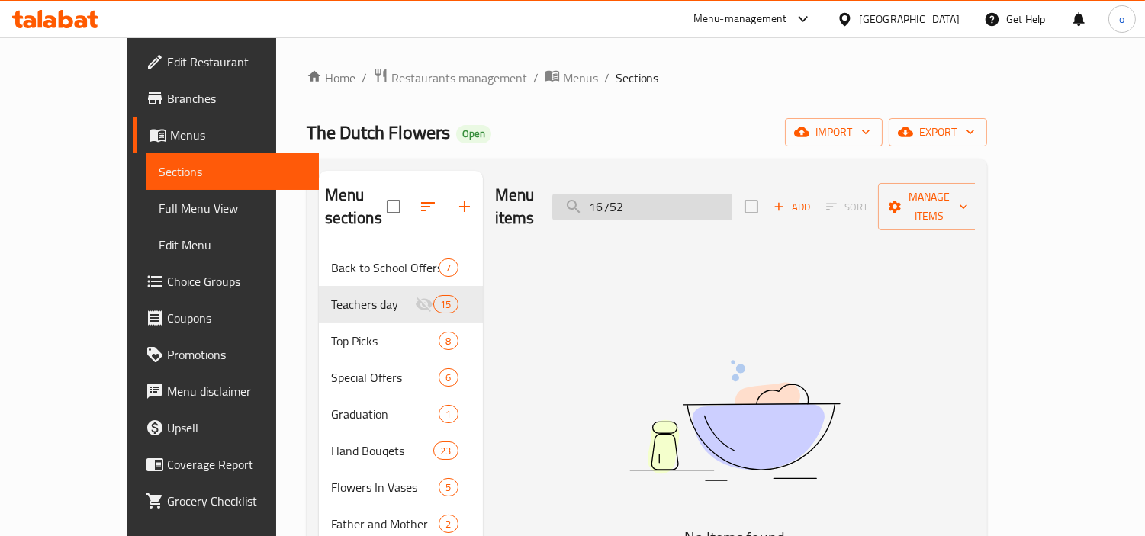
drag, startPoint x: 688, startPoint y: 192, endPoint x: 630, endPoint y: 200, distance: 57.8
click at [630, 200] on input "16752" at bounding box center [642, 207] width 180 height 27
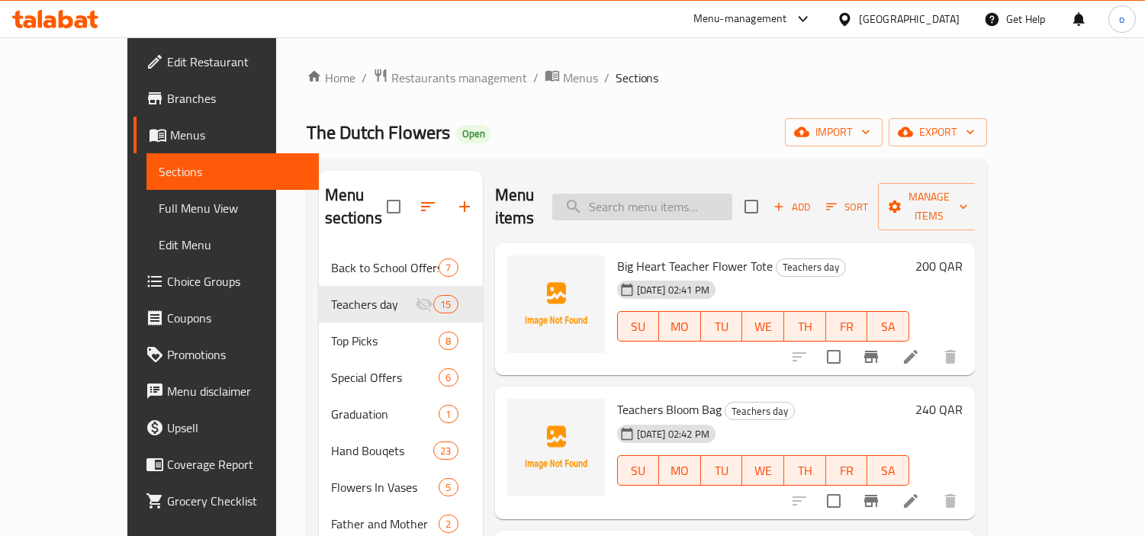
click at [729, 195] on input "search" at bounding box center [642, 207] width 180 height 27
paste input "16752"
type input "16752"
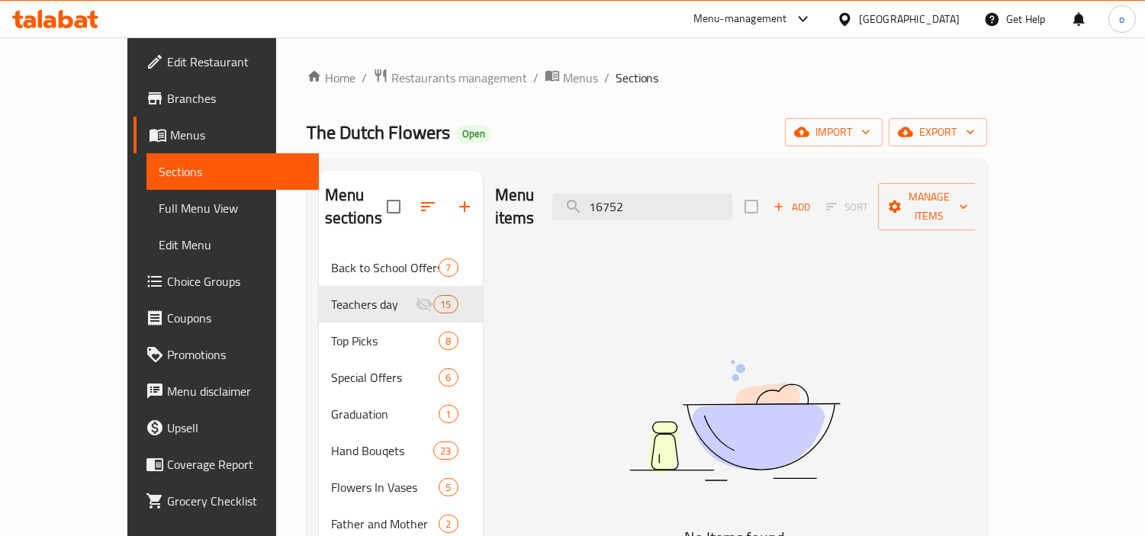
drag, startPoint x: 729, startPoint y: 195, endPoint x: 572, endPoint y: 206, distance: 156.8
click at [572, 206] on div "Menu items 16752 Add Sort Manage items" at bounding box center [735, 207] width 480 height 72
click at [712, 124] on div "The Dutch Flowers Open import export" at bounding box center [647, 132] width 681 height 28
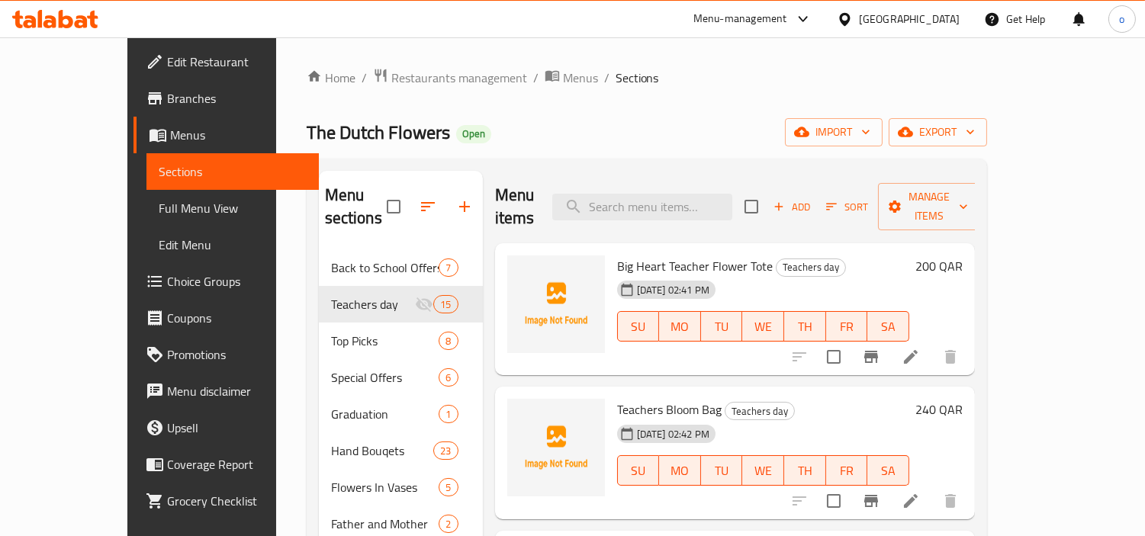
click at [643, 125] on div "The Dutch Flowers Open import export" at bounding box center [647, 132] width 681 height 28
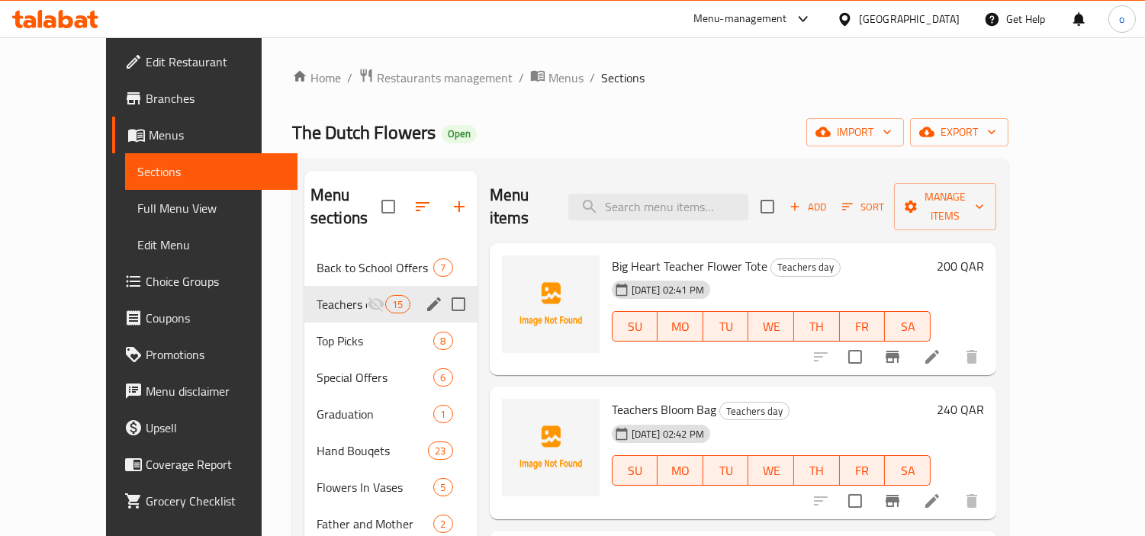
click at [427, 298] on icon "edit" at bounding box center [434, 305] width 14 height 14
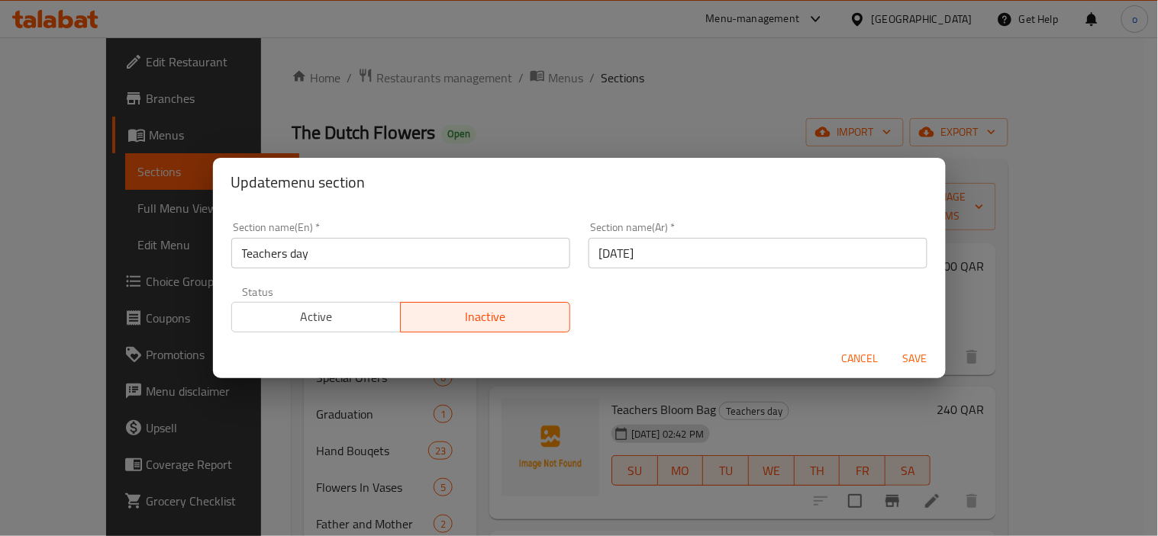
click at [378, 314] on span "Active" at bounding box center [316, 317] width 157 height 22
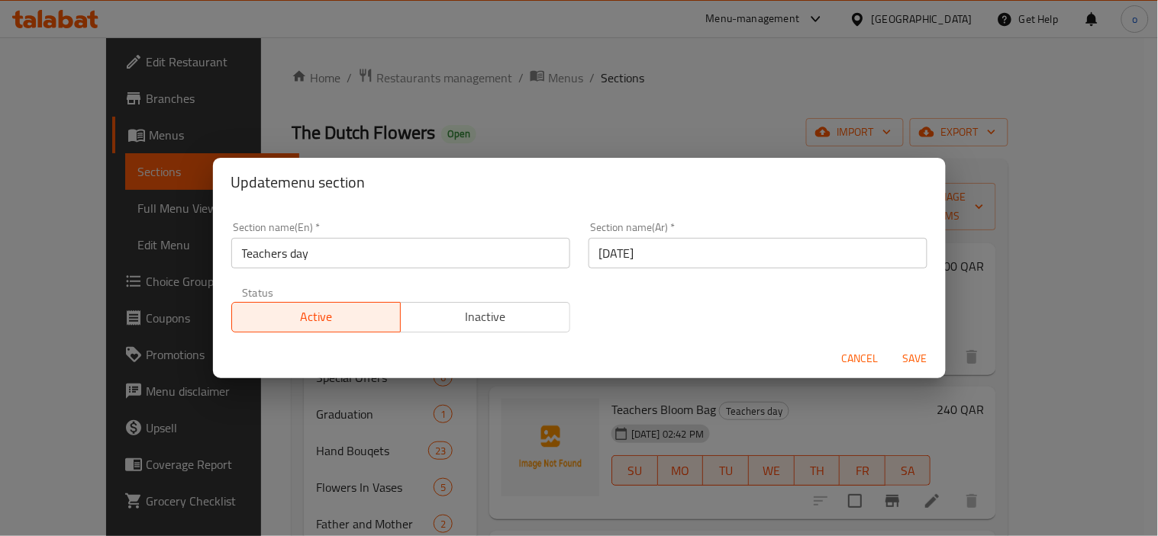
click at [907, 357] on span "Save" at bounding box center [915, 358] width 37 height 19
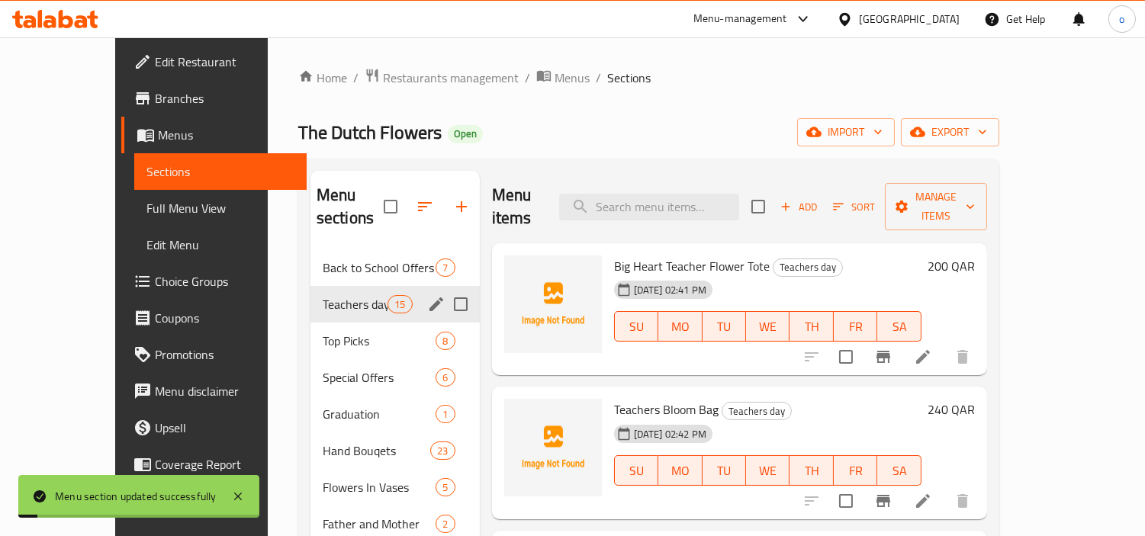
click at [591, 165] on div "Menu sections Back to School Offers 7 Teachers day 15 Top Picks 8 Special Offer…" at bounding box center [648, 439] width 701 height 561
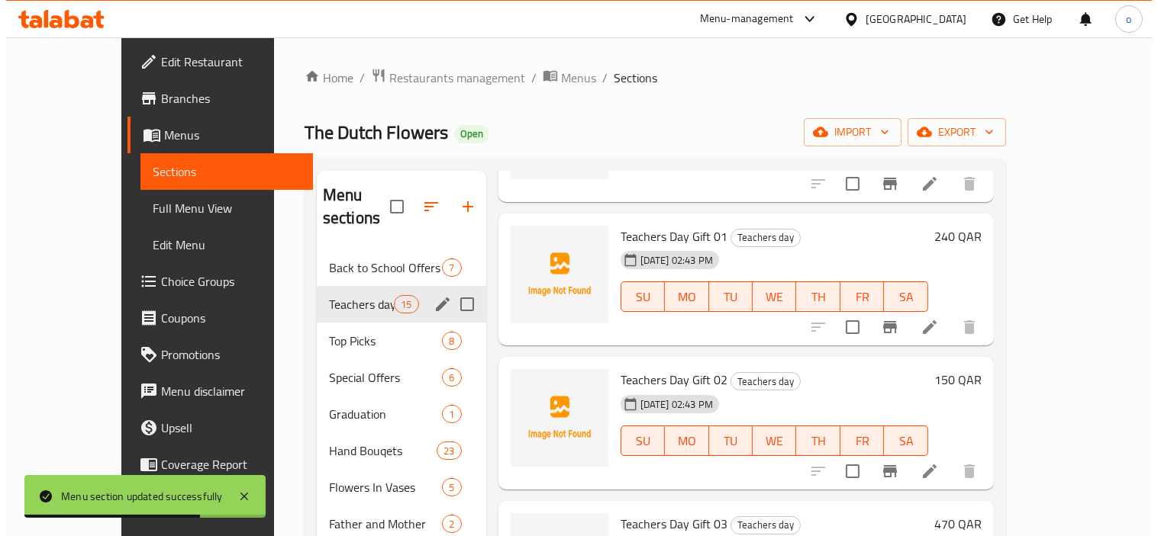
scroll to position [763, 0]
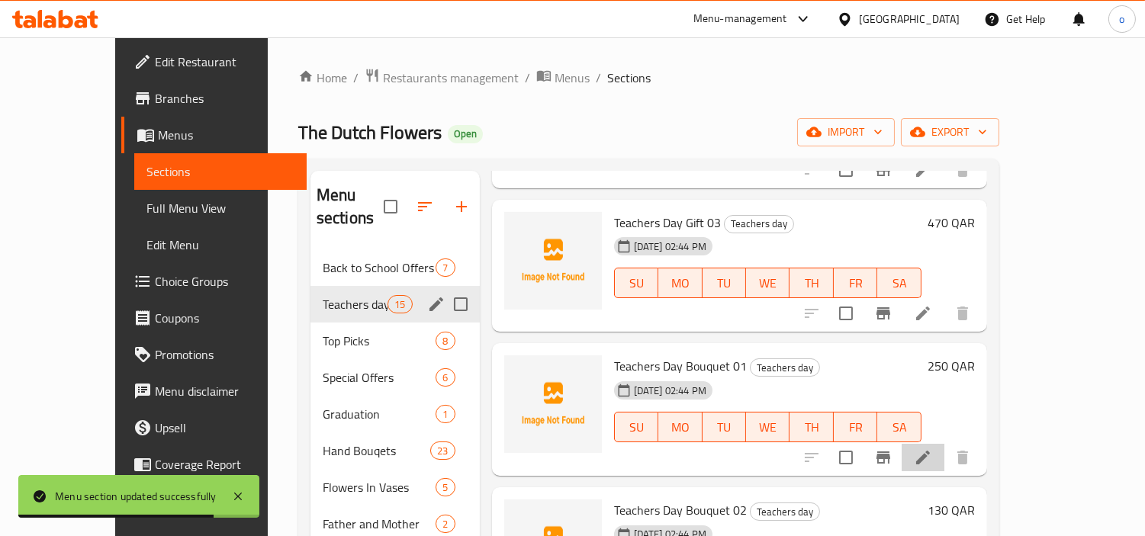
click at [945, 444] on li at bounding box center [923, 457] width 43 height 27
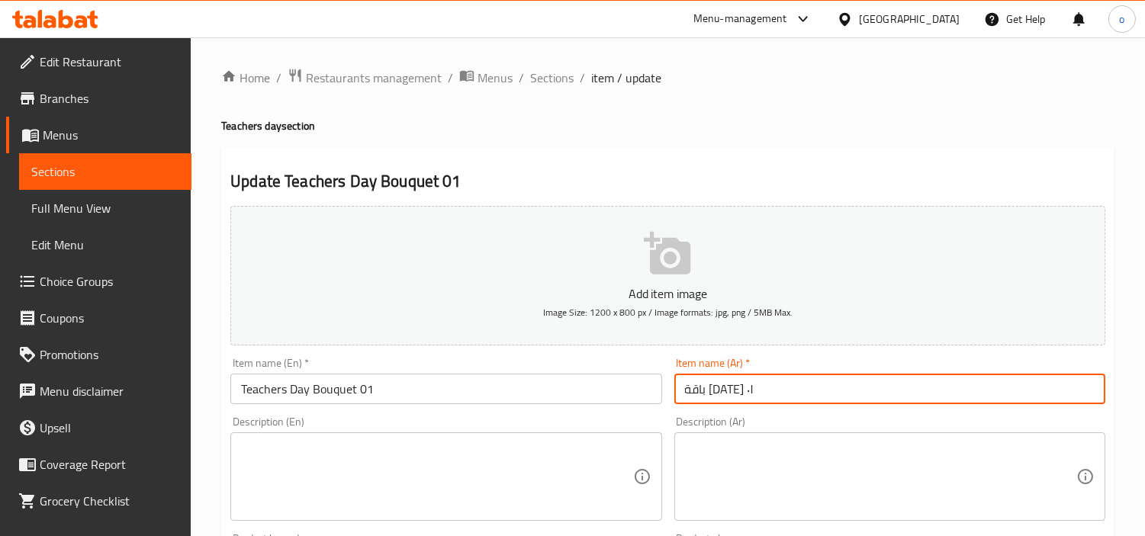
click at [688, 392] on input "باقة [DATE] ٠١" at bounding box center [890, 389] width 431 height 31
click at [695, 393] on input "باقة يوم المعلم1١" at bounding box center [890, 389] width 431 height 31
click at [697, 393] on input "باقة يوم المعلم1١" at bounding box center [890, 389] width 431 height 31
click at [1010, 392] on input "باقة يوم المعلم1١" at bounding box center [890, 389] width 431 height 31
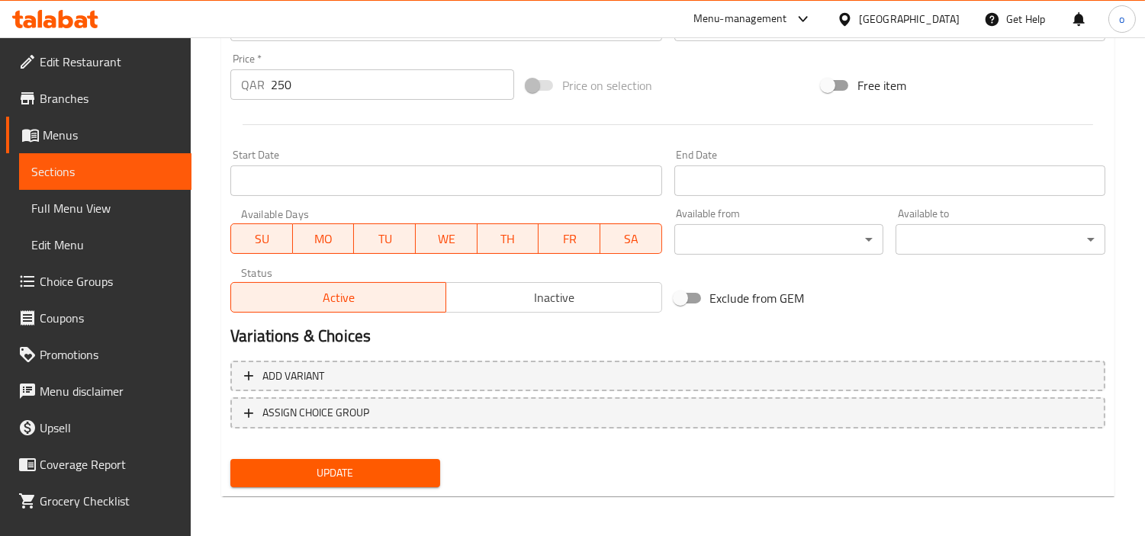
type input "باقة يوم المعلم1"
click at [418, 479] on span "Update" at bounding box center [335, 473] width 185 height 19
click at [418, 479] on div at bounding box center [572, 268] width 1145 height 536
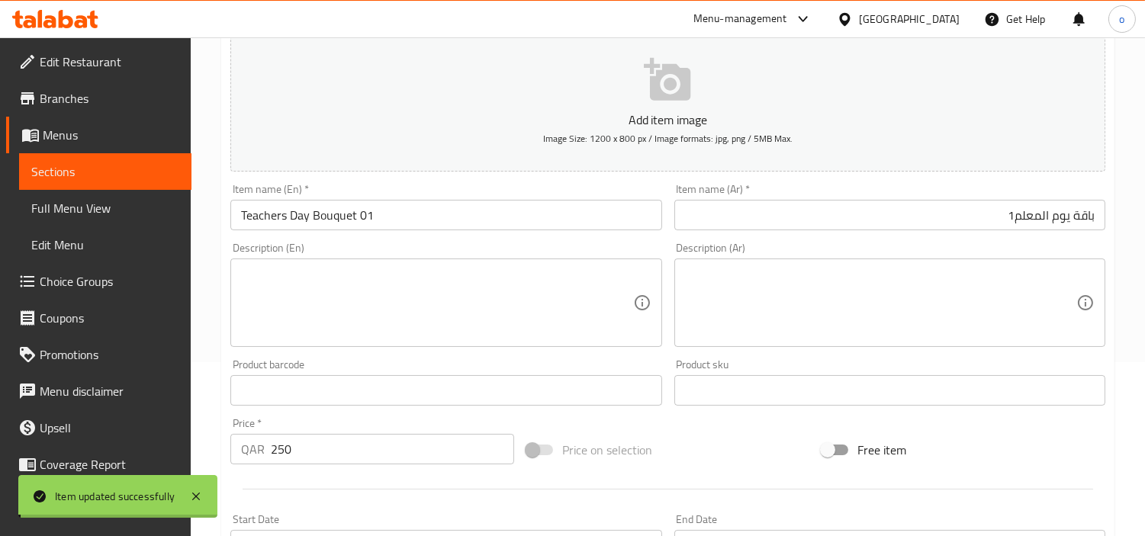
scroll to position [0, 0]
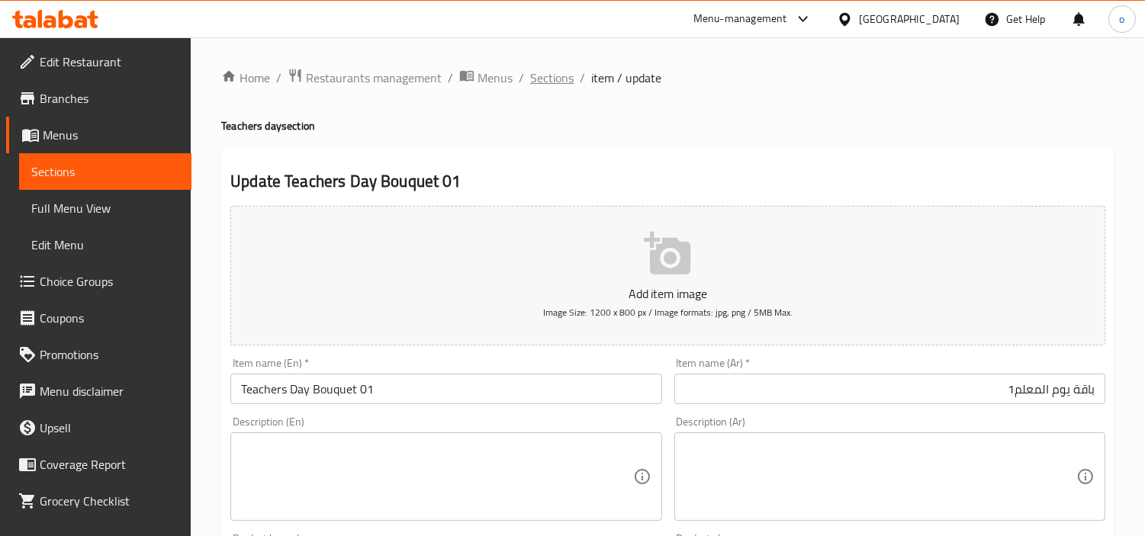
click at [567, 70] on span "Sections" at bounding box center [551, 78] width 43 height 18
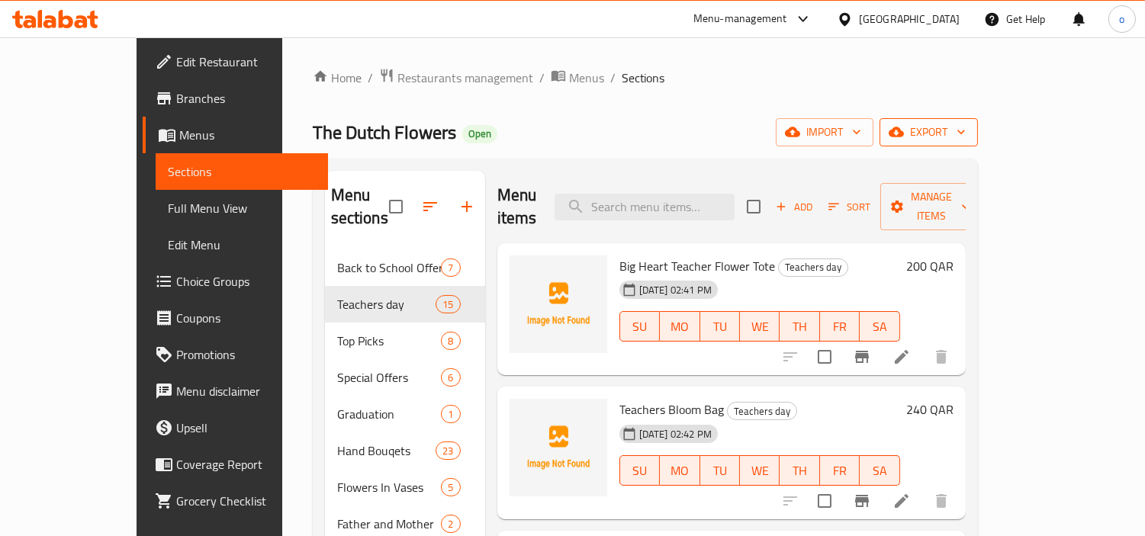
click at [966, 130] on span "export" at bounding box center [929, 132] width 74 height 19
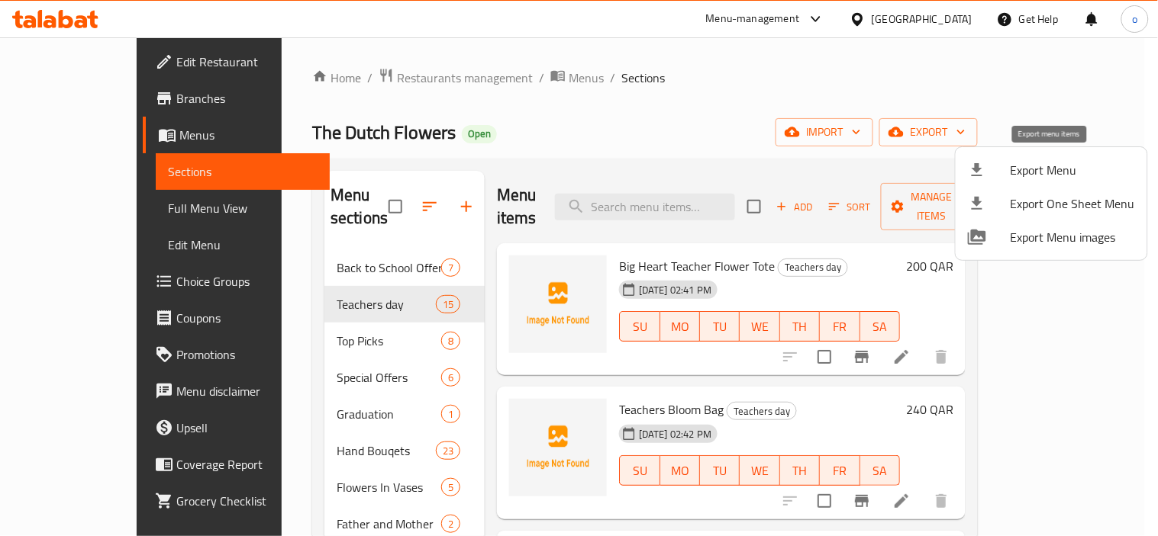
click at [1030, 177] on span "Export Menu" at bounding box center [1072, 170] width 124 height 18
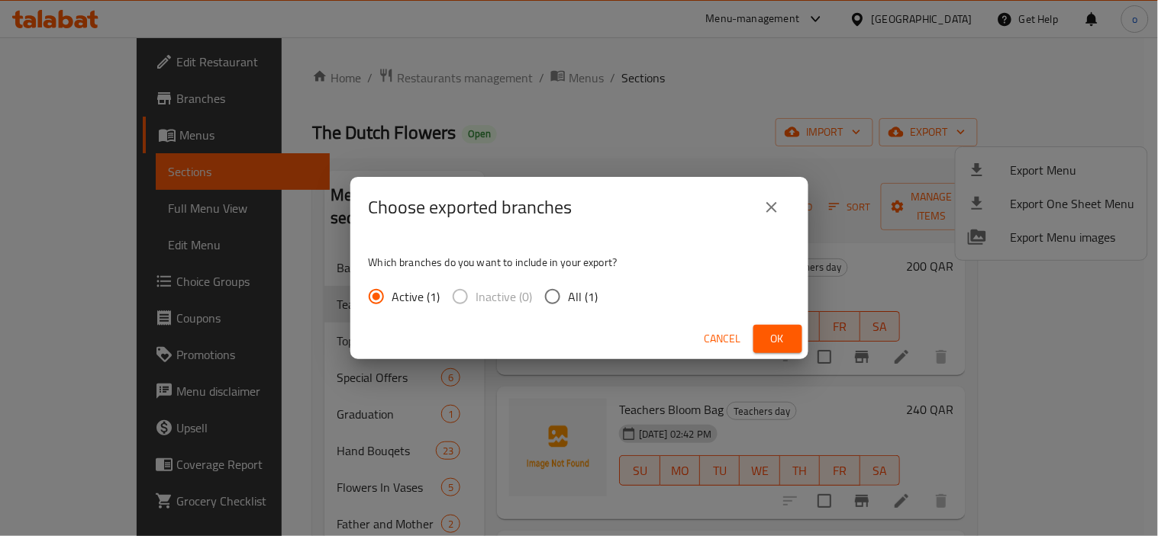
click at [575, 292] on span "All (1)" at bounding box center [583, 297] width 30 height 18
click at [568, 292] on input "All (1)" at bounding box center [552, 297] width 32 height 32
radio input "true"
click at [773, 333] on span "Ok" at bounding box center [777, 339] width 24 height 19
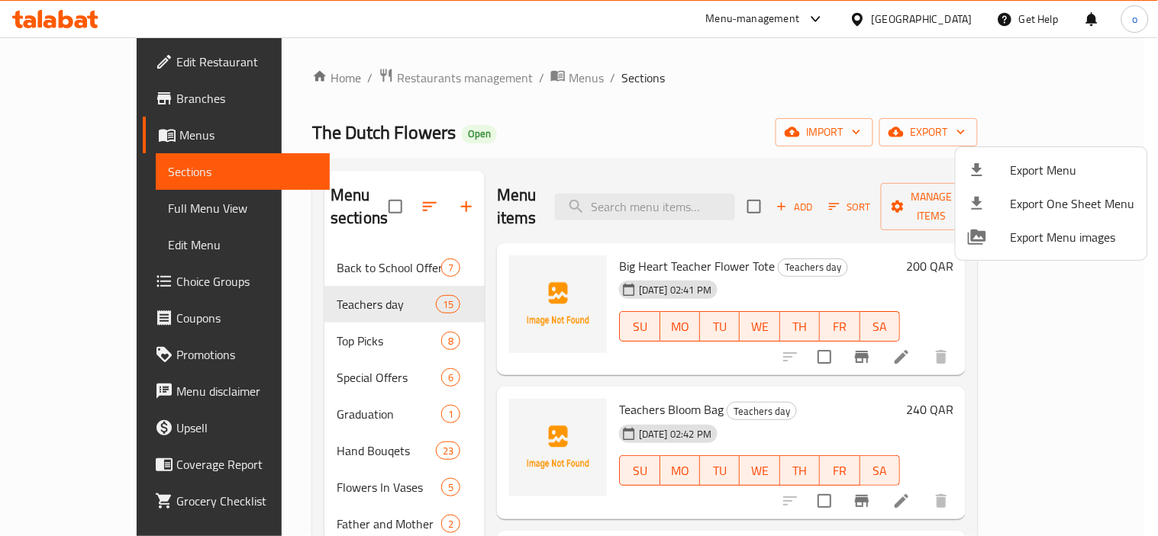
click at [797, 157] on div "Export Menu Export One Sheet Menu Export Menu images" at bounding box center [579, 268] width 1158 height 536
click at [797, 154] on div at bounding box center [579, 268] width 1158 height 536
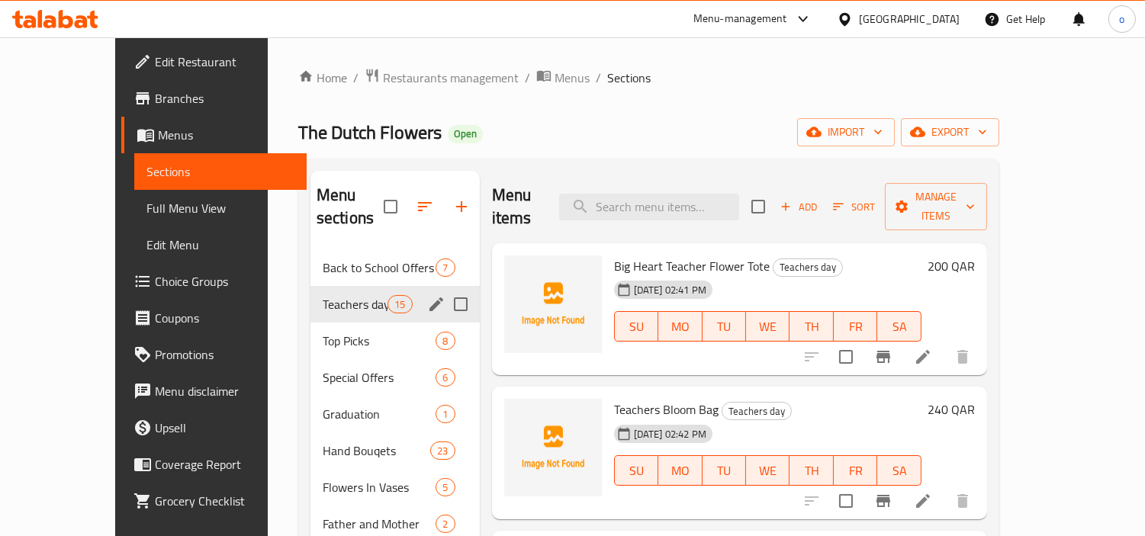
click at [427, 295] on icon "edit" at bounding box center [436, 304] width 18 height 18
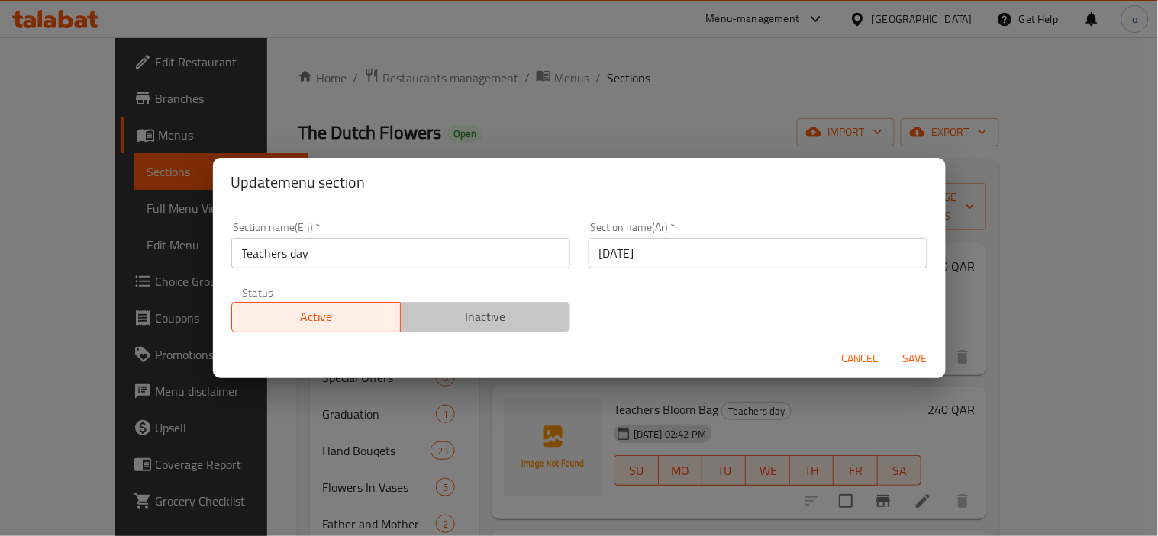
click at [530, 311] on span "Inactive" at bounding box center [485, 317] width 157 height 22
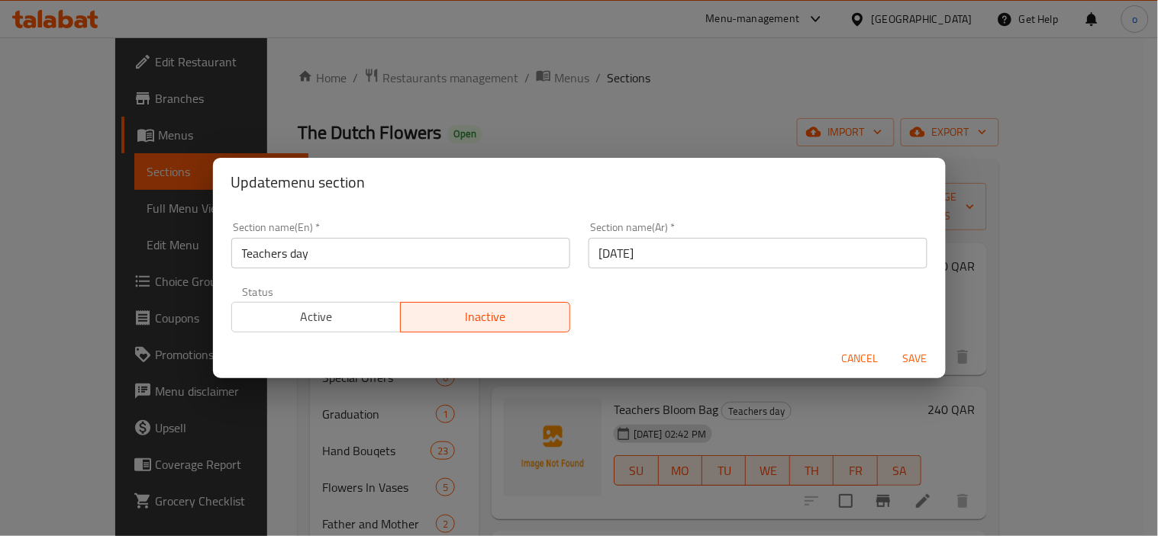
click at [923, 357] on span "Save" at bounding box center [915, 358] width 37 height 19
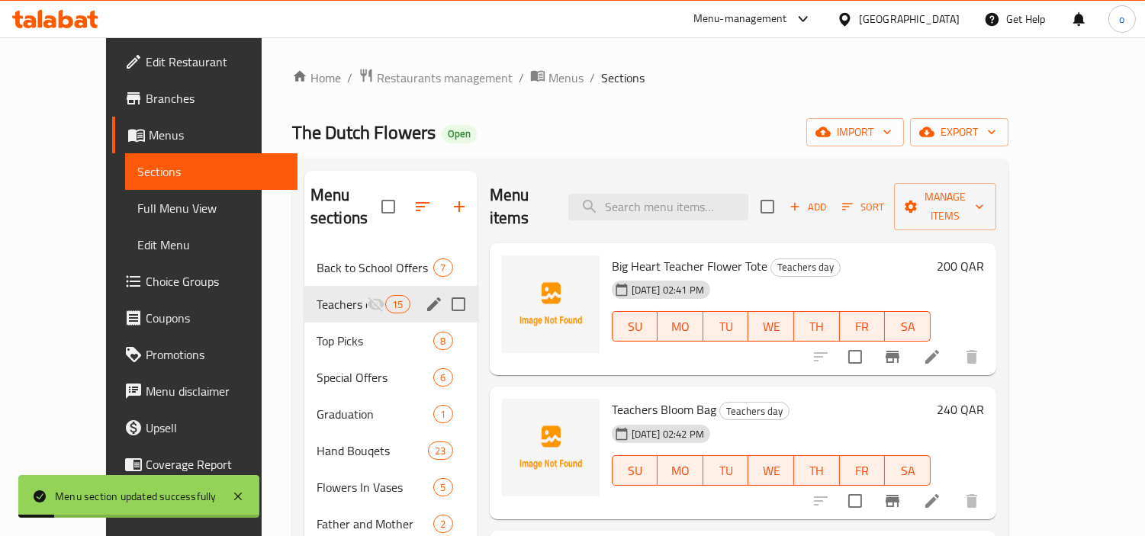
click at [665, 155] on div "Home / Restaurants management / Menus / Sections The Dutch Flowers Open import …" at bounding box center [650, 394] width 717 height 652
